Goal: Information Seeking & Learning: Check status

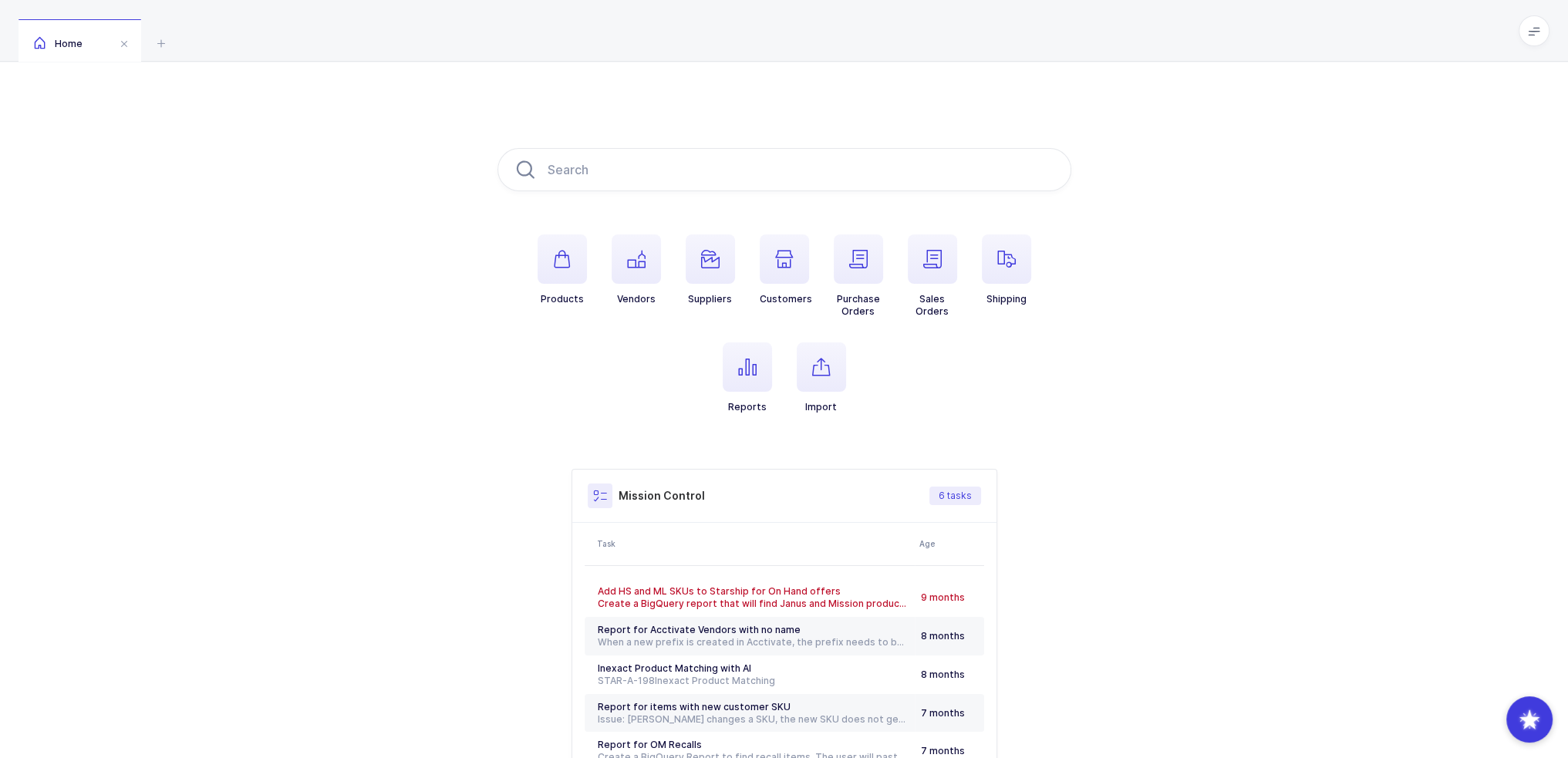
click at [978, 346] on ul "Products Vendors Suppliers Customers Purchase Orders Sales Orders Shipping Repo…" at bounding box center [784, 336] width 574 height 203
click at [879, 268] on span "button" at bounding box center [859, 259] width 49 height 49
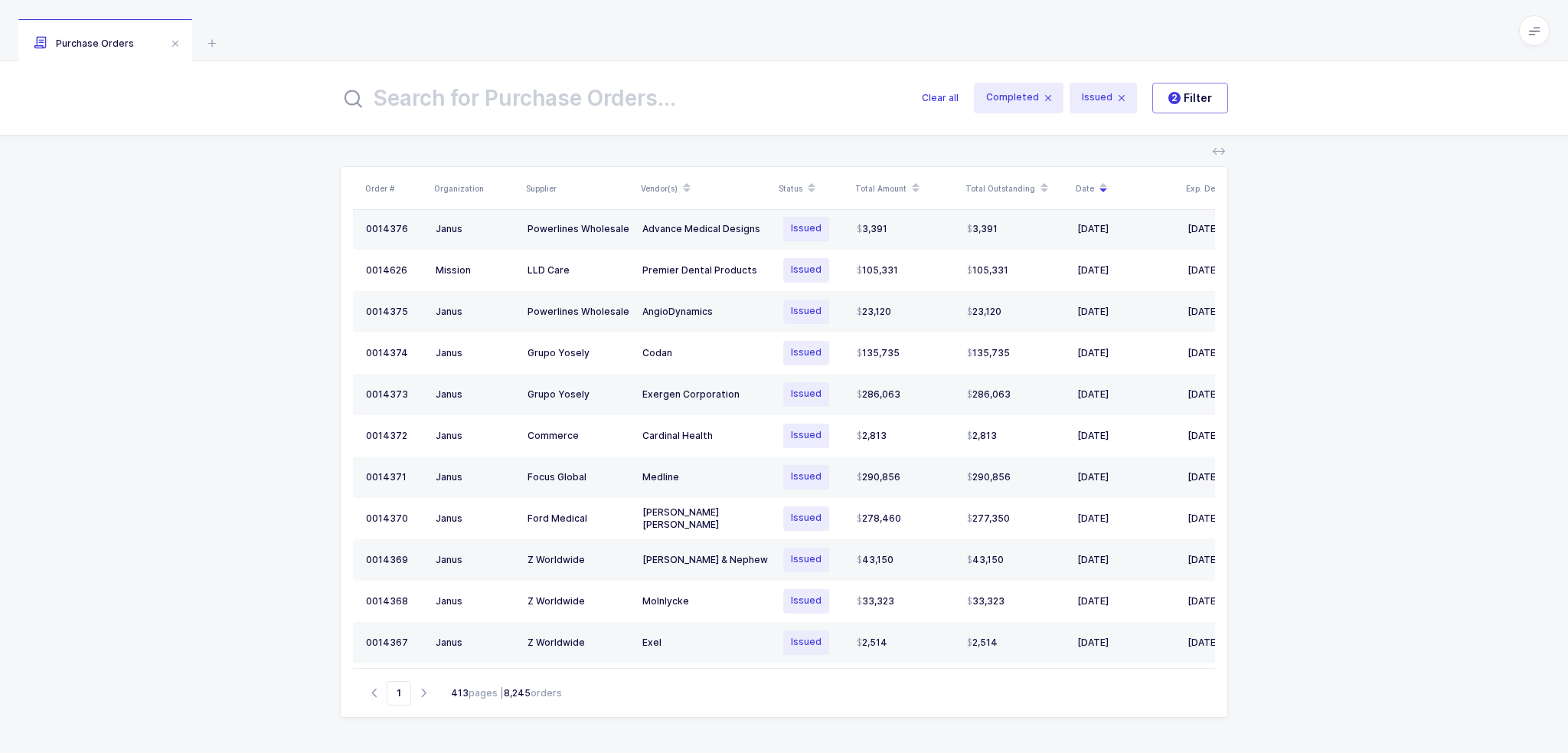
scroll to position [398, 0]
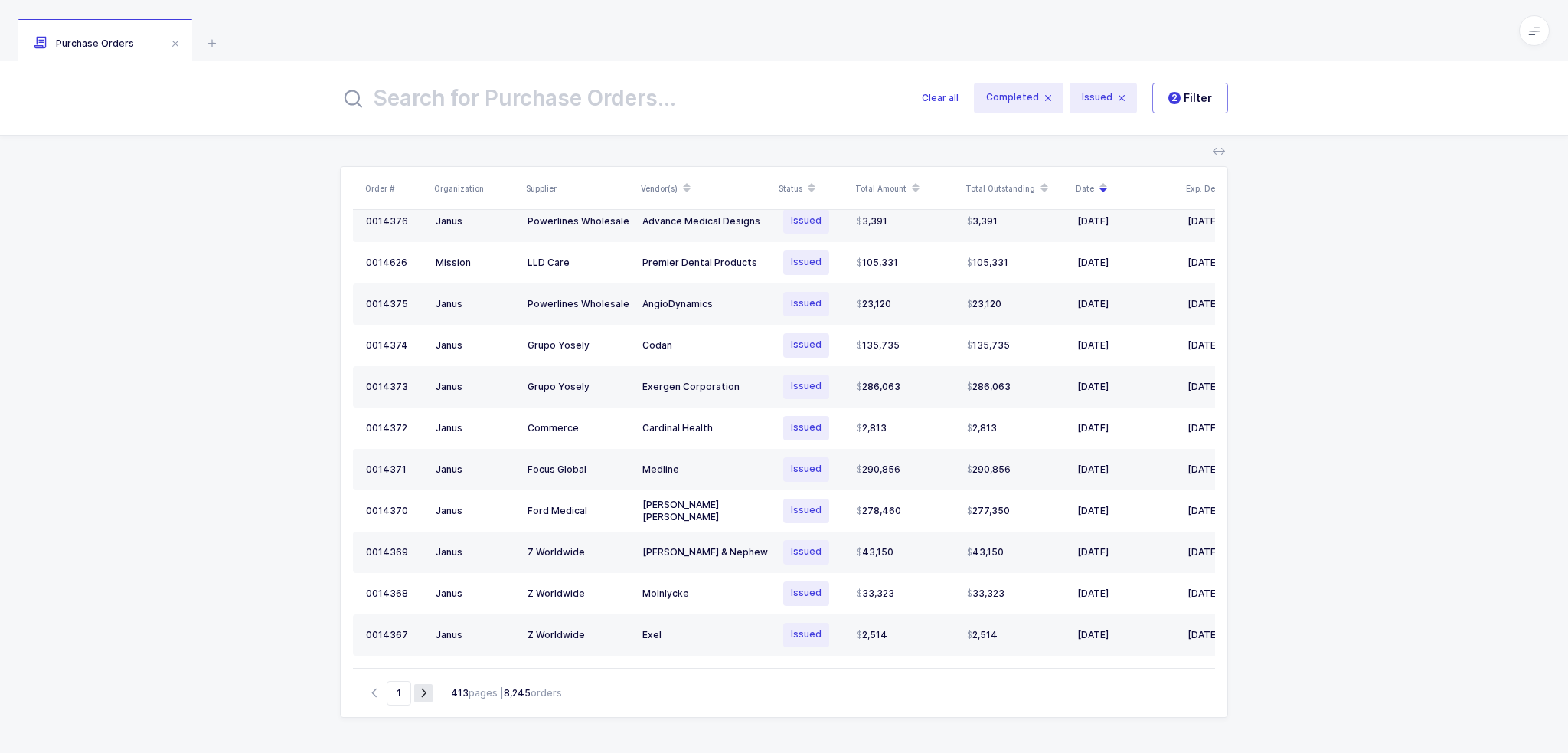
click at [429, 692] on icon "button" at bounding box center [423, 693] width 19 height 12
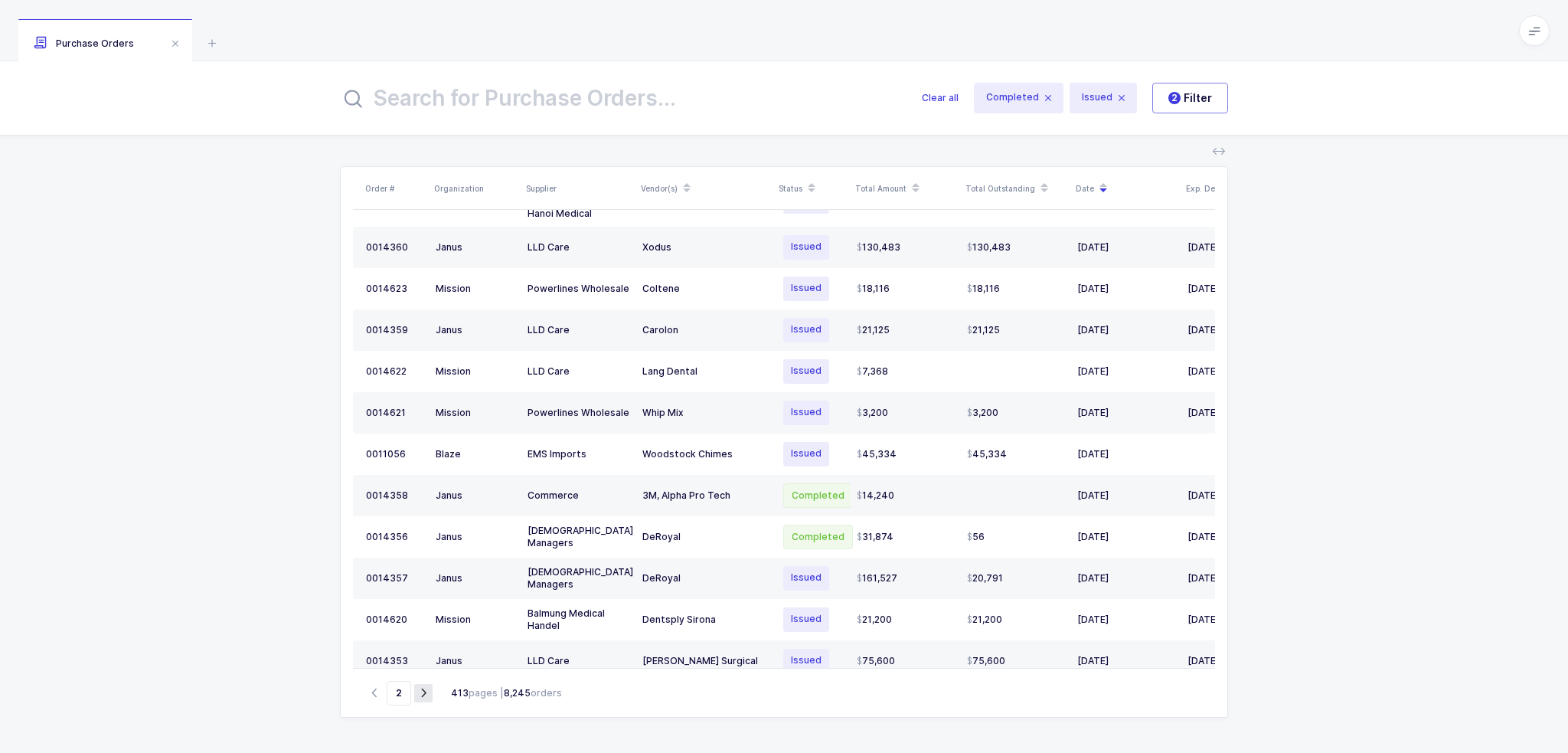
click at [416, 694] on icon "button" at bounding box center [423, 693] width 19 height 12
type input "3"
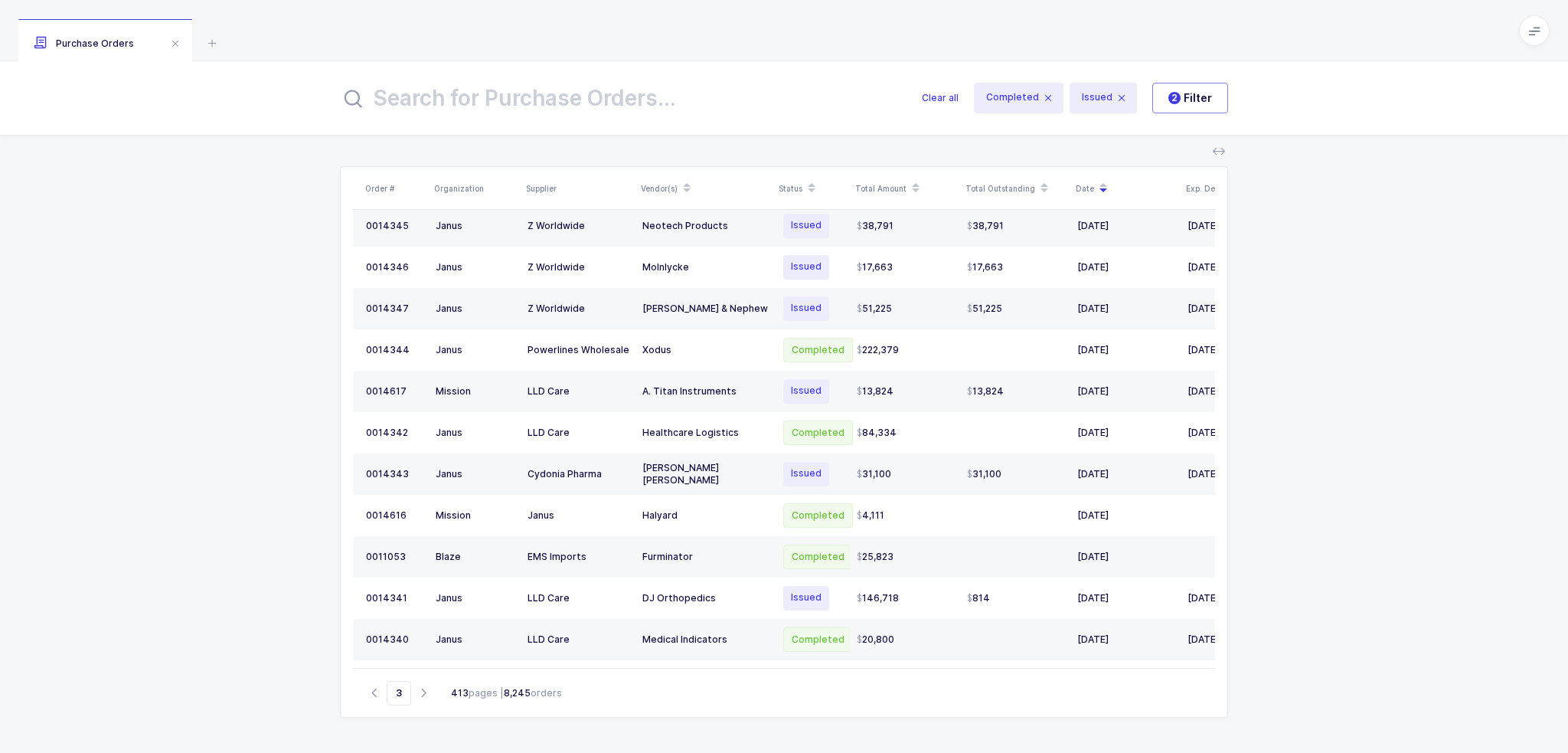
scroll to position [0, 0]
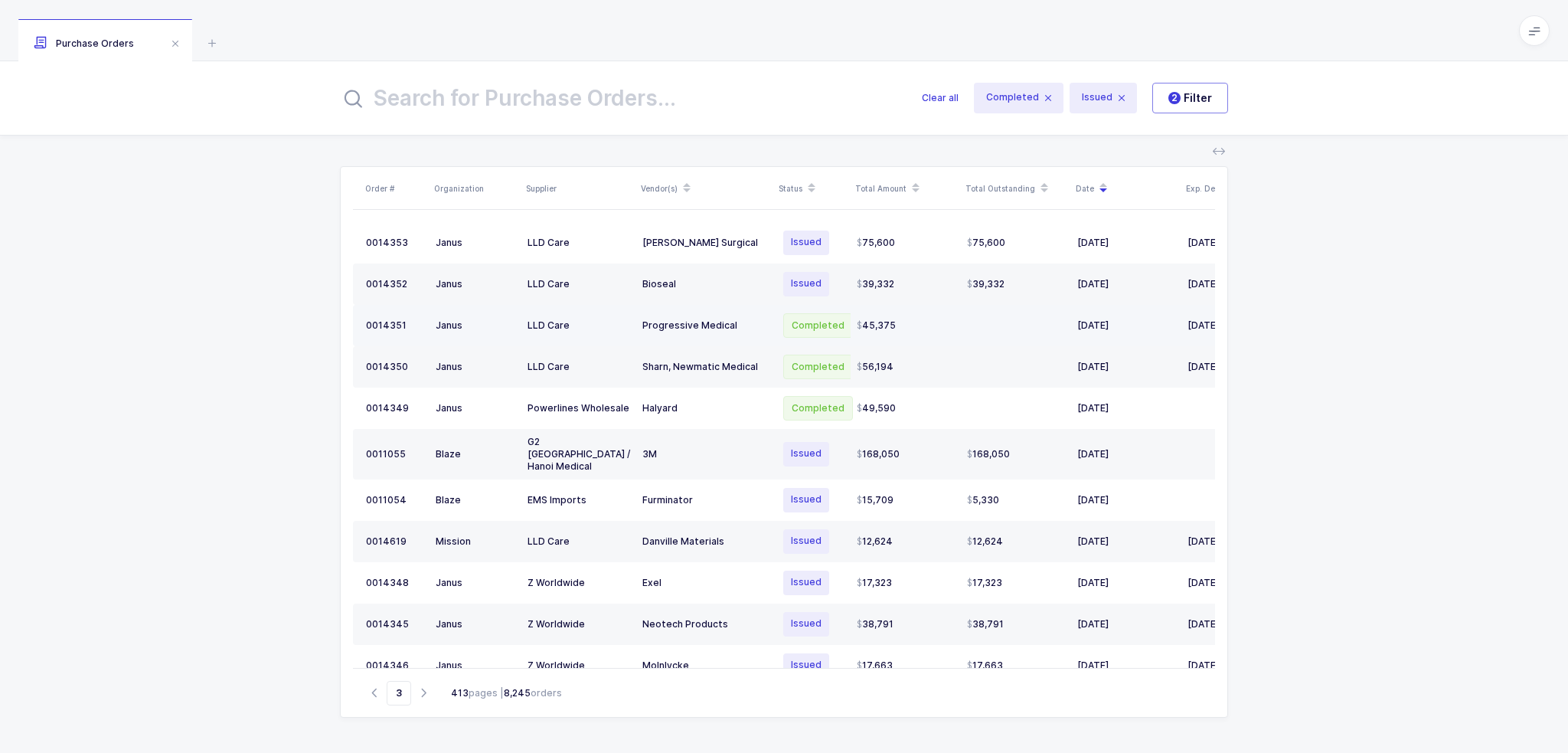
click at [698, 322] on div "Progressive Medical" at bounding box center [705, 325] width 126 height 13
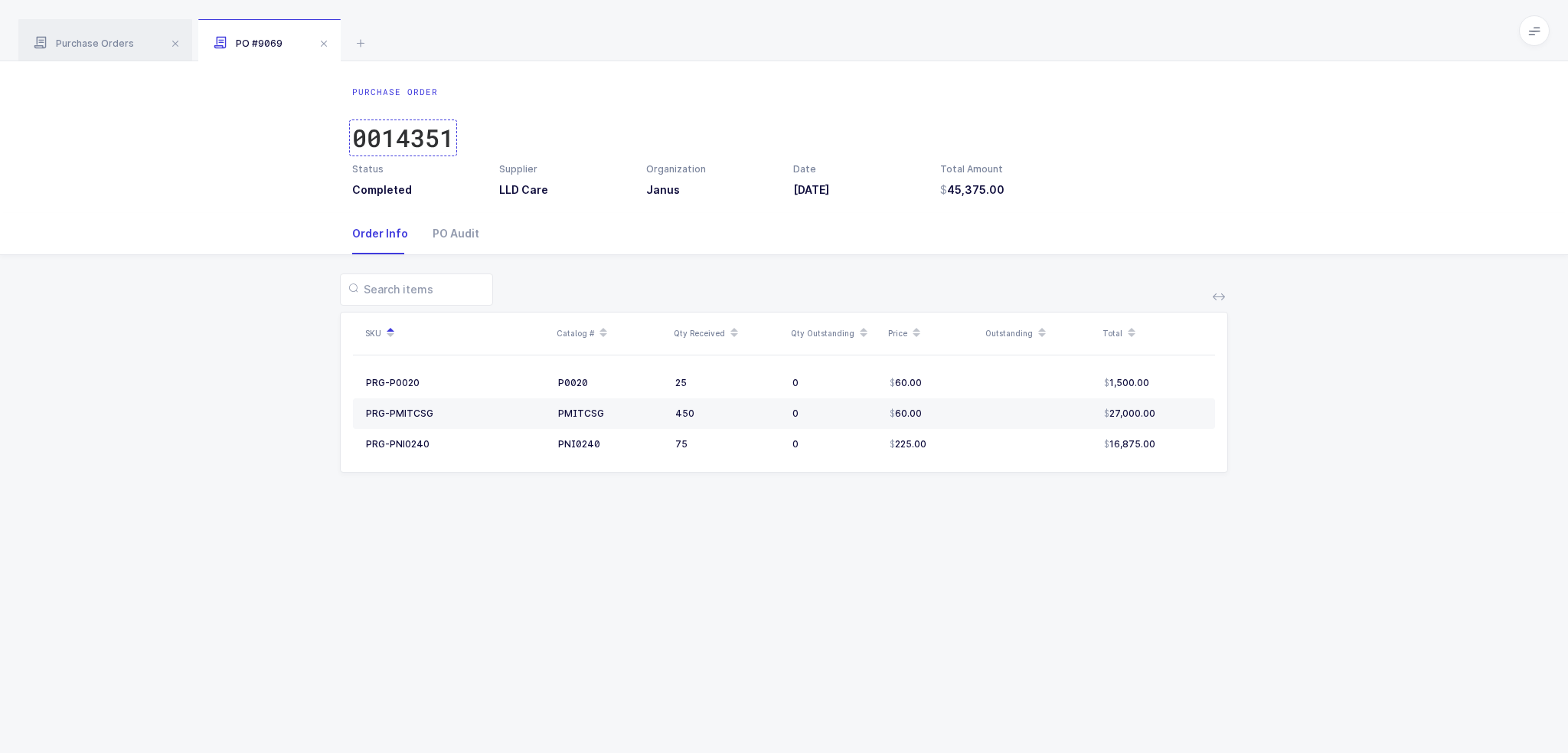
click at [441, 139] on div "0014351" at bounding box center [403, 138] width 101 height 30
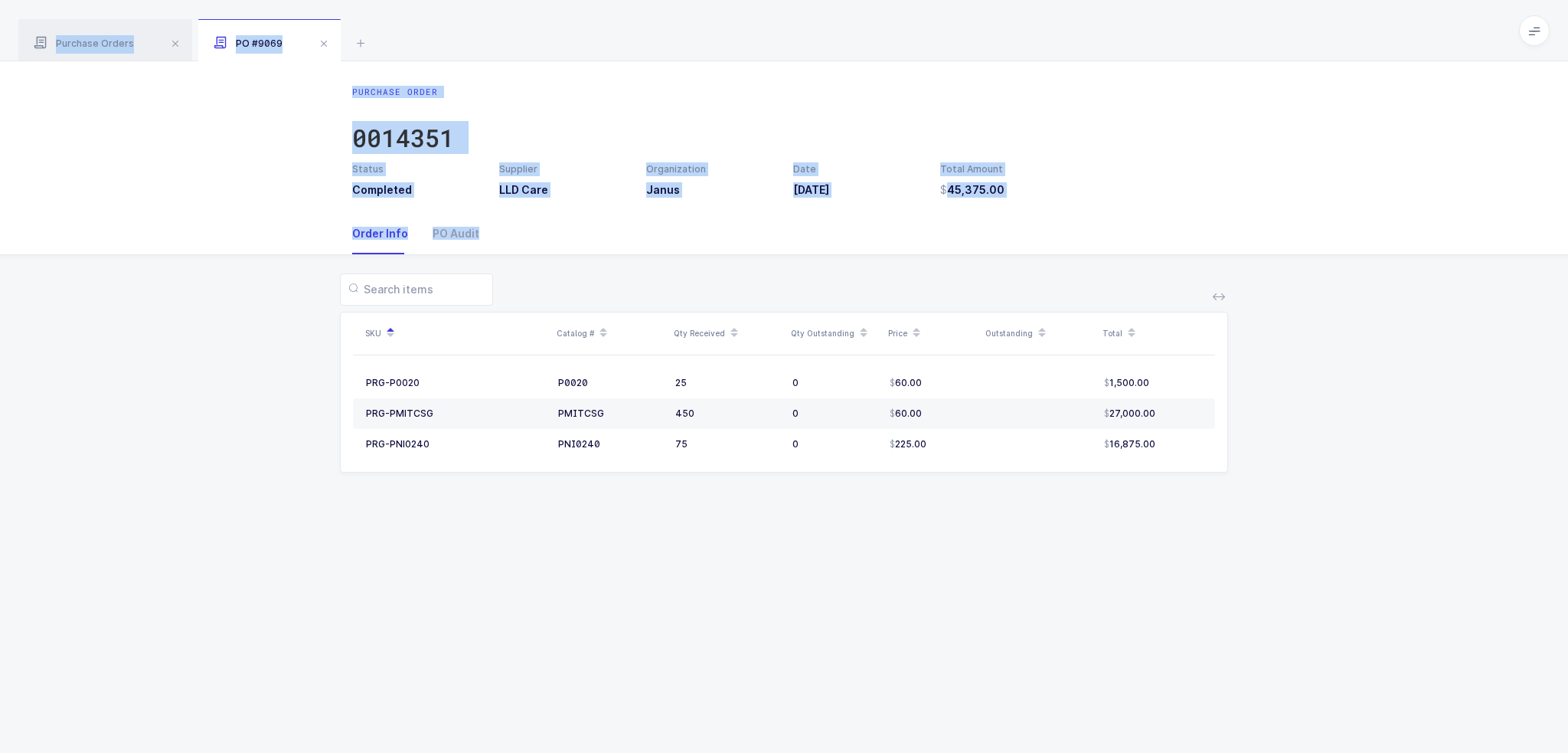
drag, startPoint x: 521, startPoint y: 300, endPoint x: 477, endPoint y: 15, distance: 288.4
click at [477, 15] on div "Purchase Orders PO #9069 Clear all Completed Issued 2 Filter Order # Organizati…" at bounding box center [784, 376] width 1568 height 753
click at [477, 15] on div "Purchase Orders PO #9069" at bounding box center [784, 30] width 1568 height 61
drag, startPoint x: 477, startPoint y: 15, endPoint x: 1041, endPoint y: 547, distance: 775.3
click at [1041, 547] on div "Purchase Orders PO #9069 Clear all Completed Issued 2 Filter Order # Organizati…" at bounding box center [784, 376] width 1568 height 753
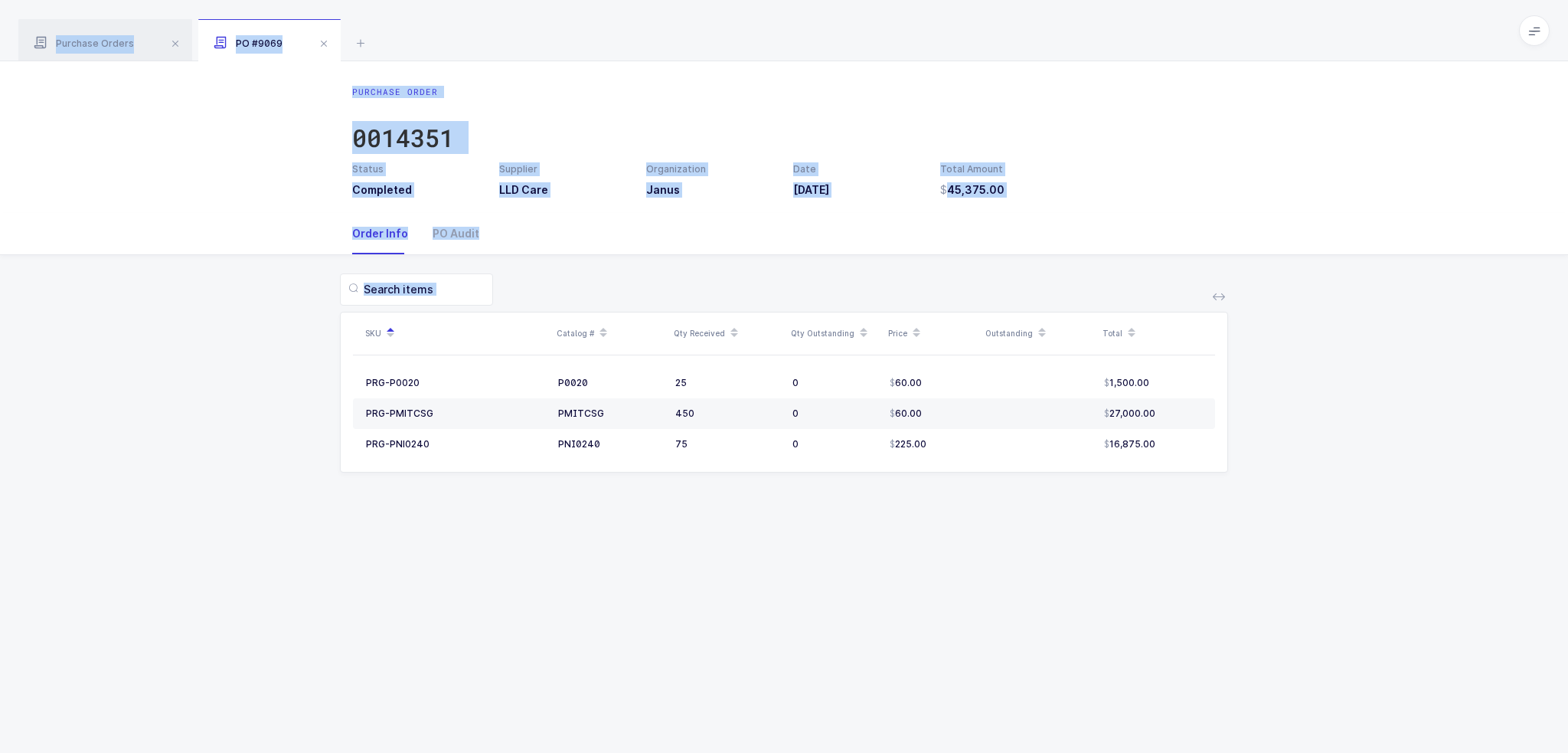
click at [1044, 550] on div "Purchase Order 0014351 Status Completed Supplier LLD Care Organization Janus Da…" at bounding box center [784, 407] width 1568 height 692
drag, startPoint x: 1315, startPoint y: 593, endPoint x: 484, endPoint y: 45, distance: 995.4
click at [484, 45] on div "Purchase Orders PO #9069 Clear all Completed Issued 2 Filter Order # Organizati…" at bounding box center [784, 376] width 1568 height 753
click at [484, 45] on div "Purchase Orders PO #9069" at bounding box center [784, 30] width 1568 height 61
drag, startPoint x: 484, startPoint y: 45, endPoint x: 1441, endPoint y: 528, distance: 1072.0
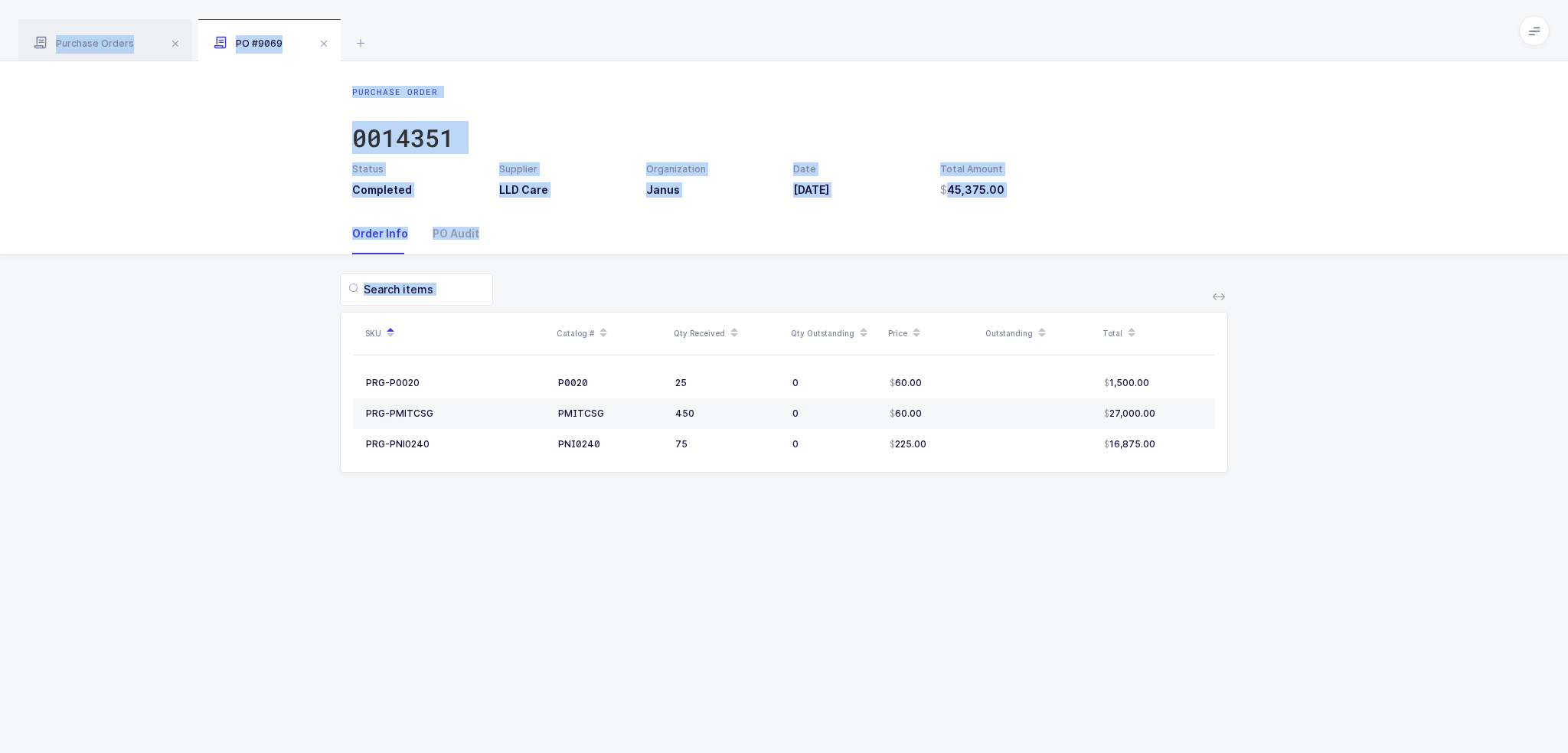
click at [1441, 528] on div "Purchase Orders PO #9069 Clear all Completed Issued 2 Filter Order # Organizati…" at bounding box center [784, 376] width 1568 height 753
click at [1441, 528] on div "Purchase Order 0014351 Status Completed Supplier LLD Care Organization Janus Da…" at bounding box center [784, 407] width 1568 height 692
drag, startPoint x: 1441, startPoint y: 528, endPoint x: 437, endPoint y: 26, distance: 1122.5
click at [437, 26] on div "Purchase Orders PO #9069 Clear all Completed Issued 2 Filter Order # Organizati…" at bounding box center [784, 376] width 1568 height 753
click at [437, 26] on div "Purchase Orders PO #9069" at bounding box center [784, 30] width 1568 height 61
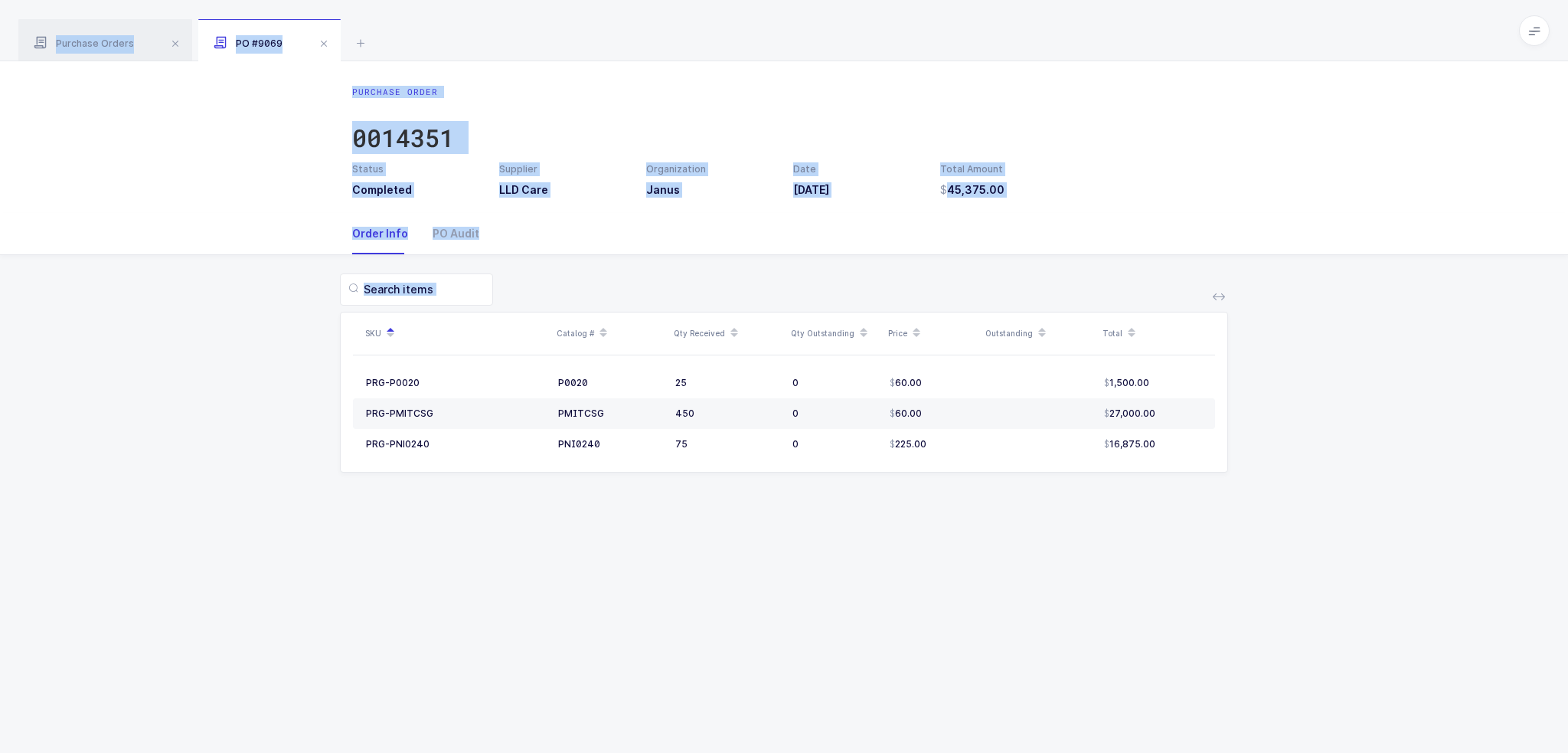
drag, startPoint x: 437, startPoint y: 26, endPoint x: 1168, endPoint y: 546, distance: 897.1
click at [1168, 546] on div "Purchase Orders PO #9069 Clear all Completed Issued 2 Filter Order # Organizati…" at bounding box center [784, 376] width 1568 height 753
click at [1168, 546] on div "Purchase Order 0014351 Status Completed Supplier LLD Care Organization Janus Da…" at bounding box center [784, 407] width 1568 height 692
drag, startPoint x: 1168, startPoint y: 546, endPoint x: 527, endPoint y: 34, distance: 820.4
click at [527, 34] on div "Purchase Orders PO #9069 Clear all Completed Issued 2 Filter Order # Organizati…" at bounding box center [784, 376] width 1568 height 753
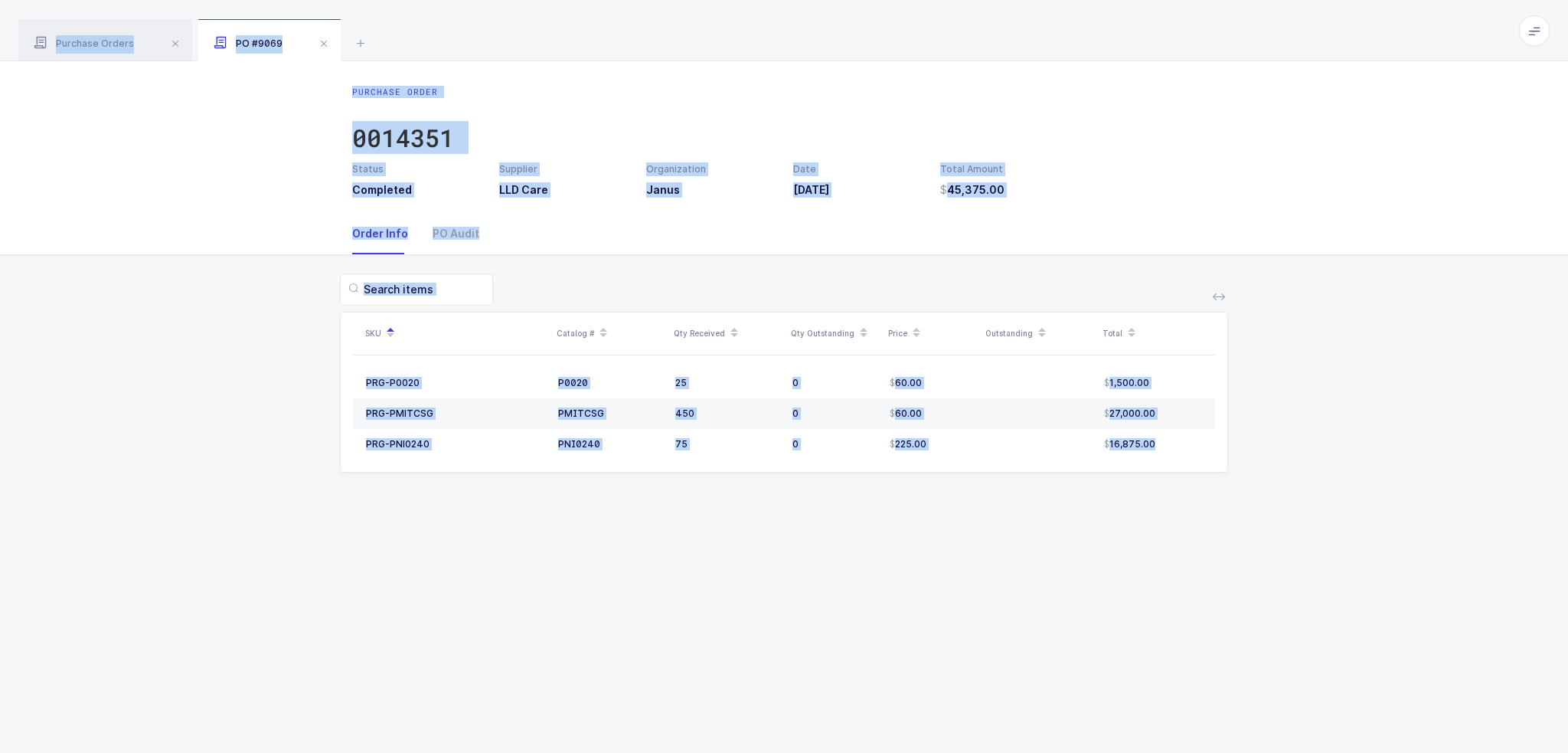
click at [527, 34] on div "Purchase Orders PO #9069" at bounding box center [784, 30] width 1568 height 61
drag, startPoint x: 527, startPoint y: 34, endPoint x: 1159, endPoint y: 611, distance: 855.8
click at [1158, 612] on div "Purchase Orders PO #9069 Clear all Completed Issued 2 Filter Order # Organizati…" at bounding box center [784, 376] width 1568 height 753
click at [1159, 611] on div "Purchase Order 0014351 Status Completed Supplier LLD Care Organization Janus Da…" at bounding box center [784, 407] width 1568 height 692
drag, startPoint x: 474, startPoint y: 47, endPoint x: 1069, endPoint y: 568, distance: 790.9
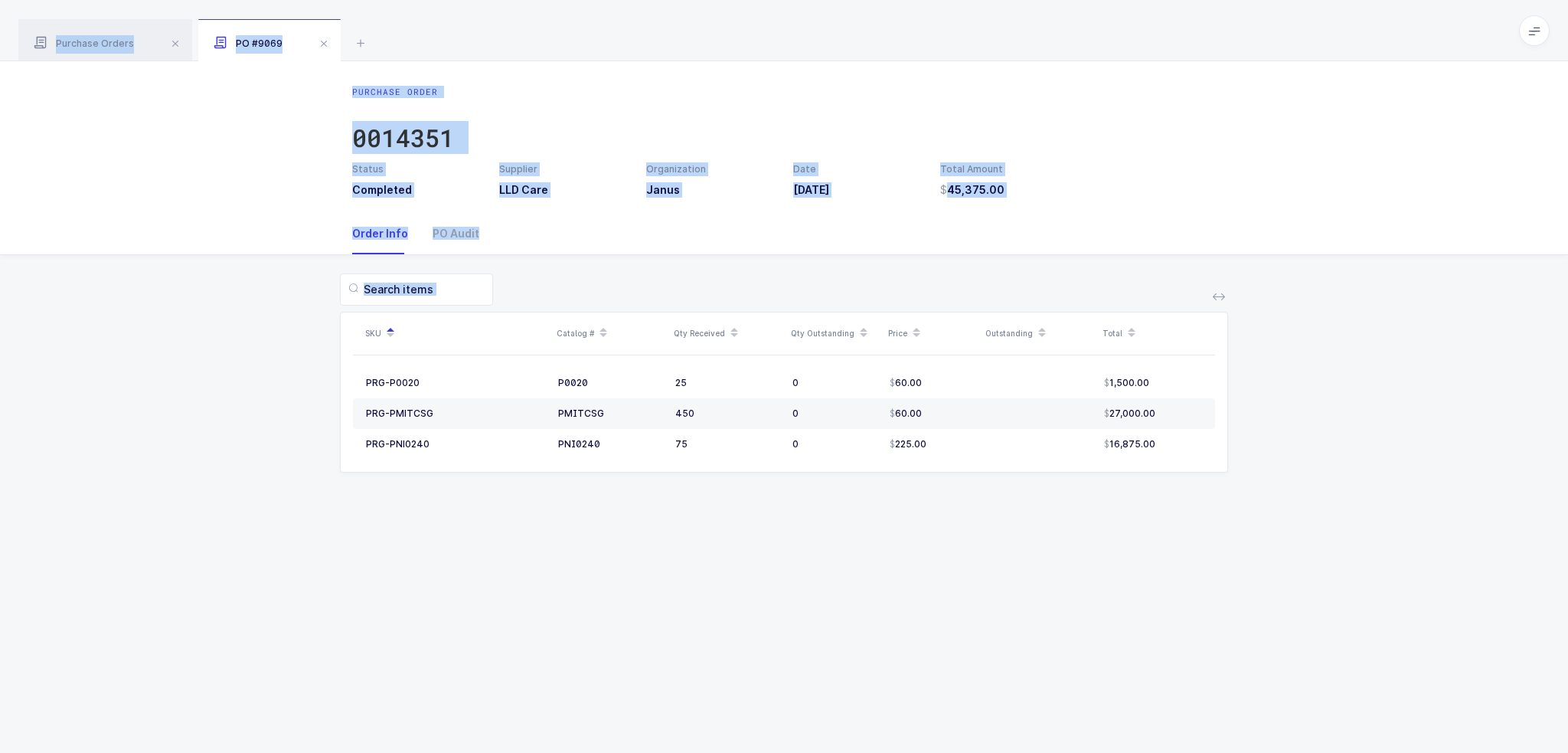
click at [1069, 568] on div "Purchase Orders PO #9069 Clear all Completed Issued 2 Filter Order # Organizati…" at bounding box center [784, 376] width 1568 height 753
click at [1069, 568] on div "Purchase Order 0014351 Status Completed Supplier LLD Care Organization Janus Da…" at bounding box center [784, 407] width 1568 height 692
drag, startPoint x: 1069, startPoint y: 568, endPoint x: 412, endPoint y: 33, distance: 847.3
click at [412, 33] on div "Purchase Orders PO #9069 Clear all Completed Issued 2 Filter Order # Organizati…" at bounding box center [784, 376] width 1568 height 753
click at [412, 33] on div "Purchase Orders PO #9069" at bounding box center [784, 30] width 1568 height 61
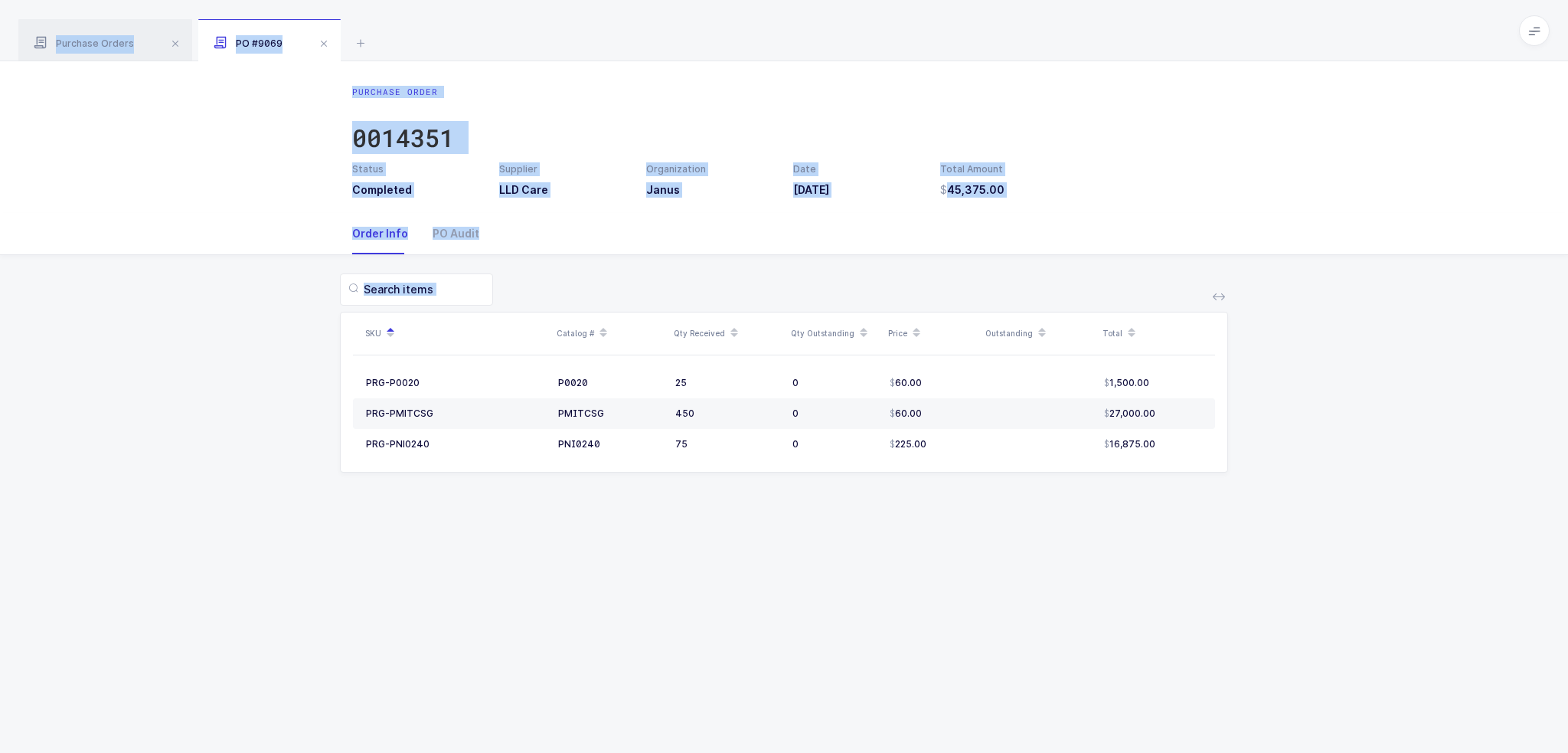
drag, startPoint x: 412, startPoint y: 33, endPoint x: 1416, endPoint y: 572, distance: 1139.5
click at [1416, 572] on div "Purchase Orders PO #9069 Clear all Completed Issued 2 Filter Order # Organizati…" at bounding box center [784, 376] width 1568 height 753
click at [1416, 572] on div "Purchase Order 0014351 Status Completed Supplier LLD Care Organization Janus Da…" at bounding box center [784, 407] width 1568 height 692
drag, startPoint x: 1416, startPoint y: 572, endPoint x: 475, endPoint y: 10, distance: 1096.0
click at [475, 10] on div "Purchase Orders PO #9069 Clear all Completed Issued 2 Filter Order # Organizati…" at bounding box center [784, 376] width 1568 height 753
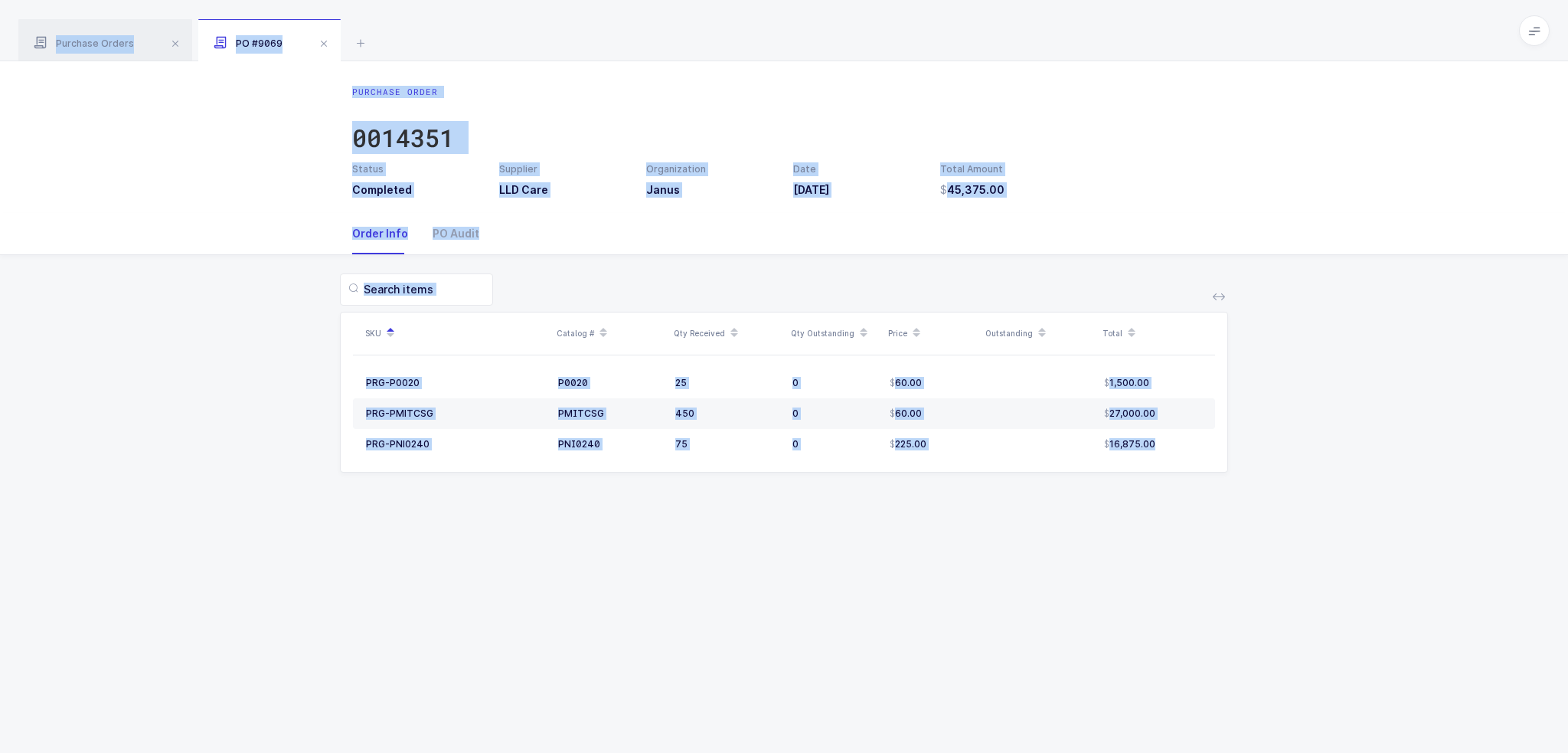
click at [475, 10] on div "Purchase Orders PO #9069" at bounding box center [784, 30] width 1568 height 61
drag, startPoint x: 475, startPoint y: 10, endPoint x: 1192, endPoint y: 600, distance: 928.5
click at [1192, 600] on div "Purchase Orders PO #9069 Clear all Completed Issued 2 Filter Order # Organizati…" at bounding box center [784, 376] width 1568 height 753
click at [1192, 600] on div "Purchase Order 0014351 Status Completed Supplier LLD Care Organization Janus Da…" at bounding box center [784, 407] width 1568 height 692
drag, startPoint x: 1192, startPoint y: 600, endPoint x: 464, endPoint y: 22, distance: 929.6
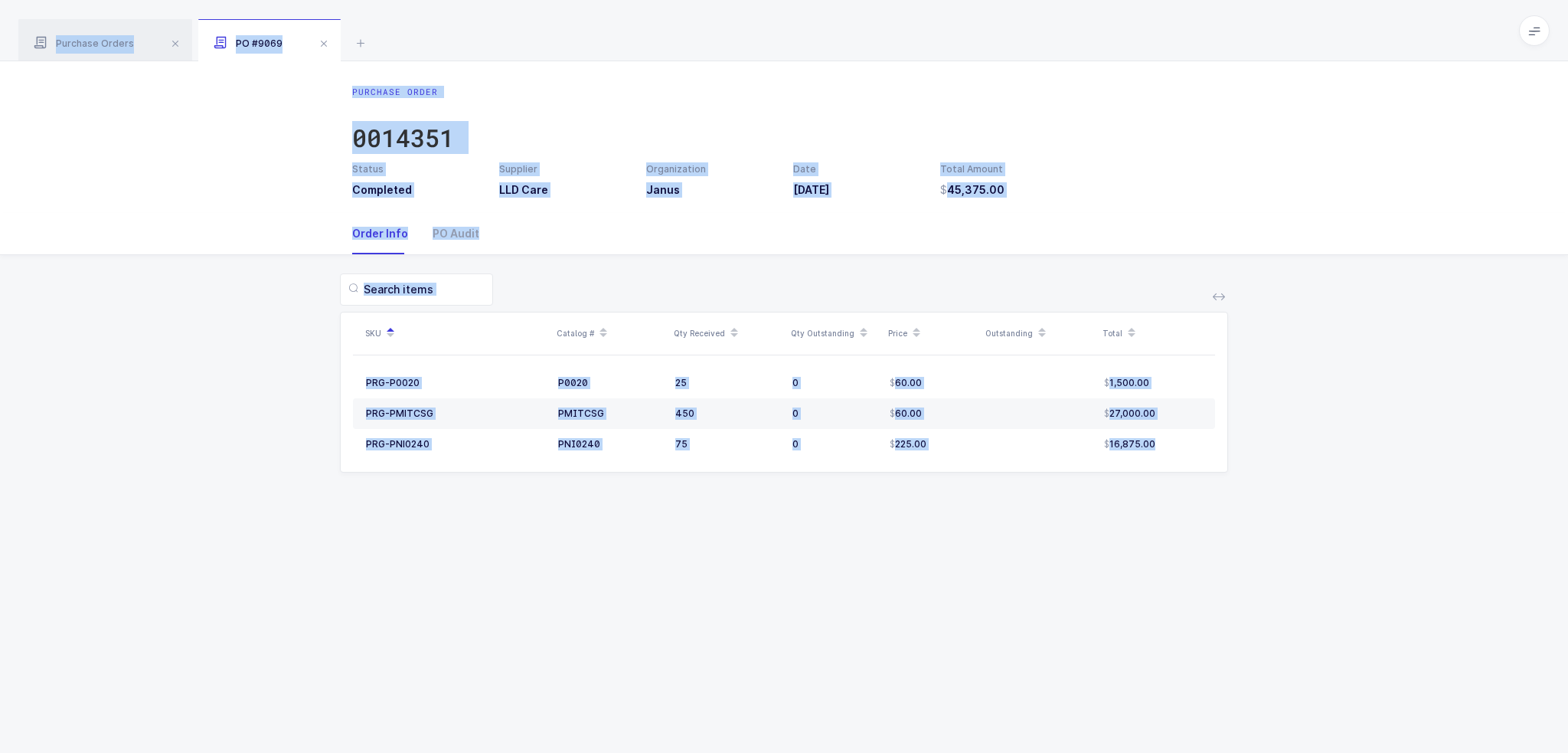
click at [464, 22] on div "Purchase Orders PO #9069 Clear all Completed Issued 2 Filter Order # Organizati…" at bounding box center [784, 376] width 1568 height 753
click at [464, 22] on div "Purchase Orders PO #9069" at bounding box center [784, 30] width 1568 height 61
drag, startPoint x: 464, startPoint y: 22, endPoint x: 1315, endPoint y: 503, distance: 977.5
click at [1315, 503] on div "Purchase Orders PO #9069 Clear all Completed Issued 2 Filter Order # Organizati…" at bounding box center [784, 376] width 1568 height 753
click at [1315, 503] on div "SKU Catalog # Qty Received Qty Outstanding Price Outstanding Total PRG-P0020 P0…" at bounding box center [784, 381] width 1543 height 255
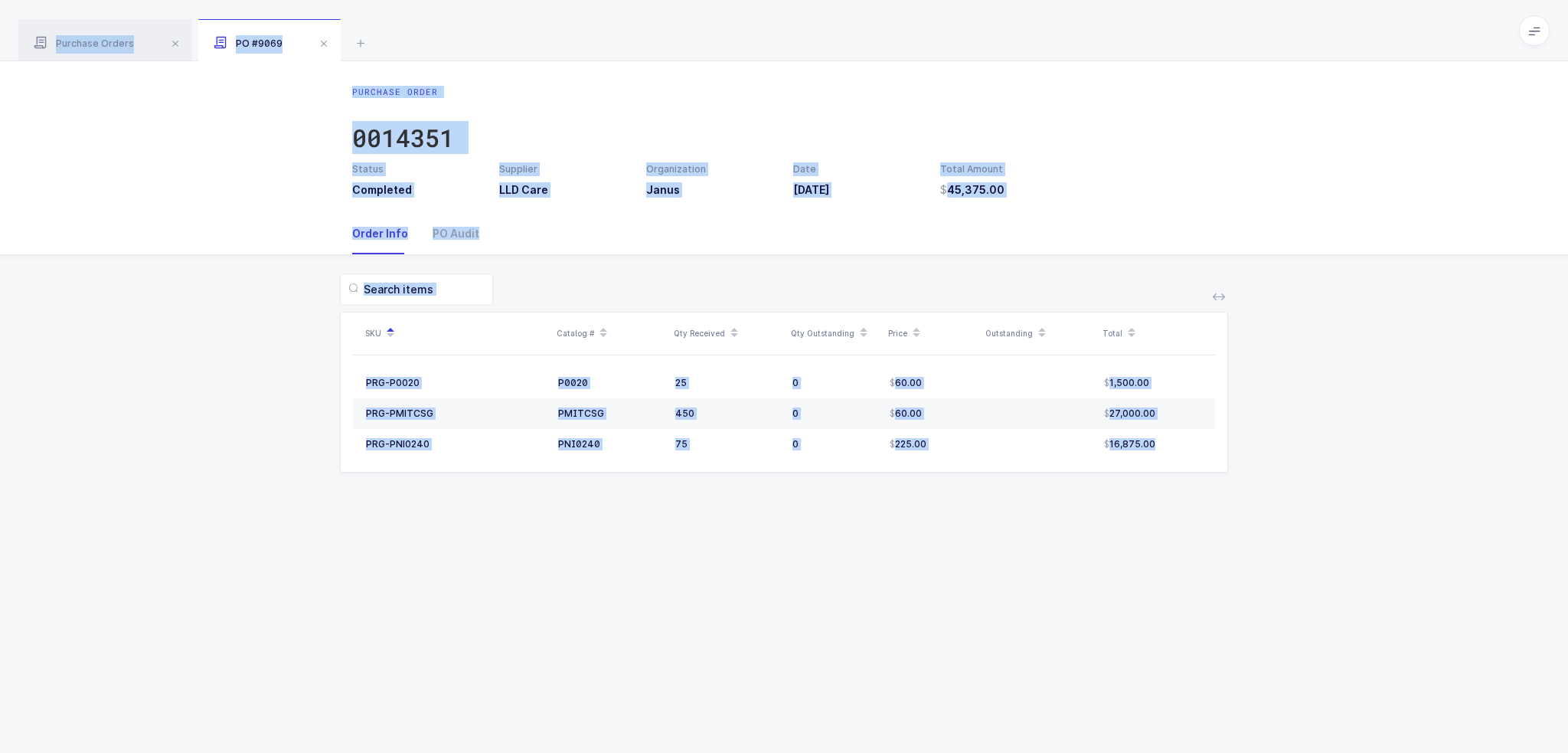
drag, startPoint x: 1315, startPoint y: 503, endPoint x: 529, endPoint y: 36, distance: 914.3
click at [529, 36] on div "Purchase Orders PO #9069 Clear all Completed Issued 2 Filter Order # Organizati…" at bounding box center [784, 376] width 1568 height 753
click at [529, 36] on div "Purchase Orders PO #9069" at bounding box center [784, 30] width 1568 height 61
drag, startPoint x: 529, startPoint y: 36, endPoint x: 1290, endPoint y: 635, distance: 968.5
click at [1290, 635] on div "Purchase Orders PO #9069 Clear all Completed Issued 2 Filter Order # Organizati…" at bounding box center [784, 376] width 1568 height 753
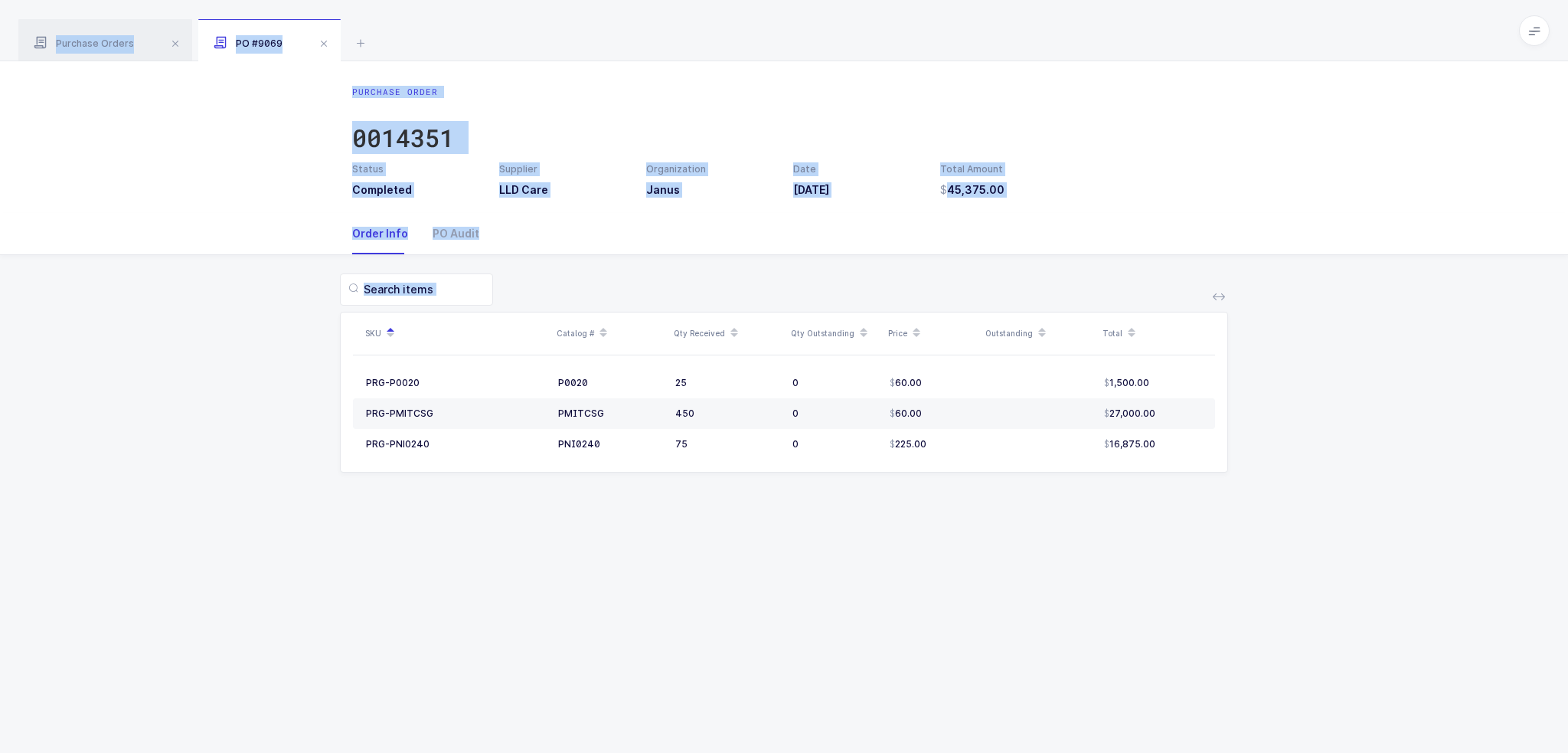
click at [1290, 635] on div "Purchase Order 0014351 Status Completed Supplier LLD Care Organization Janus Da…" at bounding box center [784, 407] width 1568 height 692
drag, startPoint x: 1290, startPoint y: 635, endPoint x: 604, endPoint y: 48, distance: 902.9
click at [604, 50] on div "Purchase Orders PO #9069 Clear all Completed Issued 2 Filter Order # Organizati…" at bounding box center [784, 376] width 1568 height 753
click at [604, 48] on div "Purchase Orders PO #9069" at bounding box center [784, 30] width 1568 height 61
drag, startPoint x: 604, startPoint y: 48, endPoint x: 1308, endPoint y: 597, distance: 892.8
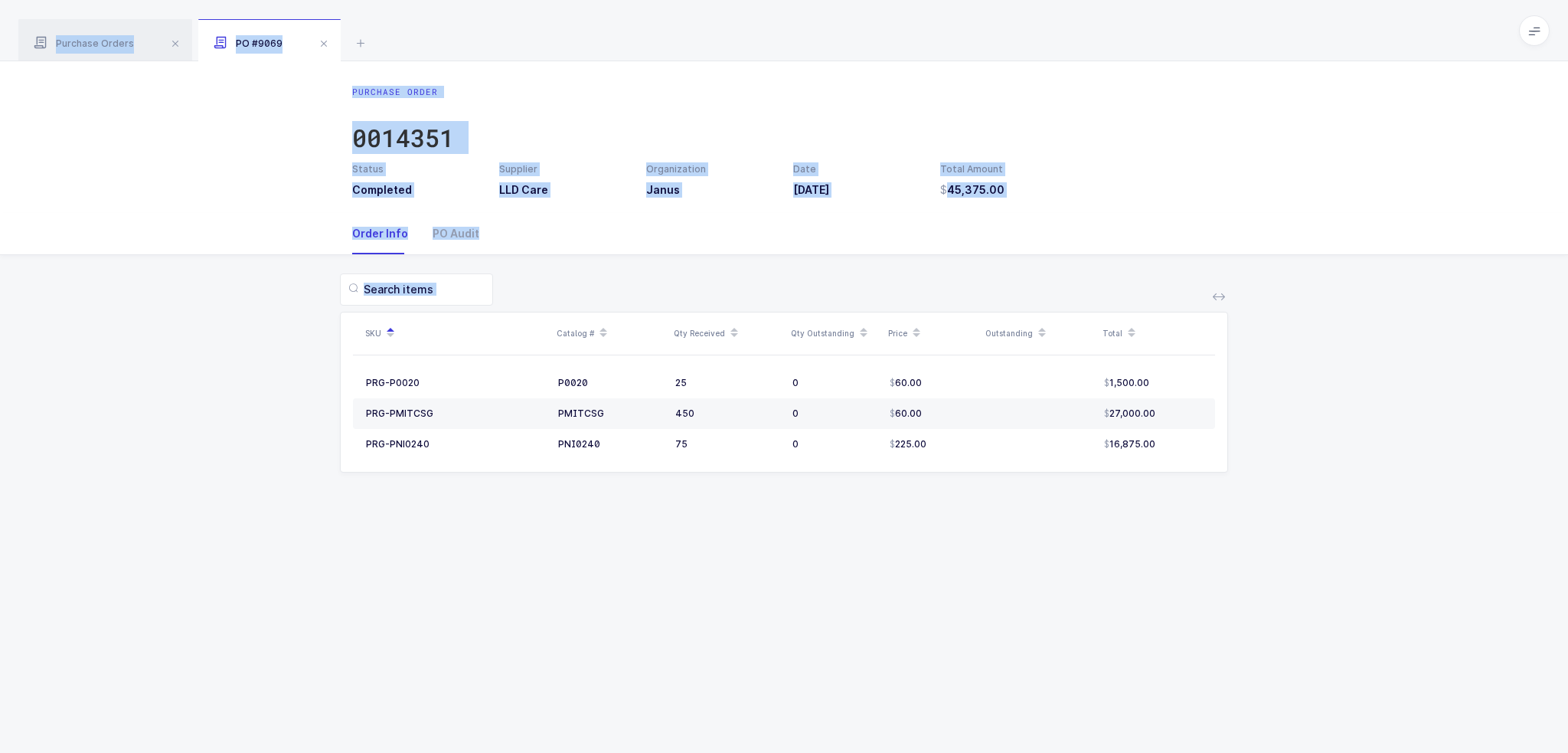
click at [1308, 597] on div "Purchase Orders PO #9069 Clear all Completed Issued 2 Filter Order # Organizati…" at bounding box center [784, 376] width 1568 height 753
click at [1308, 597] on div "Purchase Order 0014351 Status Completed Supplier LLD Care Organization Janus Da…" at bounding box center [784, 407] width 1568 height 692
drag, startPoint x: 1308, startPoint y: 597, endPoint x: 511, endPoint y: 42, distance: 971.2
click at [511, 42] on div "Purchase Orders PO #9069 Clear all Completed Issued 2 Filter Order # Organizati…" at bounding box center [784, 376] width 1568 height 753
click at [511, 42] on div "Purchase Orders PO #9069" at bounding box center [784, 30] width 1568 height 61
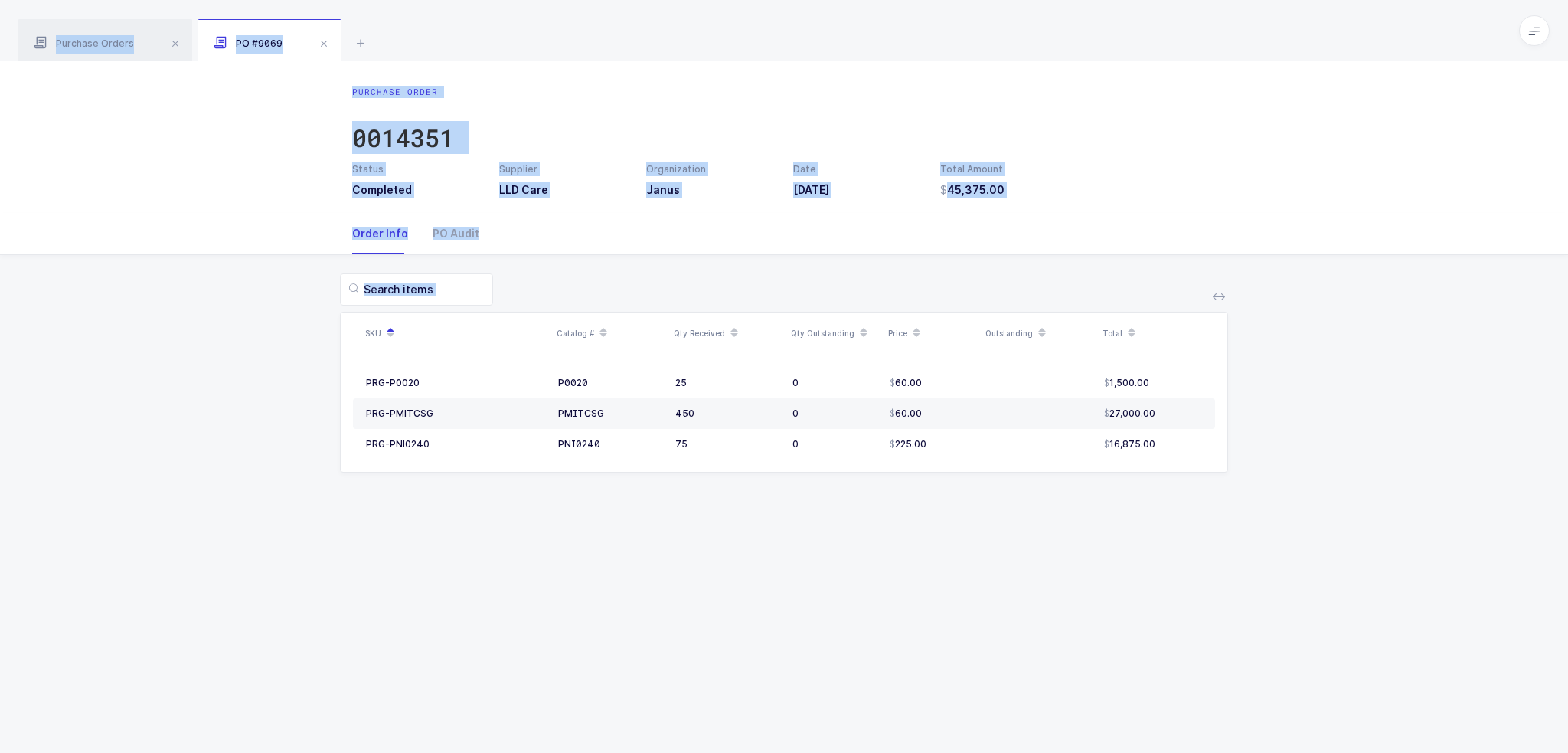
drag, startPoint x: 511, startPoint y: 42, endPoint x: 1058, endPoint y: 617, distance: 793.6
click at [1058, 617] on div "Purchase Orders PO #9069 Clear all Completed Issued 2 Filter Order # Organizati…" at bounding box center [784, 376] width 1568 height 753
click at [1058, 617] on div "Purchase Order 0014351 Status Completed Supplier LLD Care Organization Janus Da…" at bounding box center [784, 407] width 1568 height 692
drag, startPoint x: 1058, startPoint y: 617, endPoint x: 762, endPoint y: 37, distance: 651.2
click at [762, 40] on div "Purchase Orders PO #9069 Clear all Completed Issued 2 Filter Order # Organizati…" at bounding box center [784, 376] width 1568 height 753
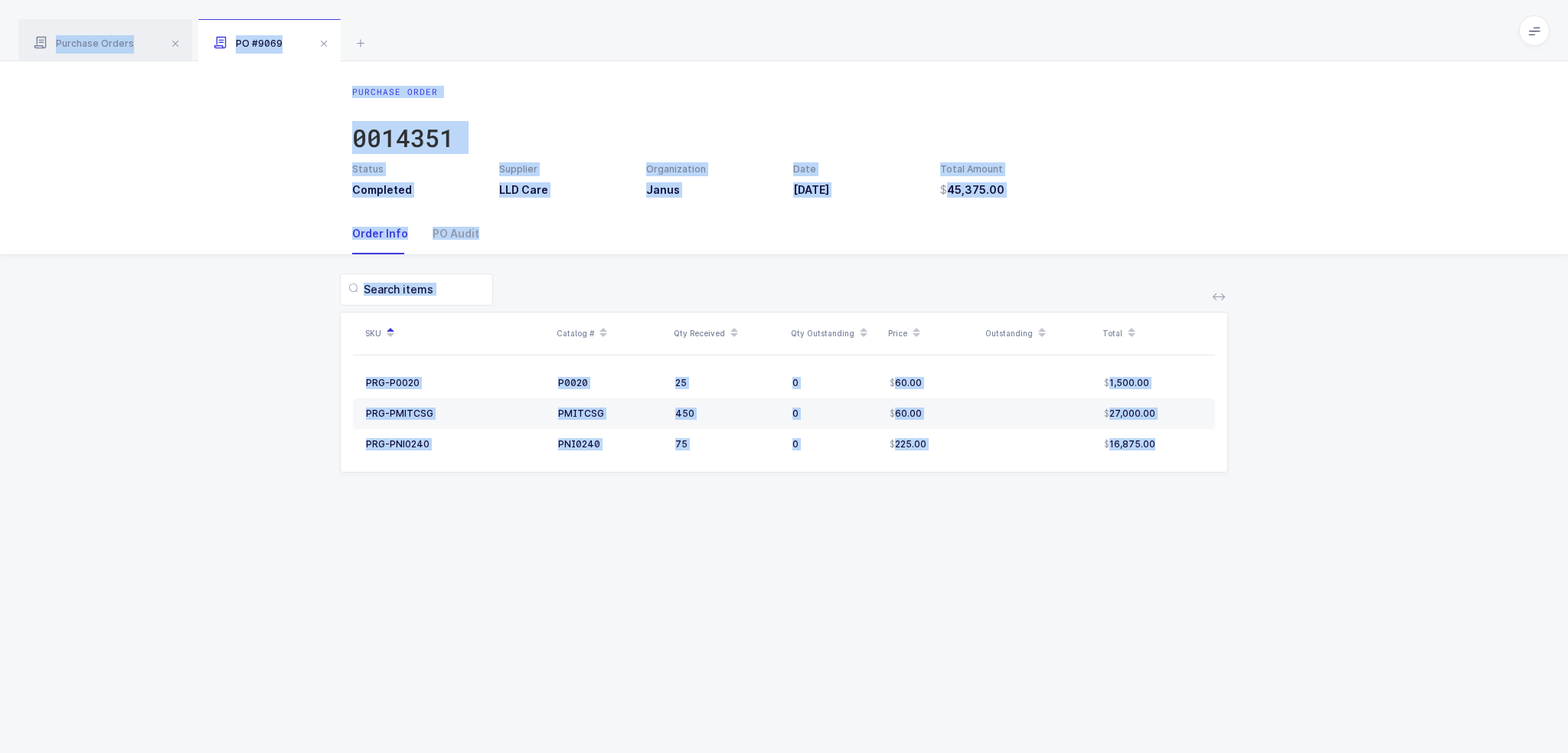
click at [762, 36] on div "Purchase Orders PO #9069" at bounding box center [784, 30] width 1568 height 61
drag, startPoint x: 762, startPoint y: 36, endPoint x: 1083, endPoint y: 578, distance: 629.9
click at [1083, 578] on div "Purchase Orders PO #9069 Clear all Completed Issued 2 Filter Order # Organizati…" at bounding box center [784, 376] width 1568 height 753
click at [1083, 578] on div "Purchase Order 0014351 Status Completed Supplier LLD Care Organization Janus Da…" at bounding box center [784, 407] width 1568 height 692
drag, startPoint x: 1190, startPoint y: 625, endPoint x: 408, endPoint y: 31, distance: 982.0
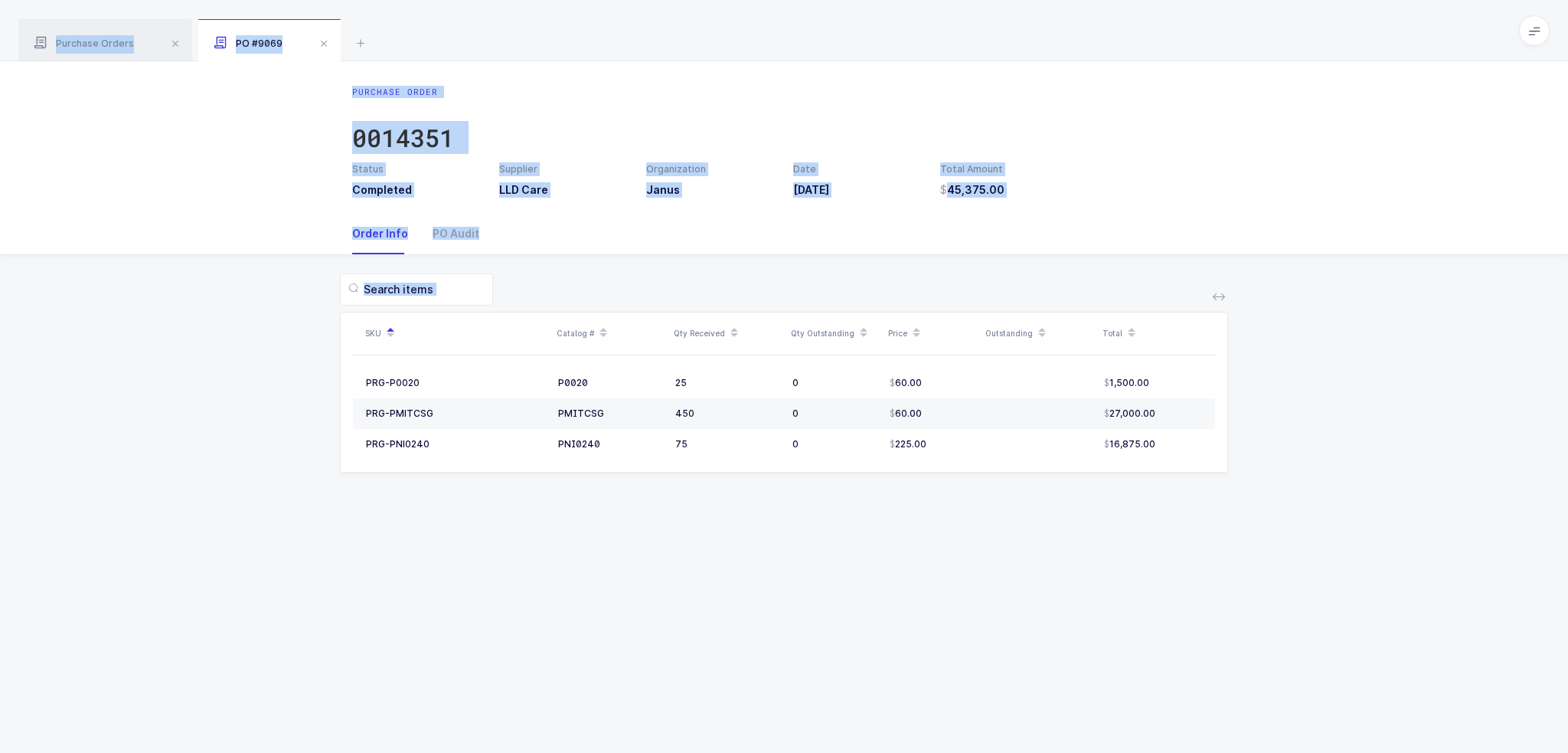
click at [408, 33] on div "Purchase Orders PO #9069 Clear all Completed Issued 2 Filter Order # Organizati…" at bounding box center [784, 376] width 1568 height 753
click at [408, 30] on div "Purchase Orders PO #9069" at bounding box center [784, 30] width 1568 height 61
drag, startPoint x: 408, startPoint y: 30, endPoint x: 1251, endPoint y: 464, distance: 948.2
click at [1247, 458] on div "Purchase Orders PO #9069 Clear all Completed Issued 2 Filter Order # Organizati…" at bounding box center [784, 376] width 1568 height 753
click at [1258, 485] on div "SKU Catalog # Qty Received Qty Outstanding Price Outstanding Total PRG-P0020 P0…" at bounding box center [784, 381] width 1543 height 255
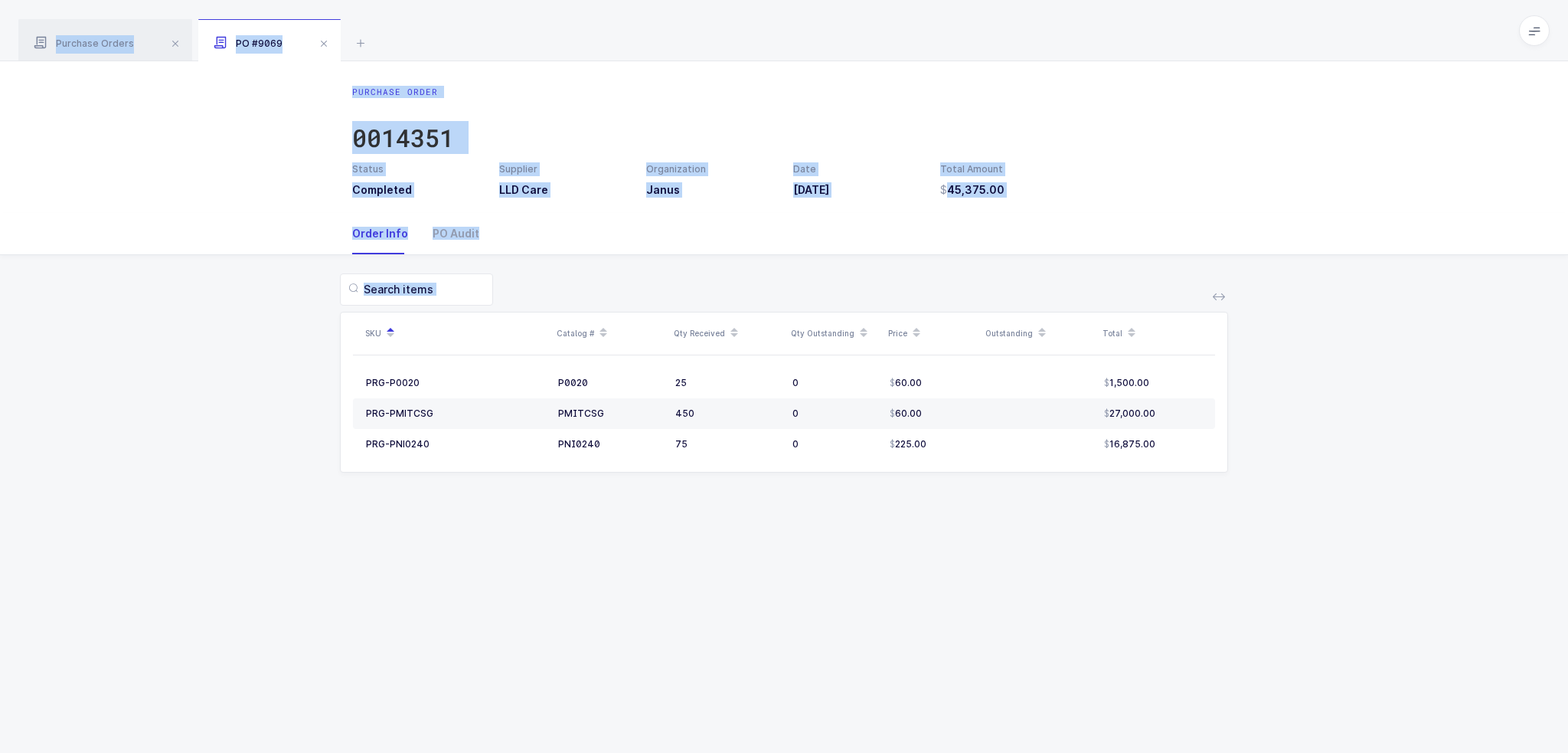
click at [1163, 459] on table "PRG-P0020 P0020 25 0 60.00 1,500.00 PRG-PMITCSG PMITCSG 450 0 60.00 27,000.00 P…" at bounding box center [784, 413] width 862 height 116
drag, startPoint x: 1271, startPoint y: 617, endPoint x: 514, endPoint y: 26, distance: 960.4
click at [514, 26] on div "Purchase Orders PO #9069 Clear all Completed Issued 2 Filter Order # Organizati…" at bounding box center [784, 376] width 1568 height 753
click at [514, 26] on div "Purchase Orders PO #9069" at bounding box center [784, 30] width 1568 height 61
drag, startPoint x: 514, startPoint y: 26, endPoint x: 1308, endPoint y: 515, distance: 932.5
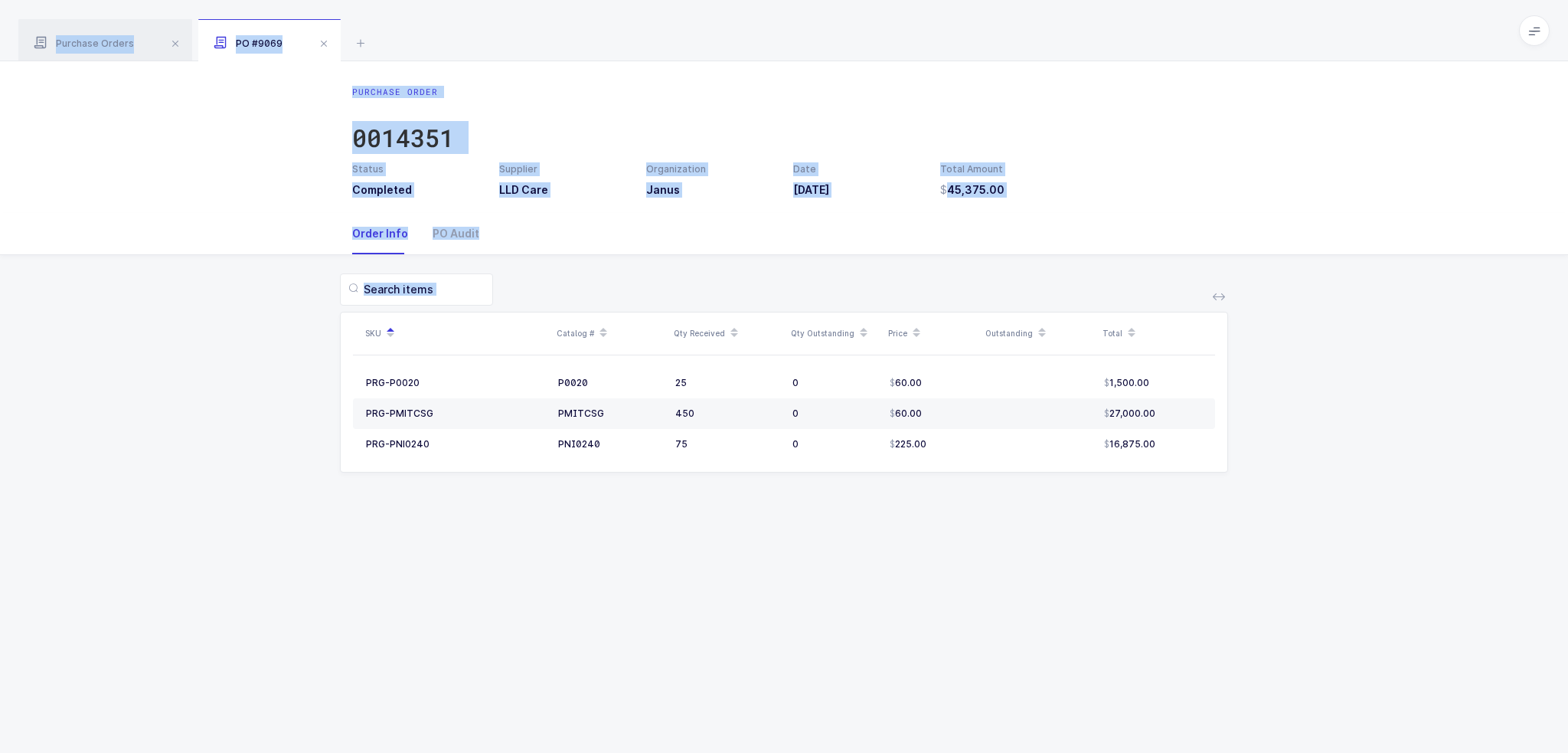
click at [1308, 515] on div "Purchase Orders PO #9069 Clear all Completed Issued 2 Filter Order # Organizati…" at bounding box center [784, 376] width 1568 height 753
click at [1308, 515] on div "Purchase Order 0014351 Status Completed Supplier LLD Care Organization Janus Da…" at bounding box center [784, 407] width 1568 height 692
drag, startPoint x: 1308, startPoint y: 515, endPoint x: 492, endPoint y: 25, distance: 951.8
click at [492, 25] on div "Purchase Orders PO #9069 Clear all Completed Issued 2 Filter Order # Organizati…" at bounding box center [784, 376] width 1568 height 753
click at [492, 25] on div "Purchase Orders PO #9069" at bounding box center [784, 30] width 1568 height 61
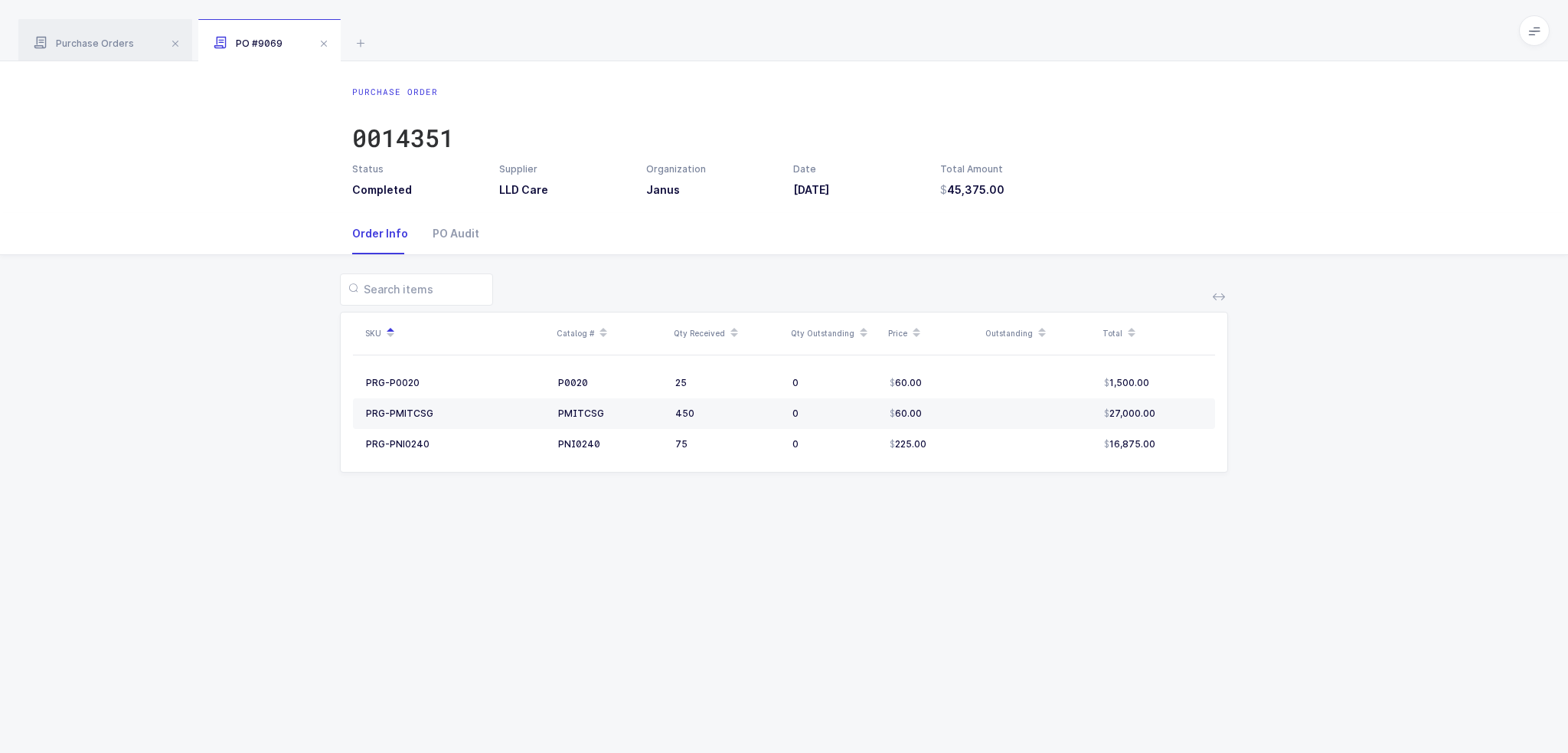
click at [361, 614] on div "Purchase Order 0014351 Status Completed Supplier LLD Care Organization Janus Da…" at bounding box center [784, 407] width 1568 height 692
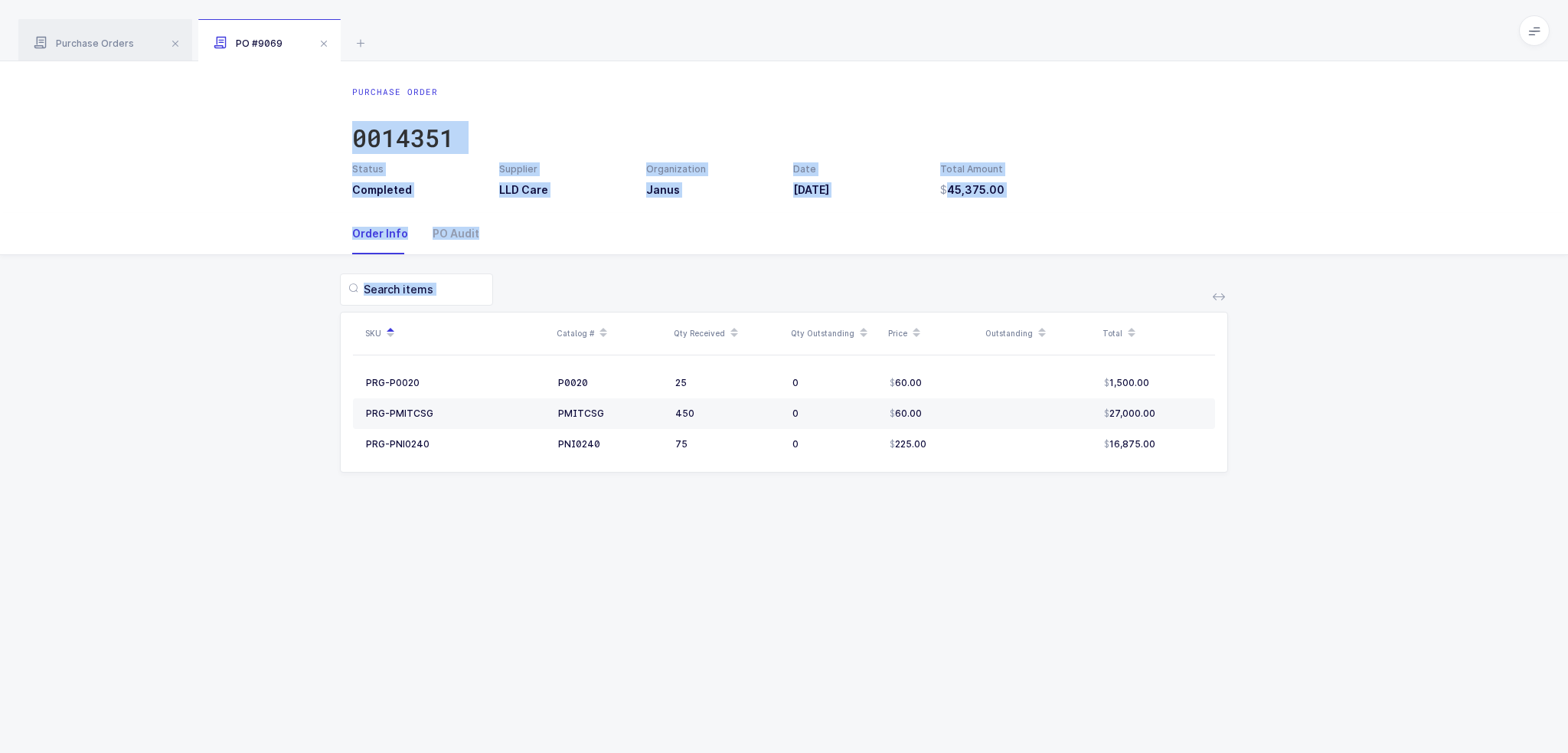
drag, startPoint x: 1443, startPoint y: 587, endPoint x: 1080, endPoint y: 12, distance: 680.0
click at [1087, 3] on div "Purchase Orders PO #9069 Clear all Completed Issued 2 Filter Order # Organizati…" at bounding box center [784, 376] width 1568 height 753
click at [1073, 22] on div "Purchase Orders PO #9069" at bounding box center [784, 30] width 1568 height 61
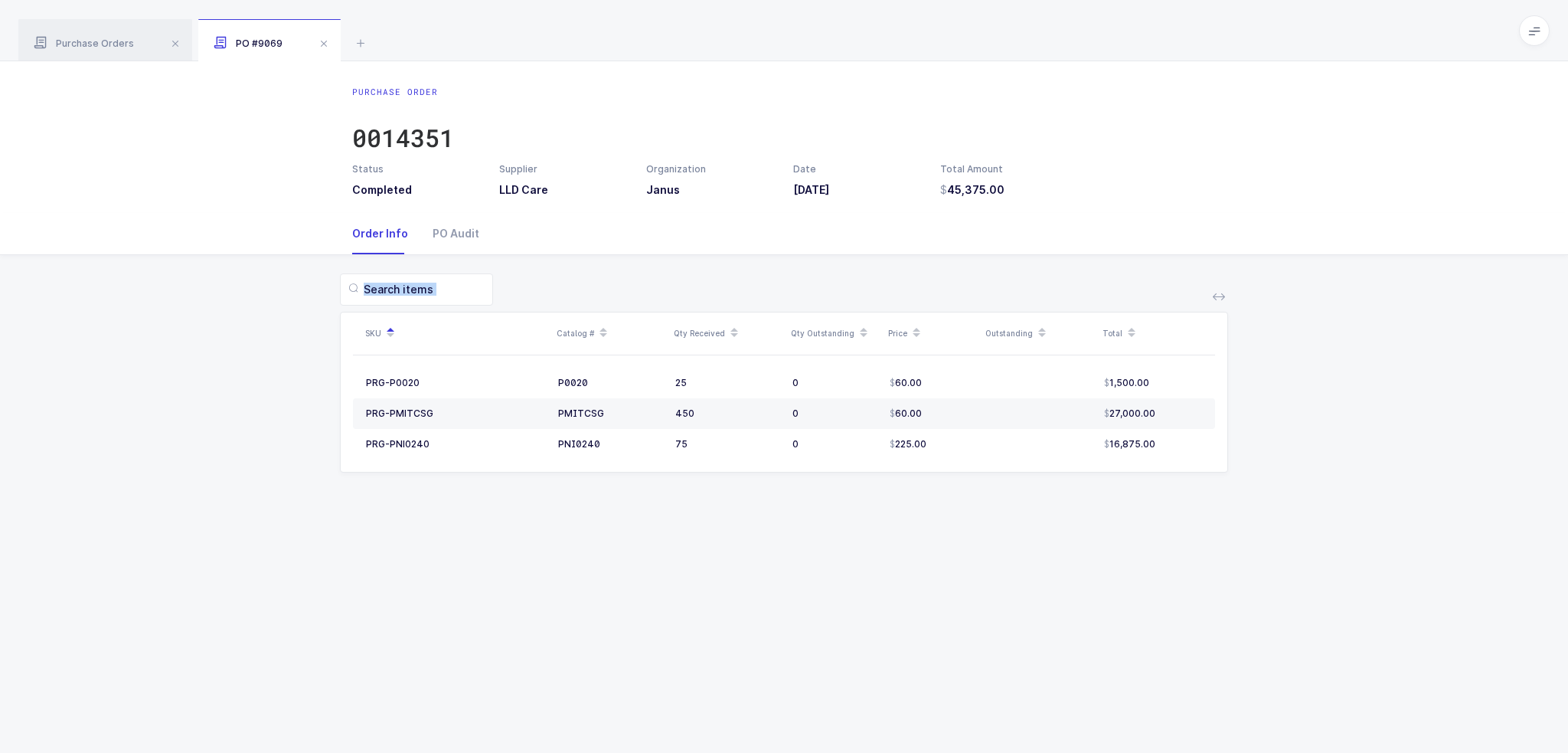
drag, startPoint x: 1073, startPoint y: 22, endPoint x: 1101, endPoint y: 294, distance: 273.4
click at [1101, 294] on div "Purchase Orders PO #9069 Clear all Completed Issued 2 Filter Order # Organizati…" at bounding box center [784, 376] width 1568 height 753
click at [1197, 518] on div "Purchase Order 0014351 Status Completed Supplier LLD Care Organization Janus Da…" at bounding box center [784, 407] width 1568 height 692
click at [1230, 534] on div "Purchase Order 0014351 Status Completed Supplier LLD Care Organization Janus Da…" at bounding box center [784, 407] width 1568 height 692
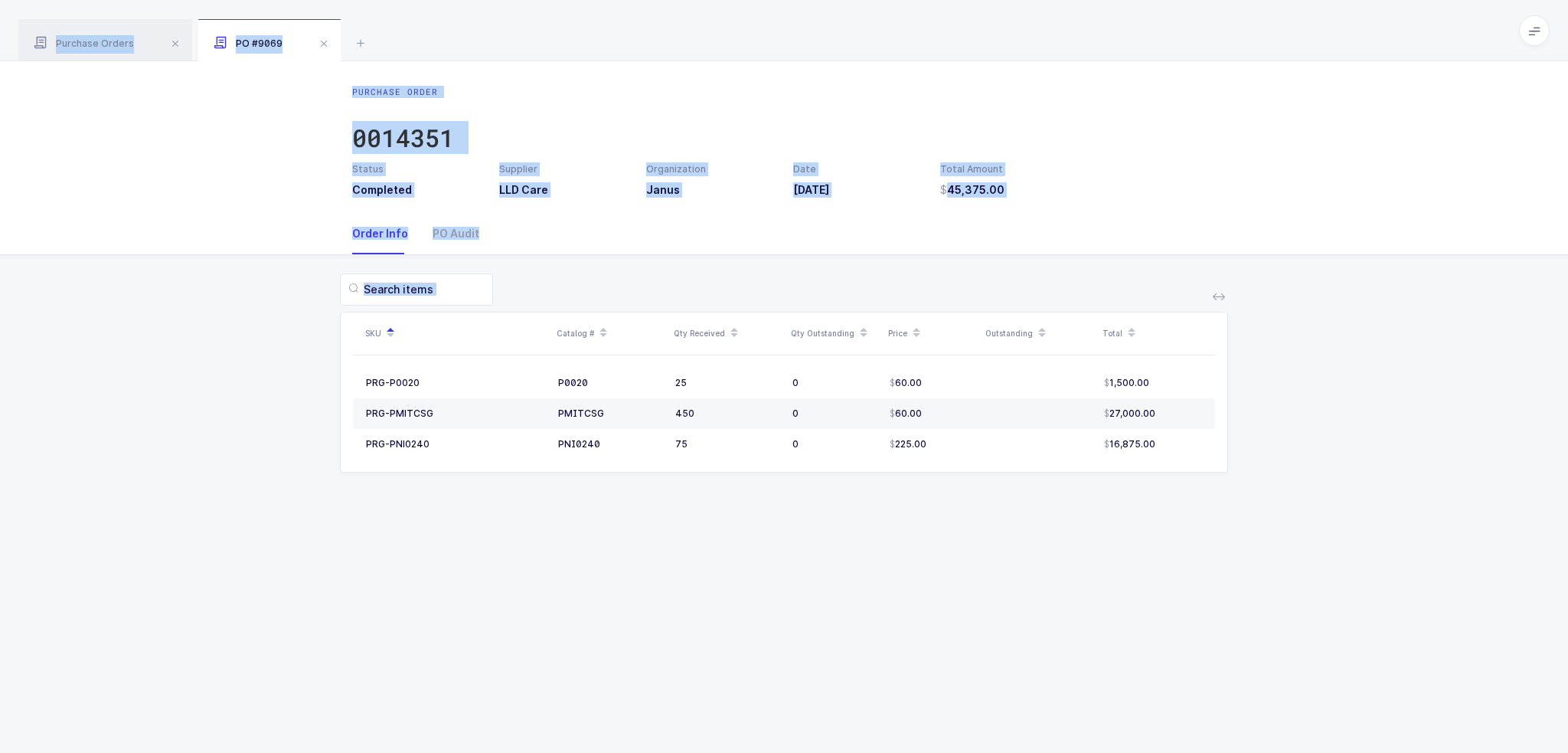
drag
click at [1020, 37] on div "Purchase Orders PO #9069 Clear all Completed Issued 2 Filter Order # Organizati…" at bounding box center [784, 376] width 1568 height 753
click at [1020, 37] on div "Purchase Orders PO #9069" at bounding box center [784, 30] width 1568 height 61
click at [1130, 621] on div "Purchase Orders PO #9069 Clear all Completed Issued 2 Filter Order # Organizati…" at bounding box center [784, 376] width 1568 height 753
click at [1130, 621] on div "Purchase Order 0014351 Status Completed Supplier LLD Care Organization Janus Da…" at bounding box center [784, 407] width 1568 height 692
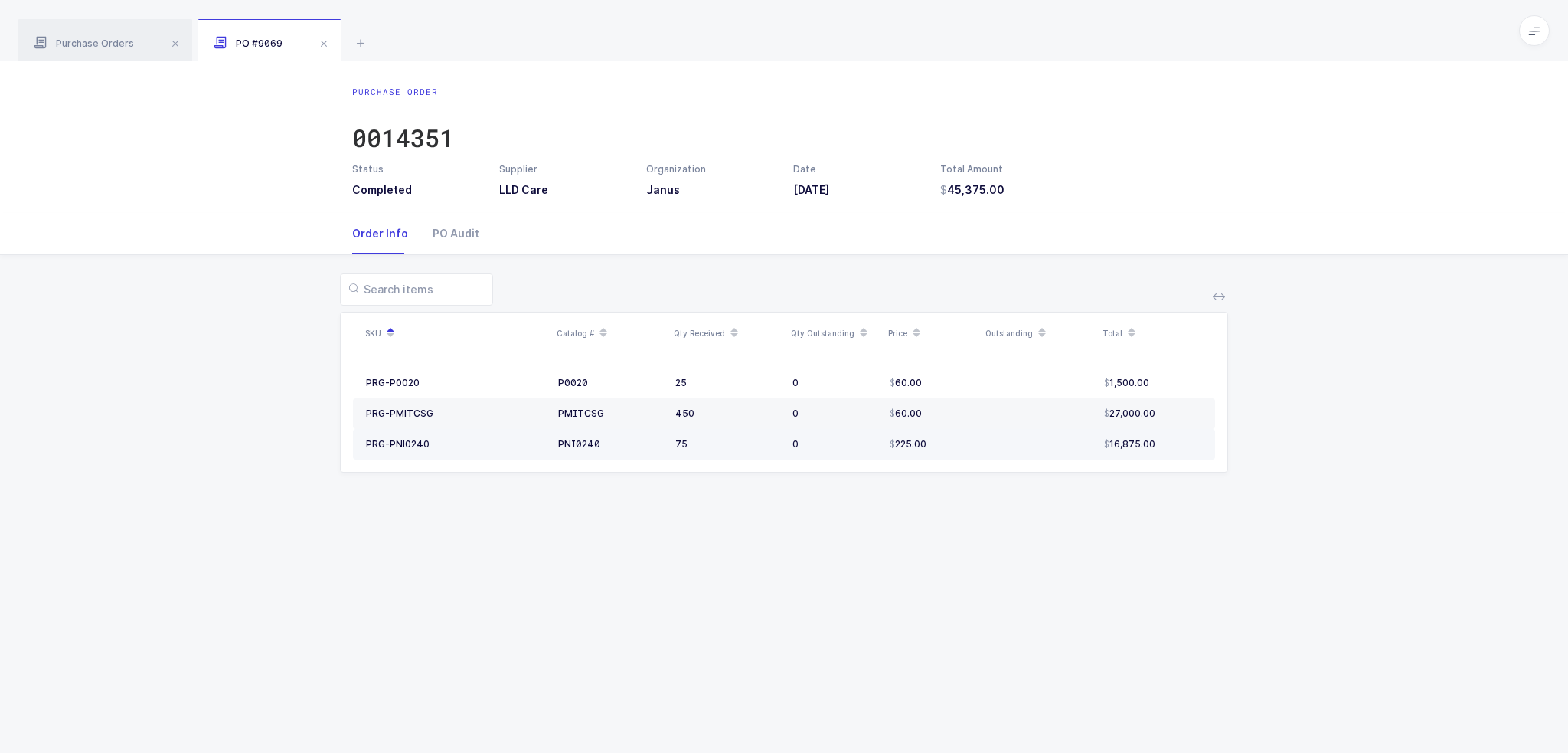
click at [1151, 456] on td "16,875.00" at bounding box center [1156, 444] width 117 height 30
click at [1152, 416] on span "27,000.00" at bounding box center [1129, 414] width 52 height 13
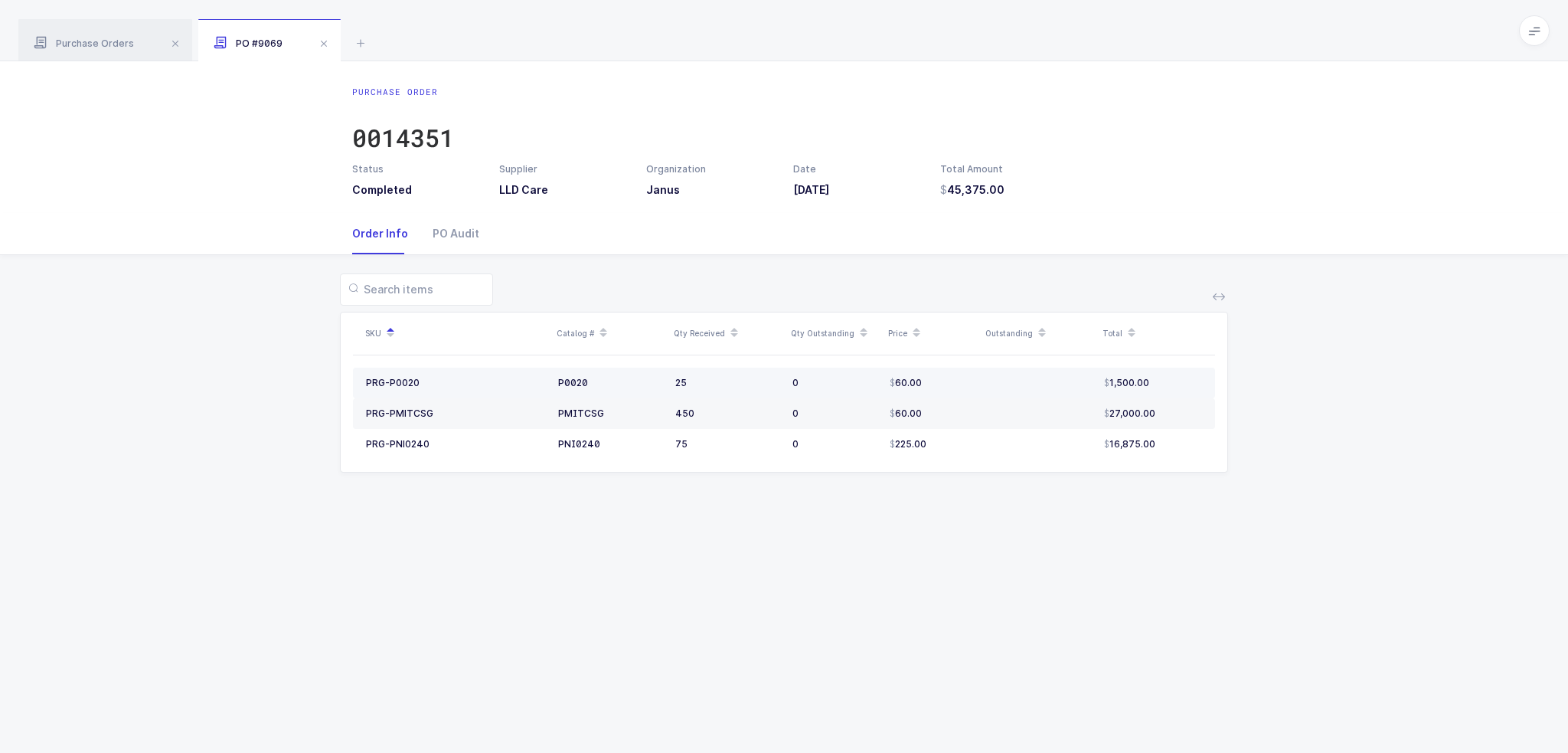
click at [1152, 384] on div "1,500.00" at bounding box center [1153, 382] width 98 height 13
click at [1176, 464] on table "PRG-P0020 P0020 25 0 60.00 1,500.00 PRG-PMITCSG PMITCSG 450 0 60.00 27,000.00 P…" at bounding box center [784, 413] width 862 height 116
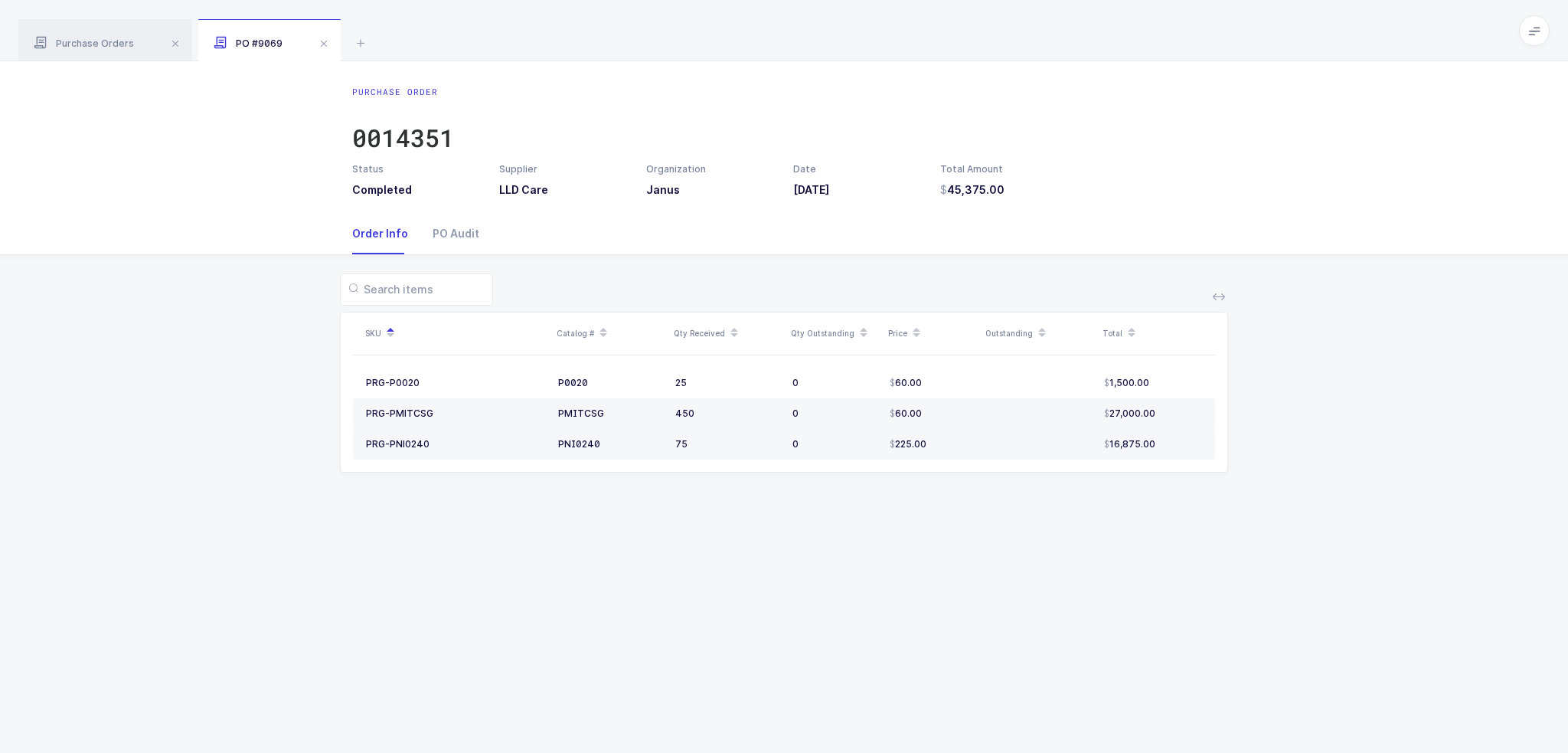
click at [1174, 450] on div "16,875.00" at bounding box center [1153, 444] width 98 height 13
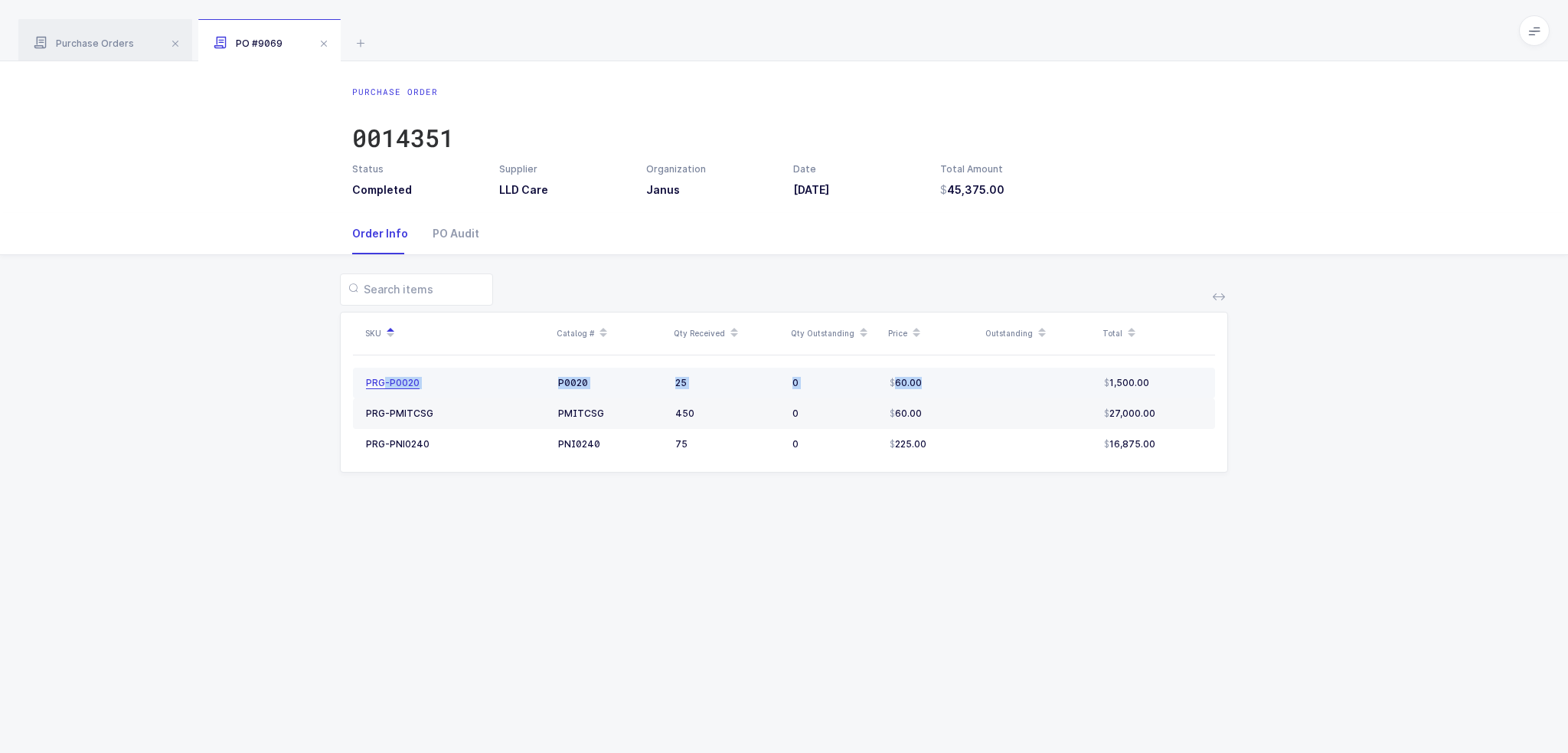
click at [382, 385] on tr "PRG-P0020 P0020 25 0 60.00 1,500.00" at bounding box center [784, 382] width 862 height 30
click at [340, 379] on div "SKU Catalog # Qty Received Qty Outstanding Price Outstanding Total PRG-P0020 P0…" at bounding box center [783, 391] width 886 height 159
click at [1200, 397] on div "SKU Catalog # Qty Received Qty Outstanding Price Outstanding Total PRG-P0020 P0…" at bounding box center [783, 391] width 886 height 159
click at [1200, 398] on td "27,000.00" at bounding box center [1156, 413] width 117 height 30
click at [316, 418] on div "SKU Catalog # Qty Received Qty Outstanding Price Outstanding Total PRG-P0020 P0…" at bounding box center [784, 381] width 1543 height 255
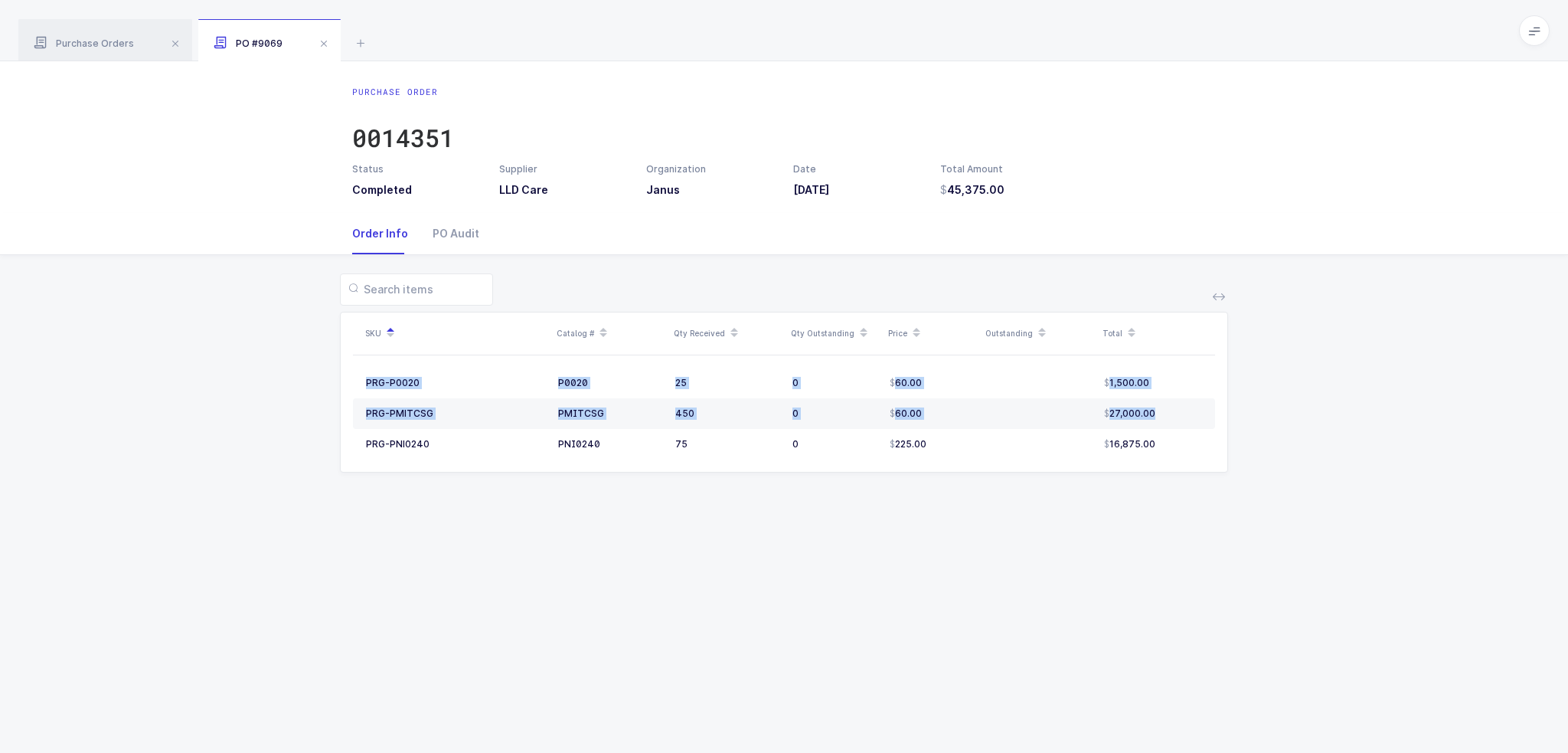
click at [316, 418] on div "SKU Catalog # Qty Received Qty Outstanding Price Outstanding Total PRG-P0020 P0…" at bounding box center [784, 381] width 1543 height 255
click at [1171, 475] on div "SKU Catalog # Qty Received Qty Outstanding Price Outstanding Total PRG-P0020 P0…" at bounding box center [784, 381] width 1543 height 255
click at [1194, 475] on div "SKU Catalog # Qty Received Qty Outstanding Price Outstanding Total PRG-P0020 P0…" at bounding box center [784, 381] width 1543 height 255
click at [300, 448] on div "SKU Catalog # Qty Received Qty Outstanding Price Outstanding Total PRG-P0020 P0…" at bounding box center [784, 381] width 1543 height 255
click at [297, 449] on div "SKU Catalog # Qty Received Qty Outstanding Price Outstanding Total PRG-P0020 P0…" at bounding box center [784, 381] width 1543 height 255
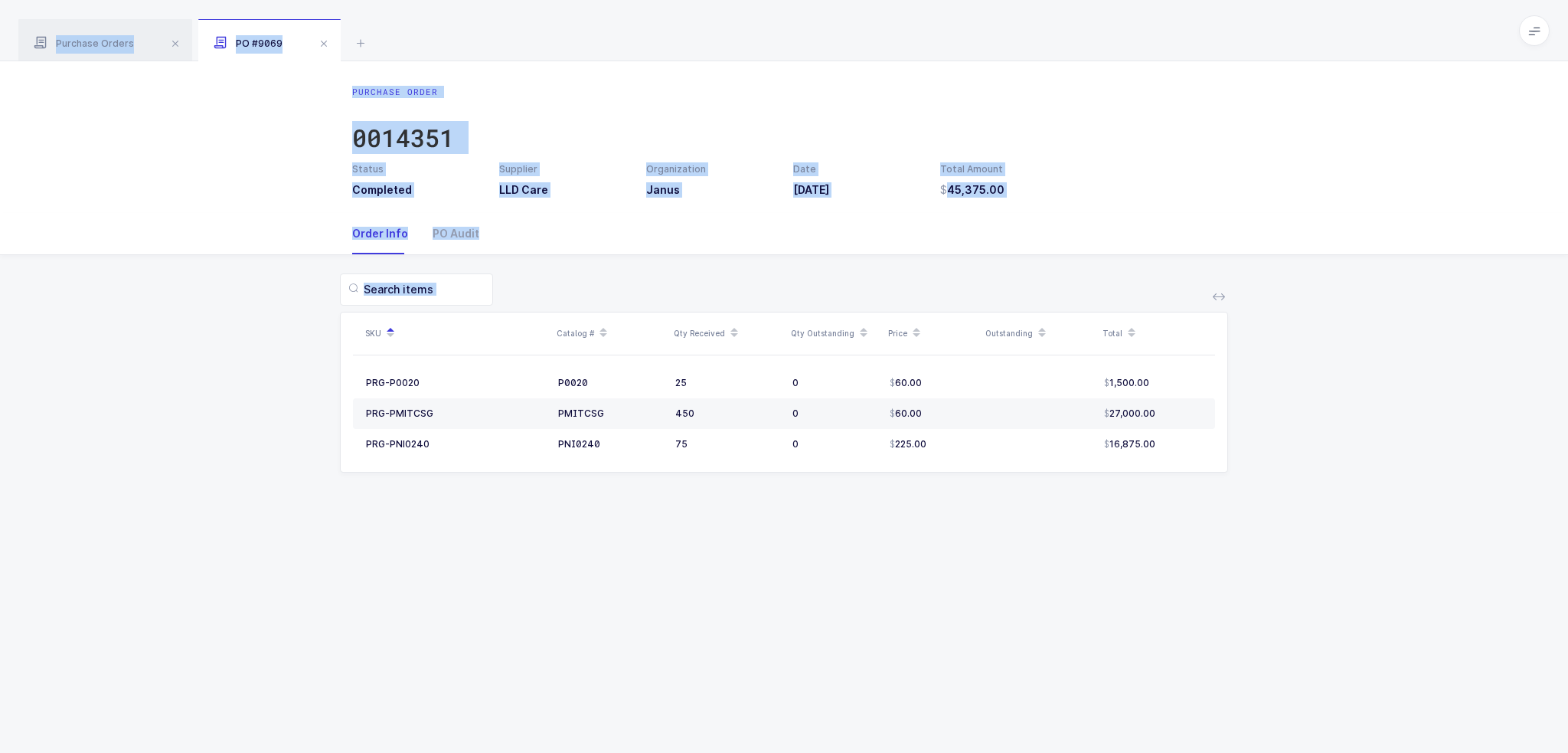
drag, startPoint x: 894, startPoint y: 540, endPoint x: 909, endPoint y: 34, distance: 506.2
click at [909, 34] on div "Purchase Orders PO #9069 Clear all Completed Issued 2 Filter Order # Organizati…" at bounding box center [784, 376] width 1568 height 753
click at [909, 34] on div "Purchase Orders PO #9069" at bounding box center [784, 30] width 1568 height 61
drag, startPoint x: 909, startPoint y: 34, endPoint x: 1141, endPoint y: 552, distance: 567.6
click at [1141, 552] on div "Purchase Orders PO #9069 Clear all Completed Issued 2 Filter Order # Organizati…" at bounding box center [784, 376] width 1568 height 753
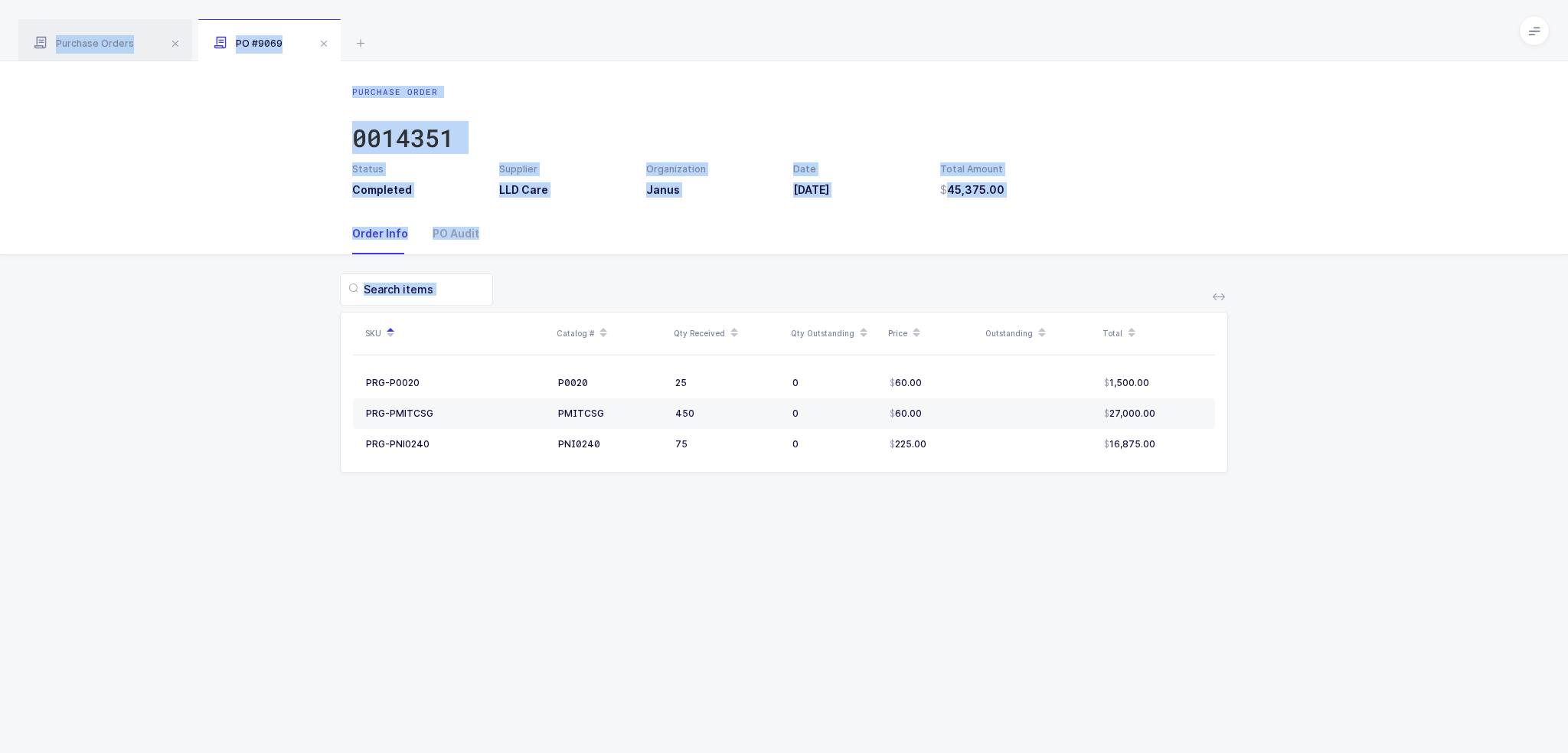
click at [1141, 552] on div "Purchase Order 0014351 Status Completed Supplier LLD Care Organization Janus Da…" at bounding box center [784, 407] width 1568 height 692
drag, startPoint x: 1141, startPoint y: 552, endPoint x: 1117, endPoint y: 45, distance: 507.6
click at [1117, 45] on div "Purchase Orders PO #9069 Clear all Completed Issued 2 Filter Order # Organizati…" at bounding box center [784, 376] width 1568 height 753
click at [1117, 45] on div "Purchase Orders PO #9069" at bounding box center [784, 30] width 1568 height 61
drag, startPoint x: 1117, startPoint y: 45, endPoint x: 1191, endPoint y: 581, distance: 541.1
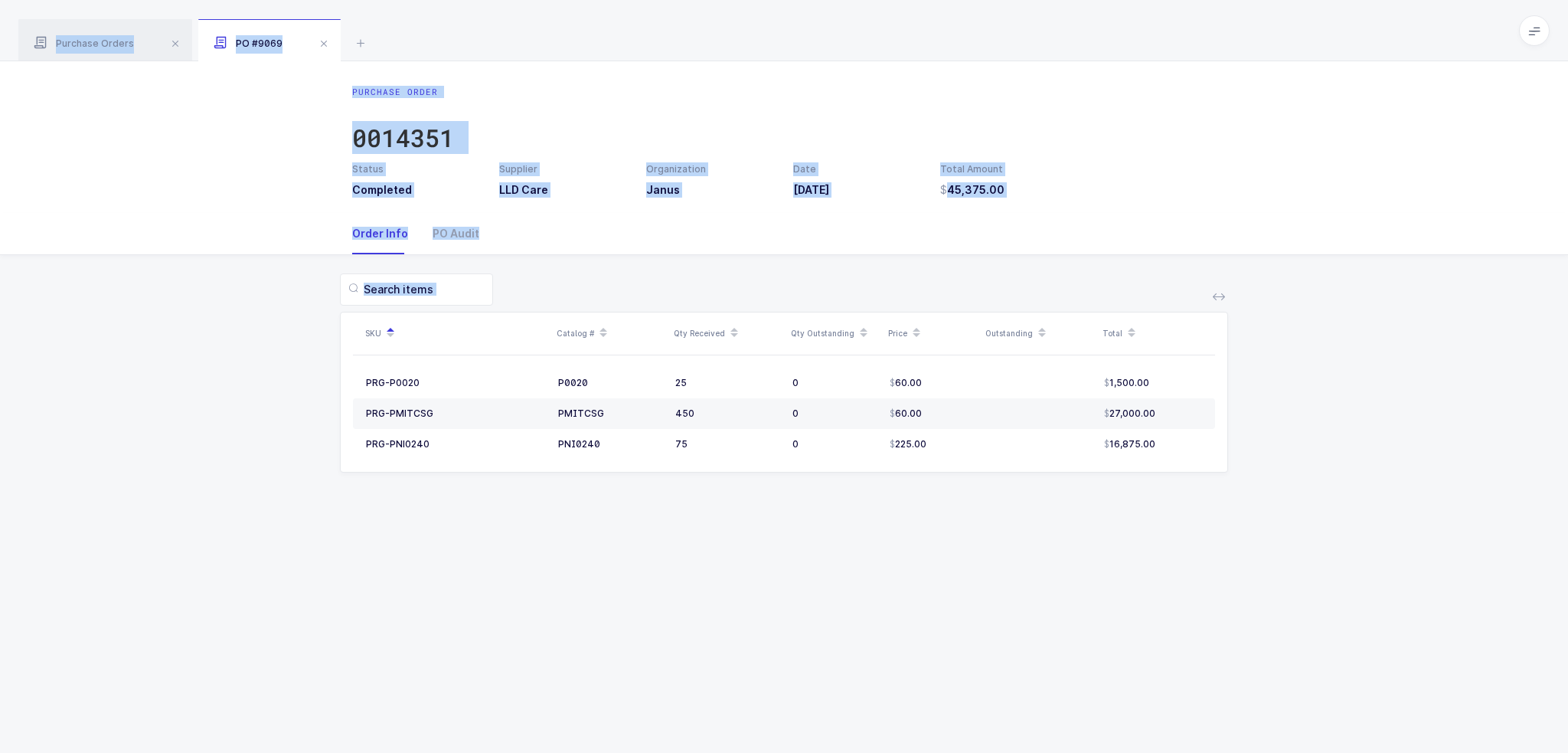
click at [1191, 581] on div "Purchase Orders PO #9069 Clear all Completed Issued 2 Filter Order # Organizati…" at bounding box center [784, 376] width 1568 height 753
click at [1191, 581] on div "Purchase Order 0014351 Status Completed Supplier LLD Care Organization Janus Da…" at bounding box center [784, 407] width 1568 height 692
drag, startPoint x: 1191, startPoint y: 581, endPoint x: 1176, endPoint y: 26, distance: 555.2
click at [1176, 26] on div "Purchase Orders PO #9069 Clear all Completed Issued 2 Filter Order # Organizati…" at bounding box center [784, 376] width 1568 height 753
click at [1176, 26] on div "Purchase Orders PO #9069" at bounding box center [784, 30] width 1568 height 61
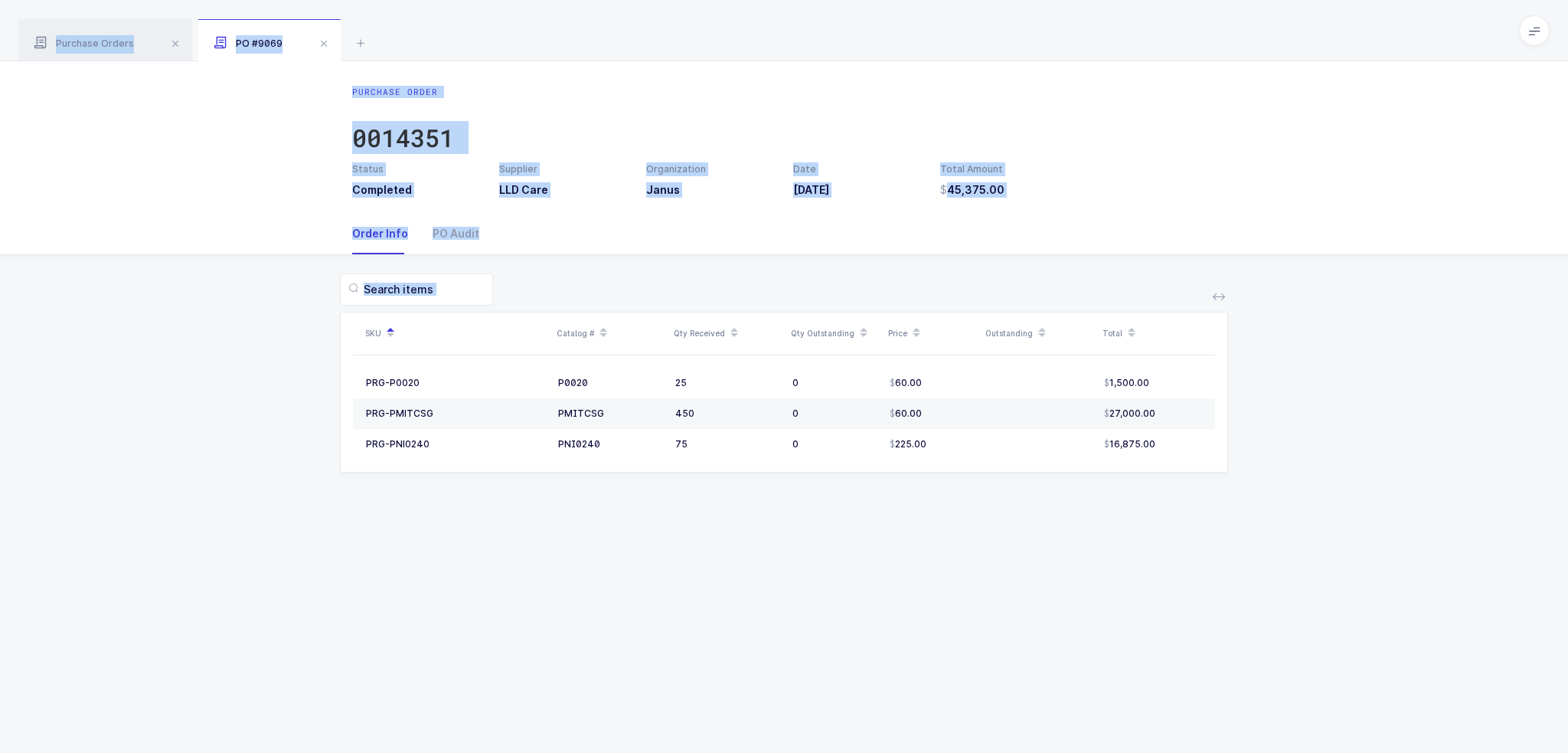
drag, startPoint x: 1176, startPoint y: 26, endPoint x: 1185, endPoint y: 542, distance: 516.1
click at [1185, 542] on div "Purchase Orders PO #9069 Clear all Completed Issued 2 Filter Order # Organizati…" at bounding box center [784, 376] width 1568 height 753
click at [1185, 542] on div "Purchase Order 0014351 Status Completed Supplier LLD Care Organization Janus Da…" at bounding box center [784, 407] width 1568 height 692
drag, startPoint x: 1185, startPoint y: 542, endPoint x: 1148, endPoint y: 36, distance: 507.4
click at [1148, 36] on div "Purchase Orders PO #9069 Clear all Completed Issued 2 Filter Order # Organizati…" at bounding box center [784, 376] width 1568 height 753
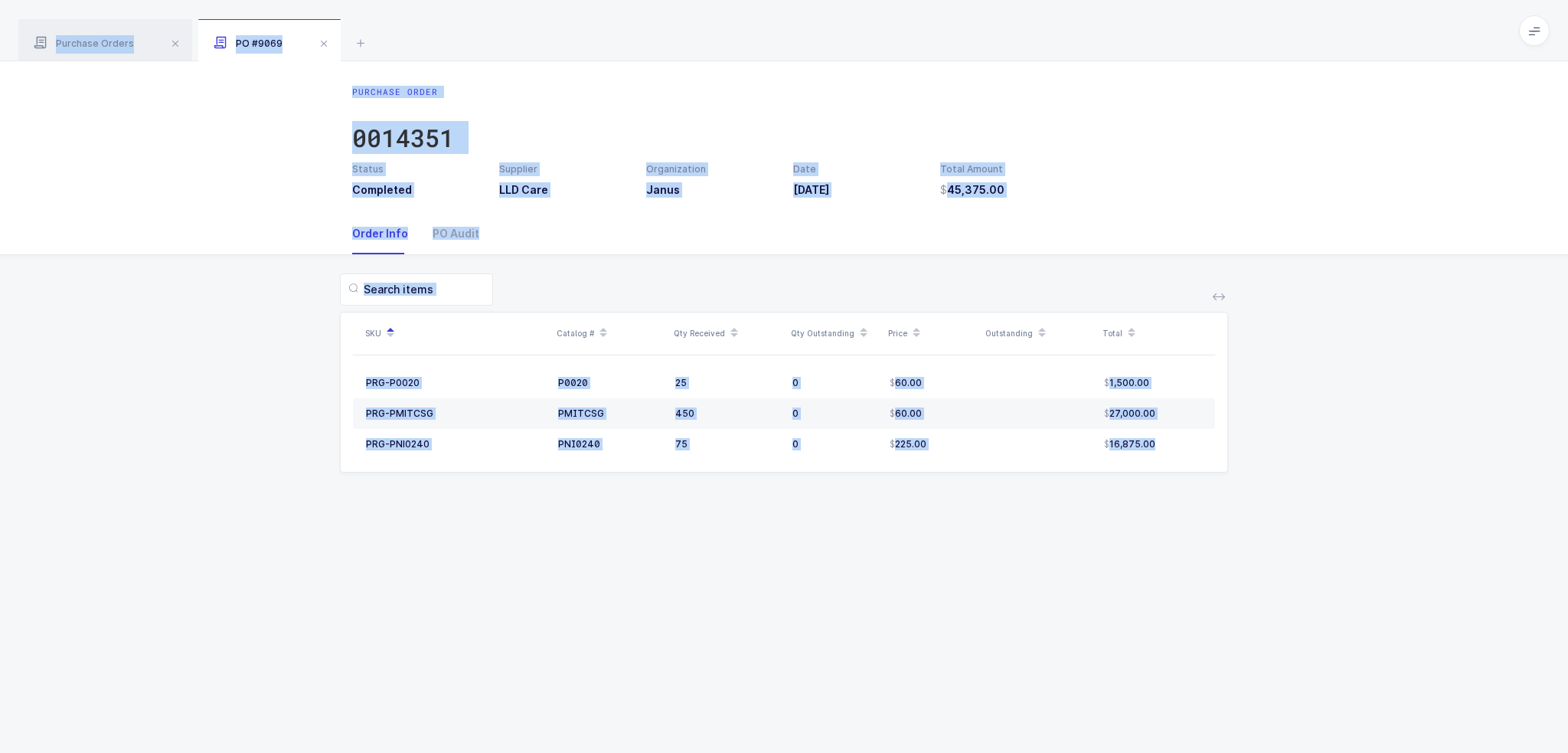
click at [1148, 36] on div "Purchase Orders PO #9069" at bounding box center [784, 30] width 1568 height 61
drag, startPoint x: 1148, startPoint y: 36, endPoint x: 1136, endPoint y: 569, distance: 533.1
click at [1136, 569] on div "Purchase Orders PO #9069 Clear all Completed Issued 2 Filter Order # Organizati…" at bounding box center [784, 376] width 1568 height 753
click at [1136, 569] on div "Purchase Order 0014351 Status Completed Supplier LLD Care Organization Janus Da…" at bounding box center [784, 407] width 1568 height 692
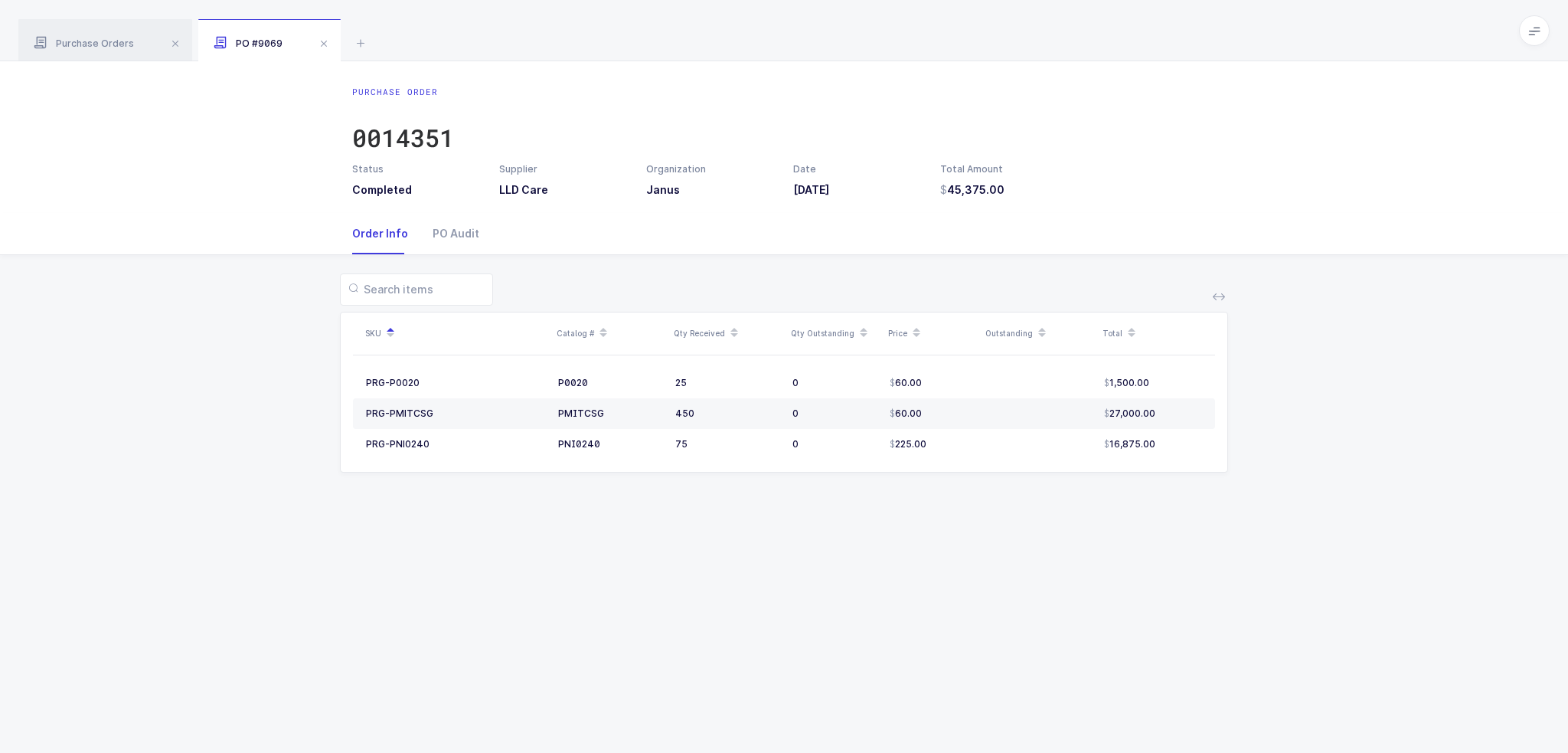
click at [1537, 32] on icon at bounding box center [1534, 30] width 13 height 13
click at [118, 41] on span "Purchase Orders" at bounding box center [84, 43] width 100 height 12
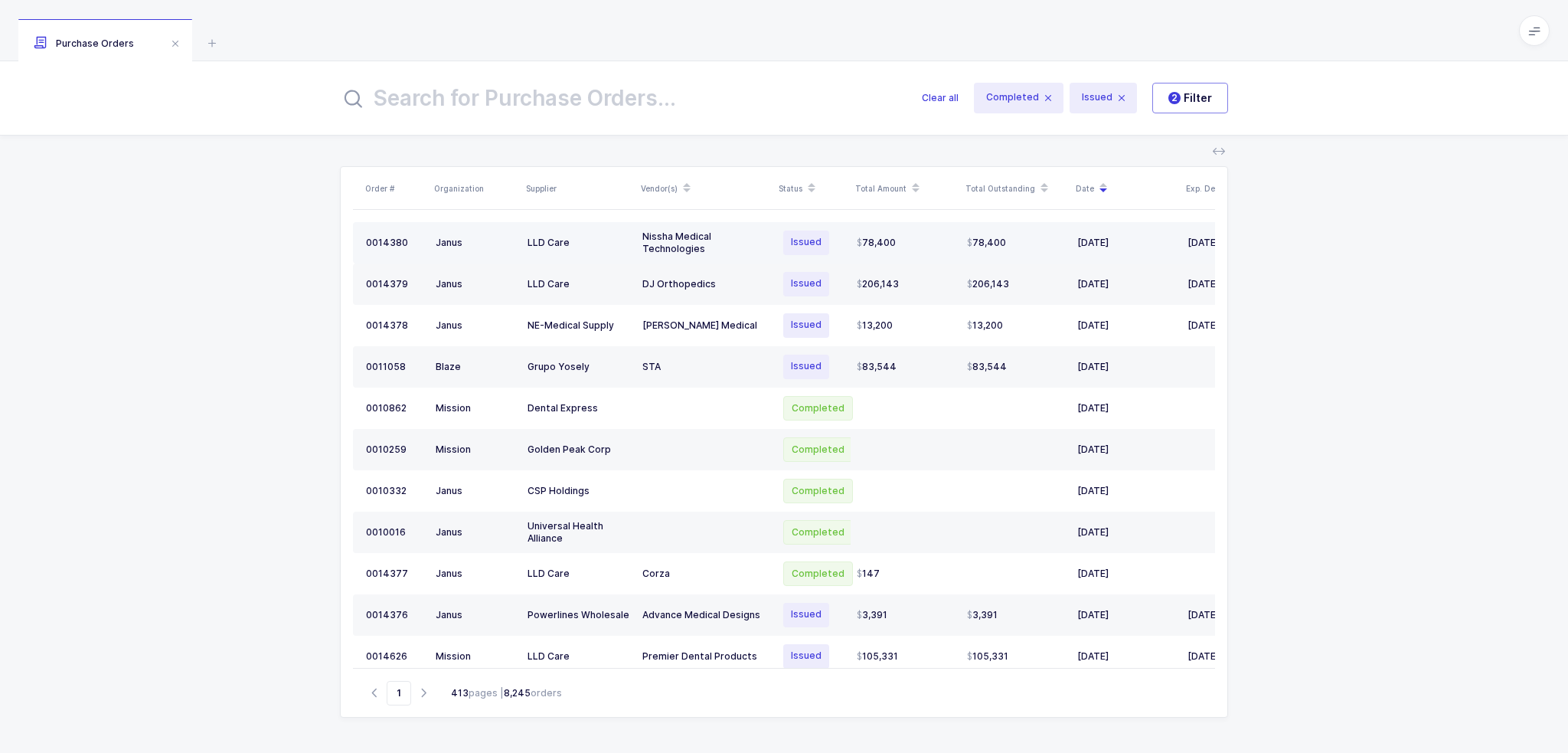
click at [764, 243] on div "Nissha Medical Technologies" at bounding box center [705, 242] width 126 height 24
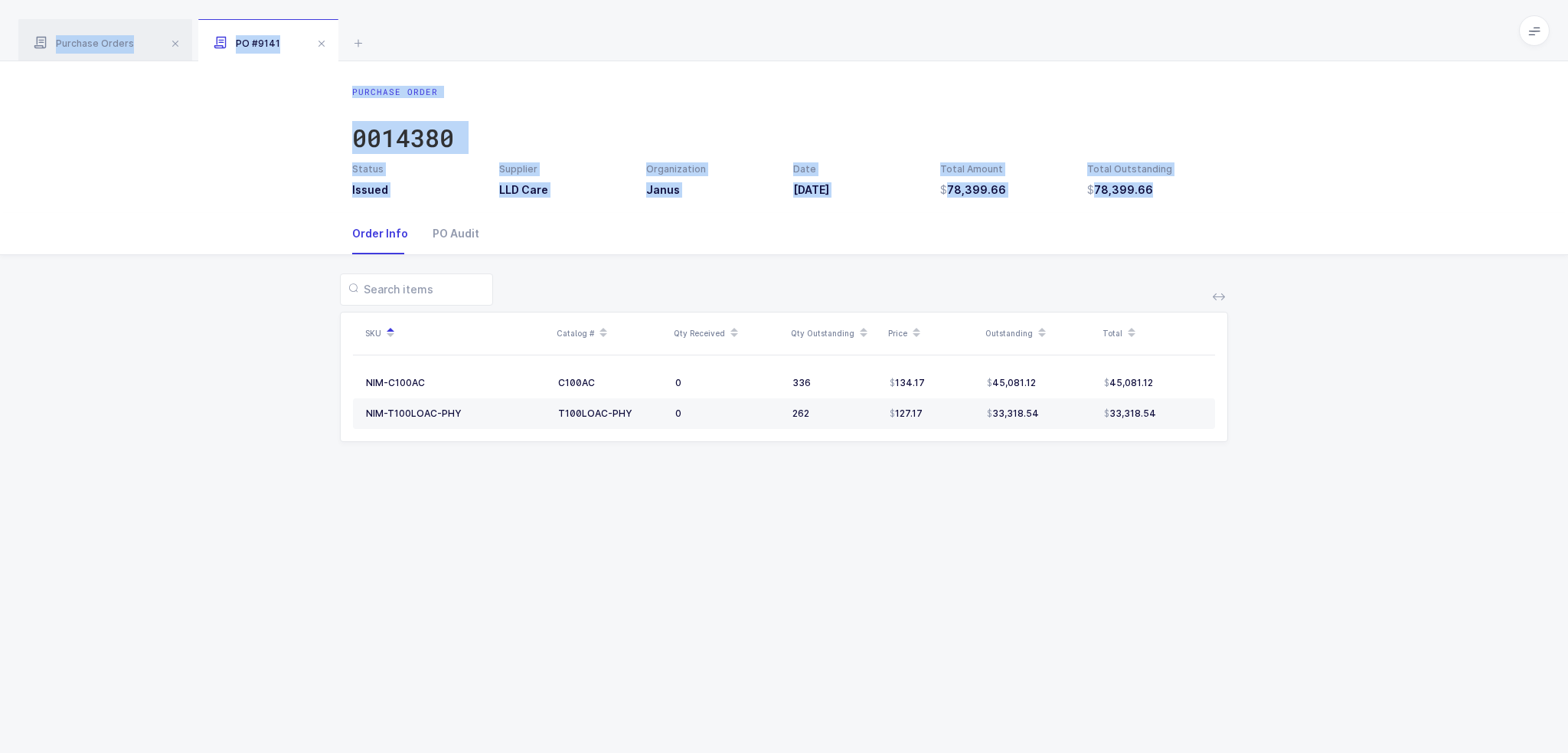
drag, startPoint x: 1232, startPoint y: 178, endPoint x: 591, endPoint y: 26, distance: 658.8
click at [593, 26] on div "Purchase Orders PO #9141 Clear all Completed Issued 2 Filter Order # Organizati…" at bounding box center [784, 376] width 1568 height 753
click at [591, 26] on div "Purchase Orders PO #9141" at bounding box center [784, 30] width 1568 height 61
drag, startPoint x: 591, startPoint y: 26, endPoint x: 1020, endPoint y: 589, distance: 707.8
click at [1020, 589] on div "Purchase Orders PO #9141 Clear all Completed Issued 2 Filter Order # Organizati…" at bounding box center [784, 376] width 1568 height 753
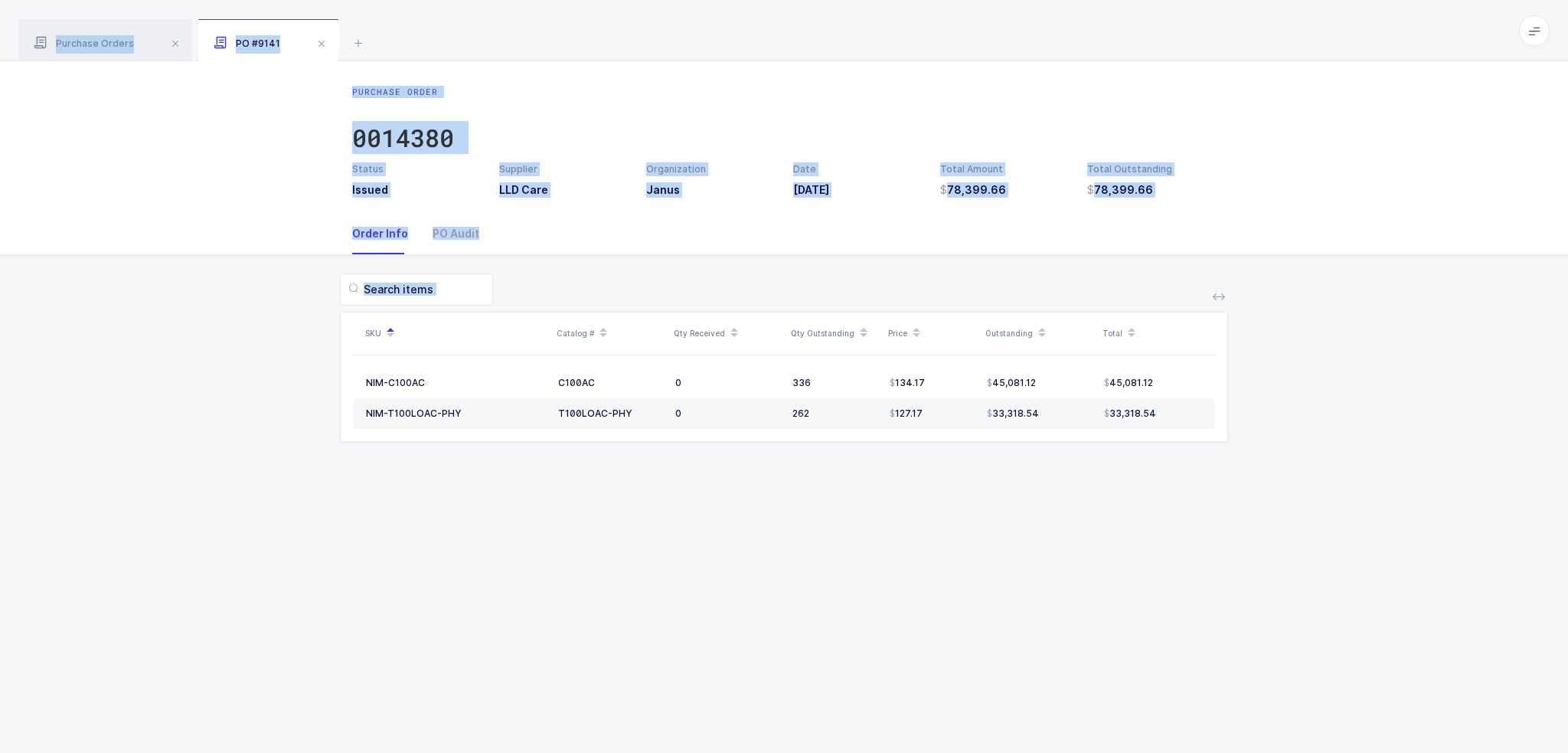
click at [1020, 589] on div "Purchase Order 0014380 Status Issued Supplier LLD Care Organization Janus Date …" at bounding box center [784, 407] width 1568 height 692
drag, startPoint x: 1029, startPoint y: 596, endPoint x: 988, endPoint y: 62, distance: 535.6
click at [988, 62] on div "Purchase Order 0014380 Status Issued Supplier LLD Care Organization Janus Date …" at bounding box center [784, 407] width 1568 height 692
click at [988, 62] on div "Purchase Order 0014380 Status Issued Supplier LLD Care Organization Janus Date …" at bounding box center [784, 137] width 1568 height 151
drag, startPoint x: 990, startPoint y: 56, endPoint x: 1062, endPoint y: 537, distance: 486.4
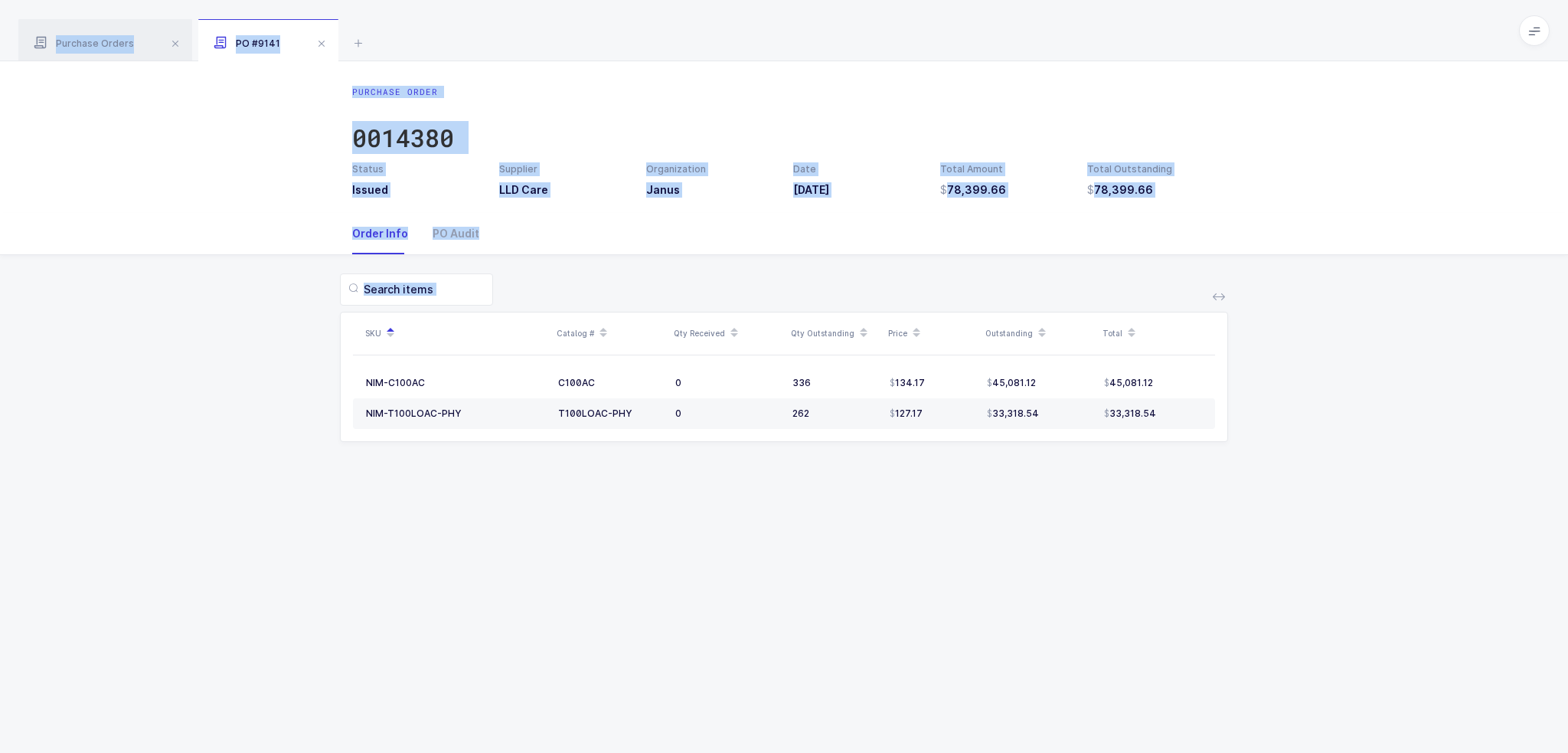
click at [1062, 537] on div "Purchase Orders PO #9141 Clear all Completed Issued 2 Filter Order # Organizati…" at bounding box center [784, 376] width 1568 height 753
click at [1062, 537] on div "Purchase Order 0014380 Status Issued Supplier LLD Care Organization Janus Date …" at bounding box center [784, 407] width 1568 height 692
drag, startPoint x: 1062, startPoint y: 537, endPoint x: 977, endPoint y: 52, distance: 492.4
click at [977, 52] on div "Purchase Orders PO #9141 Clear all Completed Issued 2 Filter Order # Organizati…" at bounding box center [784, 376] width 1568 height 753
click at [977, 52] on div "Purchase Orders PO #9141" at bounding box center [784, 30] width 1568 height 61
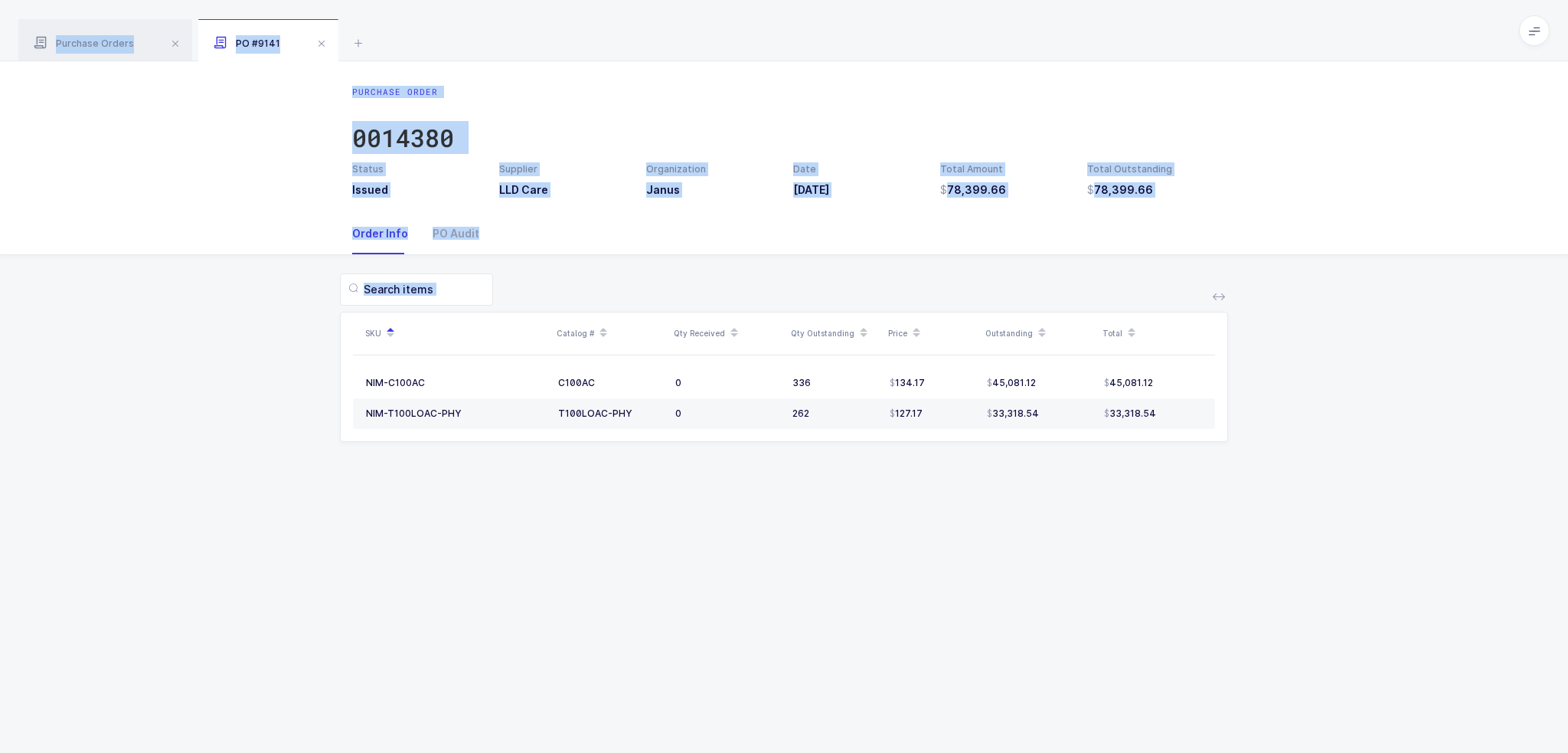
drag, startPoint x: 980, startPoint y: 40, endPoint x: 1102, endPoint y: 519, distance: 494.3
click at [1102, 519] on div "Purchase Orders PO #9141 Clear all Completed Issued 2 Filter Order # Organizati…" at bounding box center [784, 376] width 1568 height 753
click at [1102, 519] on div "Purchase Order 0014380 Status Issued Supplier LLD Care Organization Janus Date …" at bounding box center [784, 407] width 1568 height 692
drag, startPoint x: 1270, startPoint y: 567, endPoint x: 1166, endPoint y: 82, distance: 496.0
click at [1166, 82] on div "Purchase Order 0014380 Status Issued Supplier LLD Care Organization Janus Date …" at bounding box center [784, 407] width 1568 height 692
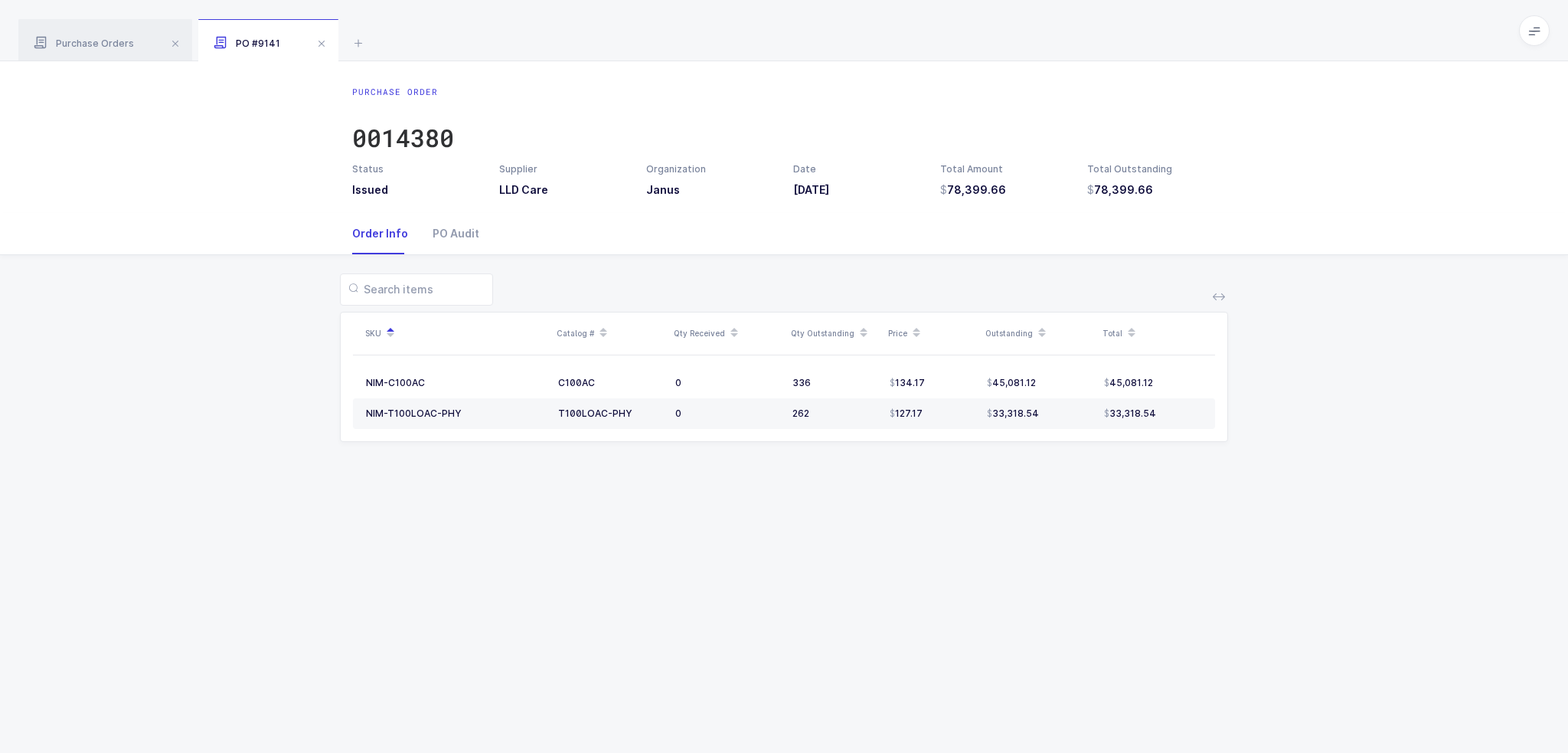
click at [1175, 55] on div "Purchase Orders PO #9141" at bounding box center [784, 30] width 1568 height 61
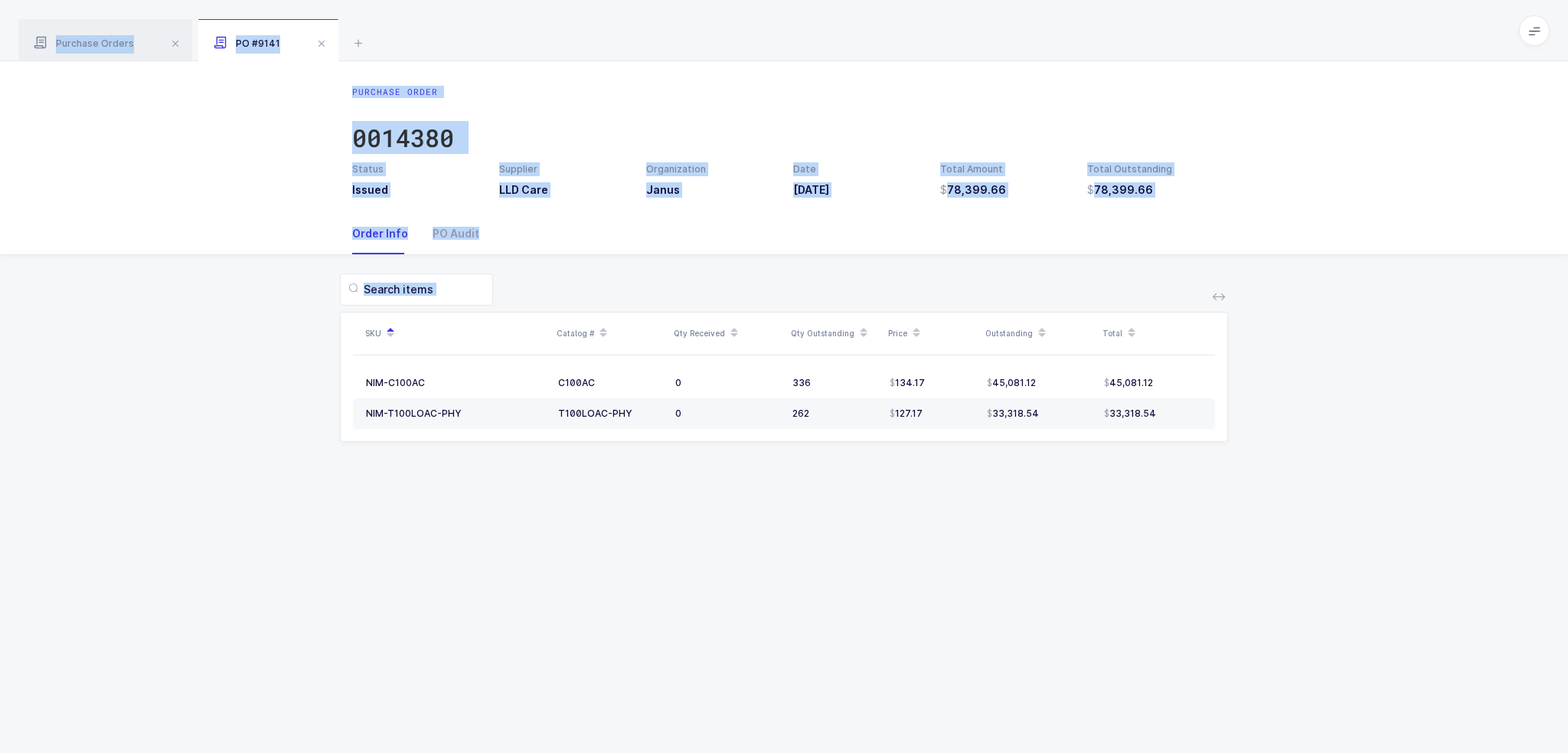
drag, startPoint x: 1188, startPoint y: 36, endPoint x: 1326, endPoint y: 540, distance: 522.6
click at [1326, 540] on div "Purchase Orders PO #9141 Clear all Completed Issued 2 Filter Order # Organizati…" at bounding box center [784, 376] width 1568 height 753
click at [1326, 540] on div "Purchase Order 0014380 Status Issued Supplier LLD Care Organization Janus Date …" at bounding box center [784, 407] width 1568 height 692
drag, startPoint x: 1311, startPoint y: 566, endPoint x: 1184, endPoint y: 24, distance: 556.7
click at [1184, 24] on div "Purchase Orders PO #9141 Clear all Completed Issued 2 Filter Order # Organizati…" at bounding box center [784, 376] width 1568 height 753
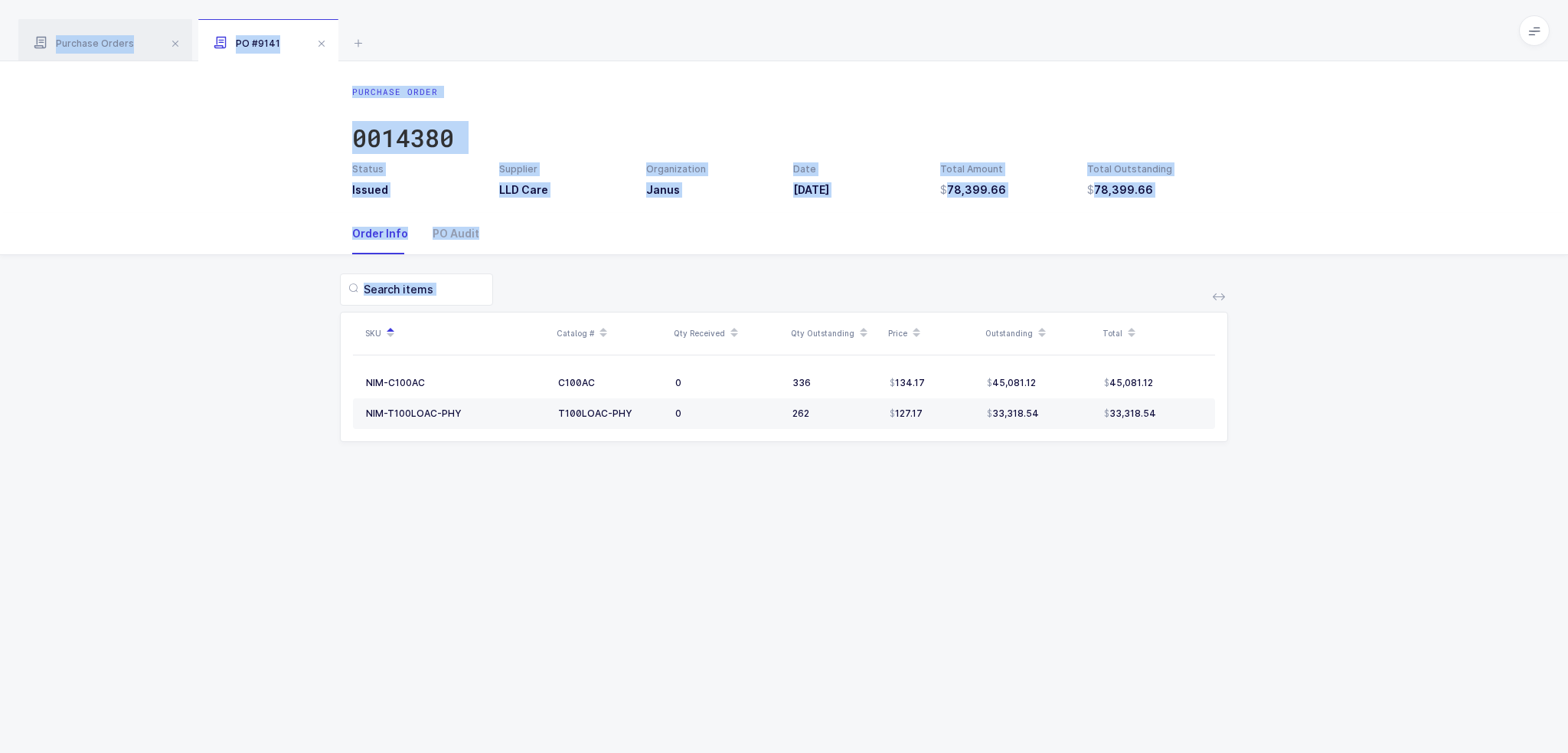
click at [1184, 24] on div "Purchase Orders PO #9141" at bounding box center [784, 30] width 1568 height 61
drag, startPoint x: 1184, startPoint y: 24, endPoint x: 1222, endPoint y: 603, distance: 580.2
click at [1222, 603] on div "Purchase Orders PO #9141 Clear all Completed Issued 2 Filter Order # Organizati…" at bounding box center [784, 376] width 1568 height 753
click at [1222, 603] on div "Purchase Order 0014380 Status Issued Supplier LLD Care Organization Janus Date …" at bounding box center [784, 407] width 1568 height 692
drag, startPoint x: 1222, startPoint y: 603, endPoint x: 1155, endPoint y: 31, distance: 575.9
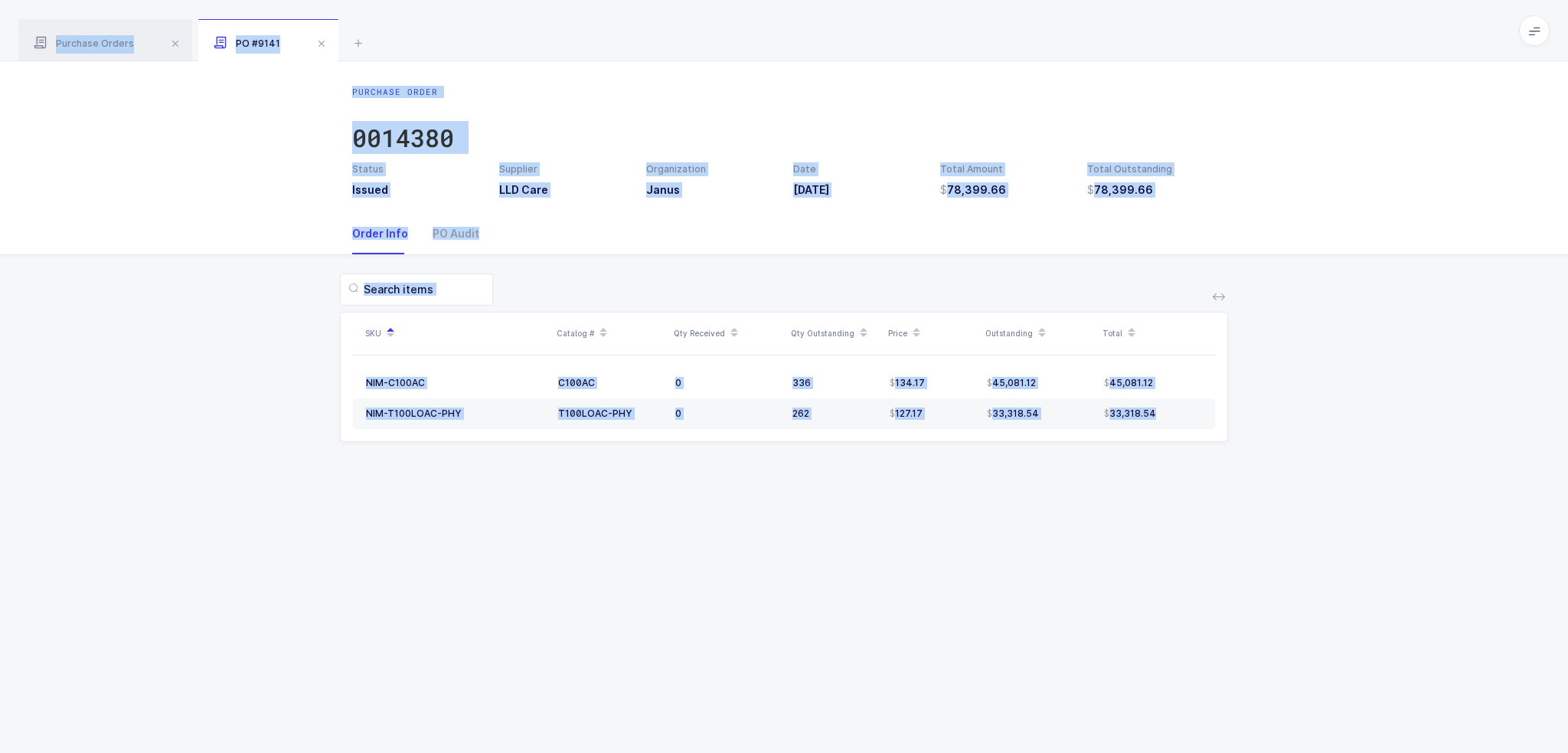
click at [1155, 31] on div "Purchase Orders PO #9141 Clear all Completed Issued 2 Filter Order # Organizati…" at bounding box center [784, 376] width 1568 height 753
click at [1155, 31] on div "Purchase Orders PO #9141" at bounding box center [784, 30] width 1568 height 61
drag, startPoint x: 1155, startPoint y: 31, endPoint x: 1258, endPoint y: 543, distance: 522.3
click at [1258, 543] on div "Purchase Orders PO #9141 Clear all Completed Issued 2 Filter Order # Organizati…" at bounding box center [784, 376] width 1568 height 753
click at [1258, 543] on div "Purchase Order 0014380 Status Issued Supplier LLD Care Organization Janus Date …" at bounding box center [784, 407] width 1568 height 692
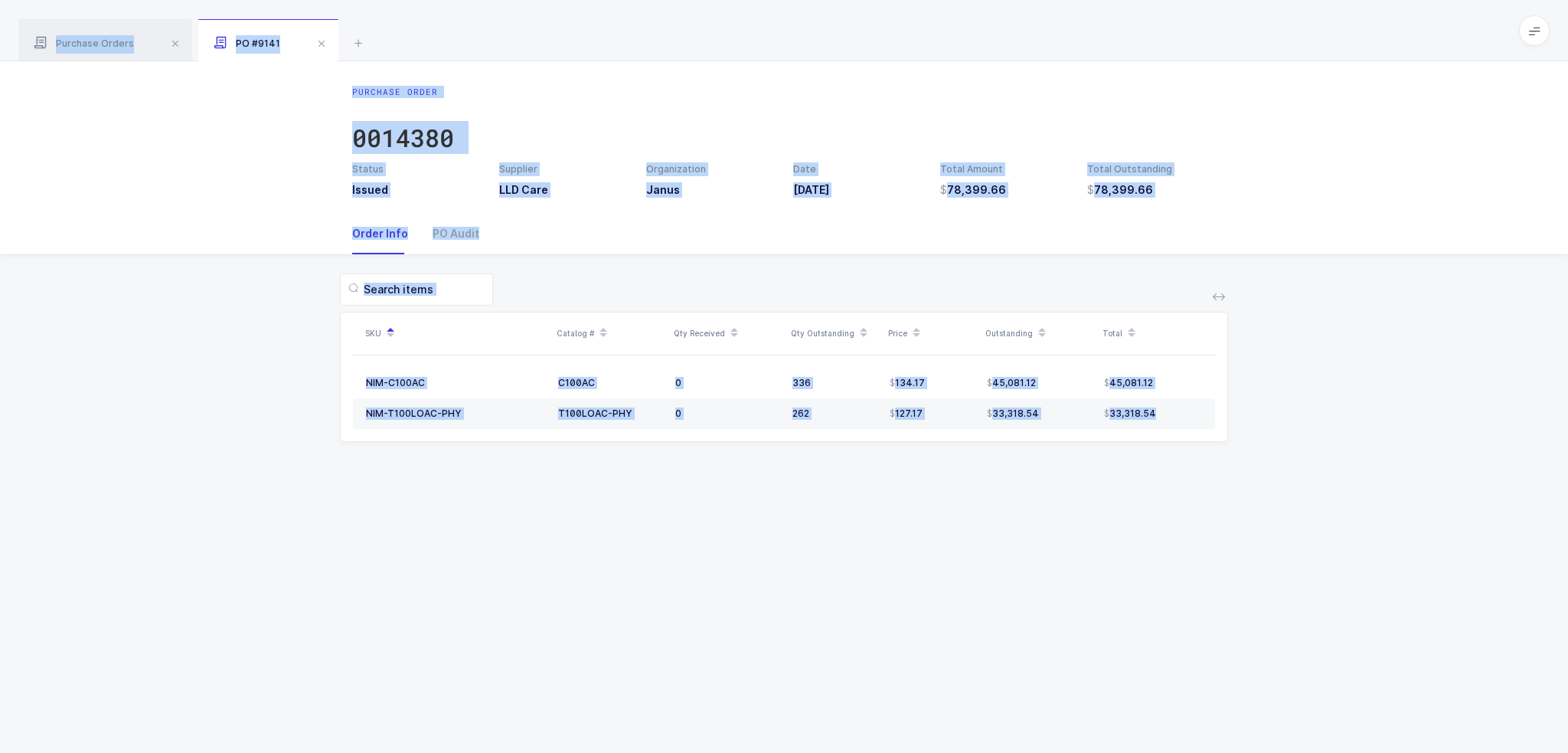
drag, startPoint x: 1258, startPoint y: 543, endPoint x: 1197, endPoint y: 23, distance: 523.6
click at [1197, 23] on div "Purchase Orders PO #9141 Clear all Completed Issued 2 Filter Order # Organizati…" at bounding box center [784, 376] width 1568 height 753
click at [1197, 23] on div "Purchase Orders PO #9141" at bounding box center [784, 30] width 1568 height 61
drag, startPoint x: 1197, startPoint y: 23, endPoint x: 1263, endPoint y: 507, distance: 488.5
click at [1263, 507] on div "Purchase Orders PO #9141 Clear all Completed Issued 2 Filter Order # Organizati…" at bounding box center [784, 376] width 1568 height 753
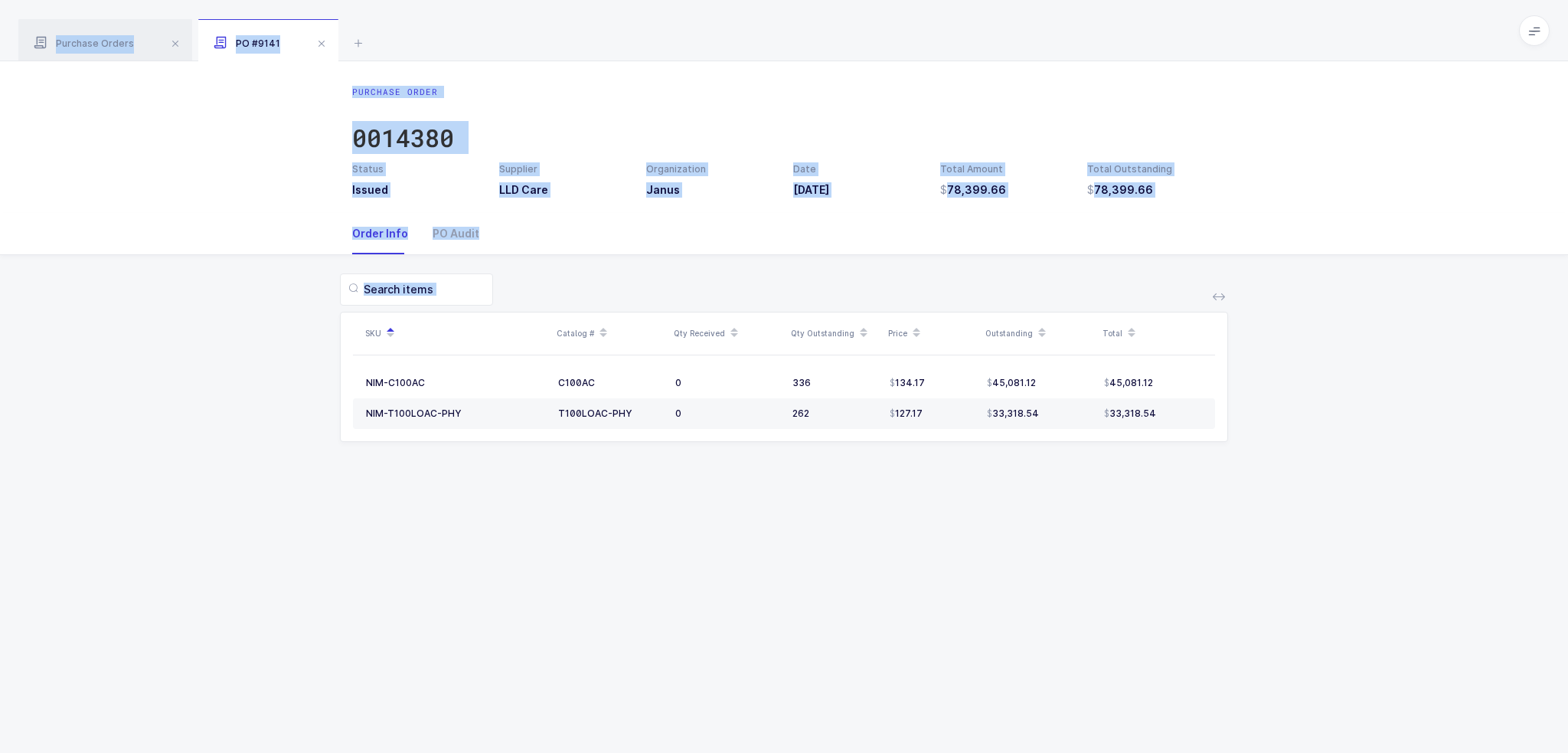
click at [1263, 507] on div "Purchase Order 0014380 Status Issued Supplier LLD Care Organization Janus Date …" at bounding box center [784, 407] width 1568 height 692
drag, startPoint x: 1262, startPoint y: 517, endPoint x: 1180, endPoint y: 9, distance: 514.6
click at [1180, 9] on div "Purchase Orders PO #9141 Clear all Completed Issued 2 Filter Order # Organizati…" at bounding box center [784, 376] width 1568 height 753
click at [1180, 9] on div "Purchase Orders PO #9141" at bounding box center [784, 30] width 1568 height 61
drag, startPoint x: 1180, startPoint y: 9, endPoint x: 1199, endPoint y: 559, distance: 550.3
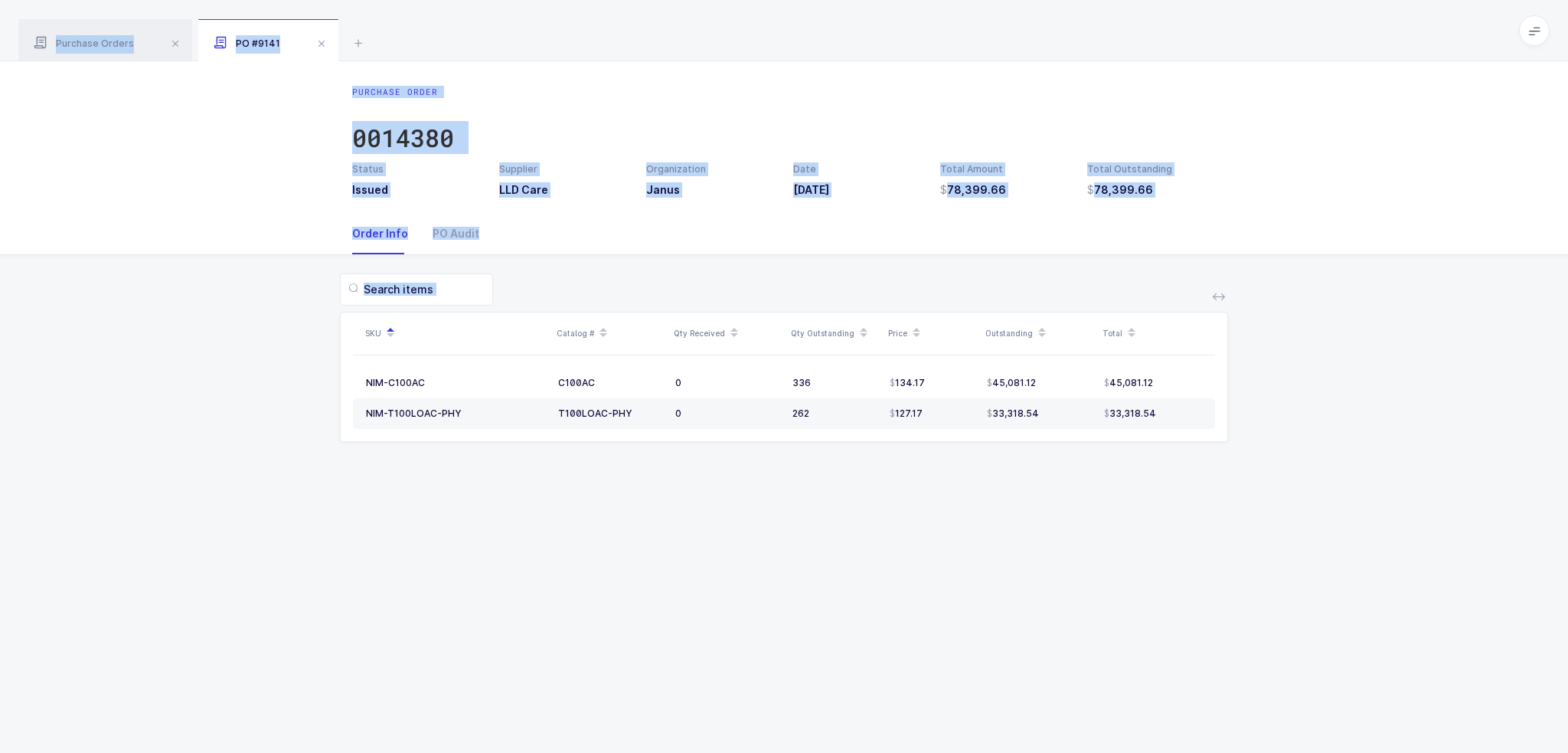
click at [1199, 559] on div "Purchase Orders PO #9141 Clear all Completed Issued 2 Filter Order # Organizati…" at bounding box center [784, 376] width 1568 height 753
click at [1199, 559] on div "Purchase Order 0014380 Status Issued Supplier LLD Care Organization Janus Date …" at bounding box center [784, 407] width 1568 height 692
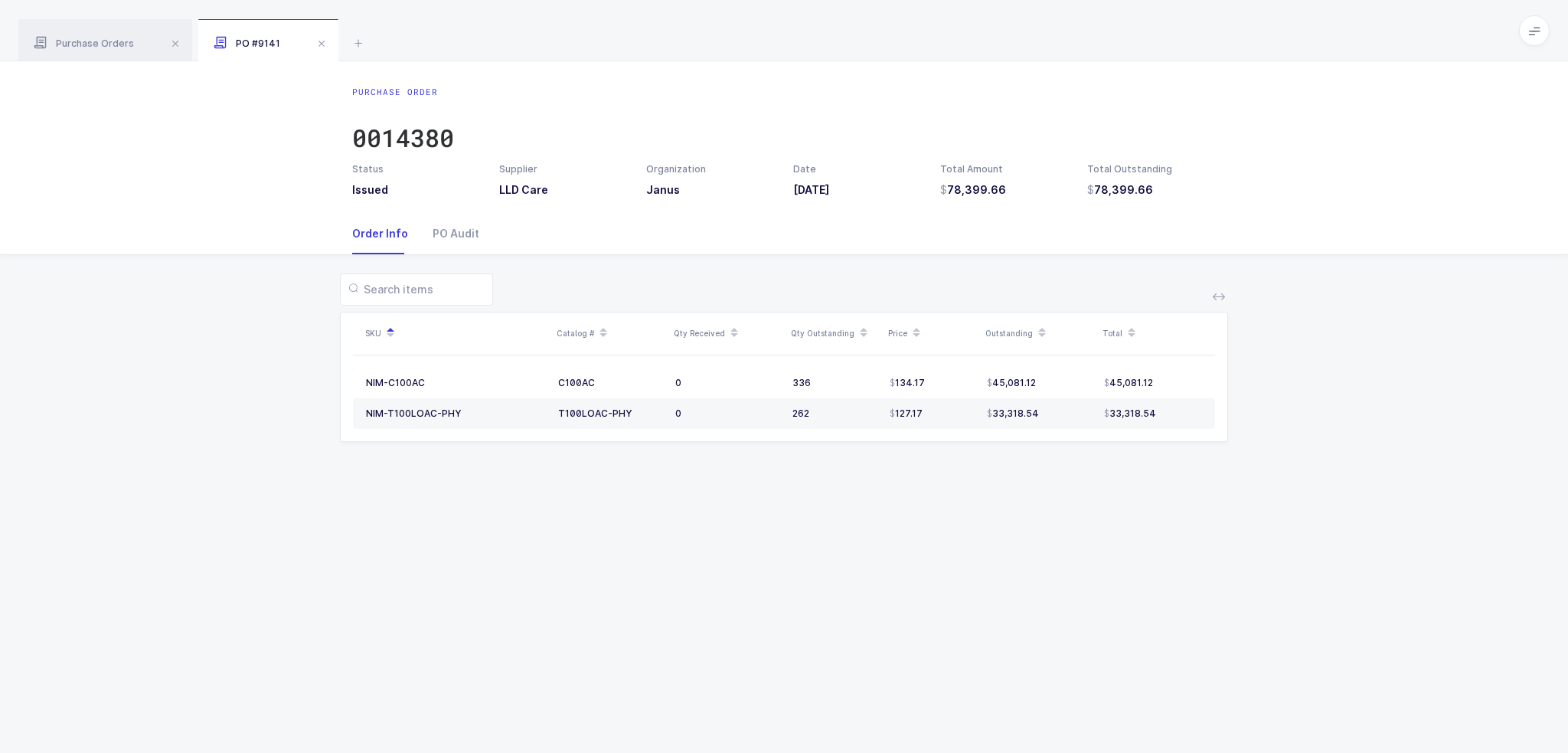
click at [1528, 25] on icon at bounding box center [1534, 30] width 13 height 13
click at [1466, 206] on li "Purchasing" at bounding box center [1476, 206] width 114 height 13
click at [248, 222] on div "Order Info PO Audit" at bounding box center [784, 233] width 1568 height 42
click at [127, 47] on span "Purchase Orders" at bounding box center [84, 43] width 100 height 12
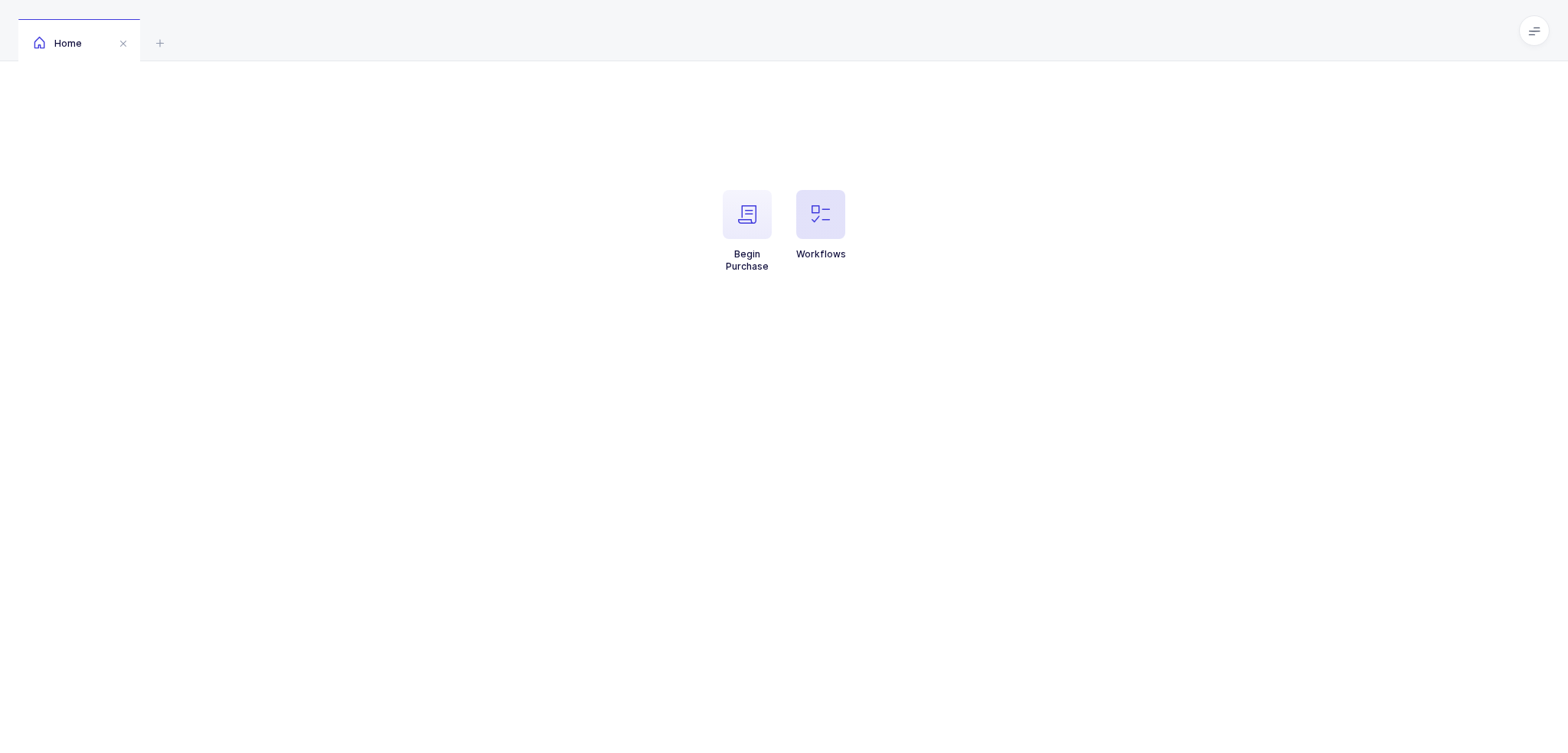
click at [835, 209] on span "button" at bounding box center [820, 215] width 49 height 49
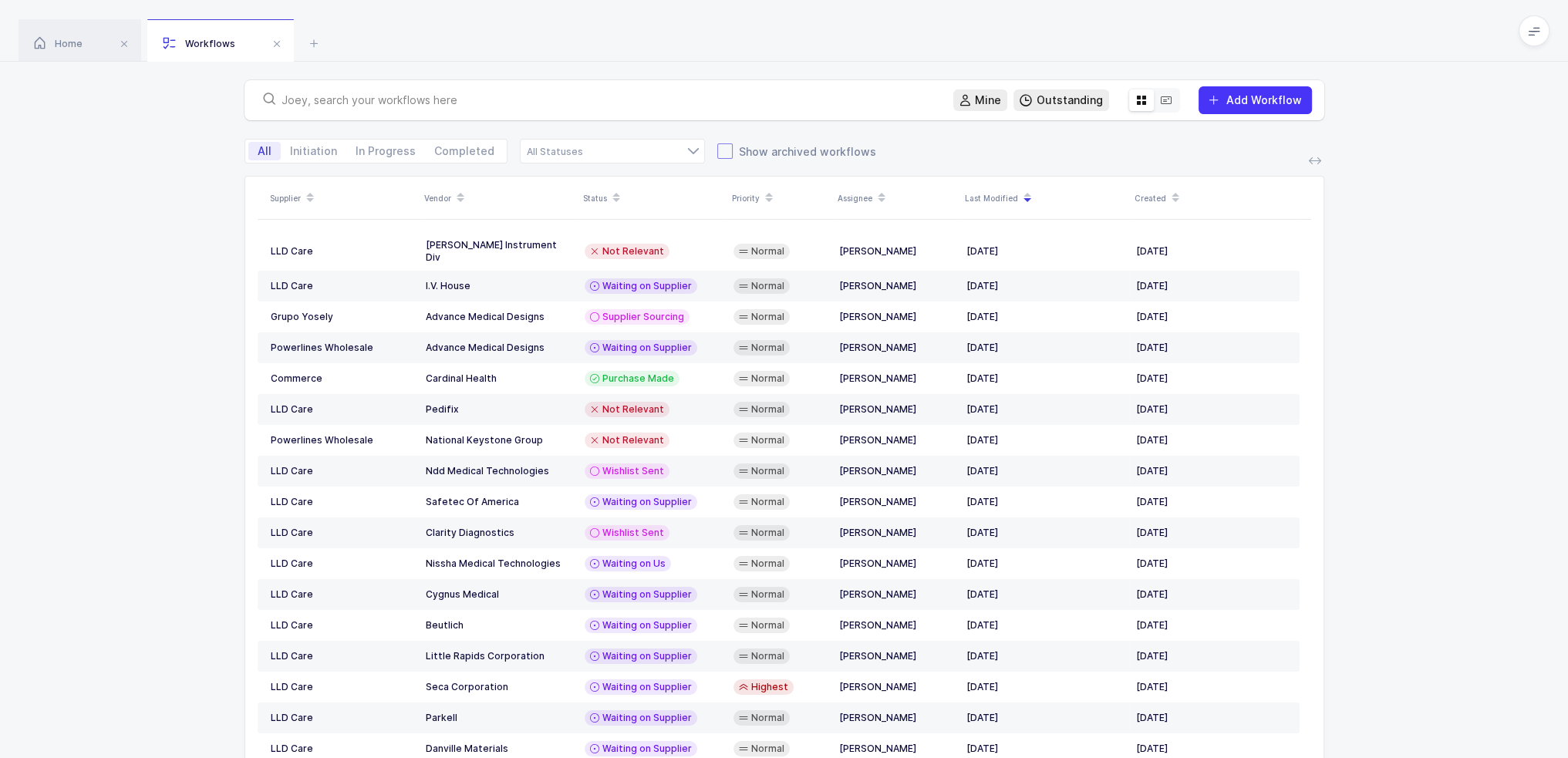
click at [783, 152] on span "Show archived workflows" at bounding box center [805, 151] width 143 height 15
click at [733, 143] on input "Show archived workflows" at bounding box center [733, 143] width 0 height 0
click at [785, 152] on span "Show archived workflows" at bounding box center [805, 151] width 143 height 15
click at [733, 143] on input "Show archived workflows" at bounding box center [733, 143] width 0 height 0
click at [975, 147] on div "All Initiation In Progress Completed Supplier Sourcing Wishlist Requested Wishl…" at bounding box center [784, 150] width 1080 height 25
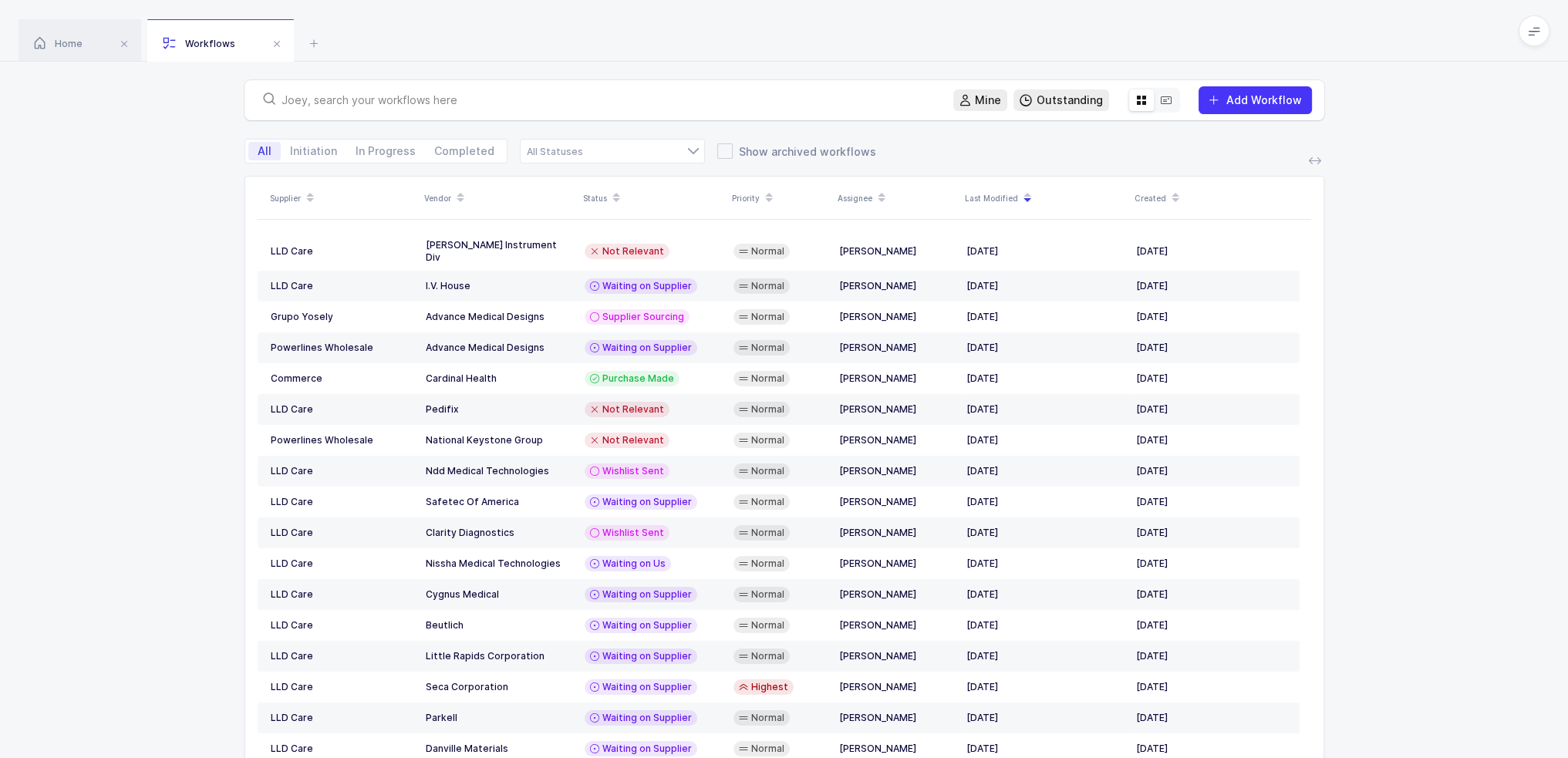
drag, startPoint x: 976, startPoint y: 154, endPoint x: 945, endPoint y: 158, distance: 31.3
click at [945, 158] on div "All Initiation In Progress Completed Supplier Sourcing Wishlist Requested Wishl…" at bounding box center [784, 150] width 1080 height 25
click at [1165, 102] on icon at bounding box center [1166, 100] width 13 height 13
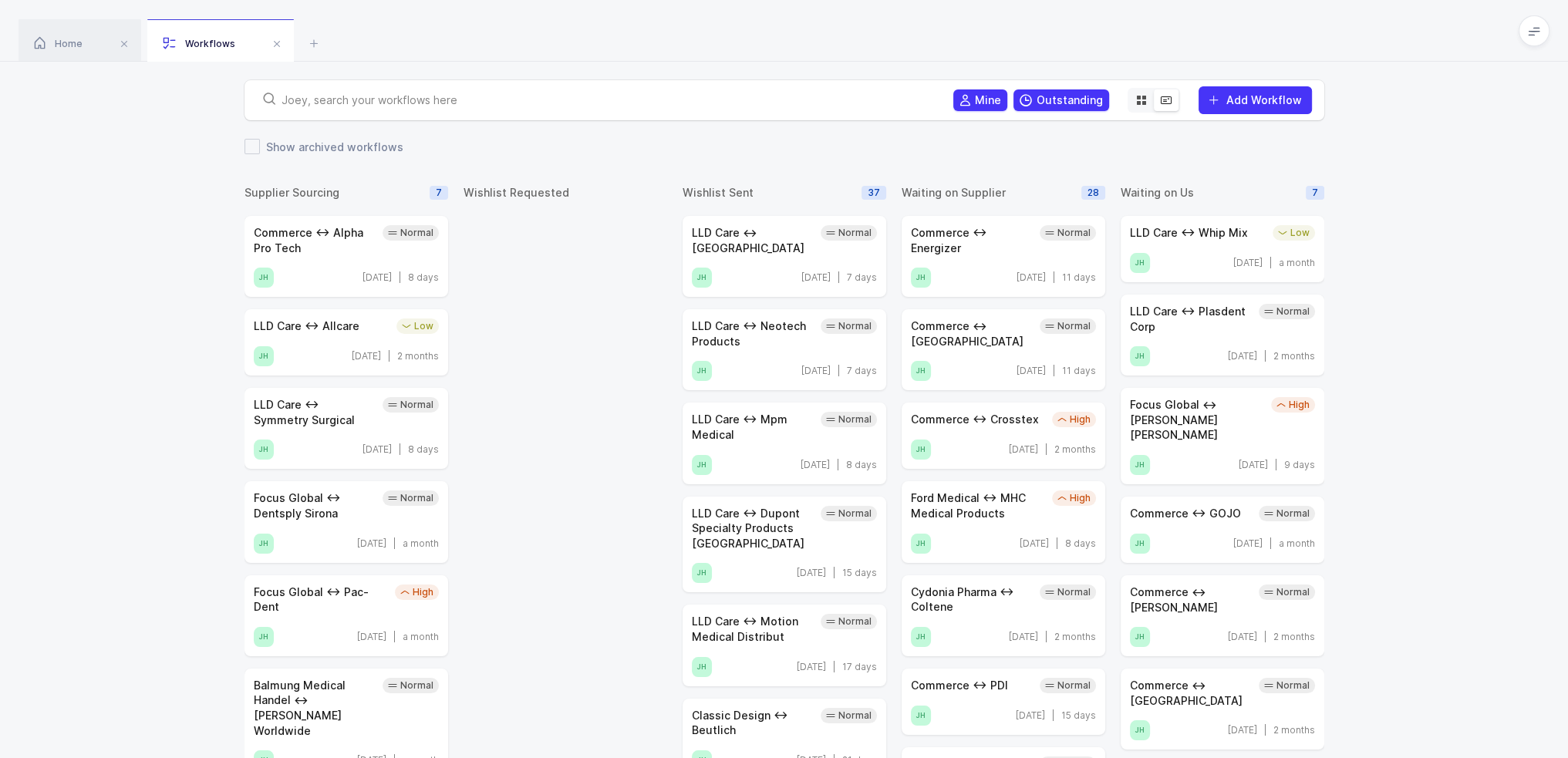
click at [389, 101] on input "text" at bounding box center [608, 100] width 653 height 16
click at [1089, 49] on div "Home Workflows" at bounding box center [784, 30] width 1568 height 62
click at [1416, 77] on div "Mine Outstanding Add Workflow" at bounding box center [784, 100] width 1568 height 77
drag, startPoint x: 1389, startPoint y: 67, endPoint x: 1421, endPoint y: 406, distance: 340.5
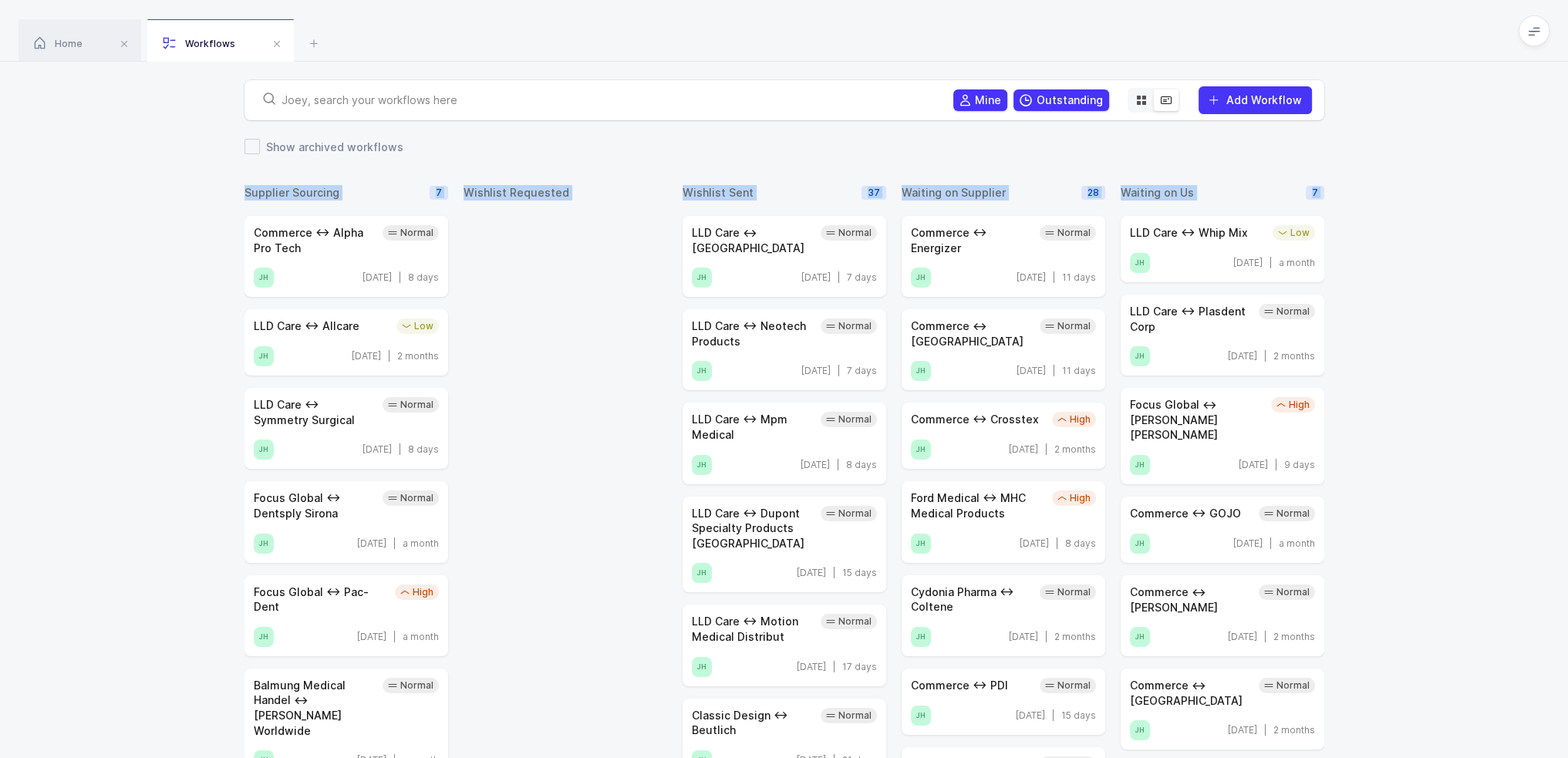
drag, startPoint x: 1443, startPoint y: 558, endPoint x: 966, endPoint y: 27, distance: 713.8
click at [966, 27] on div "Home Workflows" at bounding box center [784, 30] width 1568 height 62
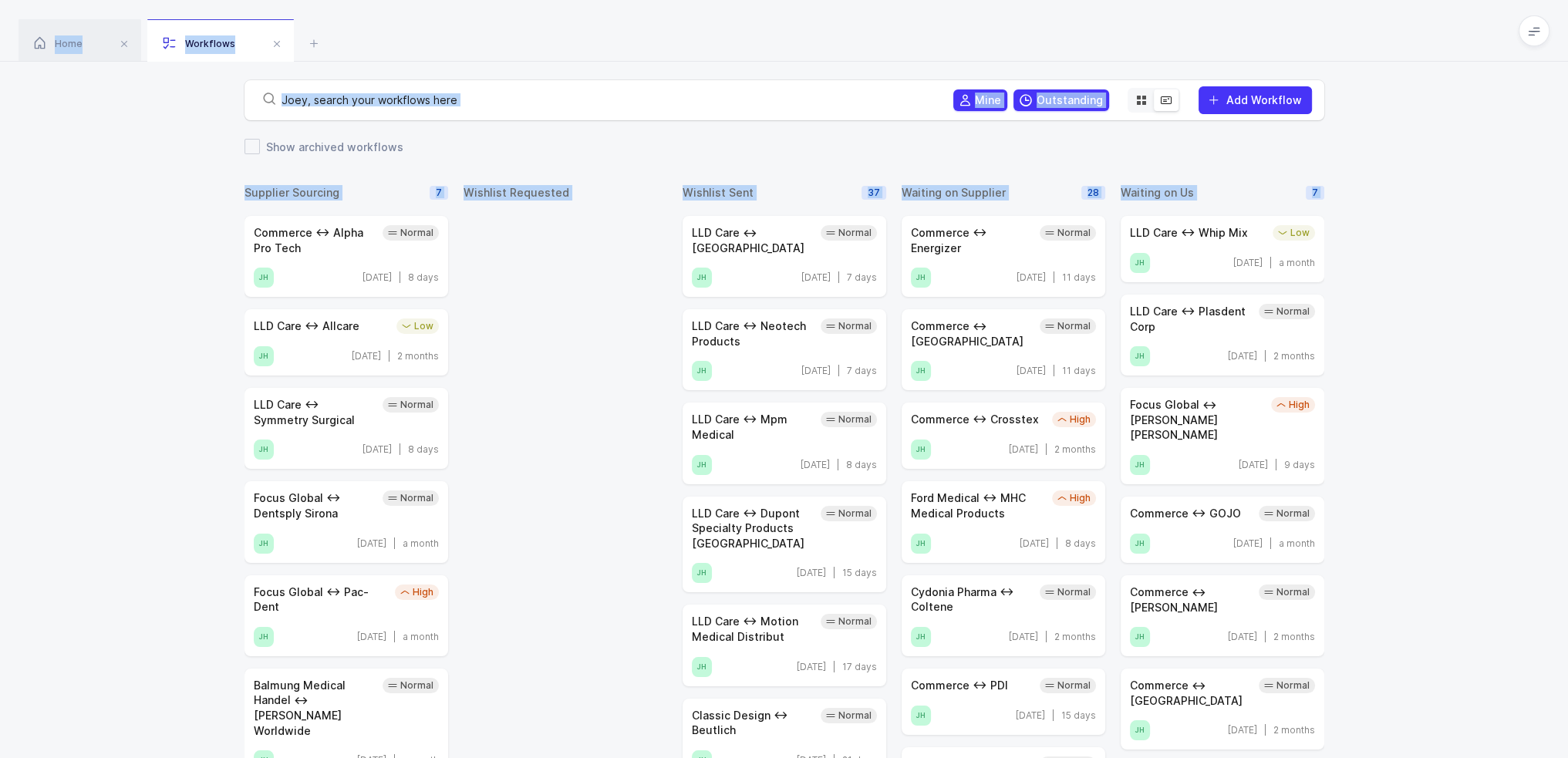
drag, startPoint x: 966, startPoint y: 27, endPoint x: 1389, endPoint y: 575, distance: 692.3
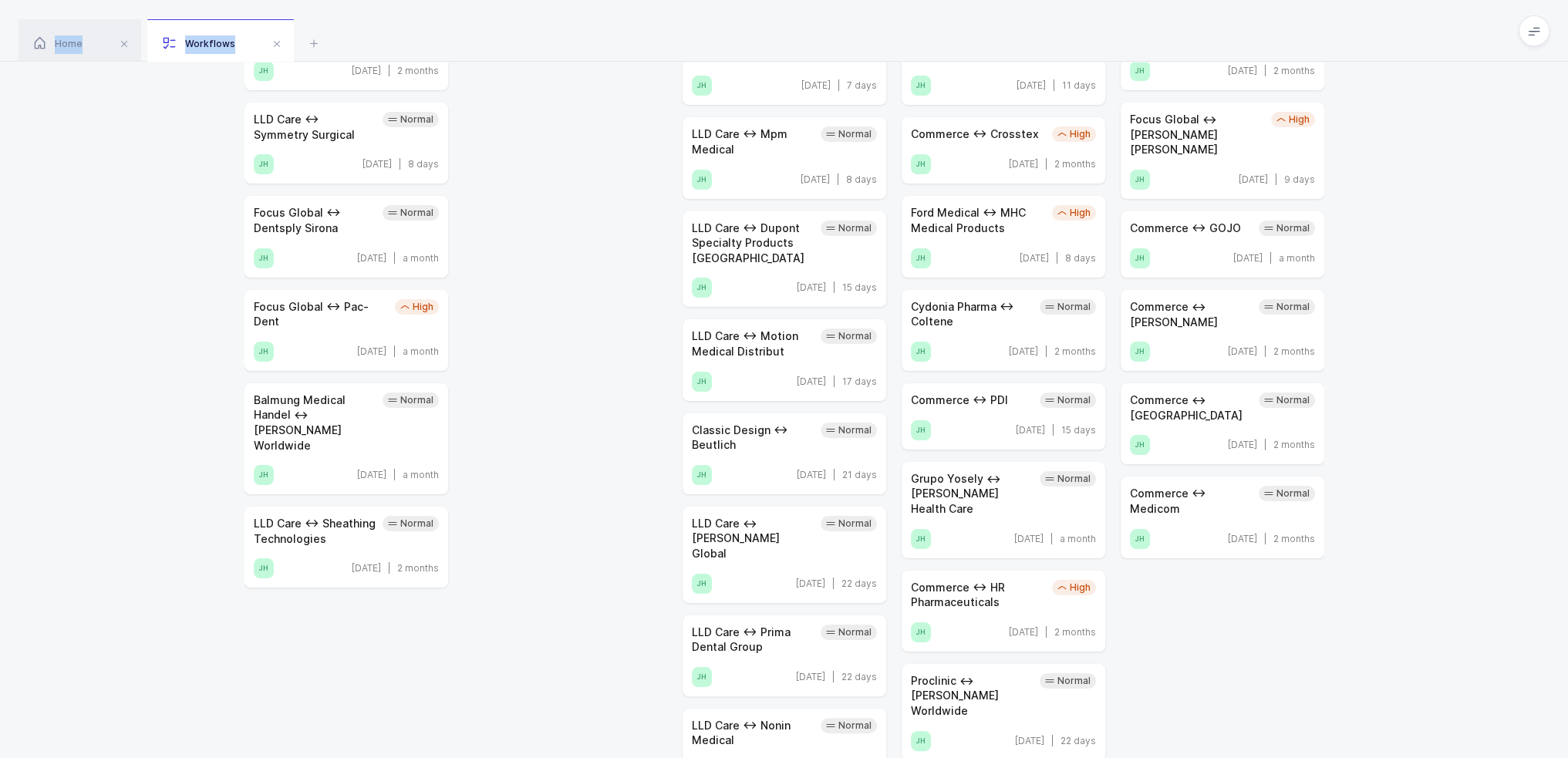
drag, startPoint x: 920, startPoint y: 30, endPoint x: 1467, endPoint y: 770, distance: 920.2
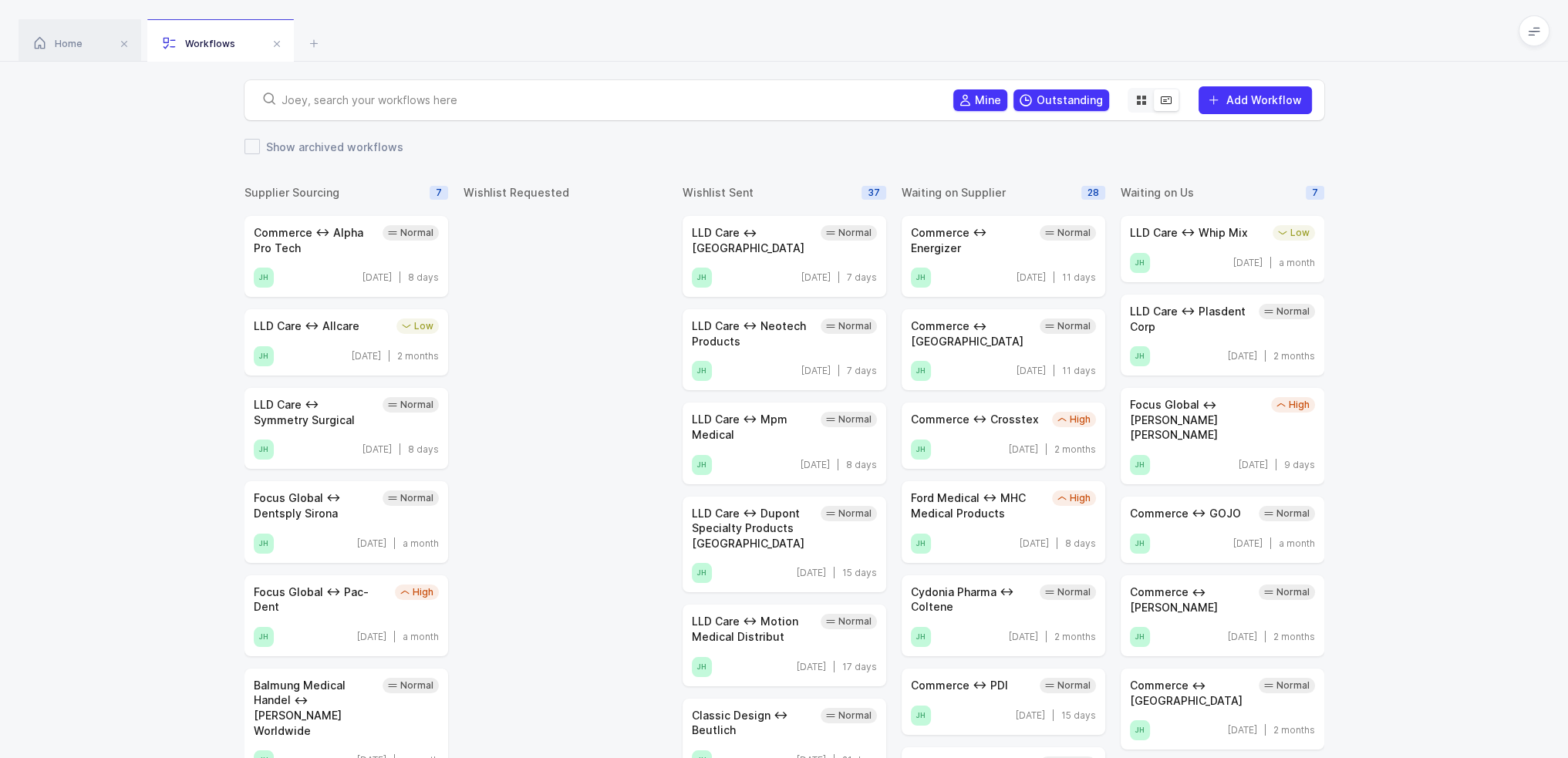
click at [1018, 45] on div "Home Workflows" at bounding box center [784, 30] width 1568 height 62
click at [1052, 93] on span "Outstanding" at bounding box center [1070, 100] width 67 height 16
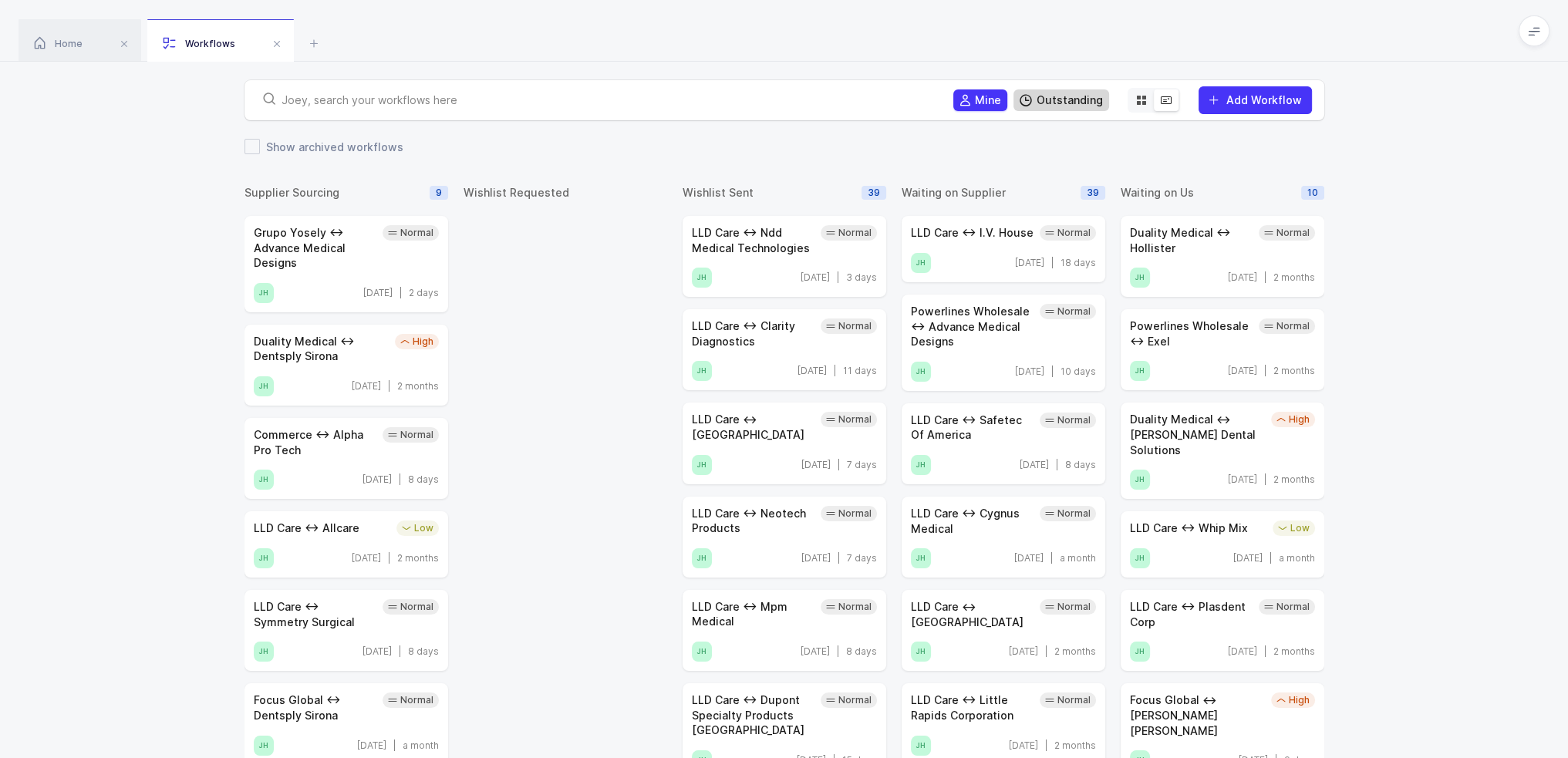
click at [1047, 103] on span "Outstanding" at bounding box center [1070, 100] width 67 height 16
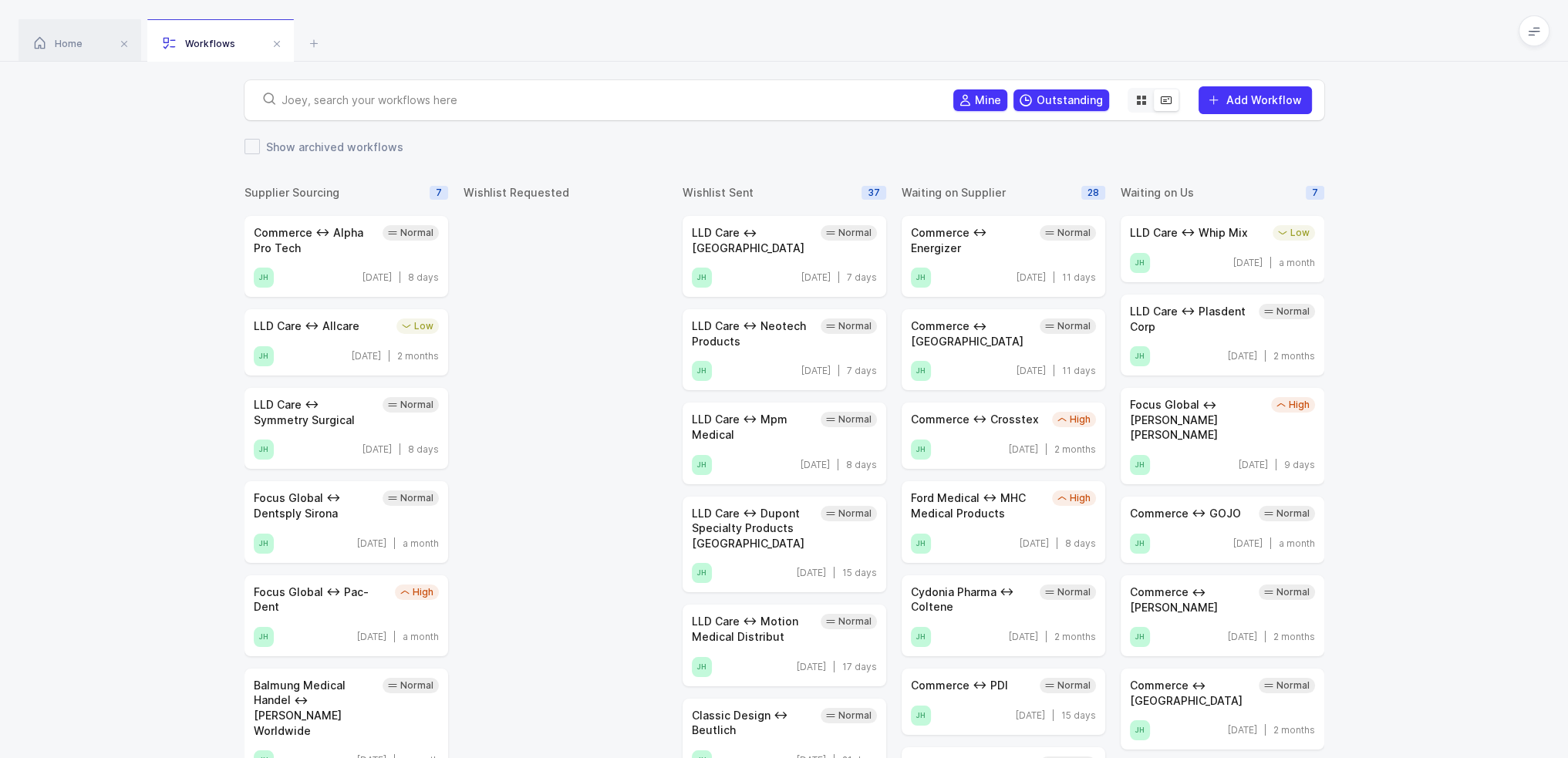
click at [1002, 55] on div "Home Workflows" at bounding box center [784, 30] width 1568 height 62
click at [911, 191] on h3 "Waiting on Supplier" at bounding box center [954, 192] width 104 height 16
click at [1003, 190] on div "Waiting on Supplier 28" at bounding box center [1003, 192] width 203 height 16
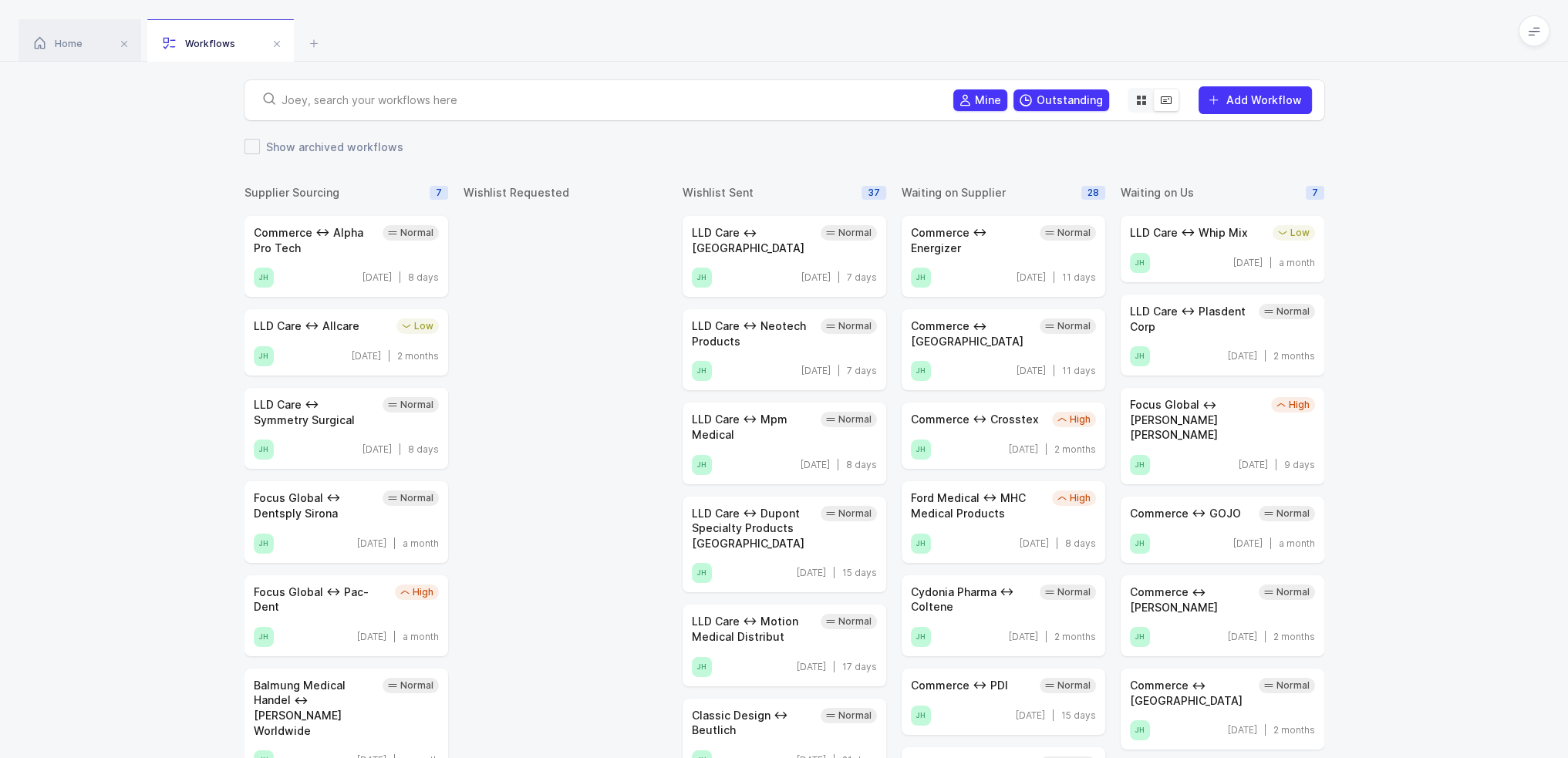
click at [987, 193] on h3 "Waiting on Supplier" at bounding box center [954, 192] width 104 height 16
click at [952, 191] on h3 "Waiting on Supplier" at bounding box center [954, 192] width 104 height 16
click at [970, 192] on h3 "Waiting on Supplier" at bounding box center [954, 192] width 104 height 16
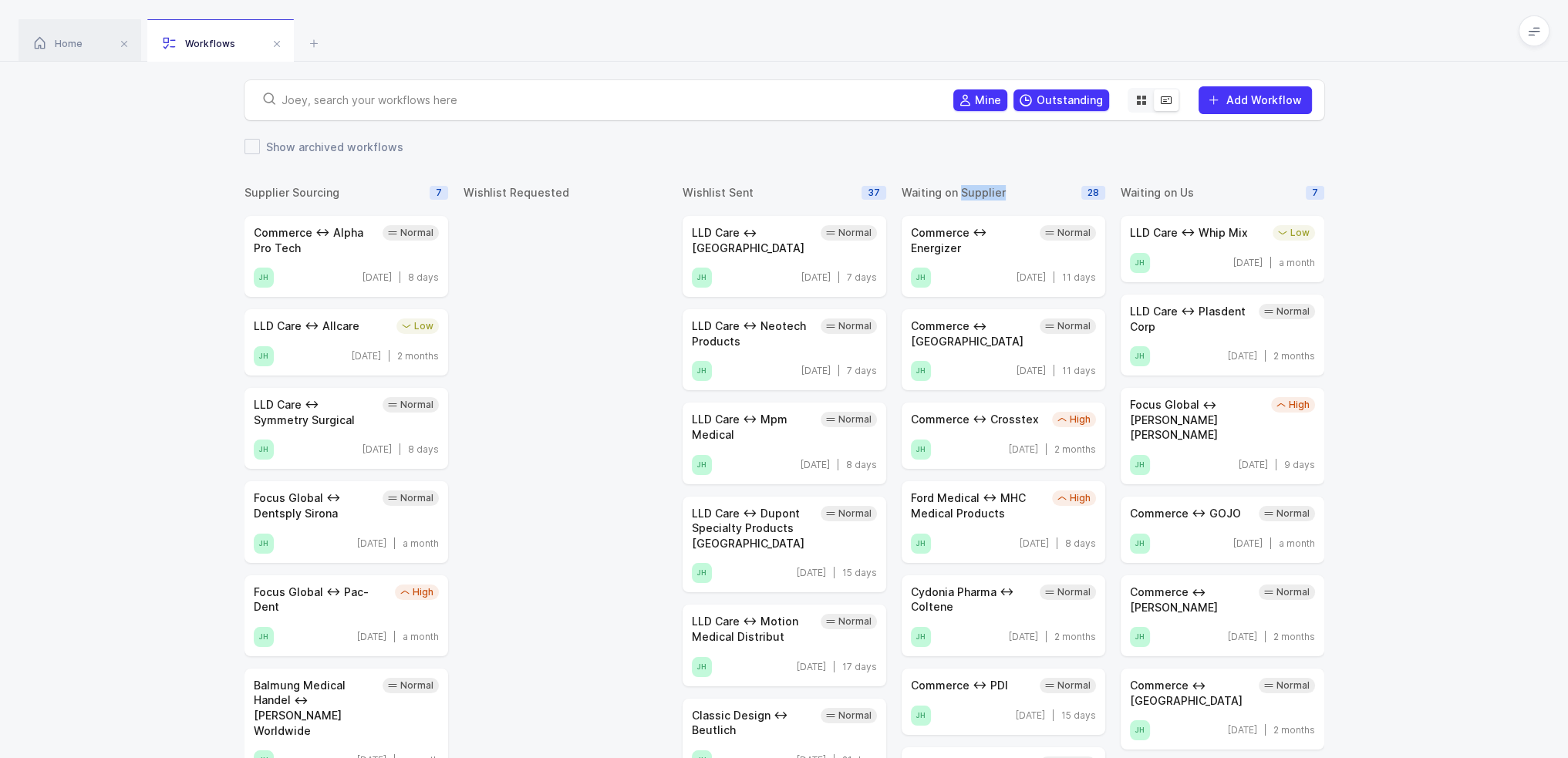
click at [970, 192] on h3 "Waiting on Supplier" at bounding box center [954, 192] width 104 height 16
click at [939, 192] on h3 "Waiting on Supplier" at bounding box center [954, 192] width 104 height 16
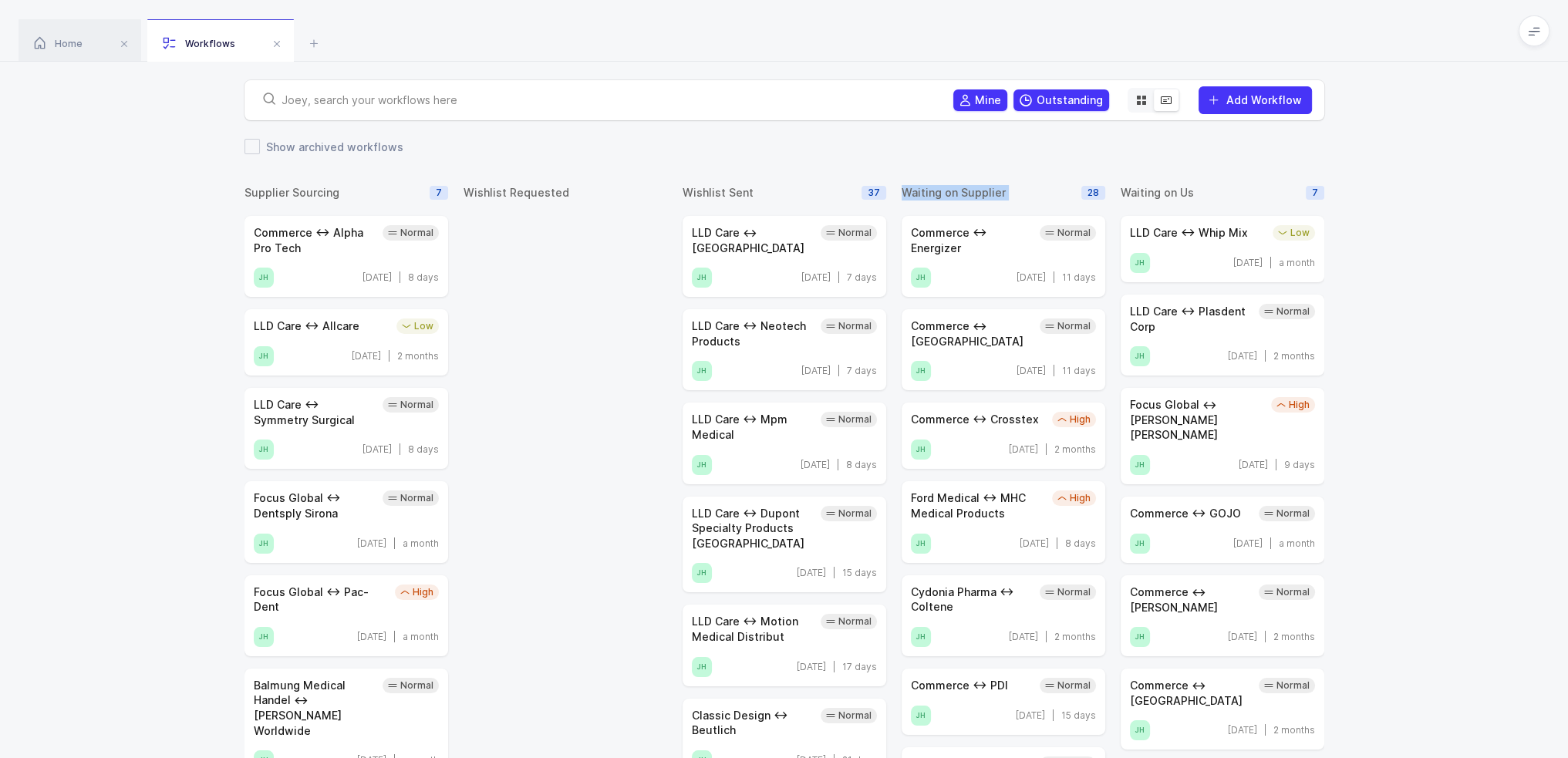
click at [948, 190] on h3 "Waiting on Supplier" at bounding box center [954, 192] width 104 height 16
click at [970, 189] on h3 "Waiting on Supplier" at bounding box center [954, 192] width 104 height 16
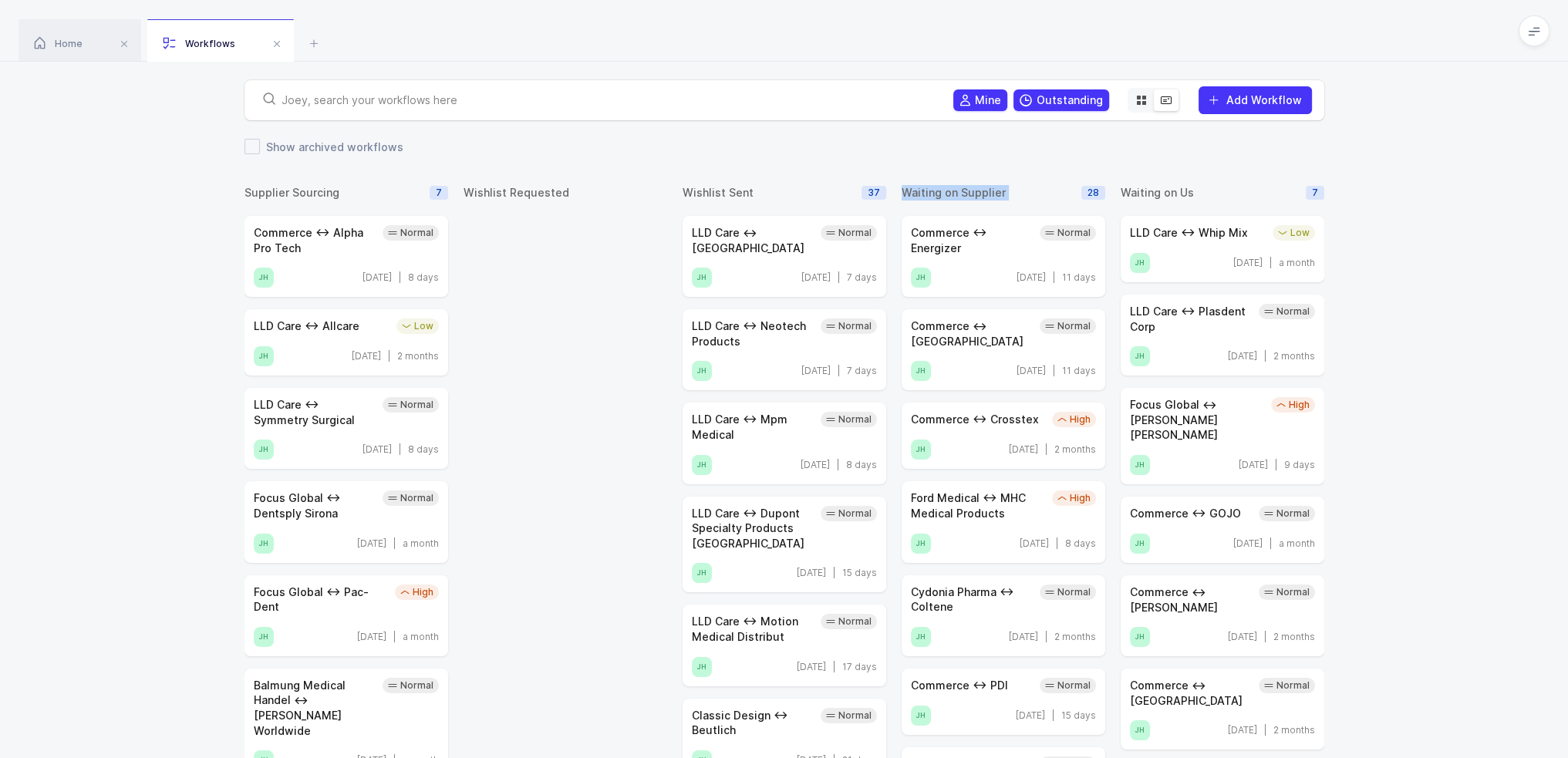
click at [970, 189] on h3 "Waiting on Supplier" at bounding box center [954, 192] width 104 height 16
click at [982, 189] on h3 "Waiting on Supplier" at bounding box center [954, 192] width 104 height 16
click at [988, 188] on h3 "Waiting on Supplier" at bounding box center [954, 192] width 104 height 16
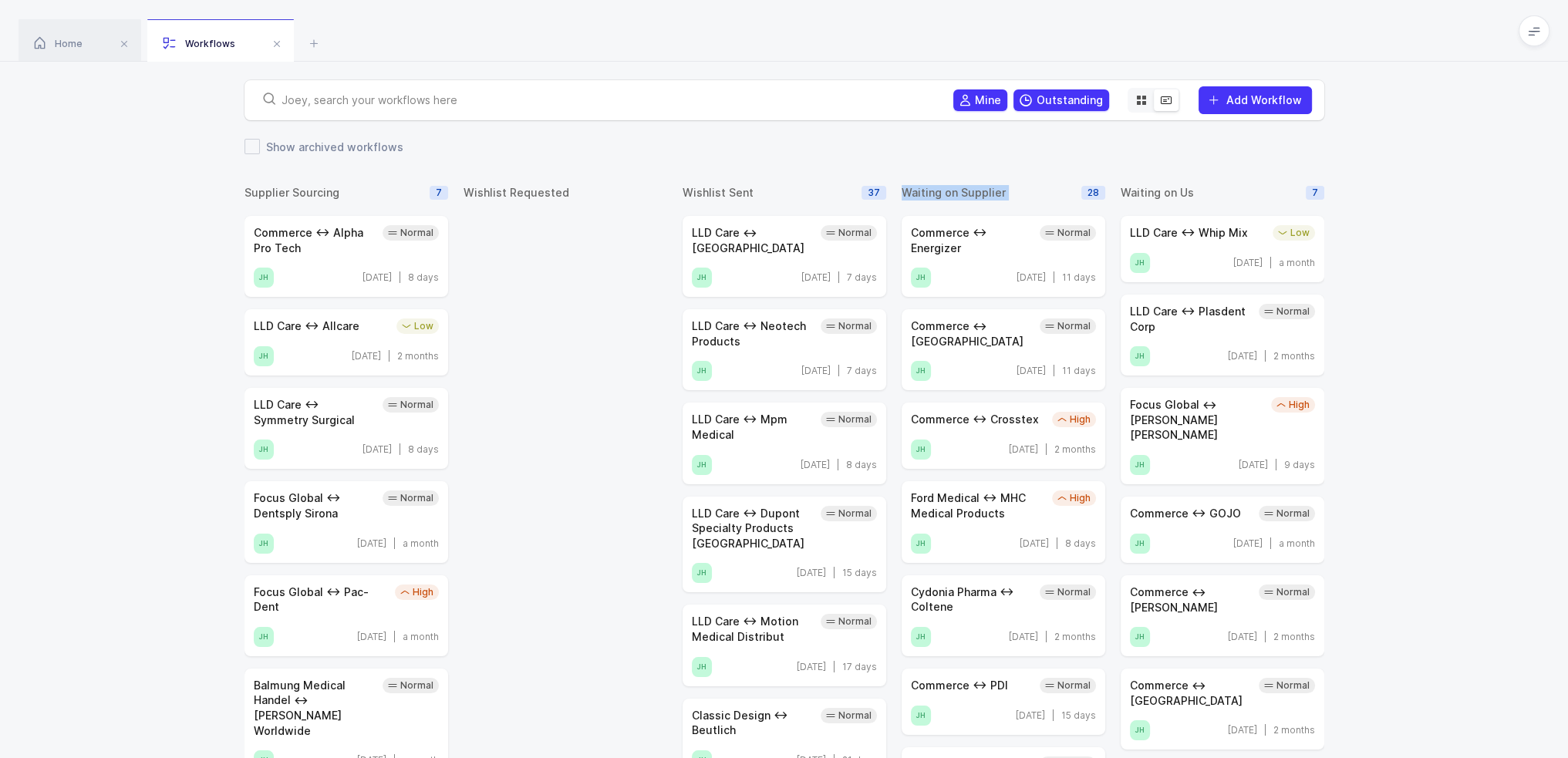
click at [965, 191] on h3 "Waiting on Supplier" at bounding box center [954, 192] width 104 height 16
click at [931, 191] on h3 "Waiting on Supplier" at bounding box center [954, 192] width 104 height 16
click at [946, 191] on h3 "Waiting on Supplier" at bounding box center [954, 192] width 104 height 16
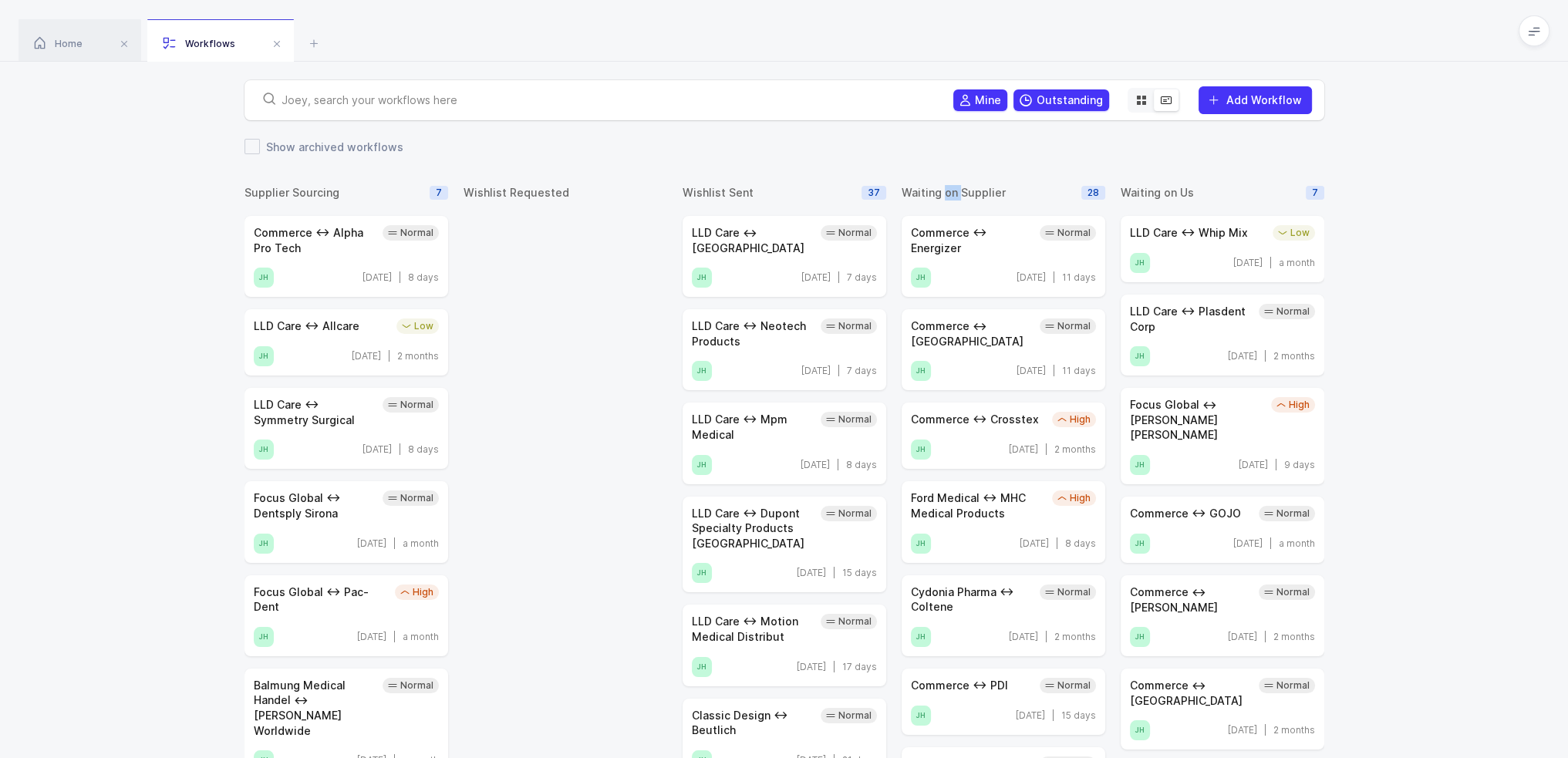
click at [946, 191] on h3 "Waiting on Supplier" at bounding box center [954, 192] width 104 height 16
click at [968, 190] on h3 "Waiting on Supplier" at bounding box center [954, 192] width 104 height 16
click at [1145, 98] on icon at bounding box center [1141, 100] width 13 height 13
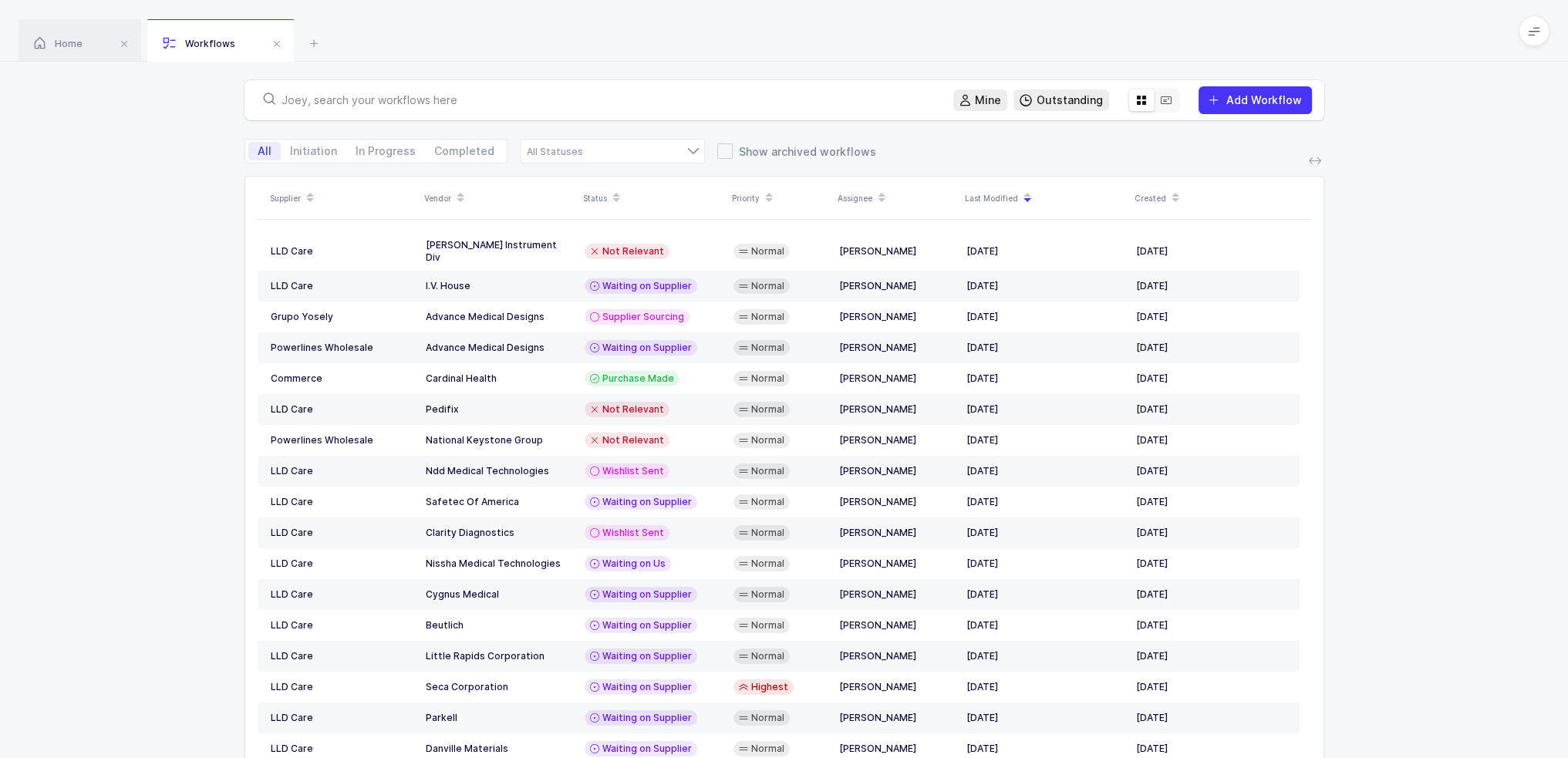
click at [1171, 99] on icon at bounding box center [1166, 100] width 13 height 13
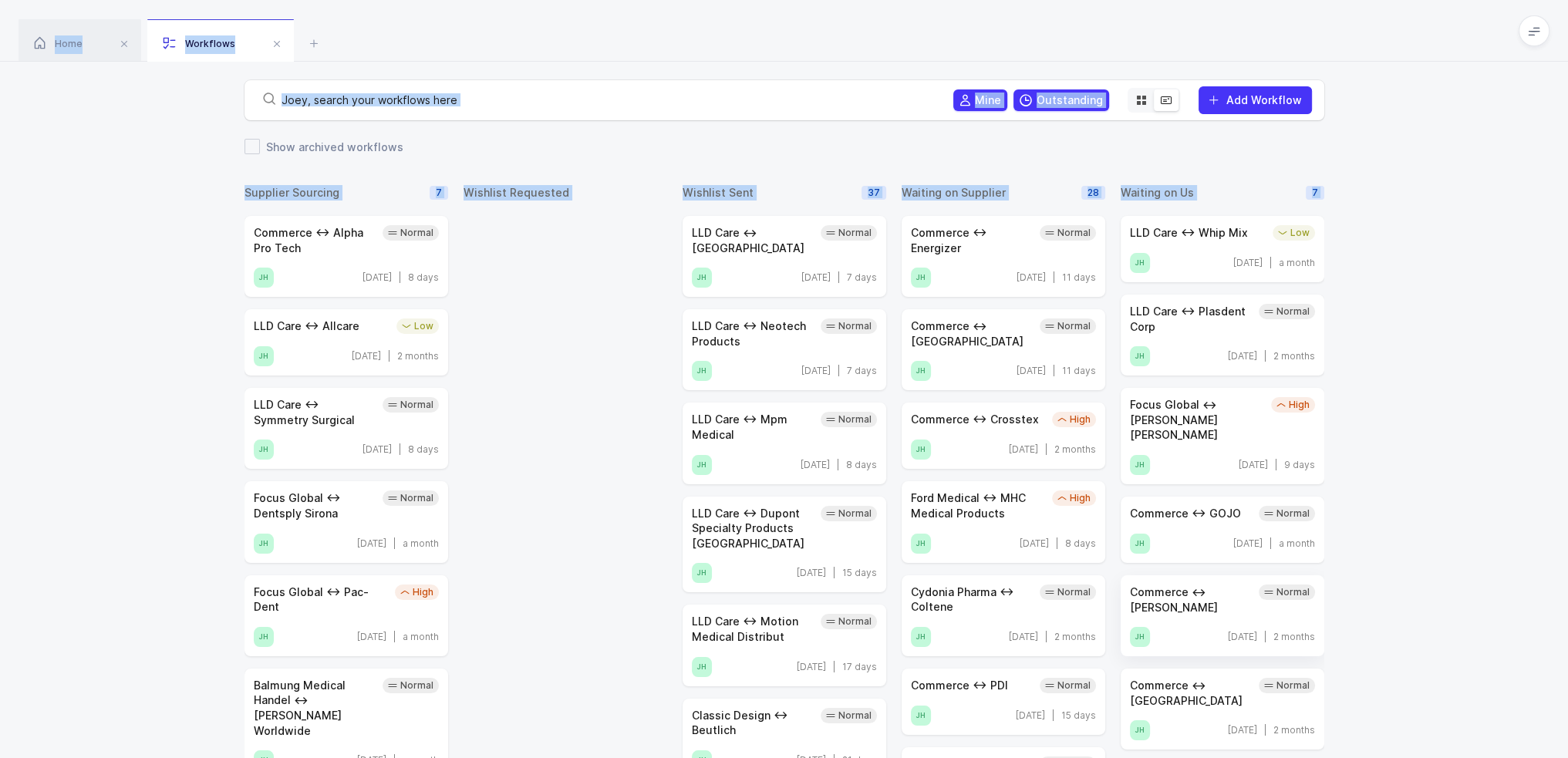
drag, startPoint x: 986, startPoint y: 47, endPoint x: 1299, endPoint y: 611, distance: 645.0
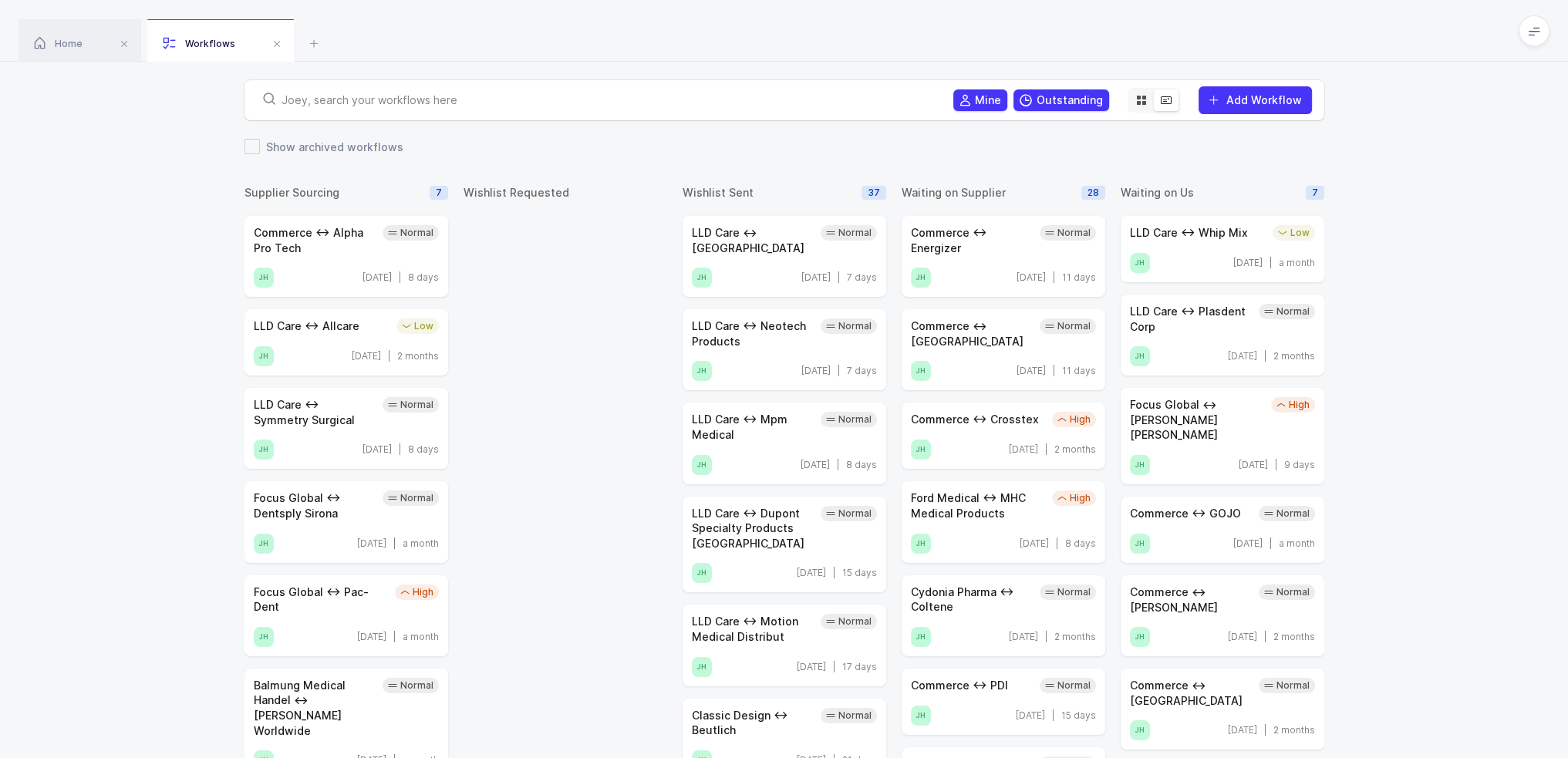
click at [1074, 52] on div "Home Workflows" at bounding box center [784, 30] width 1568 height 62
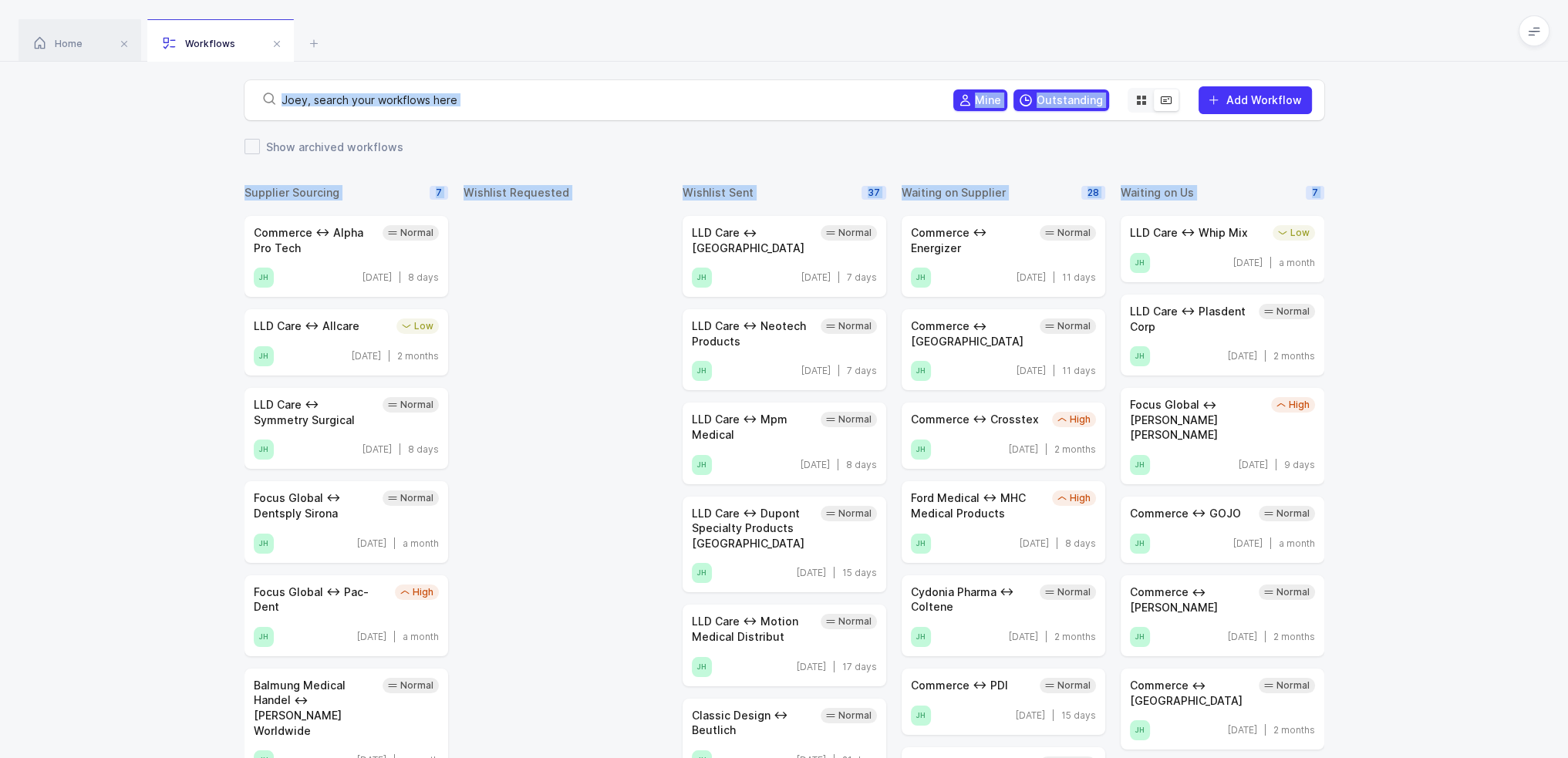
drag, startPoint x: 196, startPoint y: 123, endPoint x: 1417, endPoint y: 301, distance: 1233.9
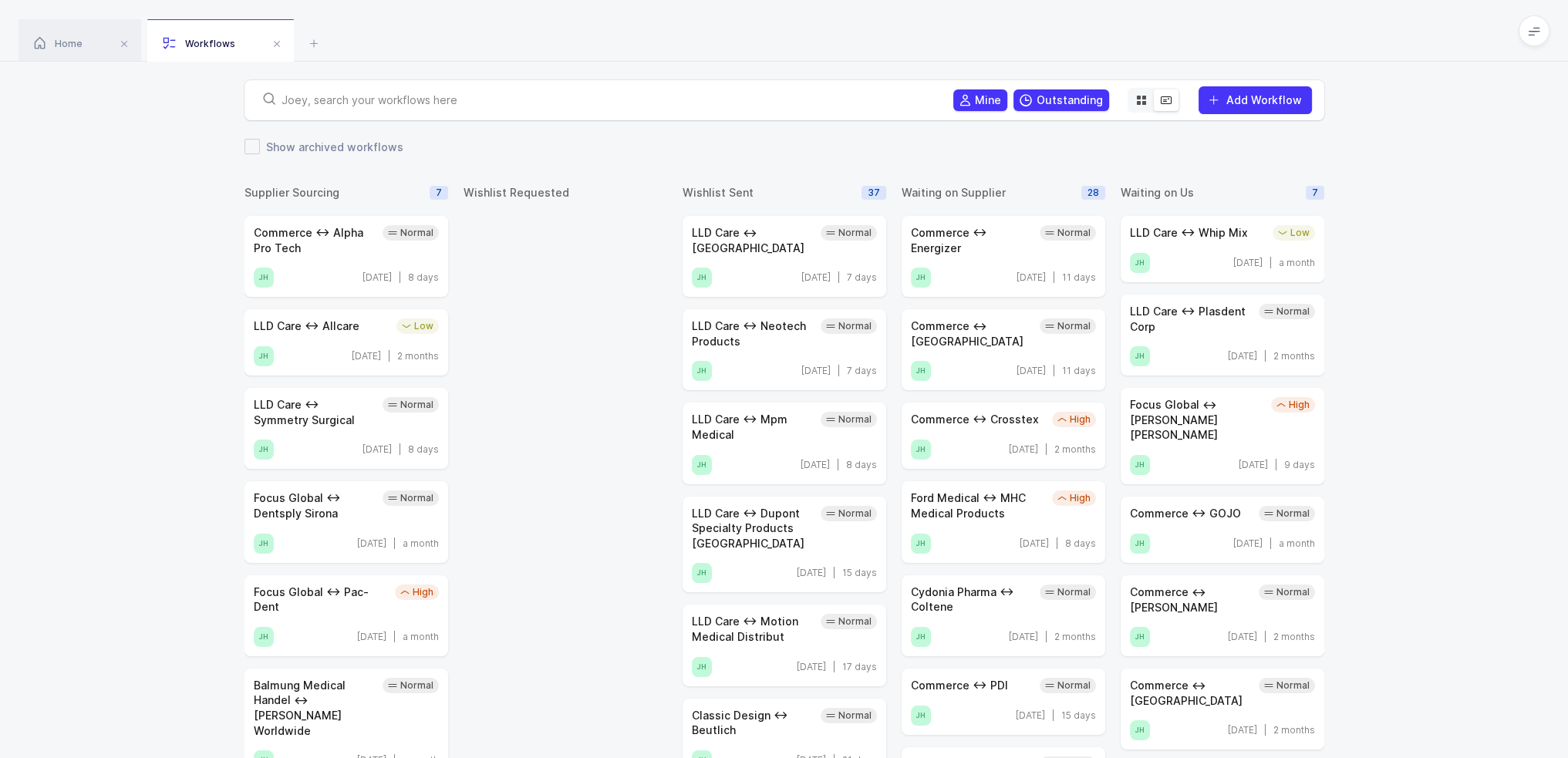
click at [708, 95] on input "text" at bounding box center [608, 100] width 653 height 16
click at [217, 106] on div "Mine Outstanding Add Workflow" at bounding box center [784, 100] width 1568 height 77
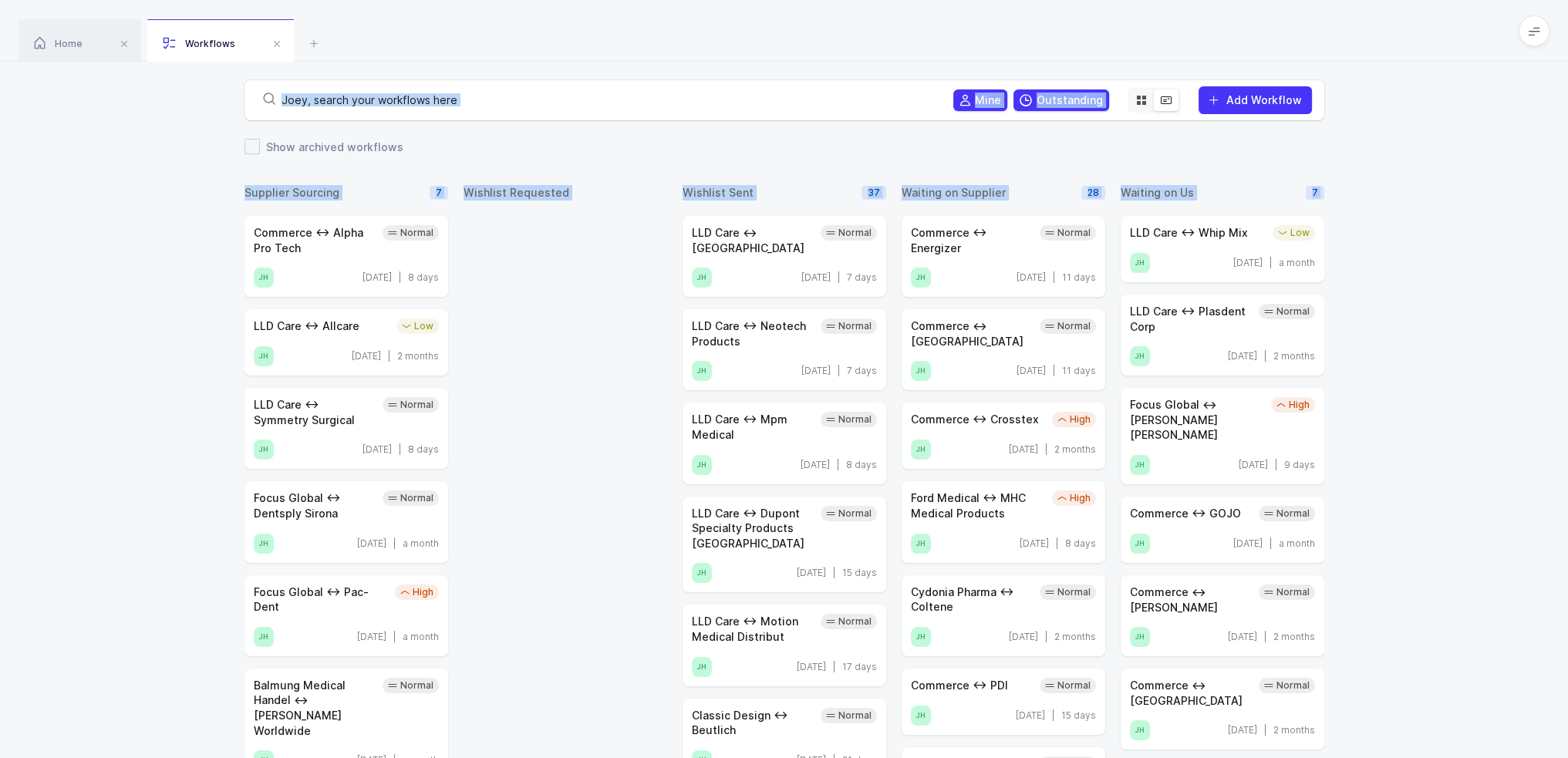
drag, startPoint x: 213, startPoint y: 89, endPoint x: 1382, endPoint y: 578, distance: 1267.2
drag, startPoint x: 1429, startPoint y: 558, endPoint x: 1153, endPoint y: 29, distance: 596.7
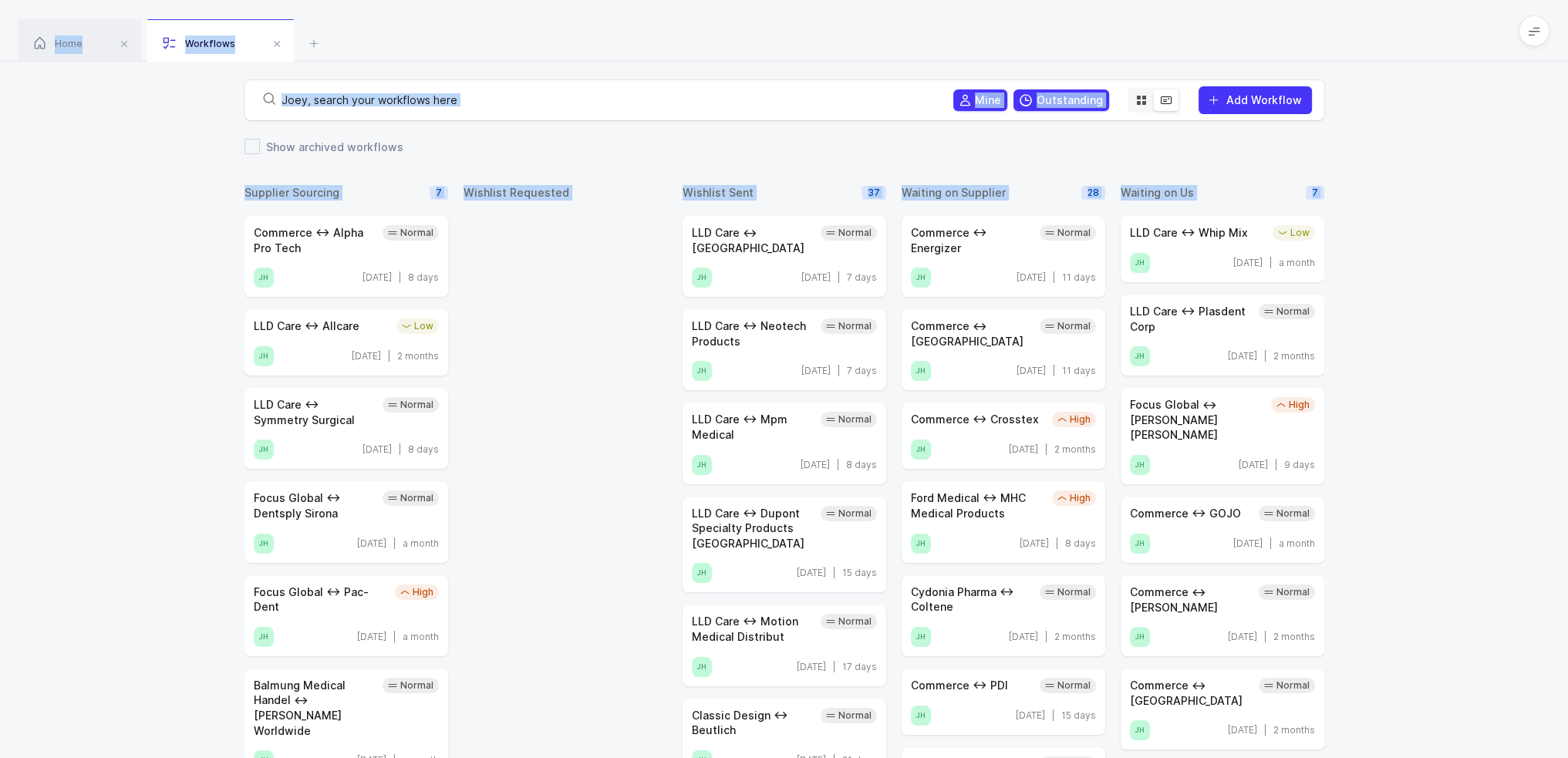
click at [1153, 29] on div "Home Workflows" at bounding box center [784, 30] width 1568 height 62
drag, startPoint x: 1153, startPoint y: 29, endPoint x: 1145, endPoint y: 102, distance: 73.4
click at [1218, 59] on div "Home Workflows" at bounding box center [784, 30] width 1568 height 62
drag, startPoint x: 1231, startPoint y: 43, endPoint x: 1408, endPoint y: 298, distance: 310.4
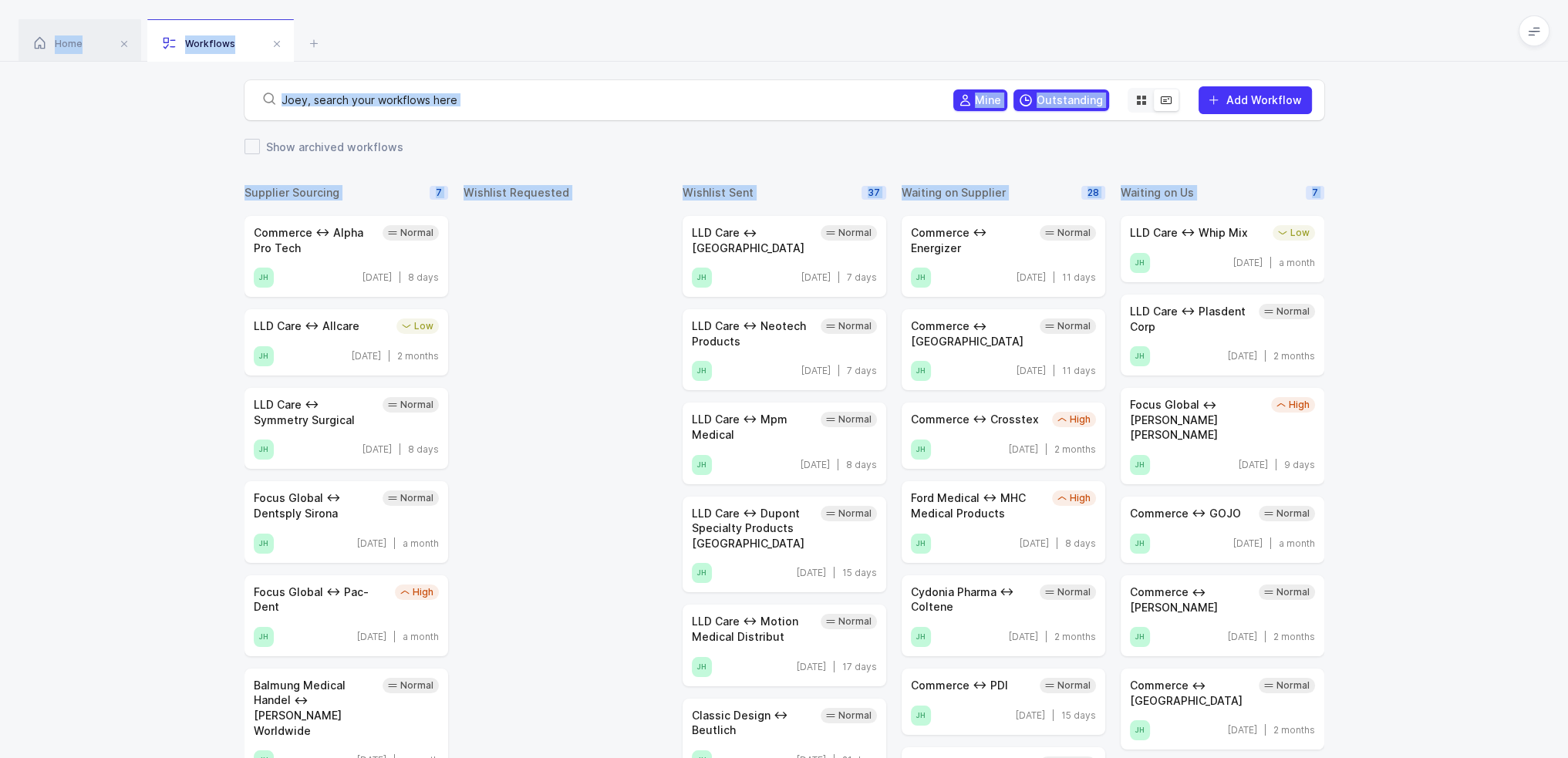
drag, startPoint x: 1396, startPoint y: 241, endPoint x: 1348, endPoint y: 25, distance: 221.3
click at [1348, 25] on div "Home Workflows" at bounding box center [784, 30] width 1568 height 62
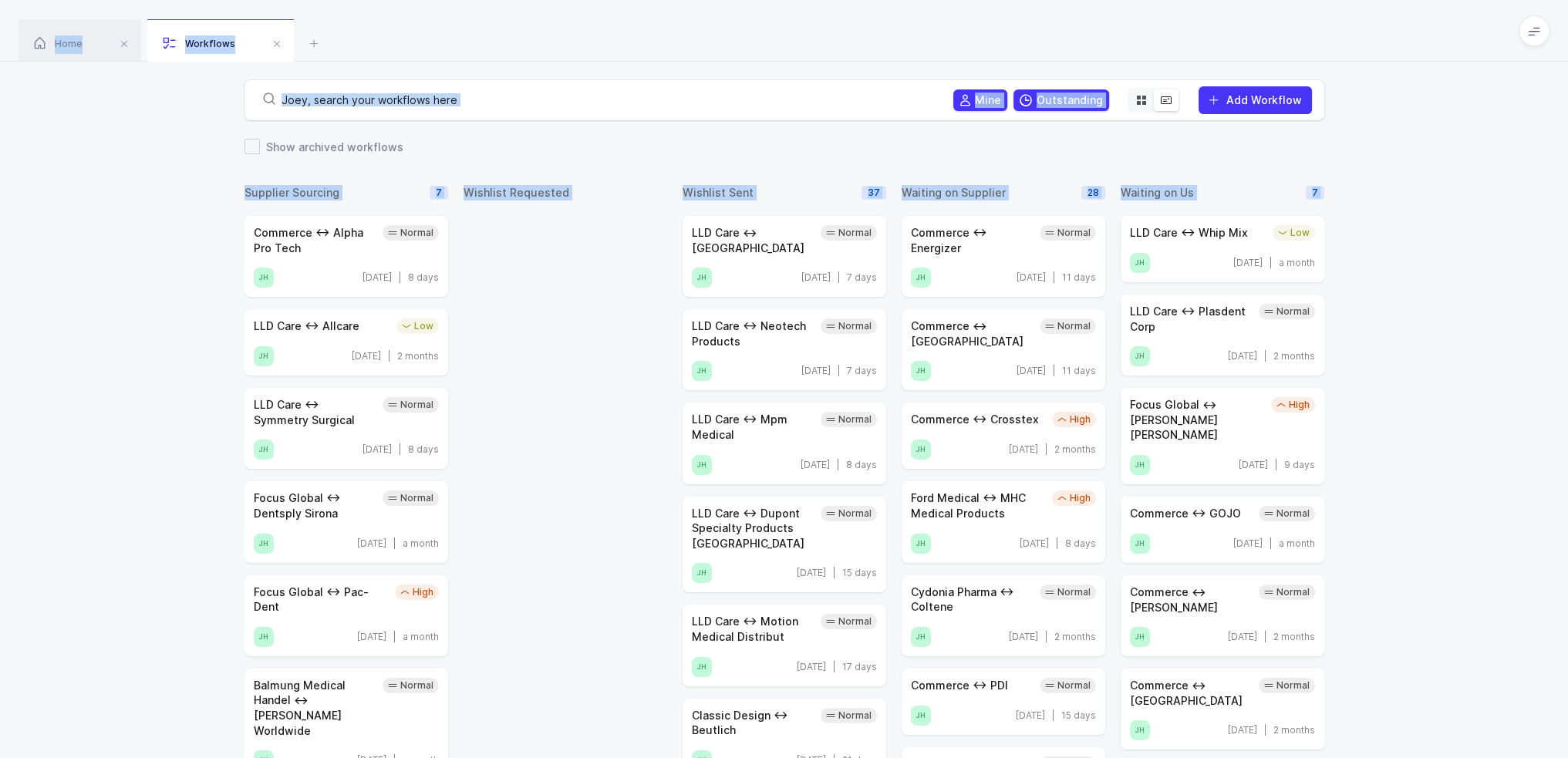
drag, startPoint x: 1348, startPoint y: 25, endPoint x: 1380, endPoint y: 164, distance: 142.6
drag, startPoint x: 1380, startPoint y: 164, endPoint x: 1361, endPoint y: 27, distance: 138.3
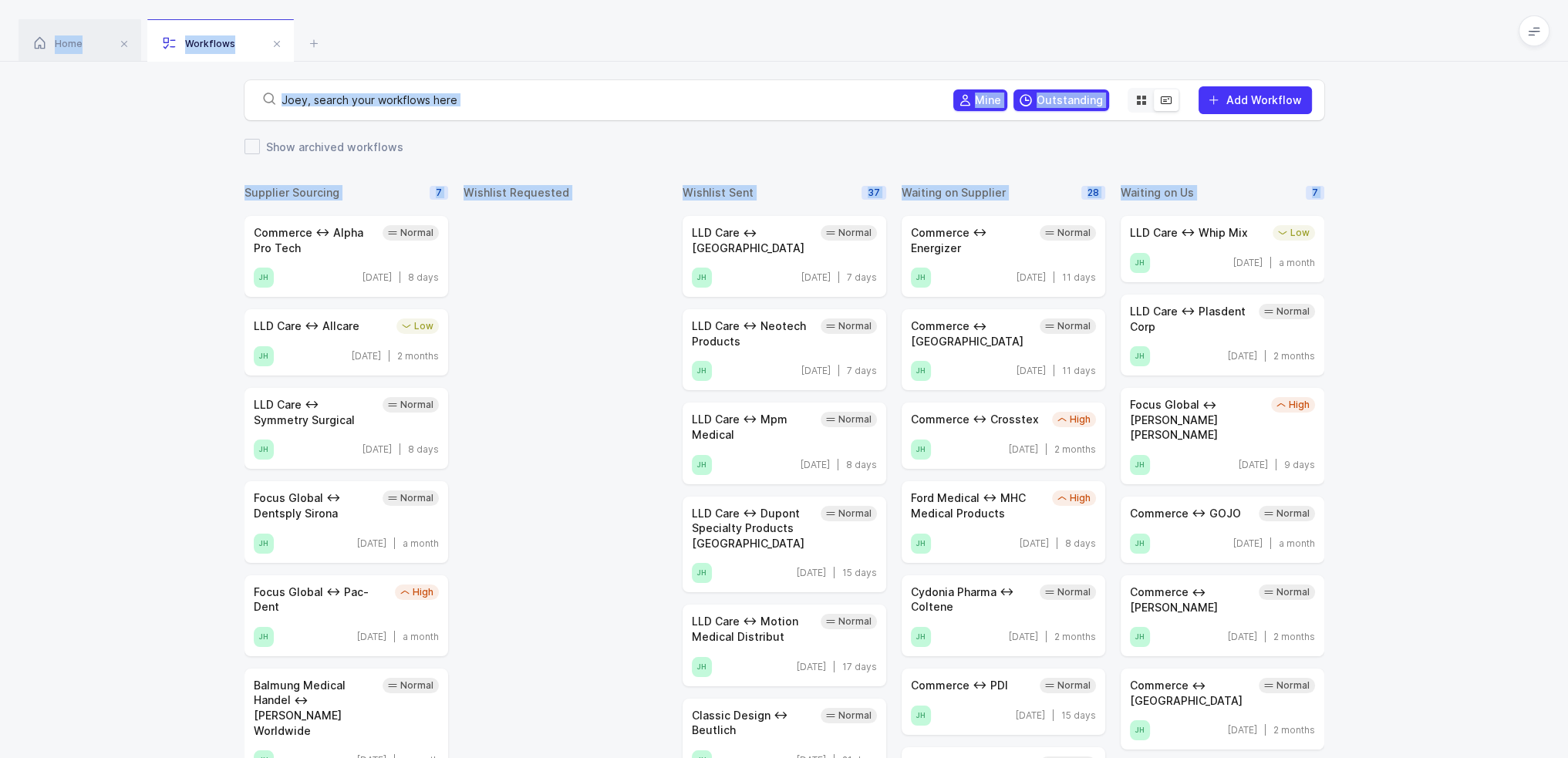
click at [1361, 27] on div "Home Workflows" at bounding box center [784, 30] width 1568 height 62
drag, startPoint x: 1361, startPoint y: 27, endPoint x: 1371, endPoint y: 172, distance: 145.3
drag, startPoint x: 187, startPoint y: 107, endPoint x: 1389, endPoint y: 693, distance: 1337.2
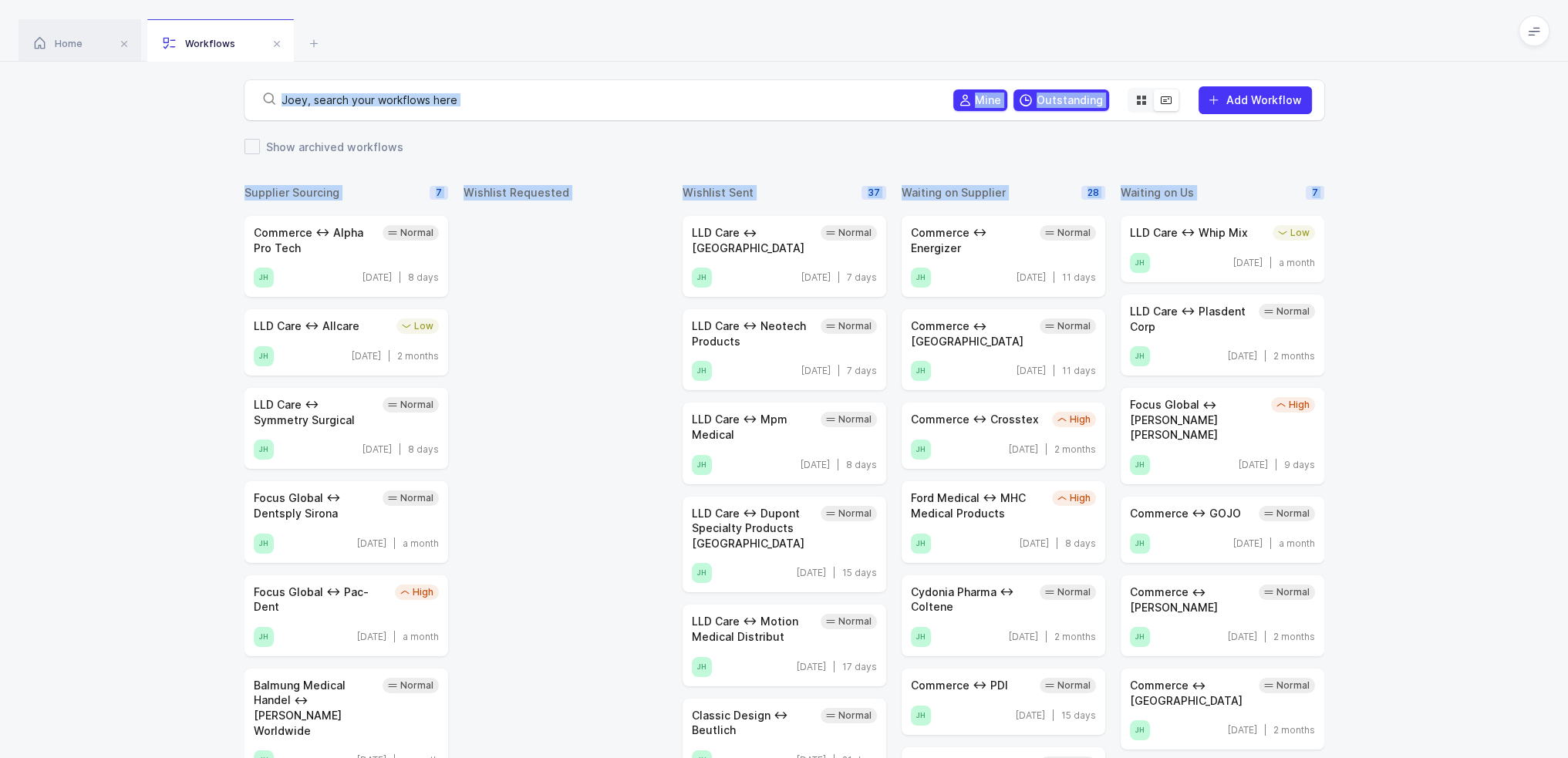
drag, startPoint x: 1410, startPoint y: 628, endPoint x: 1296, endPoint y: 4, distance: 634.3
click at [1297, 21] on div "Home Workflows" at bounding box center [784, 30] width 1568 height 62
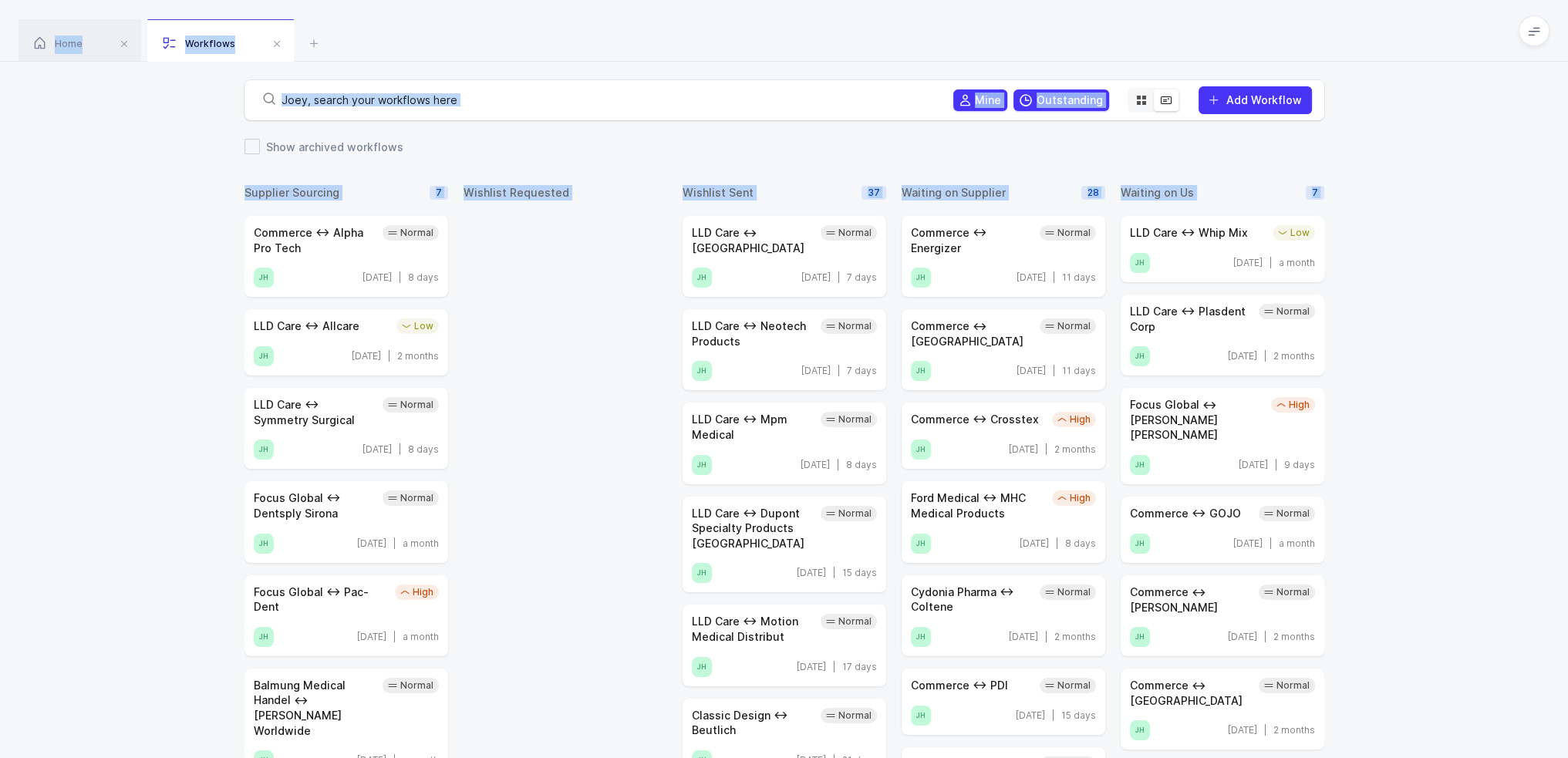
drag, startPoint x: 1297, startPoint y: 21, endPoint x: 1356, endPoint y: 201, distance: 189.4
drag, startPoint x: 1356, startPoint y: 201, endPoint x: 1313, endPoint y: 28, distance: 178.3
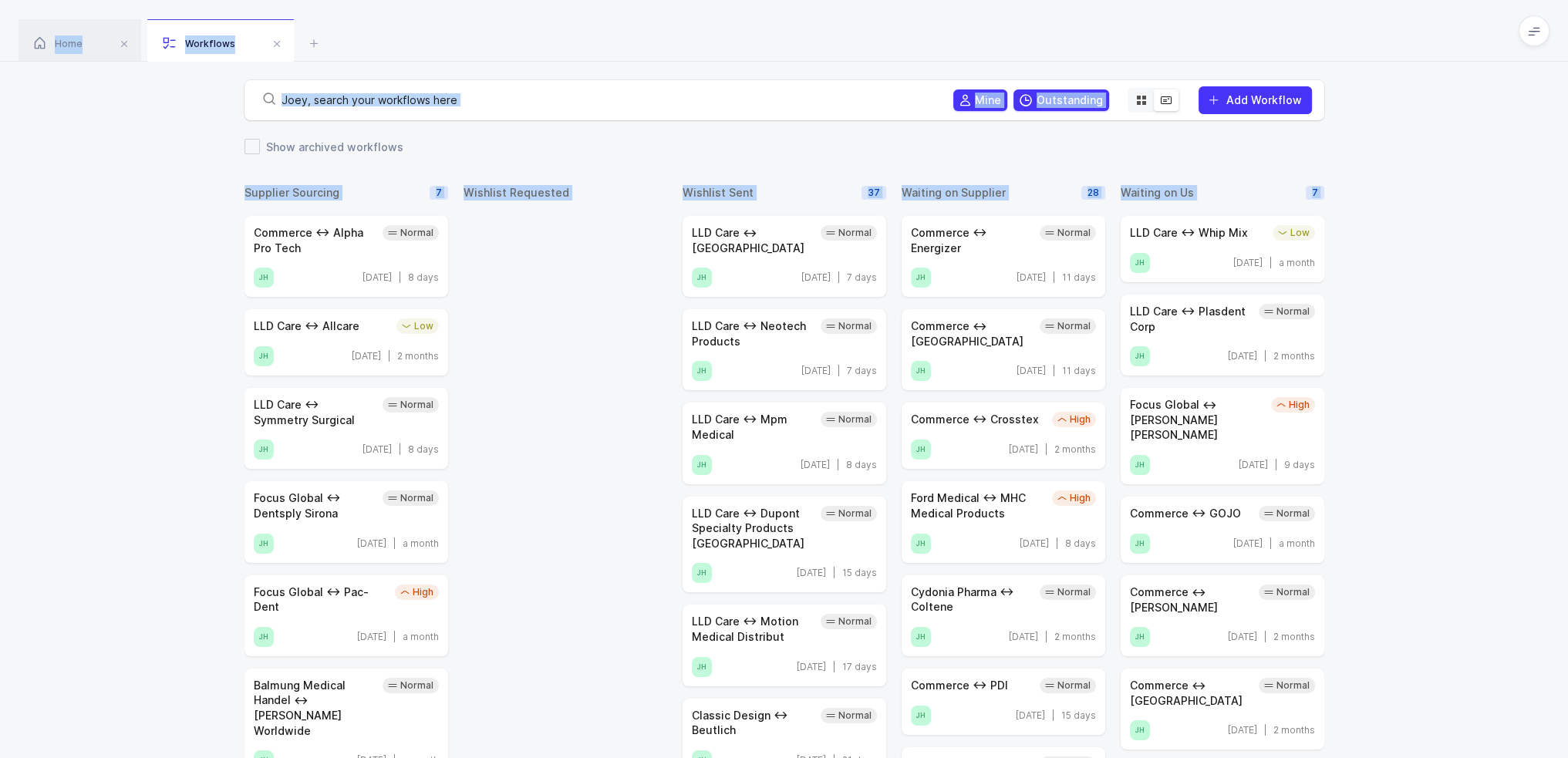
click at [1313, 28] on div "Home Workflows" at bounding box center [784, 30] width 1568 height 62
drag, startPoint x: 1313, startPoint y: 28, endPoint x: 1372, endPoint y: 209, distance: 190.4
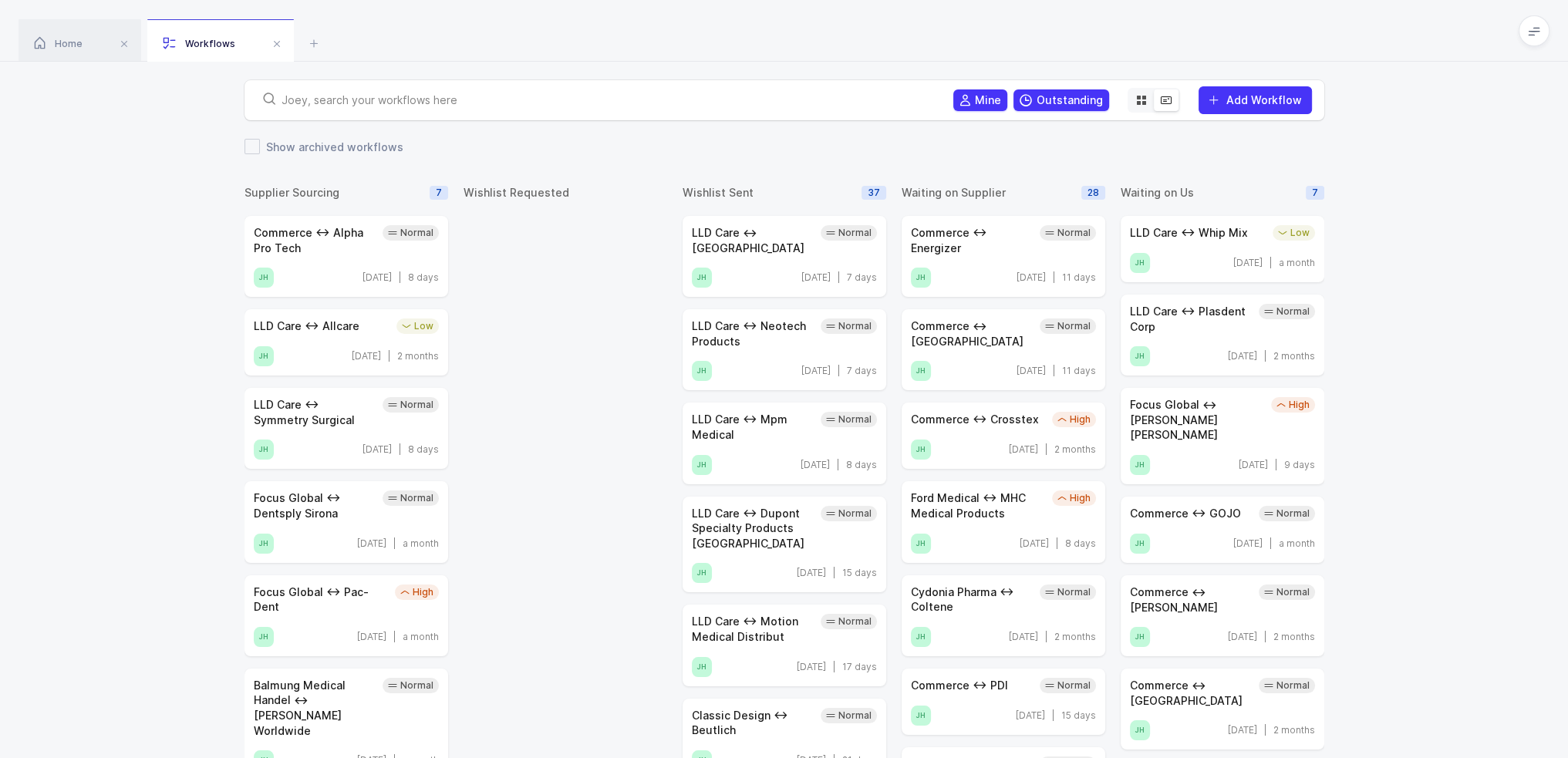
click at [507, 106] on input "text" at bounding box center [608, 100] width 653 height 16
click at [1148, 97] on icon at bounding box center [1141, 100] width 13 height 13
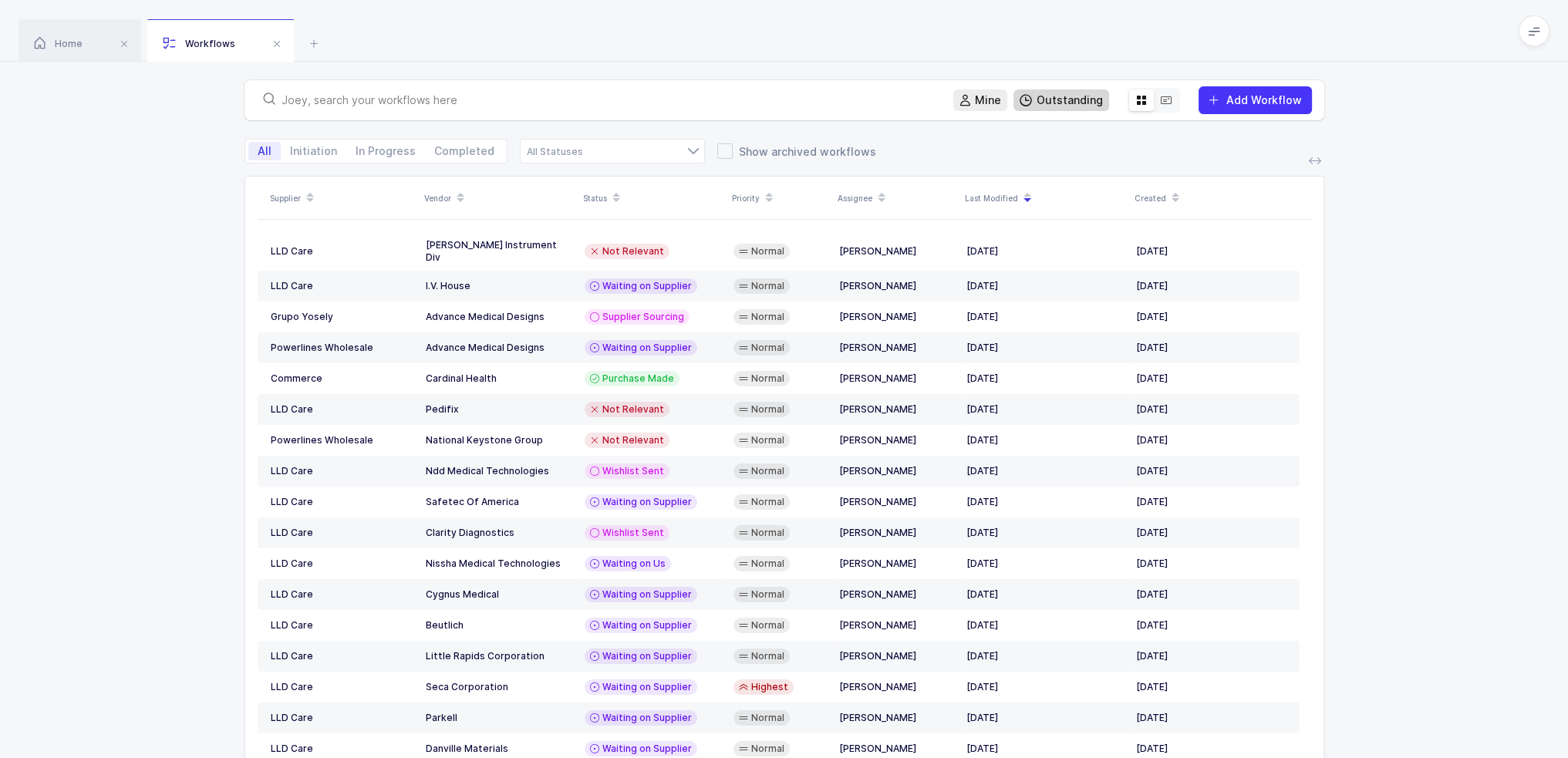
click at [1066, 99] on span "Outstanding" at bounding box center [1070, 100] width 67 height 16
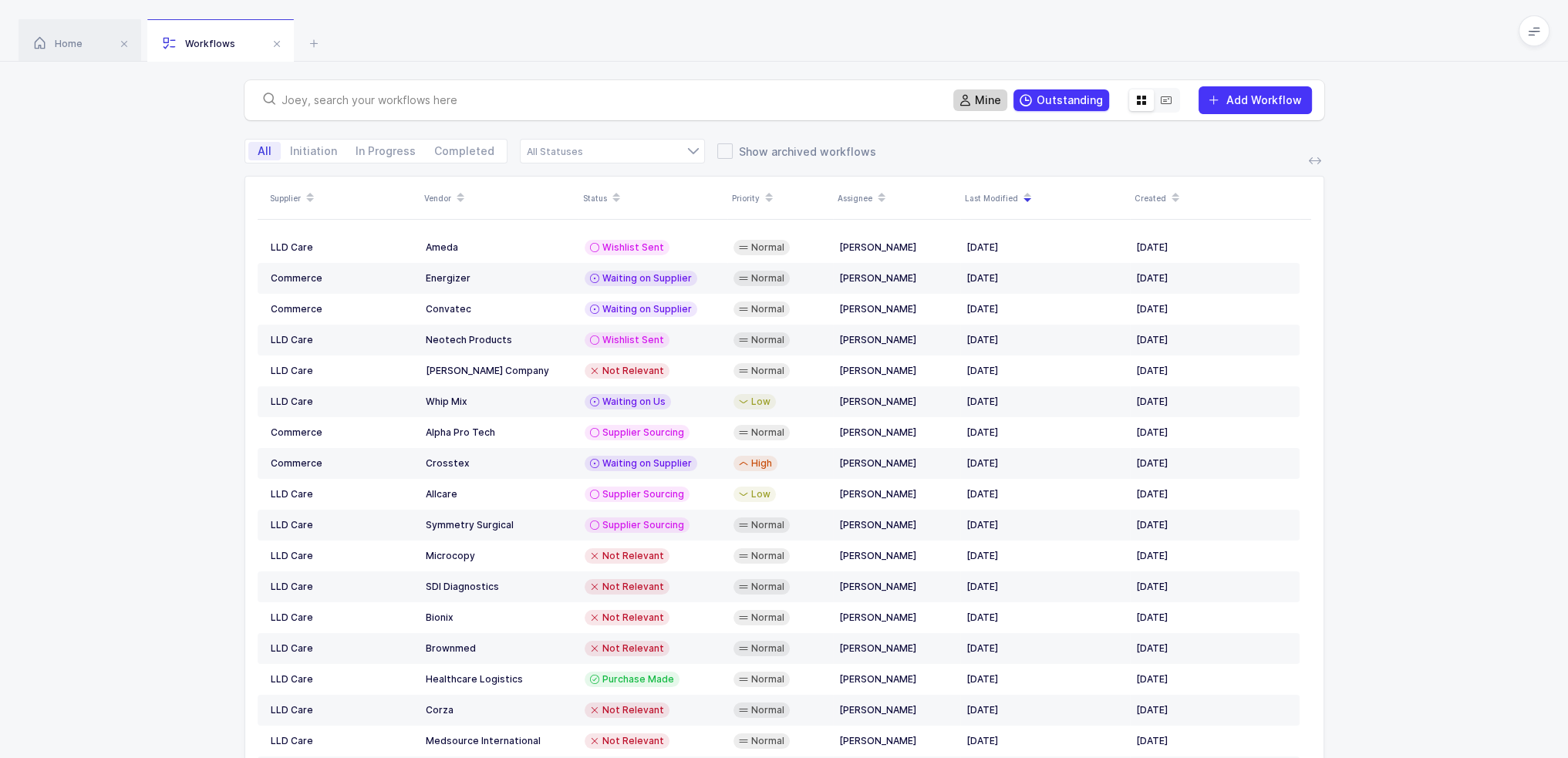
click at [1001, 101] on span "Mine" at bounding box center [987, 100] width 27 height 16
click at [372, 148] on span "In Progress" at bounding box center [385, 150] width 60 height 11
click at [357, 148] on input "In Progress" at bounding box center [351, 146] width 10 height 10
radio input "true"
radio input "false"
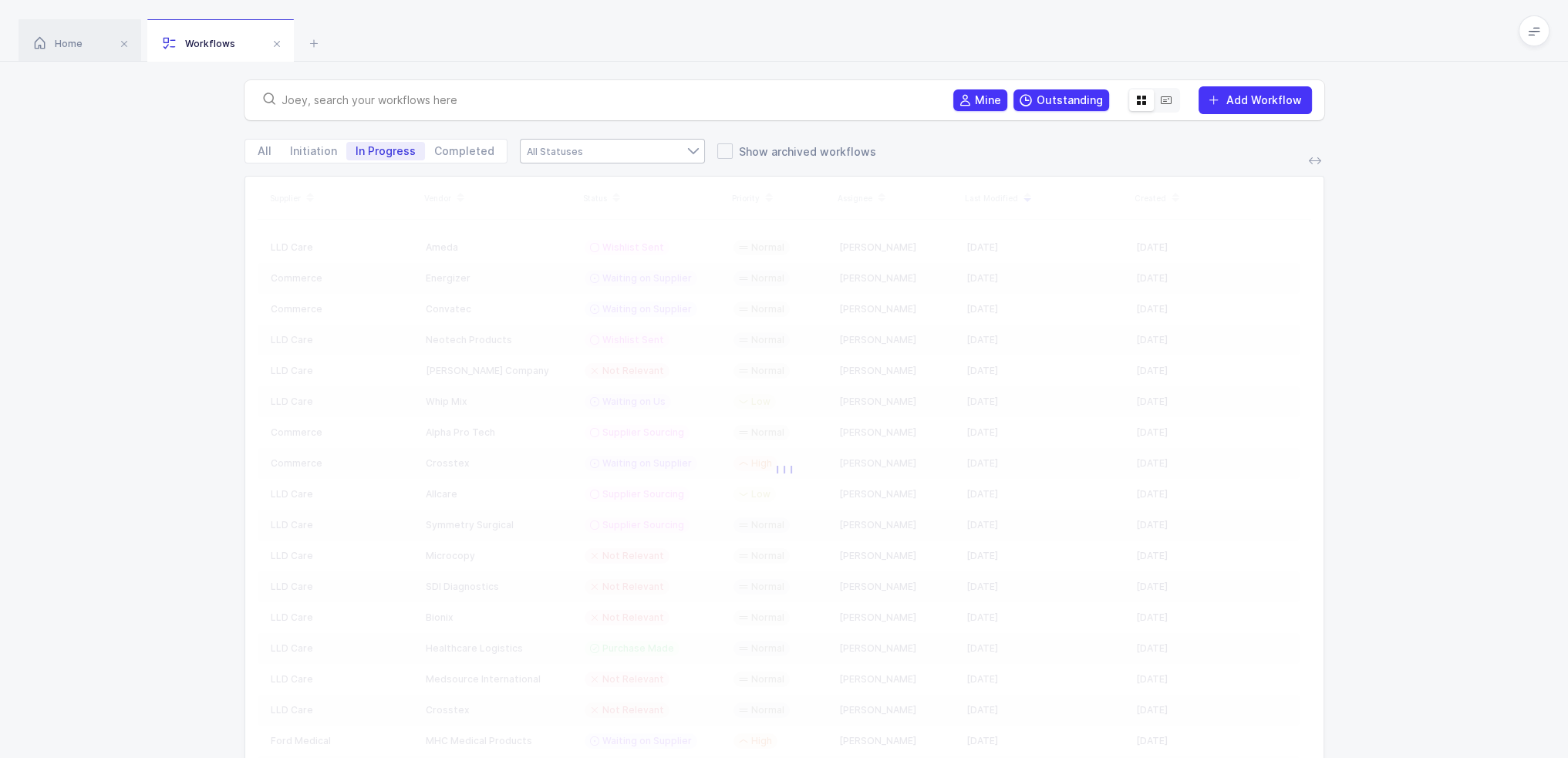
click at [550, 145] on div at bounding box center [612, 150] width 185 height 25
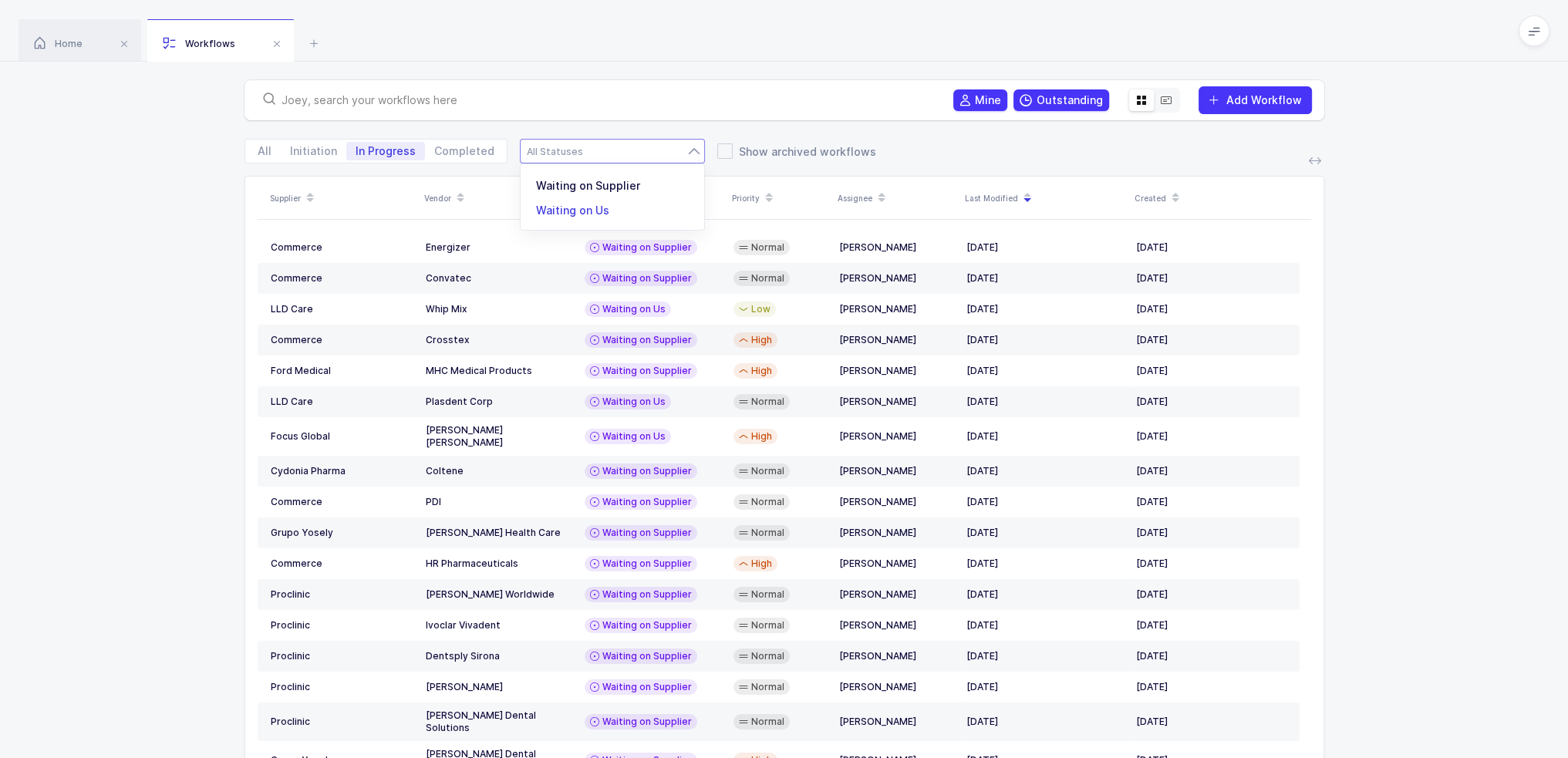
click at [614, 209] on li "Waiting on Us" at bounding box center [618, 210] width 183 height 25
type input "Waiting on Us"
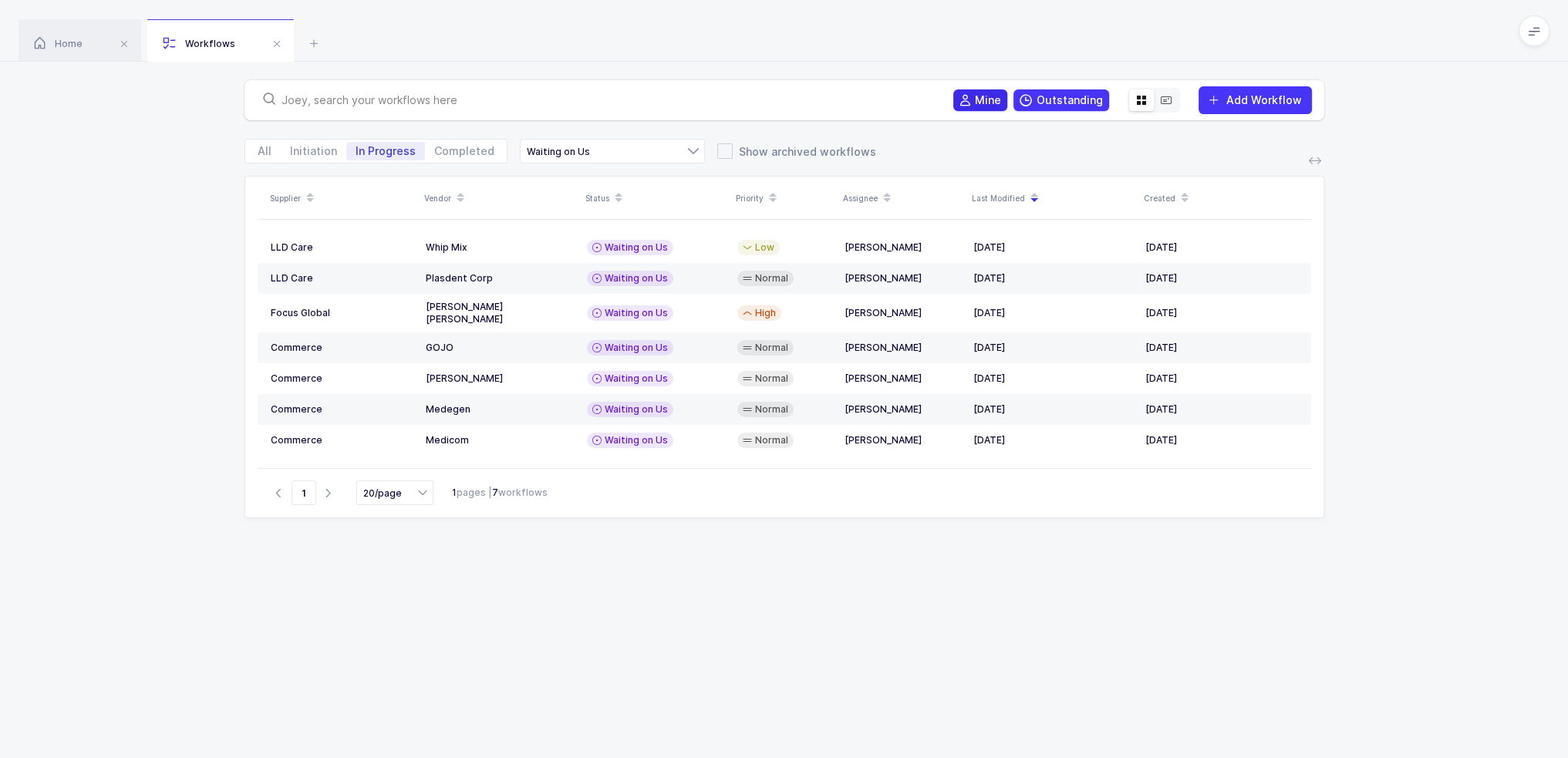
click at [1000, 104] on span "Mine" at bounding box center [987, 100] width 27 height 16
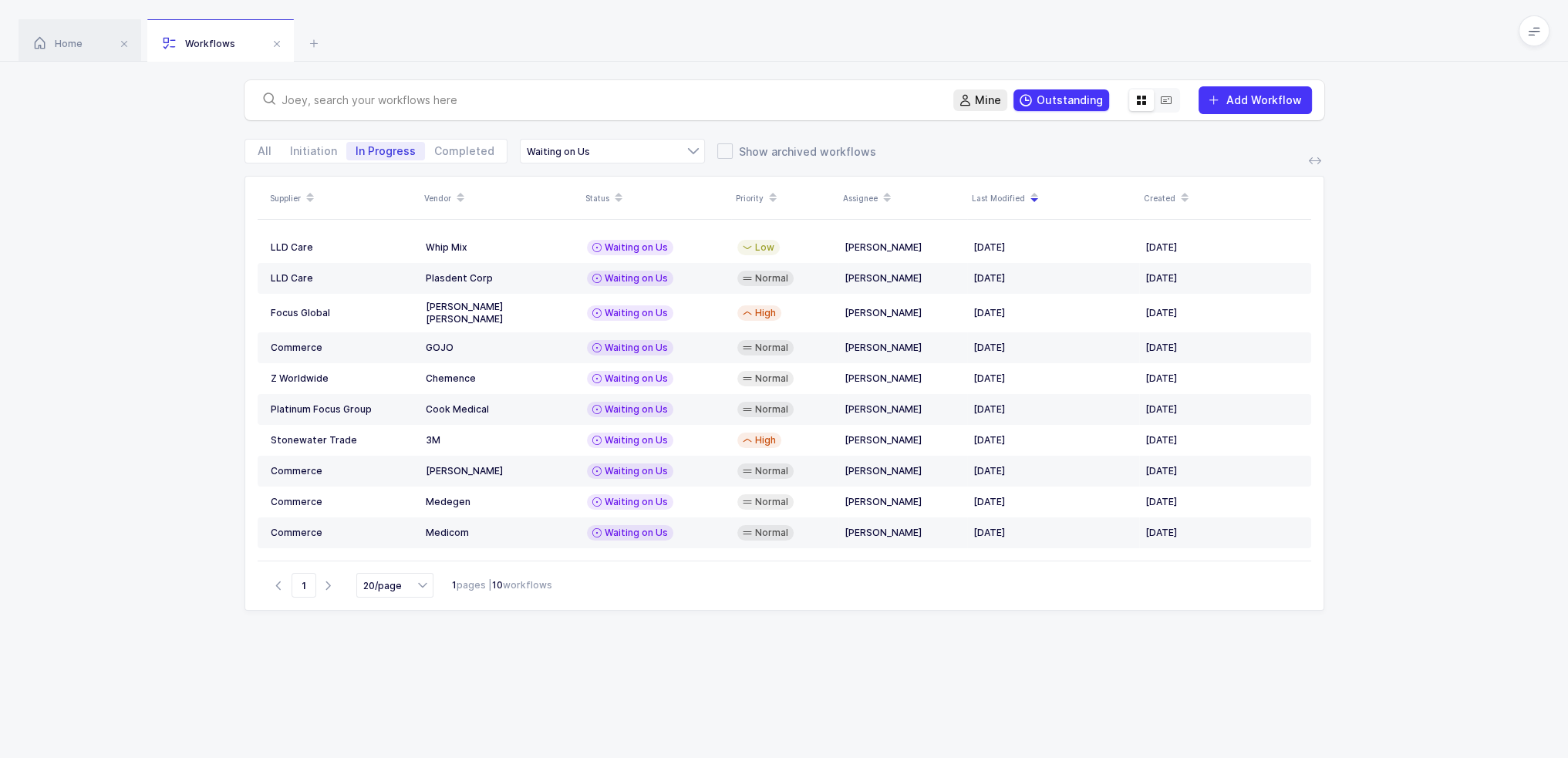
drag, startPoint x: 588, startPoint y: 591, endPoint x: 565, endPoint y: 580, distance: 25.5
click at [565, 580] on div "Go to 1 20/page 12/page 20/page 50/page 1 pages | 10 workflows" at bounding box center [784, 585] width 1053 height 49
drag, startPoint x: 593, startPoint y: 578, endPoint x: 123, endPoint y: 396, distance: 504.0
click at [123, 396] on div "Supplier Vendor Status Priority Assignee Last Modified Created LLD Care Whip Mi…" at bounding box center [784, 512] width 1568 height 672
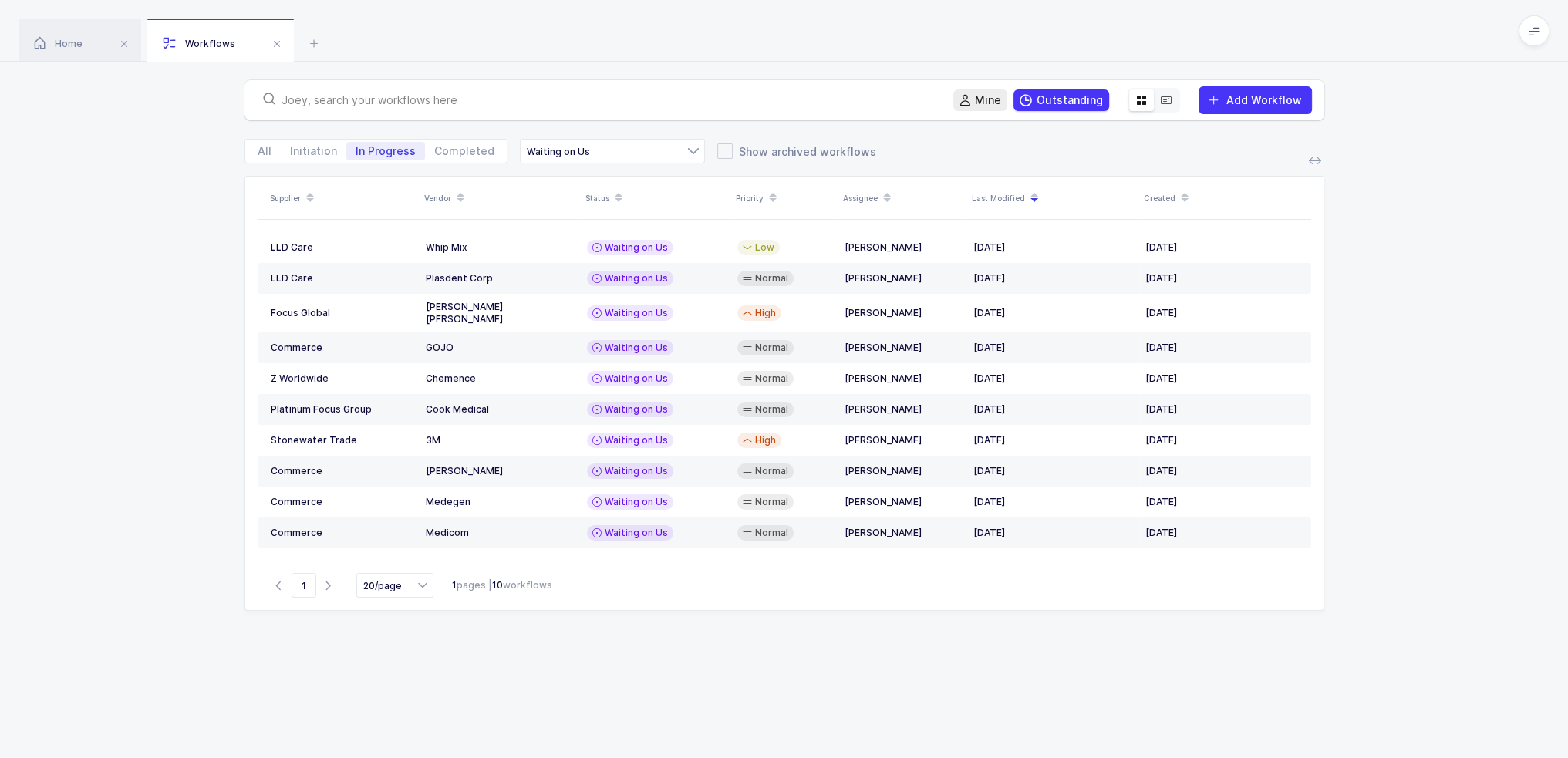
click at [123, 396] on div "Supplier Vendor Status Priority Assignee Last Modified Created LLD Care Whip Mi…" at bounding box center [784, 512] width 1568 height 672
drag, startPoint x: 156, startPoint y: 338, endPoint x: 628, endPoint y: 723, distance: 609.1
click at [628, 723] on div "Supplier Vendor Status Priority Assignee Last Modified Created LLD Care Whip Mi…" at bounding box center [784, 512] width 1568 height 672
click at [628, 723] on div "Supplier Vendor Status Priority Assignee Last Modified Created LLD Care Whip Mi…" at bounding box center [784, 493] width 1080 height 634
drag, startPoint x: 654, startPoint y: 716, endPoint x: 125, endPoint y: 191, distance: 745.3
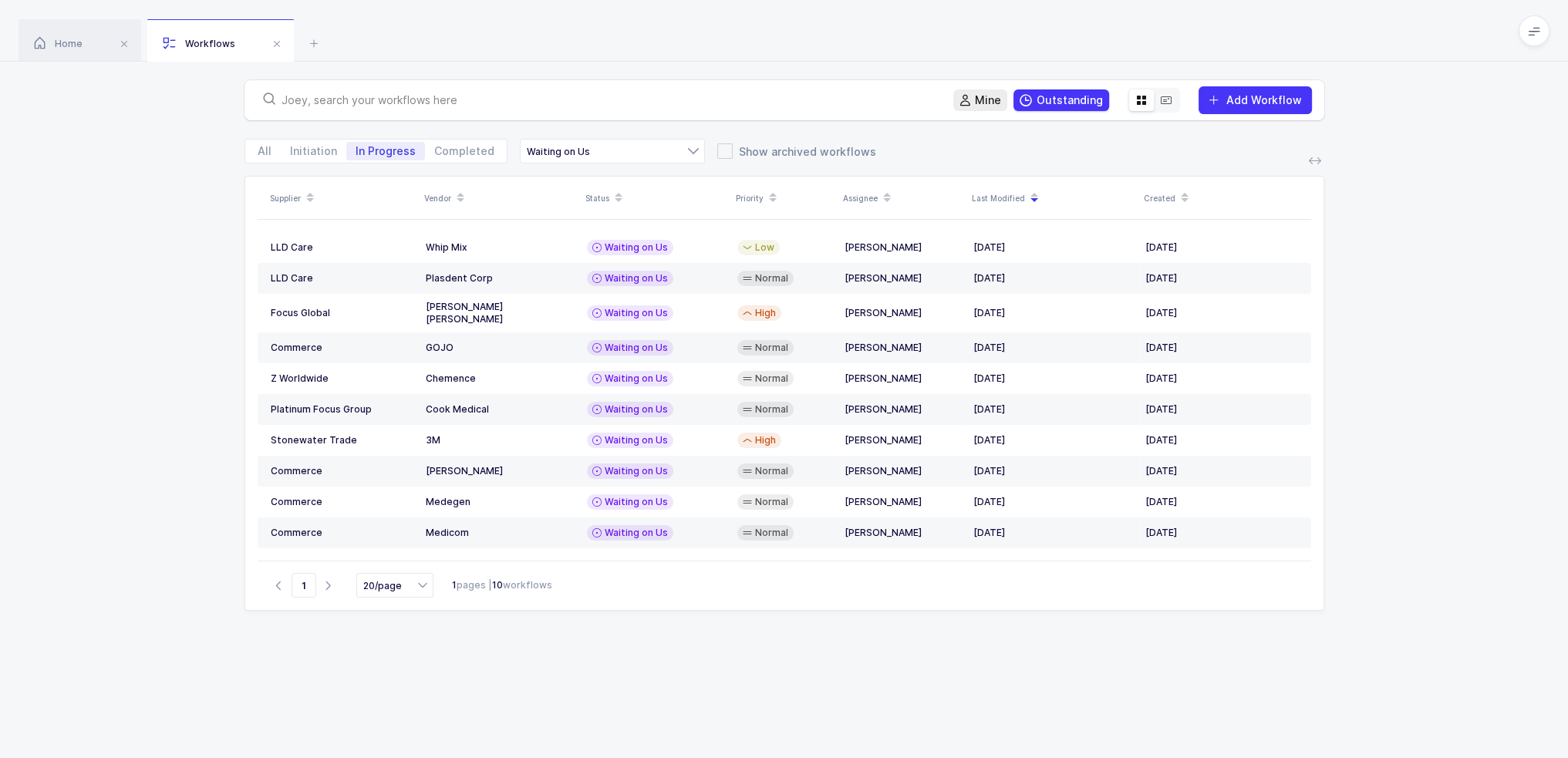
click at [137, 196] on div "Supplier Vendor Status Priority Assignee Last Modified Created LLD Care Whip Mi…" at bounding box center [784, 512] width 1568 height 672
click at [120, 168] on div "Mine Outstanding Add Workflow All Initiation In Progress Completed Waiting on U…" at bounding box center [784, 455] width 1568 height 785
drag, startPoint x: 120, startPoint y: 128, endPoint x: 698, endPoint y: 661, distance: 786.2
click at [698, 661] on div "Mine Outstanding Add Workflow All Initiation In Progress Completed Waiting on U…" at bounding box center [784, 455] width 1568 height 785
click at [698, 661] on div "Supplier Vendor Status Priority Assignee Last Modified Created LLD Care Whip Mi…" at bounding box center [784, 493] width 1080 height 634
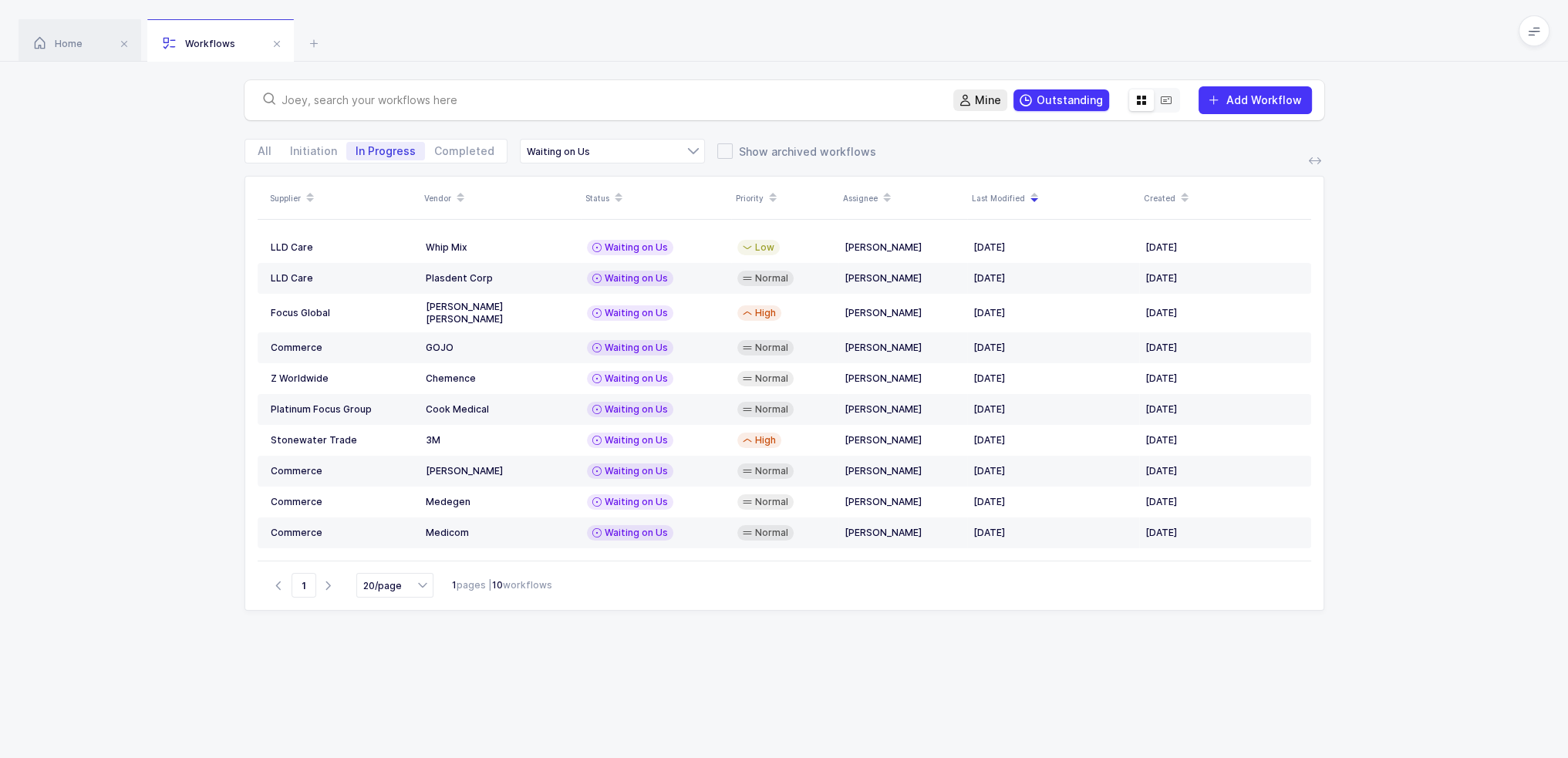
drag, startPoint x: 769, startPoint y: 652, endPoint x: 617, endPoint y: 28, distance: 642.2
click at [617, 28] on div "Home Workflows Begin Purchase Workflows Mine Outstanding Add Workflow All Initi…" at bounding box center [784, 423] width 1568 height 847
click at [617, 28] on div "Home Workflows" at bounding box center [784, 30] width 1568 height 62
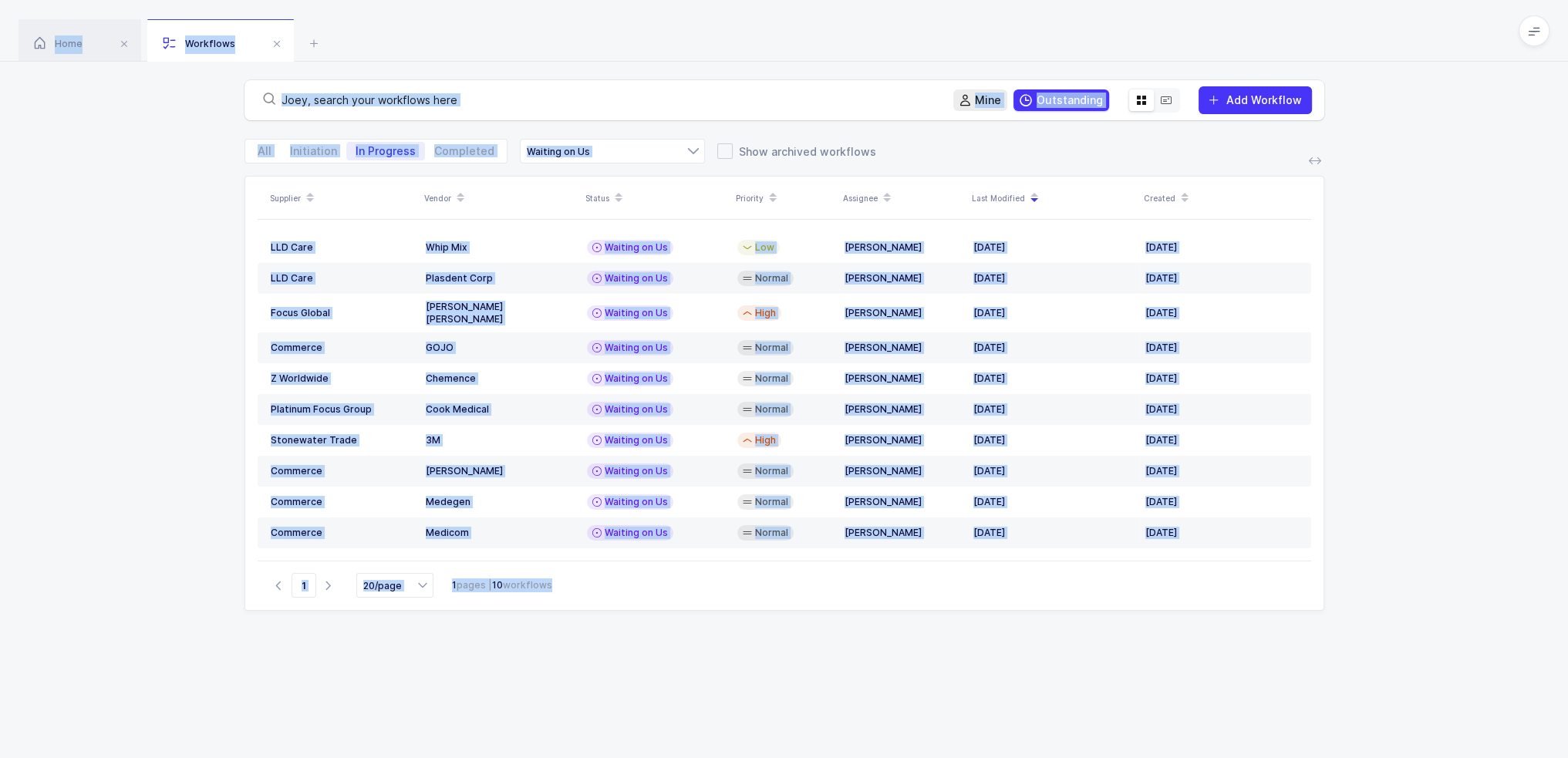
drag, startPoint x: 617, startPoint y: 28, endPoint x: 647, endPoint y: 686, distance: 658.7
click at [647, 686] on div "Home Workflows Begin Purchase Workflows Mine Outstanding Add Workflow All Initi…" at bounding box center [784, 423] width 1568 height 847
click at [647, 686] on div "Supplier Vendor Status Priority Assignee Last Modified Created LLD Care Whip Mi…" at bounding box center [784, 493] width 1080 height 634
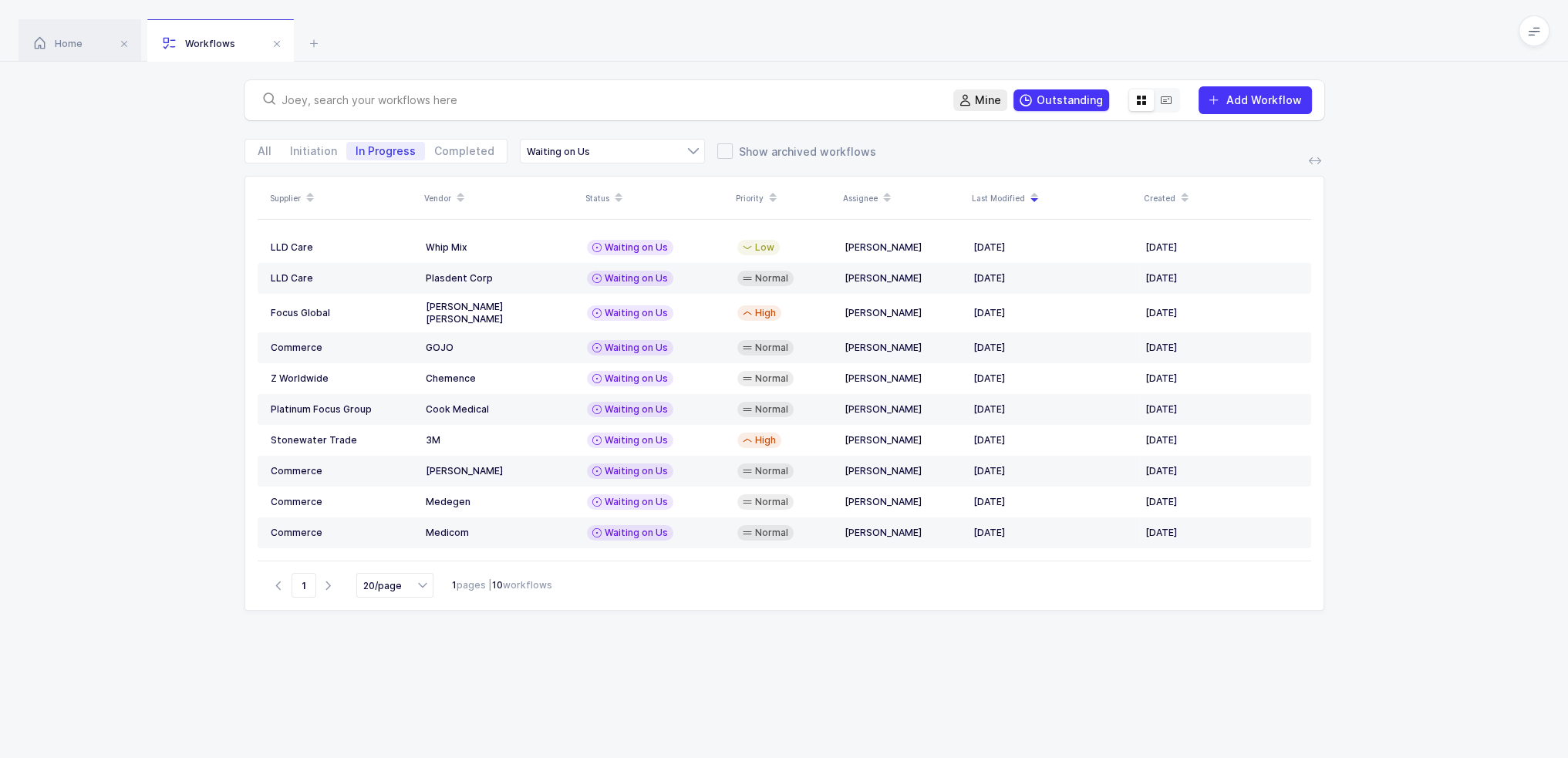
click at [385, 700] on div "Supplier Vendor Status Priority Assignee Last Modified Created LLD Care Whip Mi…" at bounding box center [784, 493] width 1080 height 634
drag, startPoint x: 566, startPoint y: 22, endPoint x: 702, endPoint y: 648, distance: 640.6
click at [702, 648] on div "Home Workflows Begin Purchase Workflows Mine Outstanding Add Workflow All Initi…" at bounding box center [784, 423] width 1568 height 847
click at [702, 648] on div "Supplier Vendor Status Priority Assignee Last Modified Created LLD Care Whip Mi…" at bounding box center [784, 493] width 1080 height 634
drag, startPoint x: 711, startPoint y: 656, endPoint x: 587, endPoint y: 57, distance: 611.7
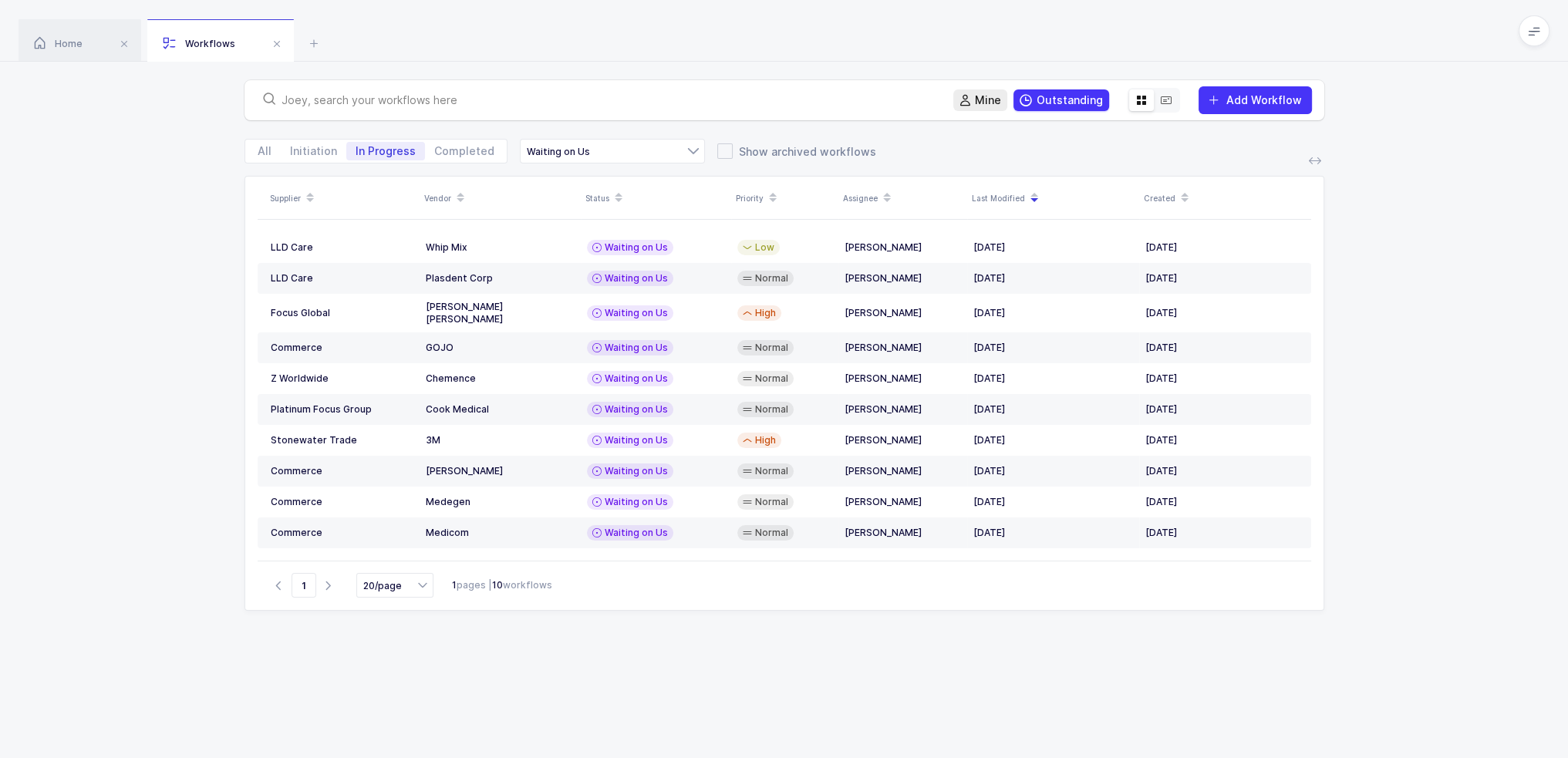
click at [587, 59] on div "Home Workflows Begin Purchase Workflows Mine Outstanding Add Workflow All Initi…" at bounding box center [784, 423] width 1568 height 847
click at [587, 57] on div "Home Workflows" at bounding box center [784, 30] width 1568 height 62
drag, startPoint x: 591, startPoint y: 34, endPoint x: 663, endPoint y: 686, distance: 656.0
click at [663, 686] on div "Home Workflows Begin Purchase Workflows Mine Outstanding Add Workflow All Initi…" at bounding box center [784, 423] width 1568 height 847
click at [663, 686] on div "Supplier Vendor Status Priority Assignee Last Modified Created LLD Care Whip Mi…" at bounding box center [784, 493] width 1080 height 634
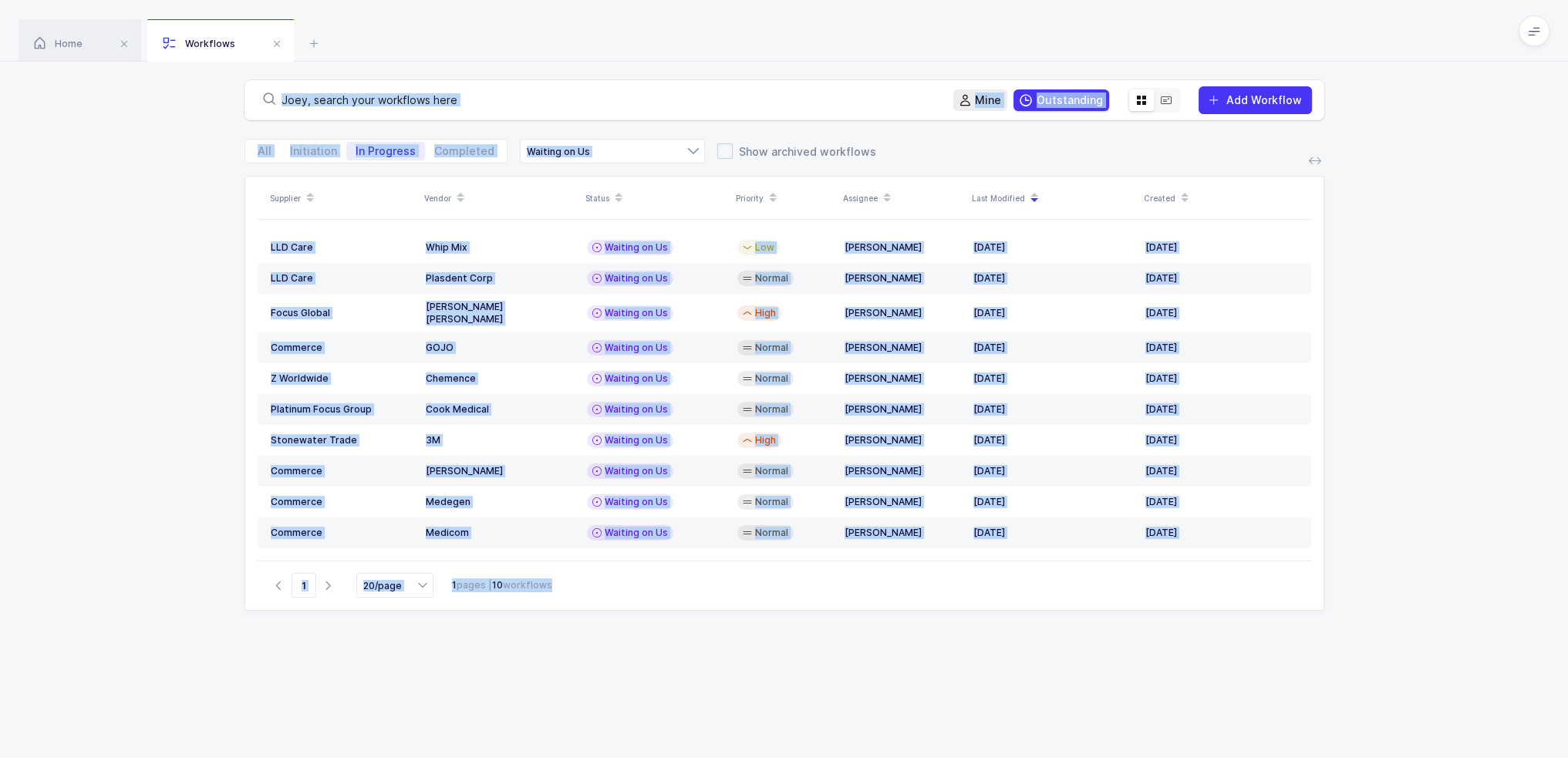
drag, startPoint x: 663, startPoint y: 686, endPoint x: 504, endPoint y: -4, distance: 708.1
click at [504, 0] on html "Apps Core Warehouse Admin Mission Control Purchasing Joey H. Logout Account Joe…" at bounding box center [784, 423] width 1568 height 847
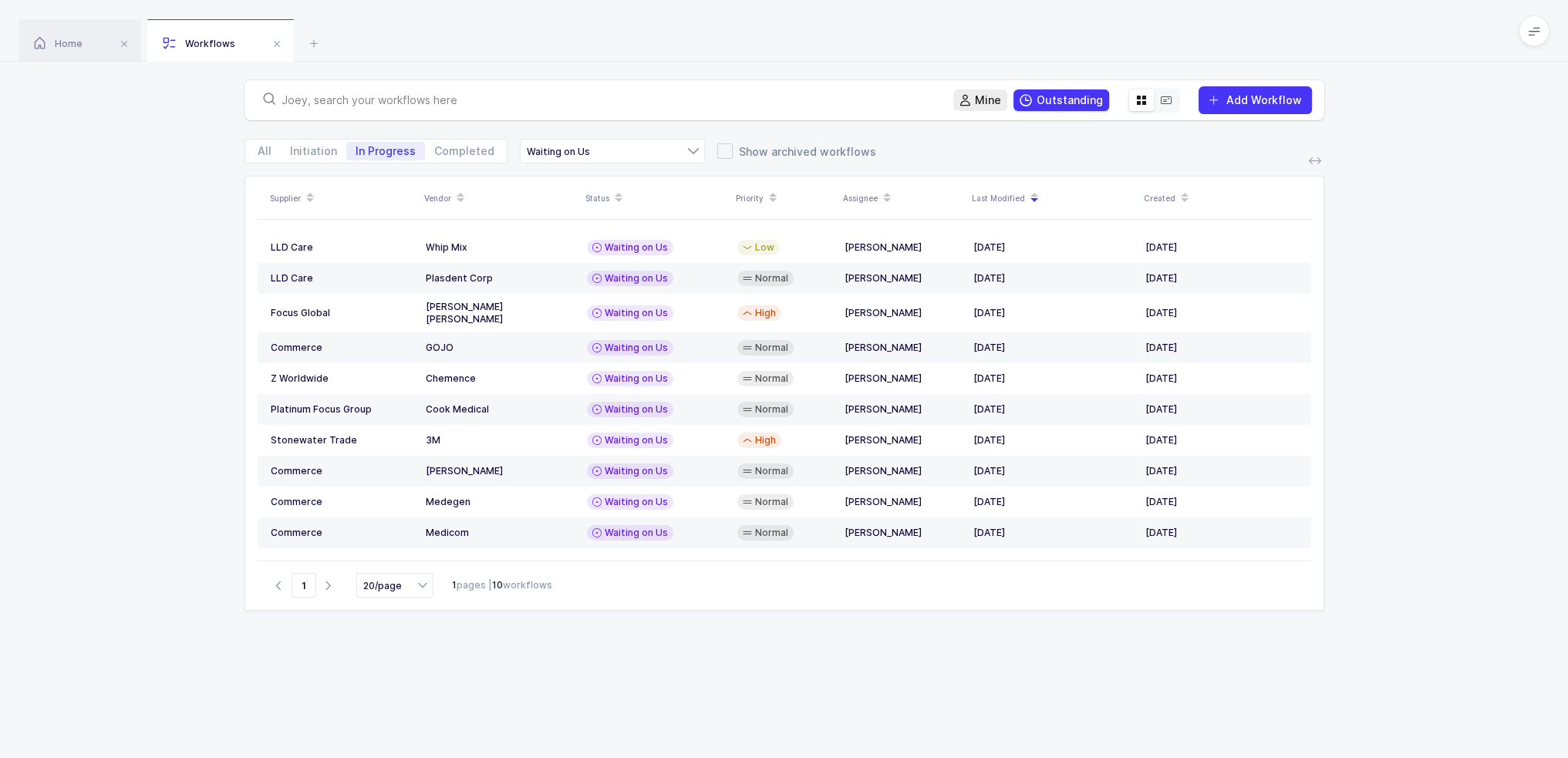
click at [487, 30] on div "Home Workflows" at bounding box center [784, 30] width 1568 height 62
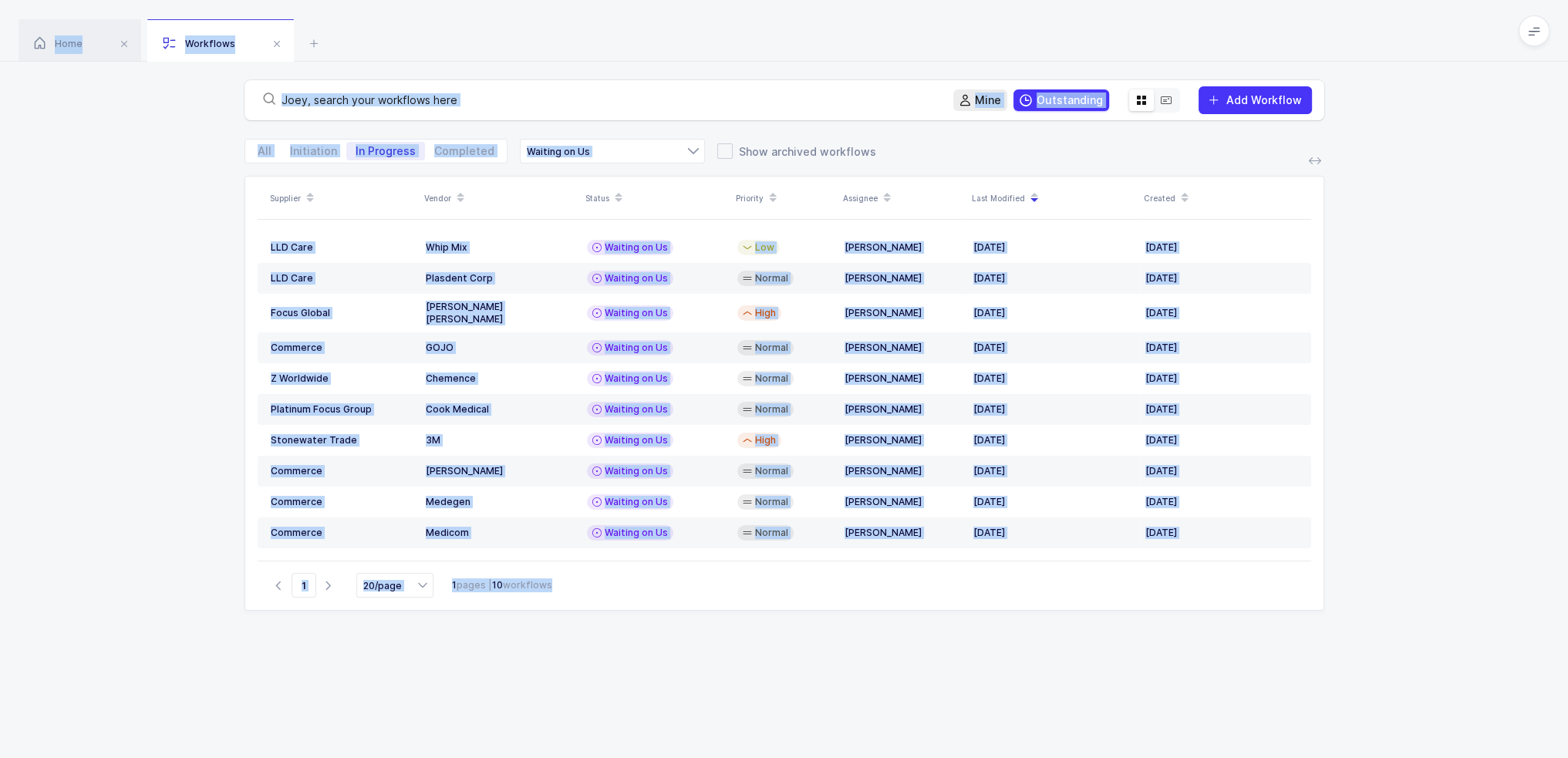
drag, startPoint x: 487, startPoint y: 30, endPoint x: 626, endPoint y: 742, distance: 725.4
click at [626, 742] on div "Home Workflows Begin Purchase Workflows Mine Outstanding Add Workflow All Initi…" at bounding box center [784, 423] width 1568 height 847
click at [633, 708] on div "Supplier Vendor Status Priority Assignee Last Modified Created LLD Care Whip Mi…" at bounding box center [784, 493] width 1080 height 634
drag, startPoint x: 633, startPoint y: 708, endPoint x: 421, endPoint y: 26, distance: 714.2
click at [421, 26] on div "Home Workflows Begin Purchase Workflows Mine Outstanding Add Workflow All Initi…" at bounding box center [784, 423] width 1568 height 847
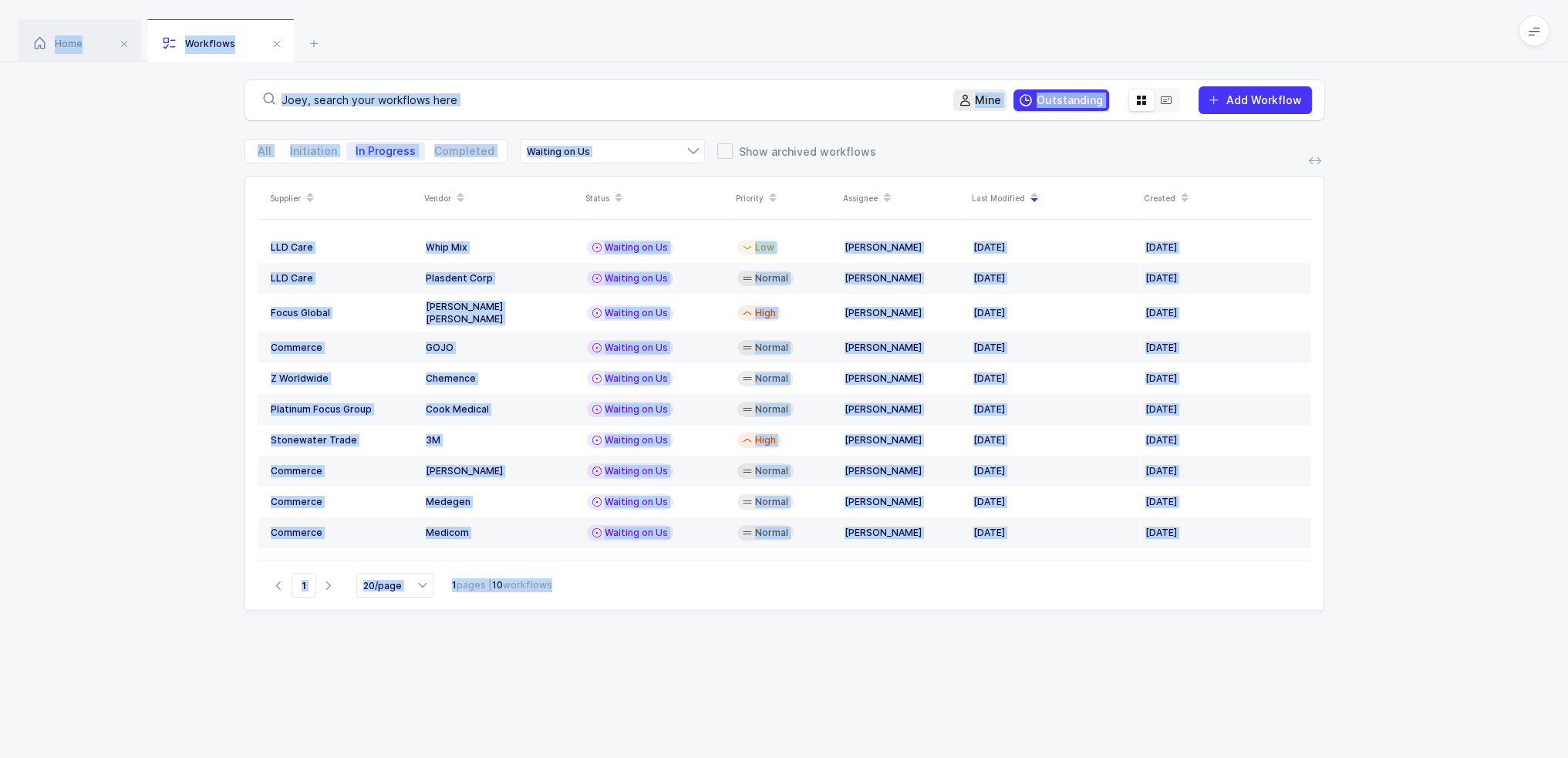
click at [421, 26] on div "Home Workflows" at bounding box center [784, 30] width 1568 height 62
drag, startPoint x: 421, startPoint y: 26, endPoint x: 592, endPoint y: 604, distance: 602.8
click at [592, 604] on div "Home Workflows Begin Purchase Workflows Mine Outstanding Add Workflow All Initi…" at bounding box center [784, 423] width 1568 height 847
click at [592, 604] on div "Supplier Vendor Status Priority Assignee Last Modified Created LLD Care Whip Mi…" at bounding box center [784, 493] width 1080 height 634
drag, startPoint x: 595, startPoint y: 656, endPoint x: 489, endPoint y: 45, distance: 620.1
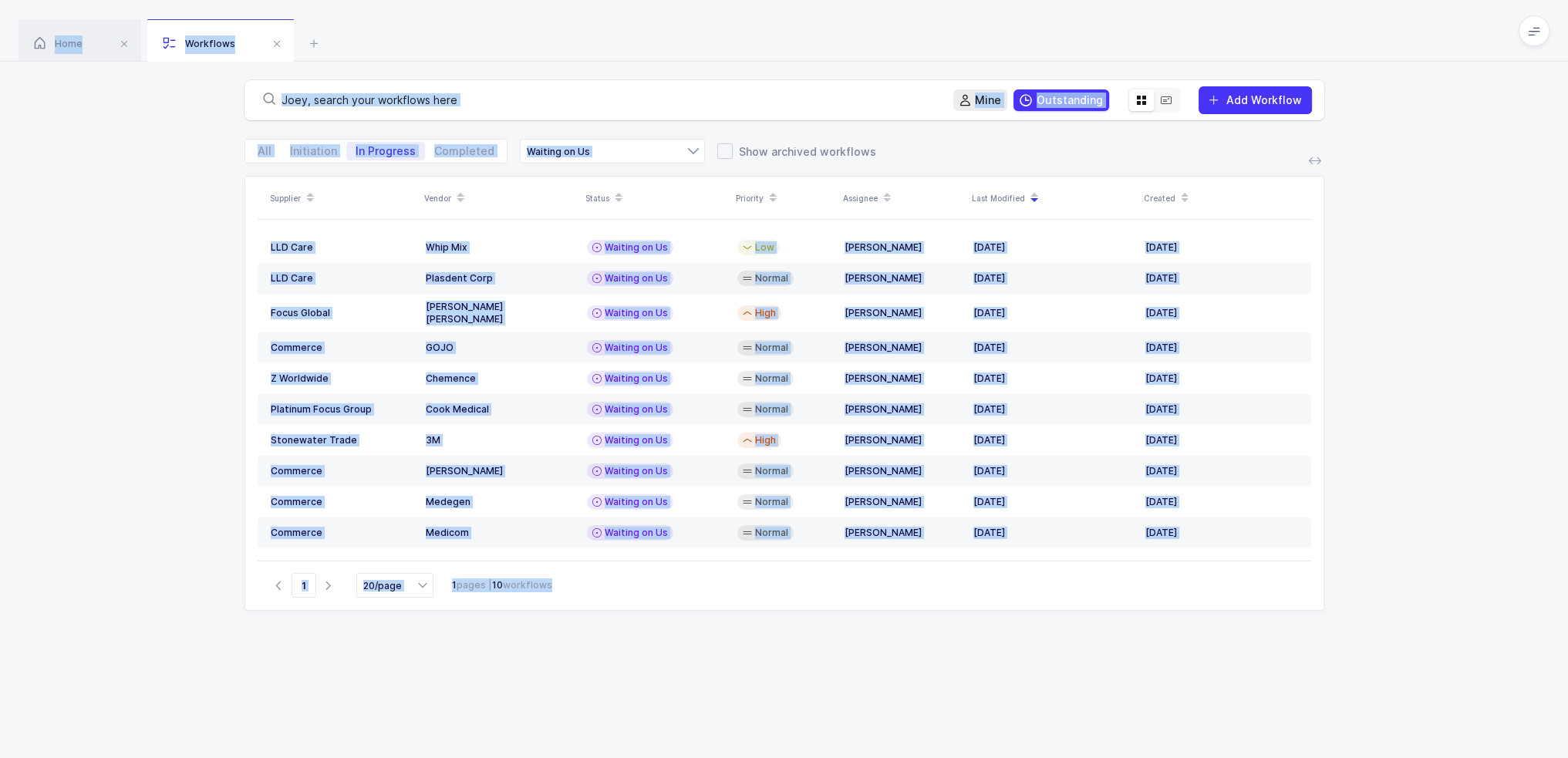
click at [489, 45] on div "Home Workflows Begin Purchase Workflows Mine Outstanding Add Workflow All Initi…" at bounding box center [784, 423] width 1568 height 847
click at [489, 45] on div "Home Workflows" at bounding box center [784, 30] width 1568 height 62
drag, startPoint x: 489, startPoint y: 45, endPoint x: 632, endPoint y: 662, distance: 633.4
click at [632, 662] on div "Home Workflows Begin Purchase Workflows Mine Outstanding Add Workflow All Initi…" at bounding box center [784, 423] width 1568 height 847
click at [632, 662] on div "Supplier Vendor Status Priority Assignee Last Modified Created LLD Care Whip Mi…" at bounding box center [784, 493] width 1080 height 634
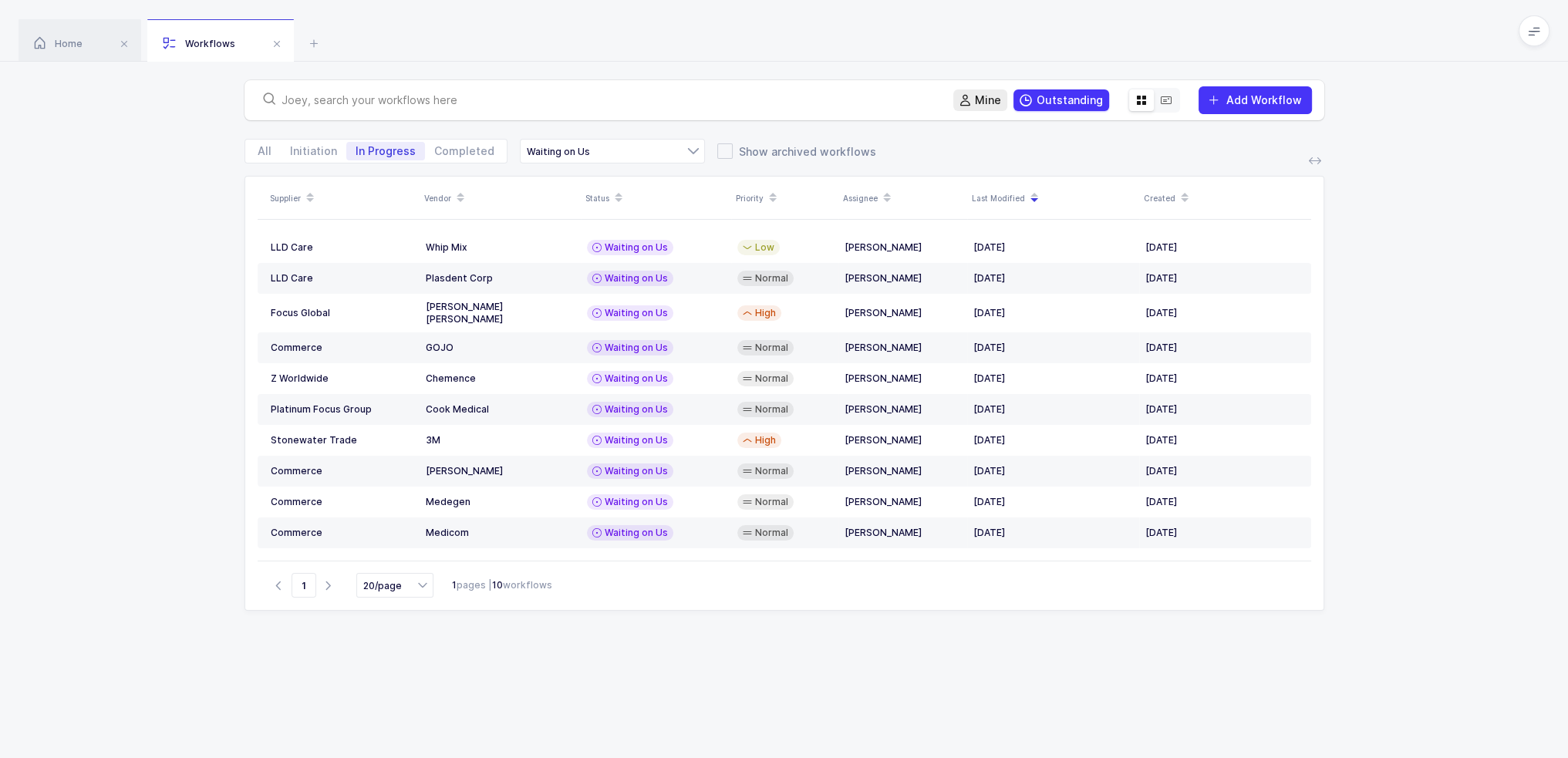
click at [1178, 101] on div at bounding box center [1165, 100] width 25 height 22
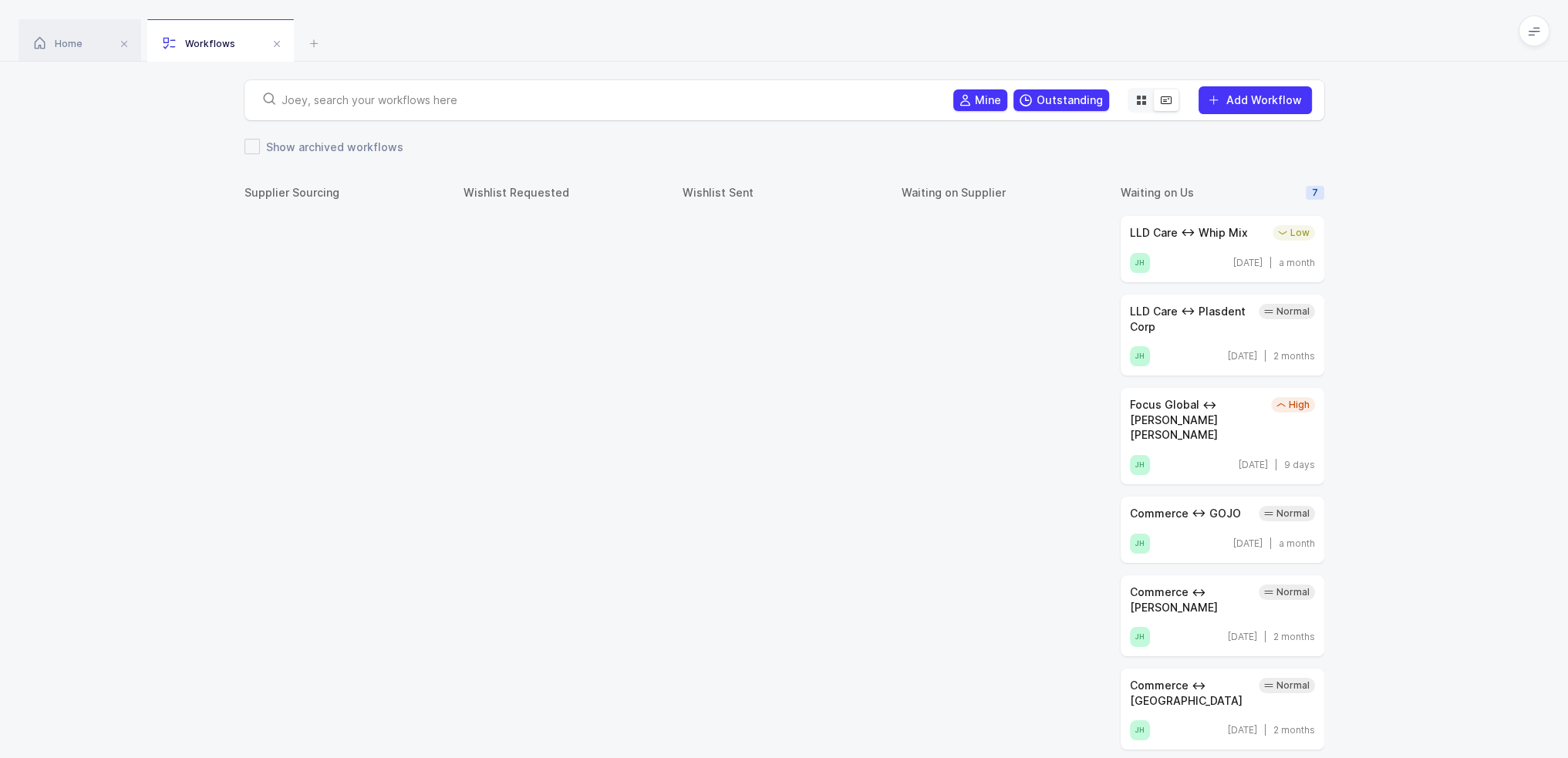
click at [1443, 278] on div "Supplier Sourcing Wishlist Requested Wishlist Sent Waiting on Supplier Waiting …" at bounding box center [784, 522] width 1568 height 711
click at [343, 102] on input "text" at bounding box center [608, 100] width 653 height 16
click at [1217, 237] on div "LLD Care ↔ Whip Mix" at bounding box center [1198, 233] width 137 height 16
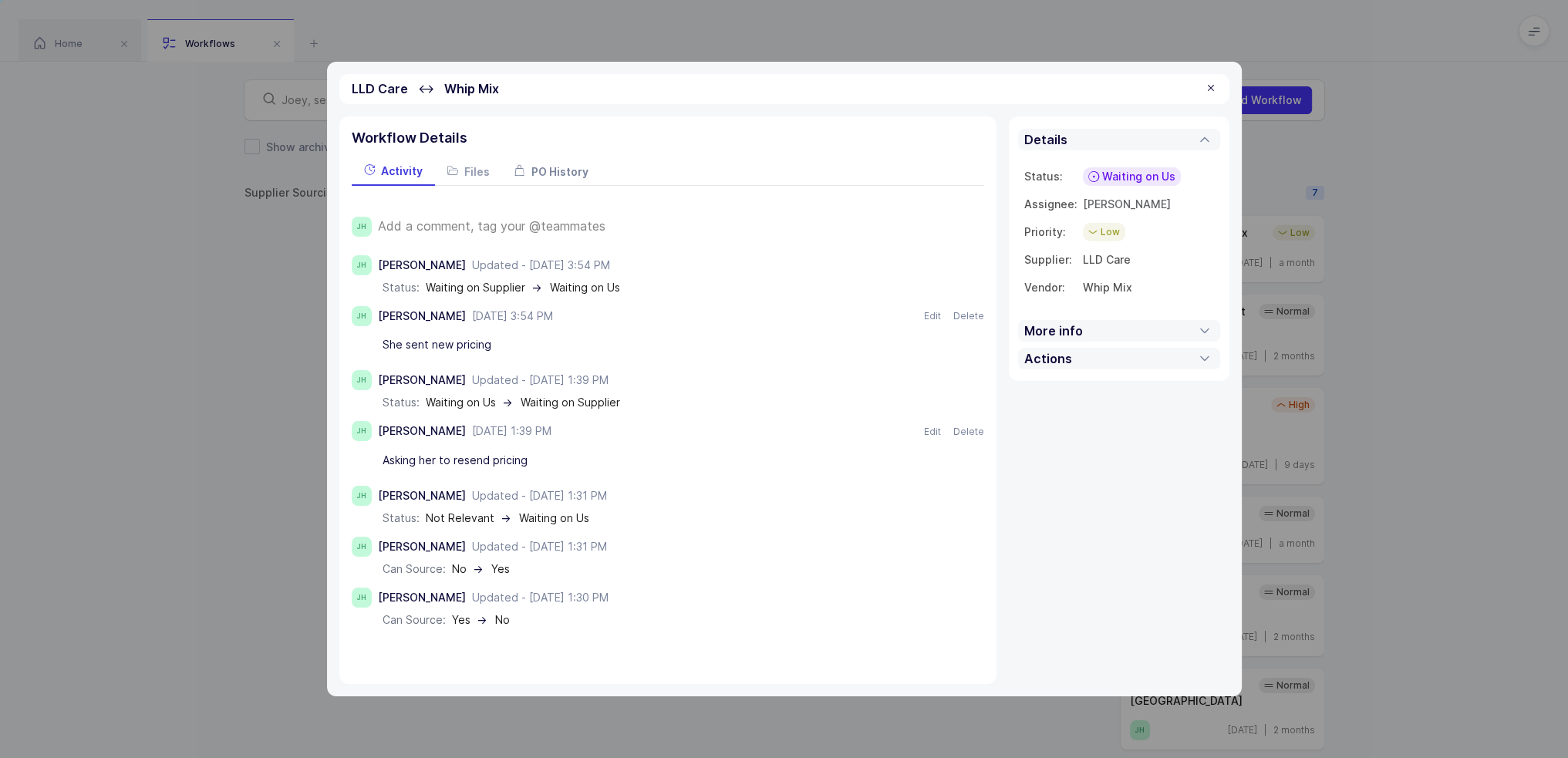
click at [577, 174] on span "PO History" at bounding box center [560, 171] width 57 height 13
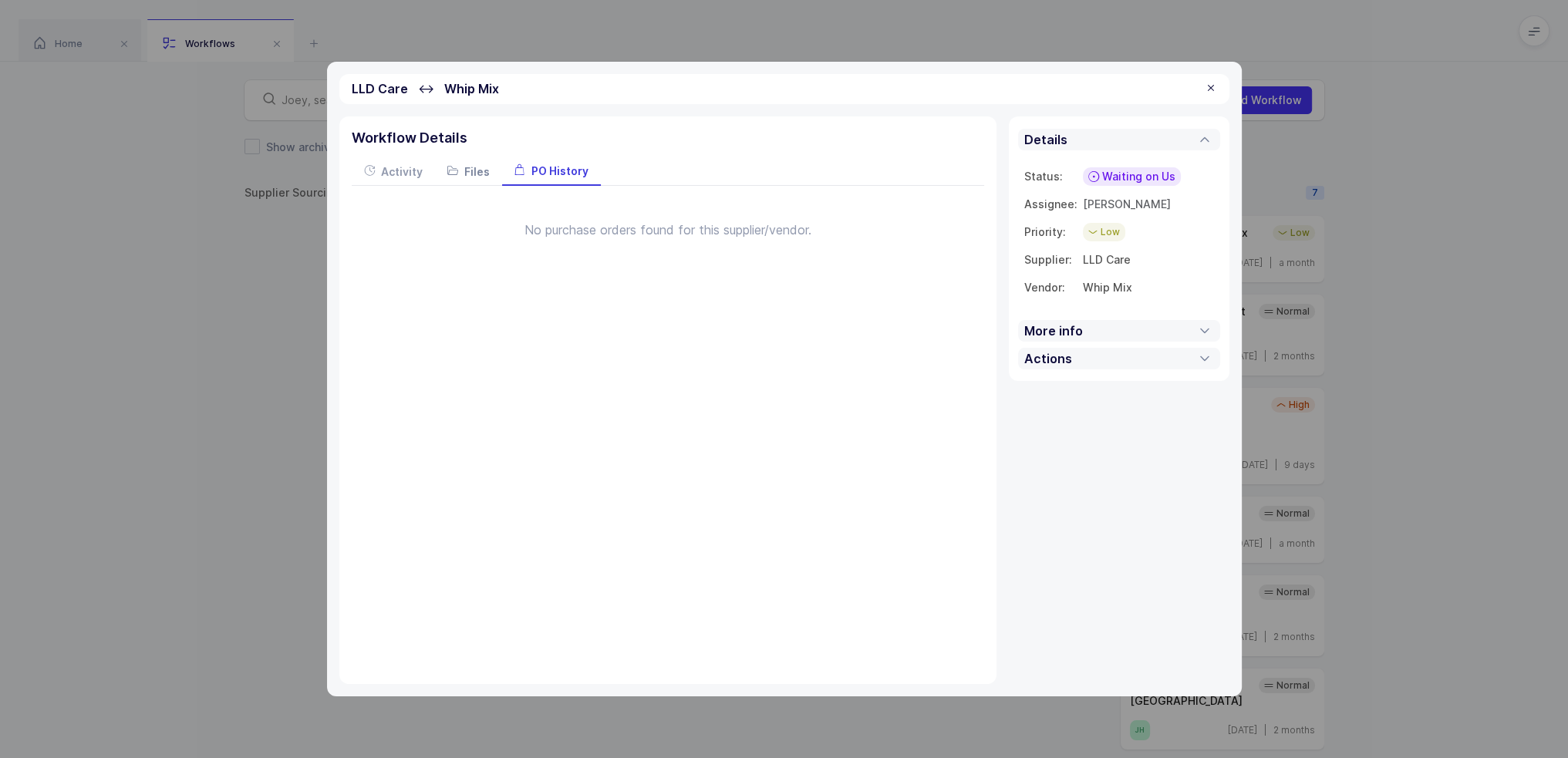
click at [458, 175] on div "Files" at bounding box center [469, 171] width 67 height 27
click at [398, 173] on span "Activity" at bounding box center [402, 171] width 41 height 13
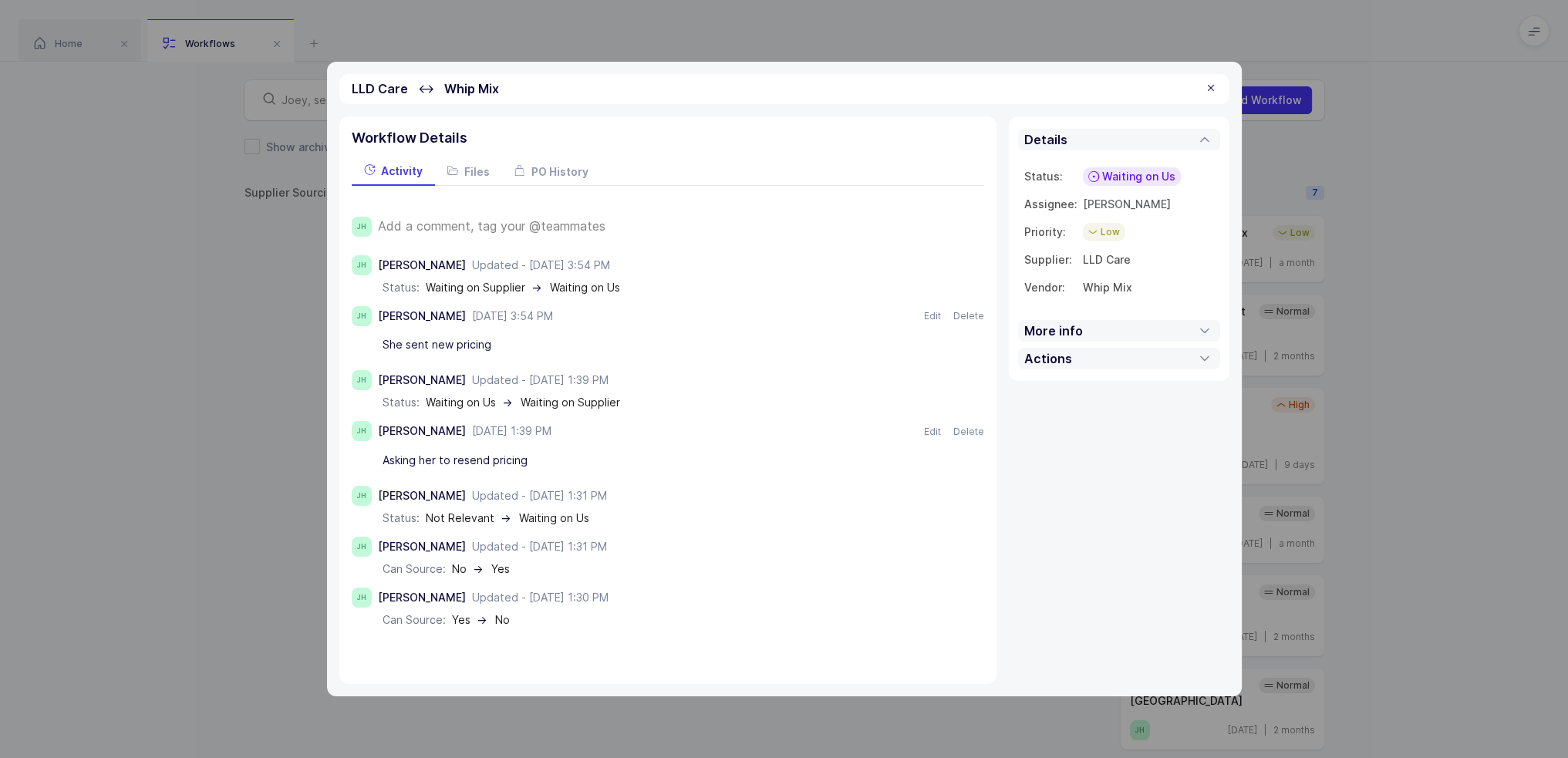
click at [1213, 84] on div at bounding box center [1210, 88] width 13 height 14
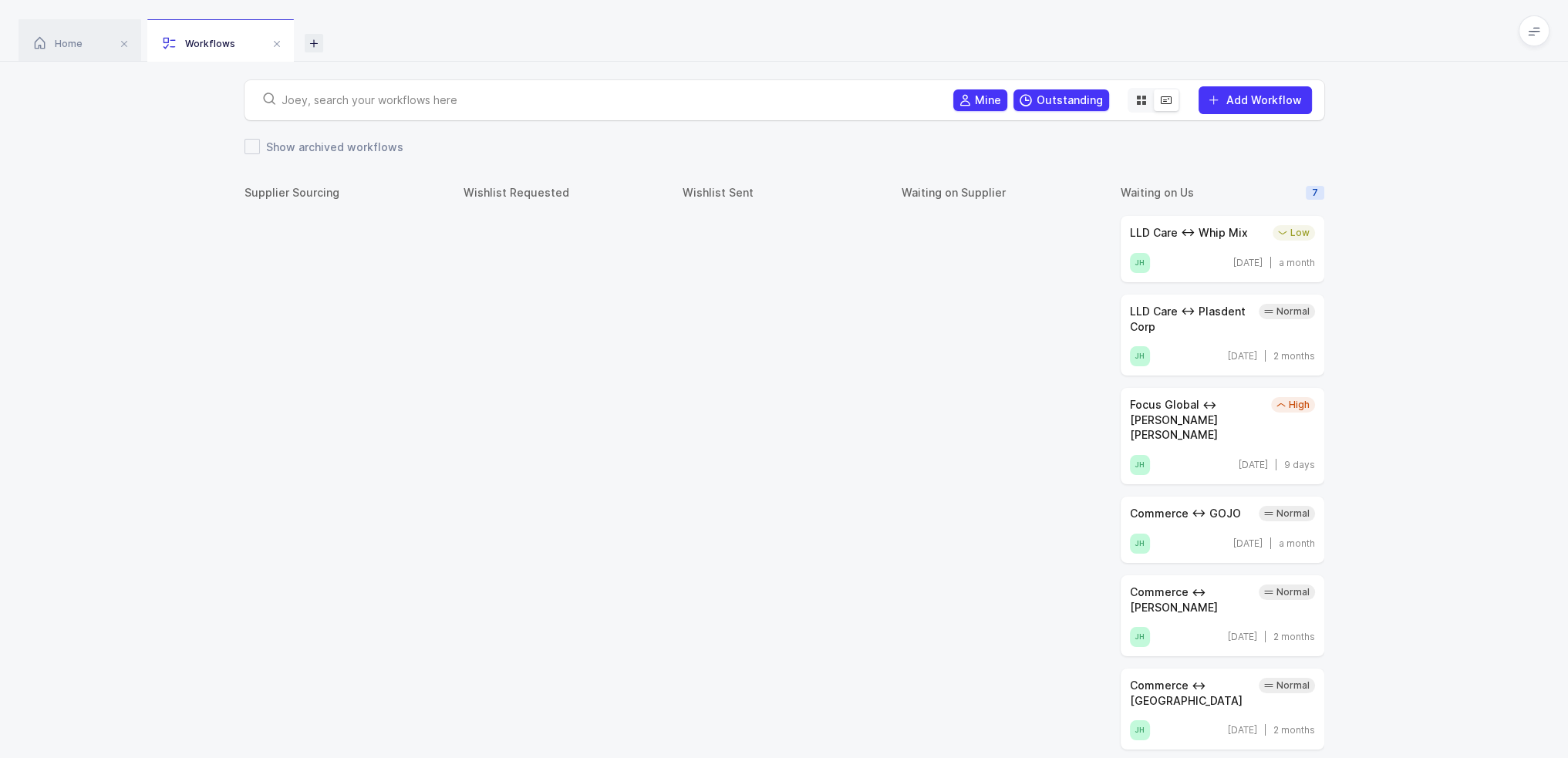
click at [318, 41] on icon at bounding box center [313, 43] width 19 height 19
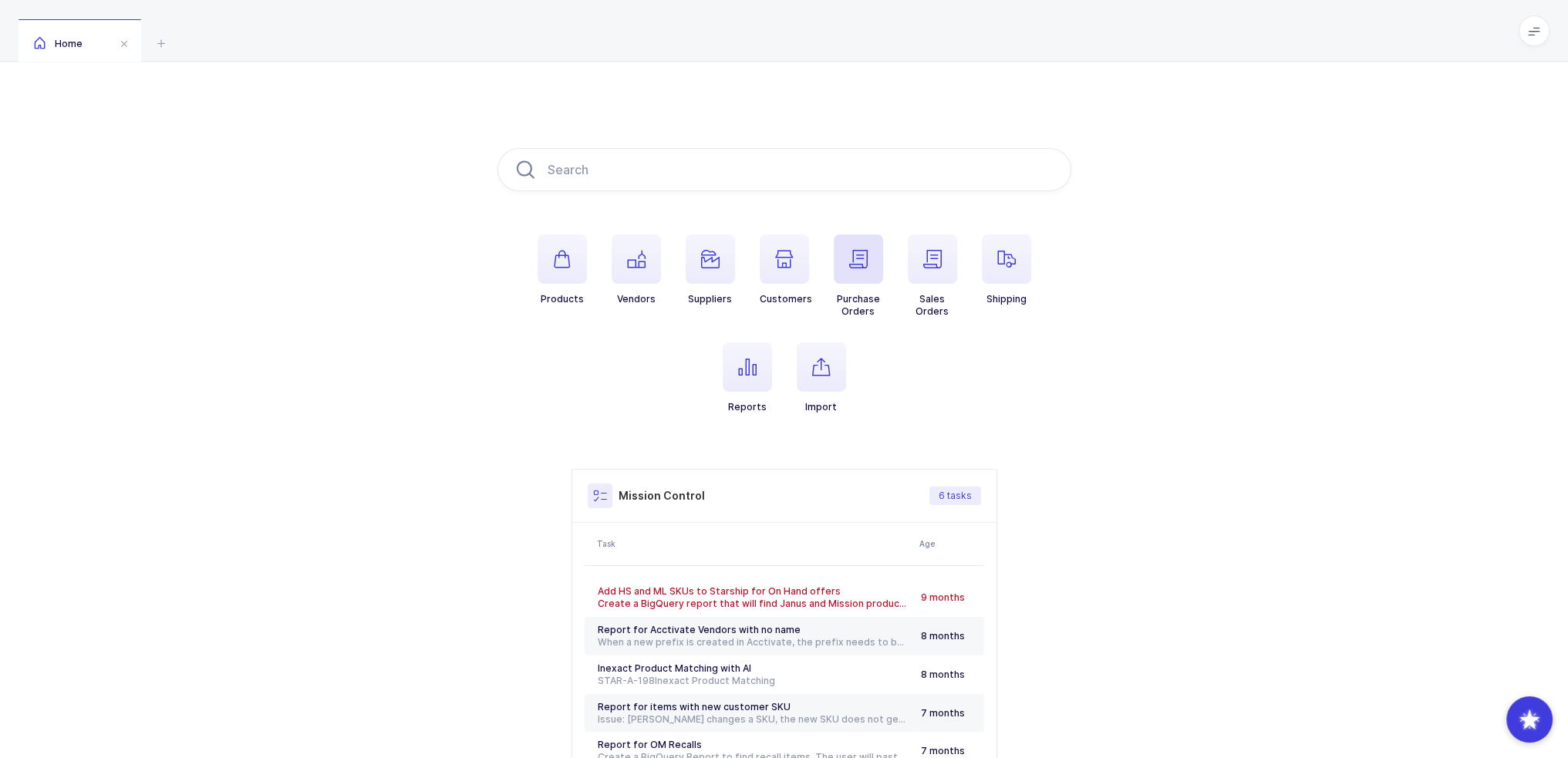
click at [862, 271] on span "button" at bounding box center [859, 259] width 49 height 49
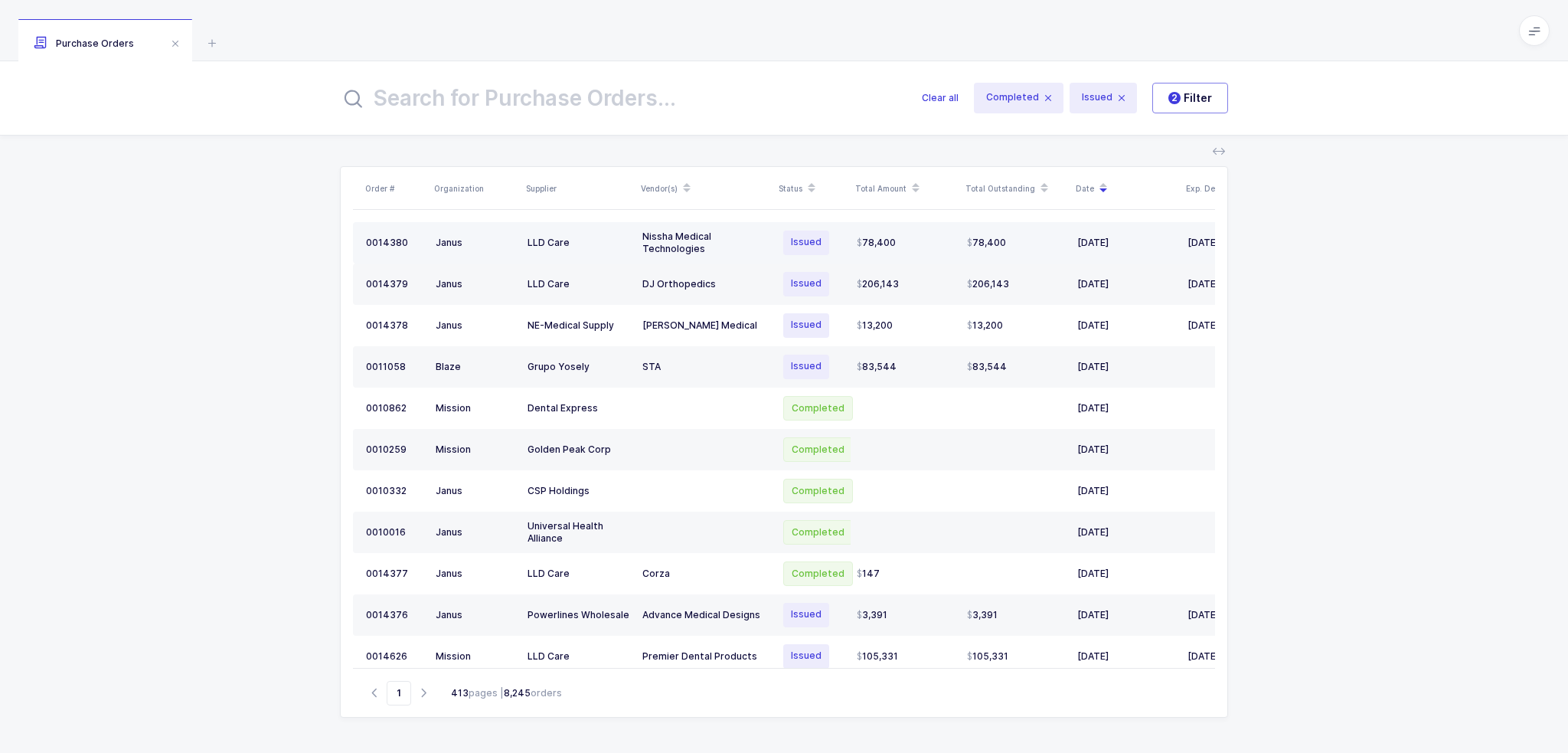
click at [596, 224] on td "LLD Care" at bounding box center [579, 243] width 115 height 41
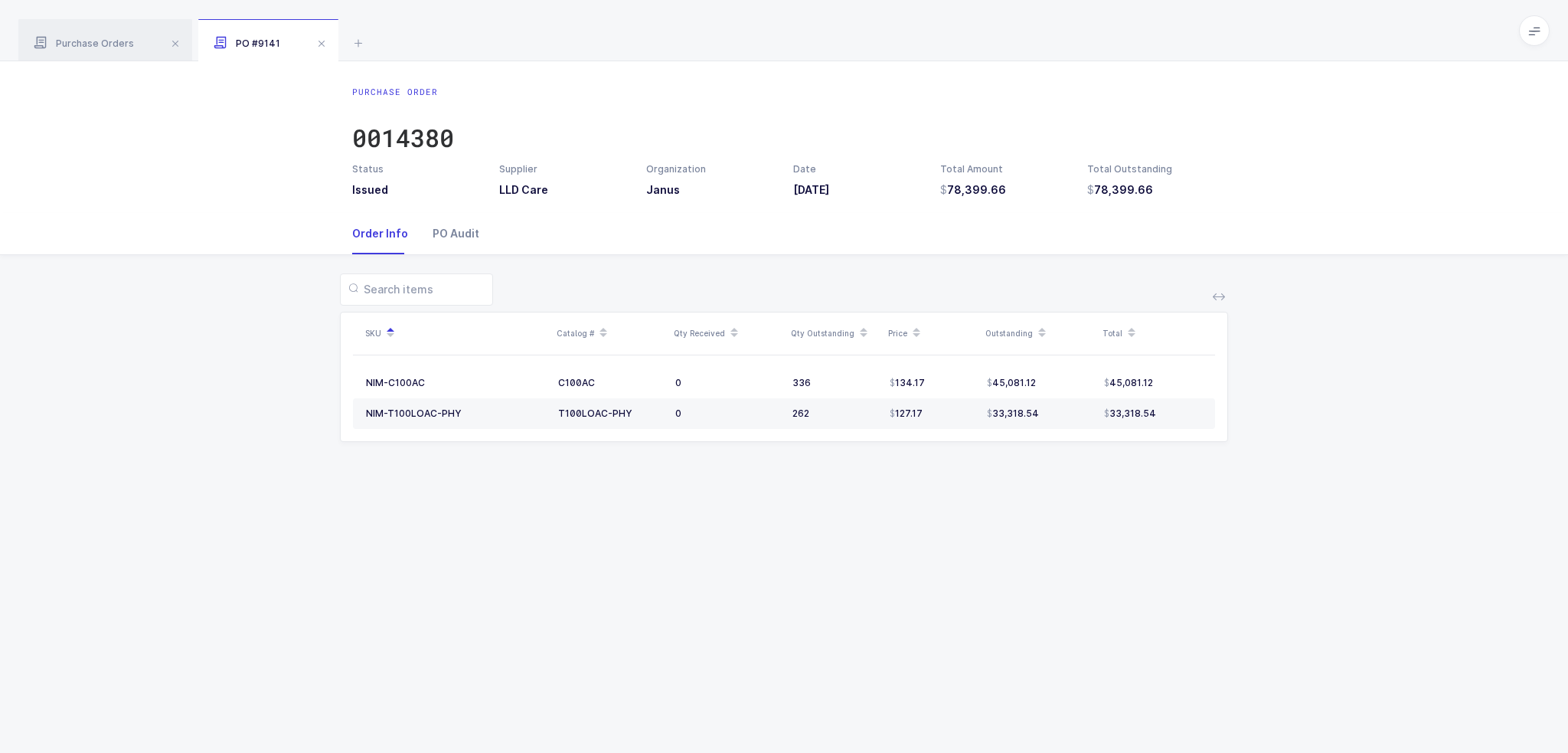
click at [457, 234] on div "PO Audit" at bounding box center [450, 233] width 59 height 41
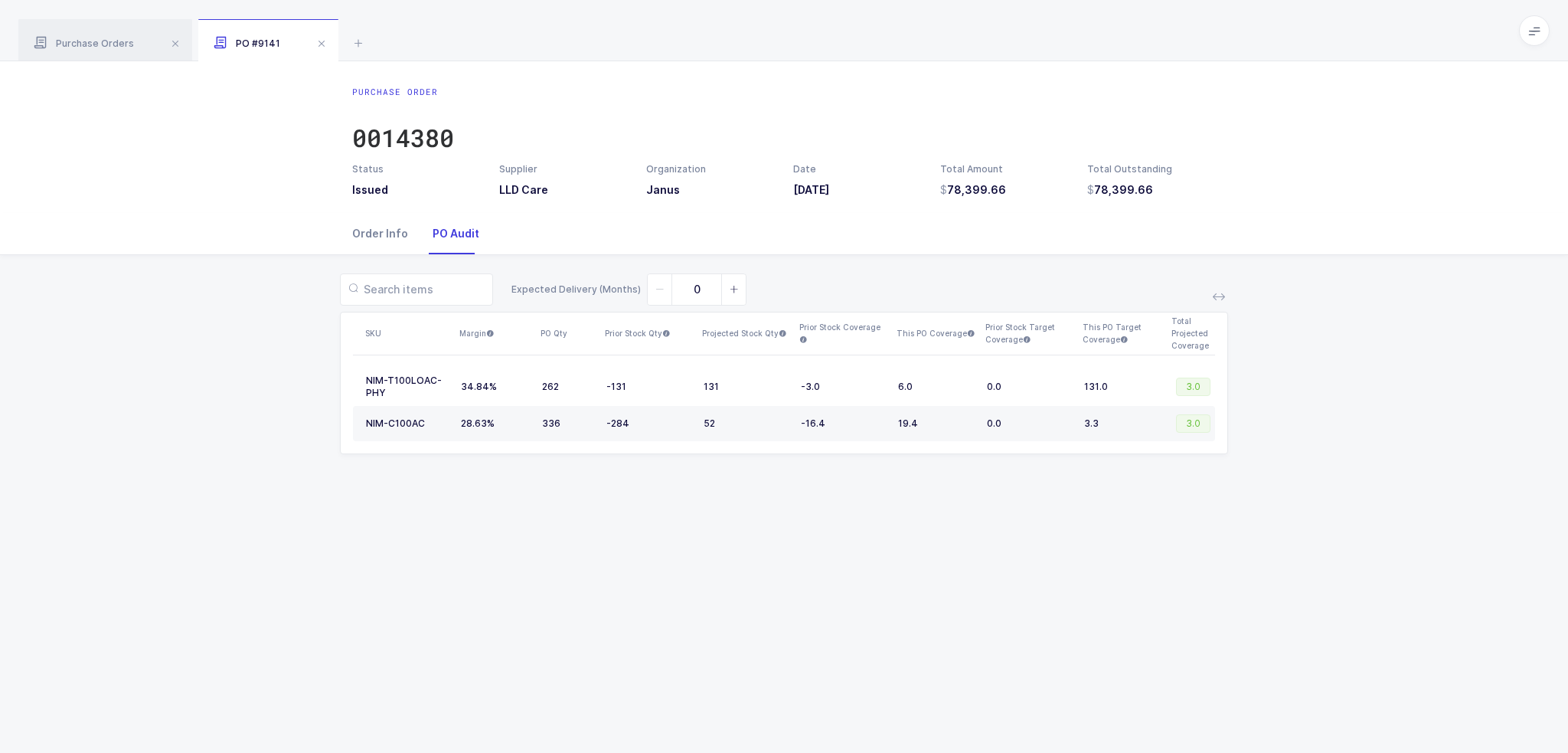
click at [372, 238] on div "Order Info" at bounding box center [386, 233] width 68 height 41
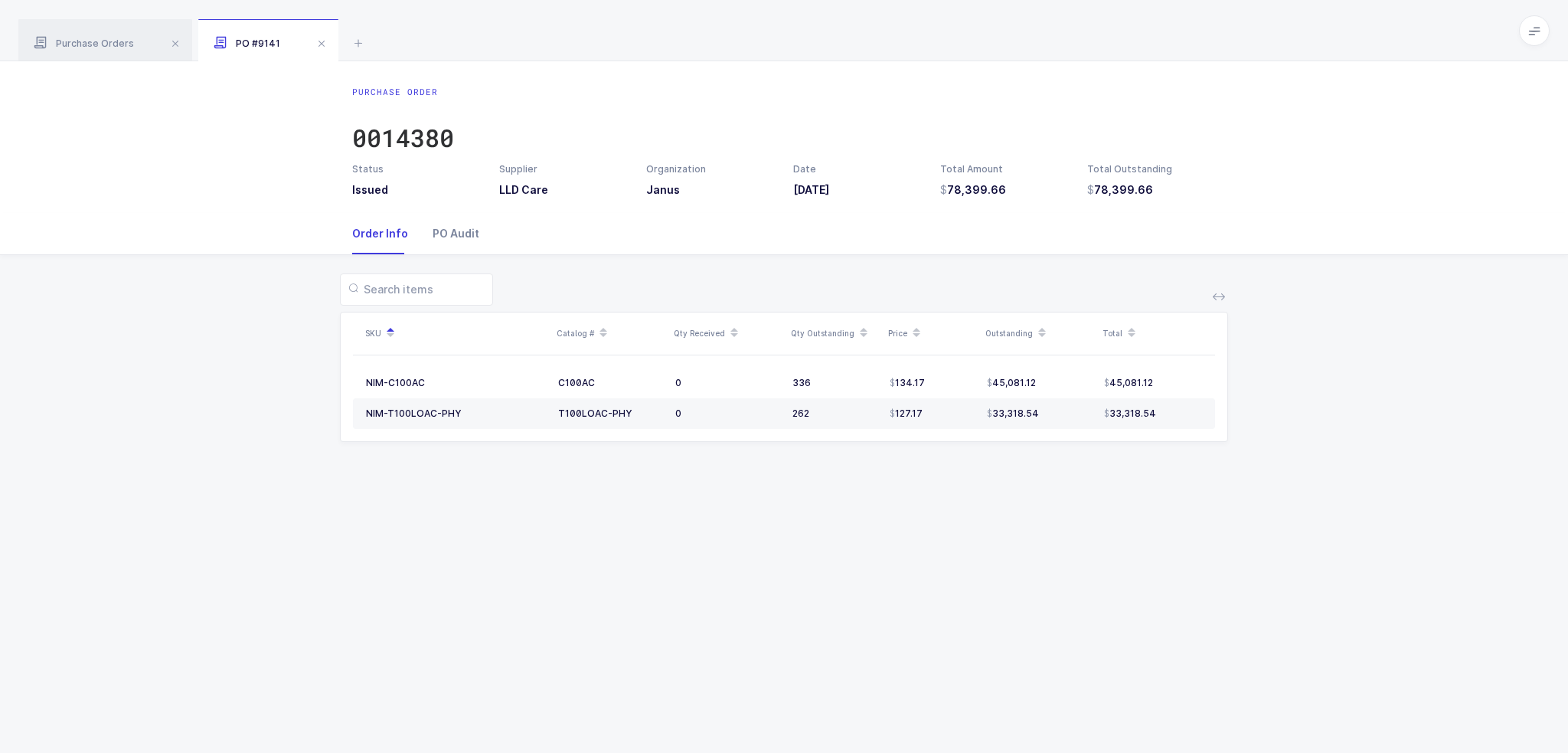
click at [442, 240] on div "PO Audit" at bounding box center [450, 233] width 59 height 41
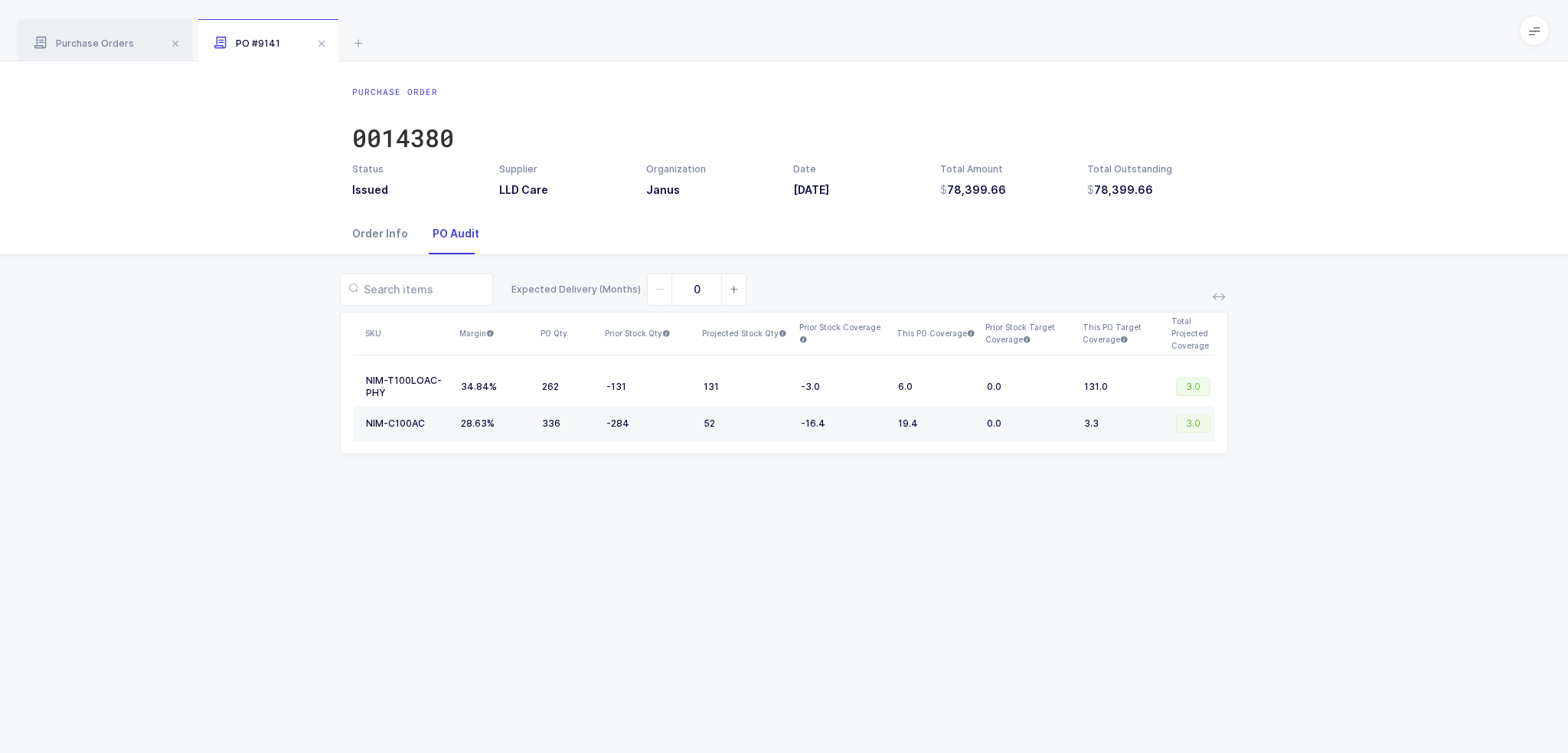
click at [376, 233] on div "Order Info" at bounding box center [386, 233] width 68 height 41
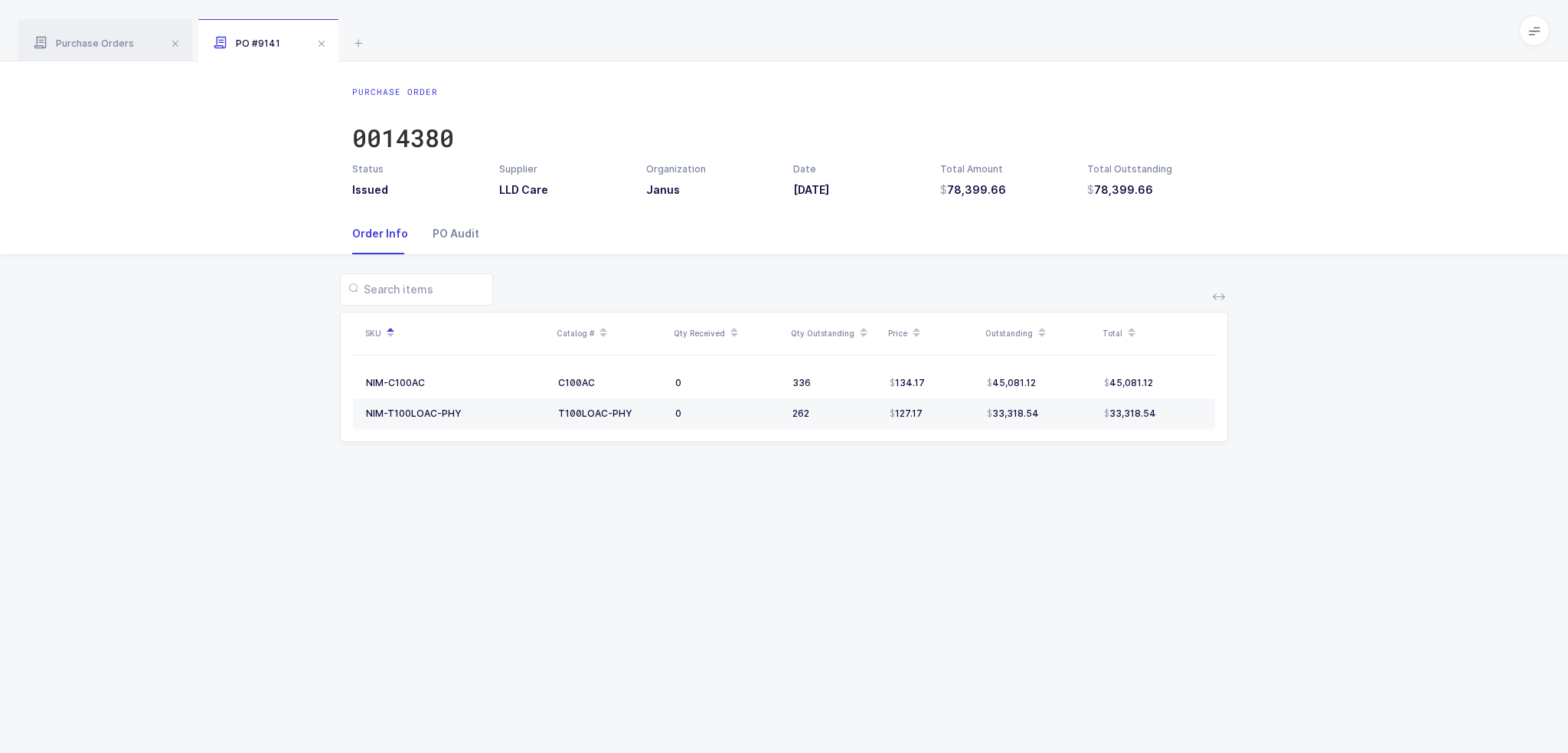
click at [426, 226] on div "PO Audit" at bounding box center [450, 233] width 59 height 41
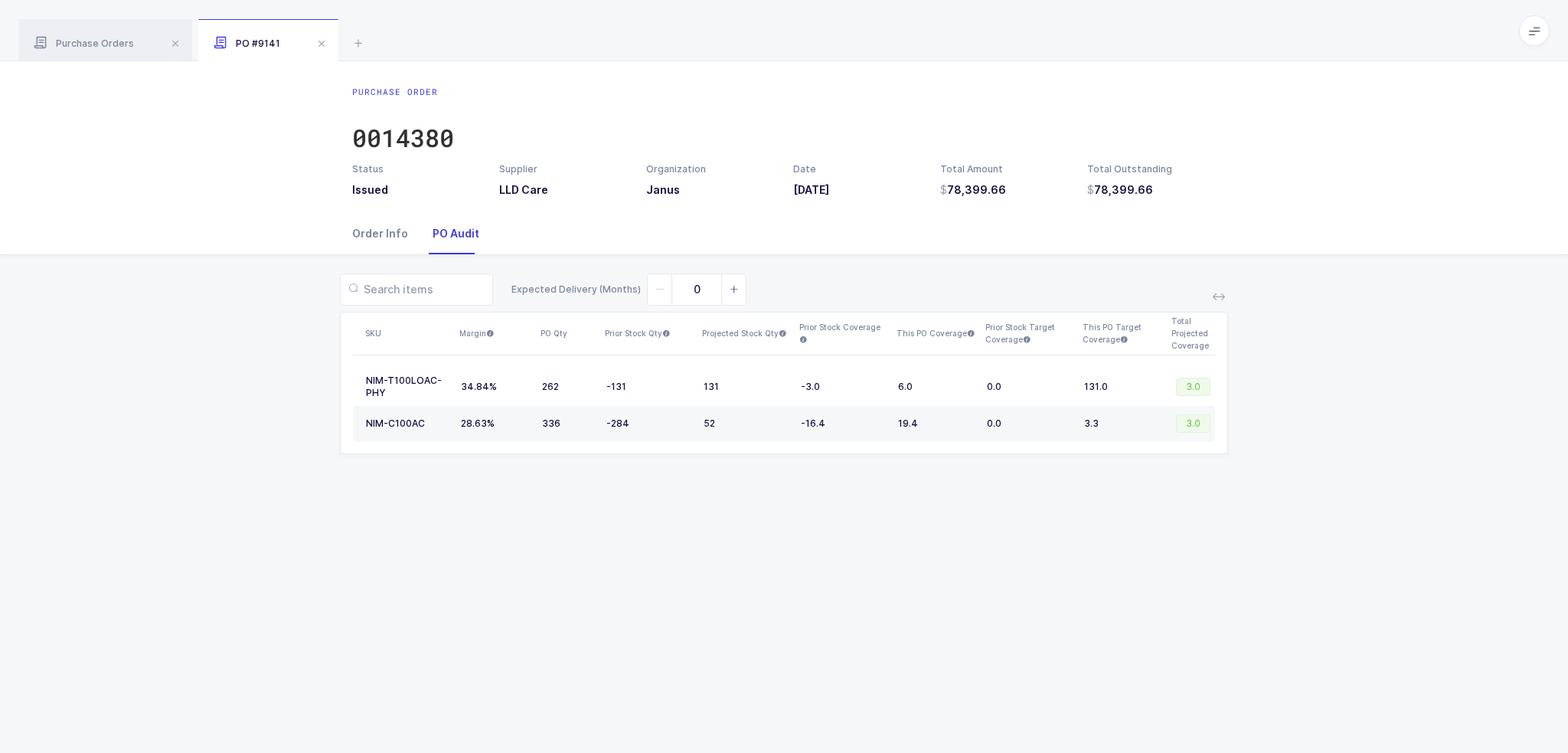
click at [397, 230] on div "Order Info" at bounding box center [386, 233] width 68 height 41
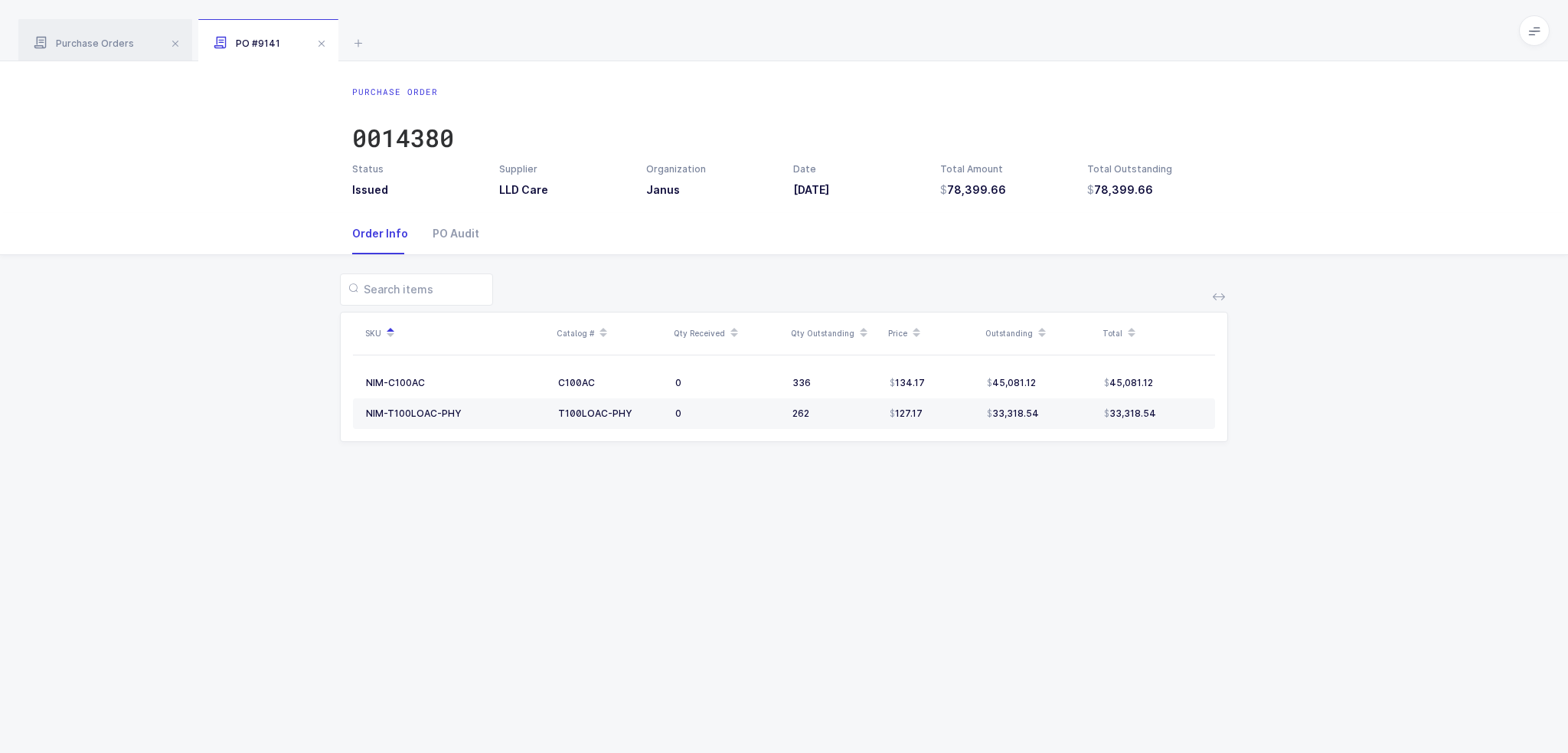
click at [288, 214] on div "Order Info PO Audit" at bounding box center [784, 233] width 1568 height 42
drag, startPoint x: 288, startPoint y: 214, endPoint x: 601, endPoint y: 514, distance: 433.6
click at [601, 514] on div "Purchase Order 0014380 Status Issued Supplier LLD Care Organization Janus Date …" at bounding box center [784, 407] width 1568 height 692
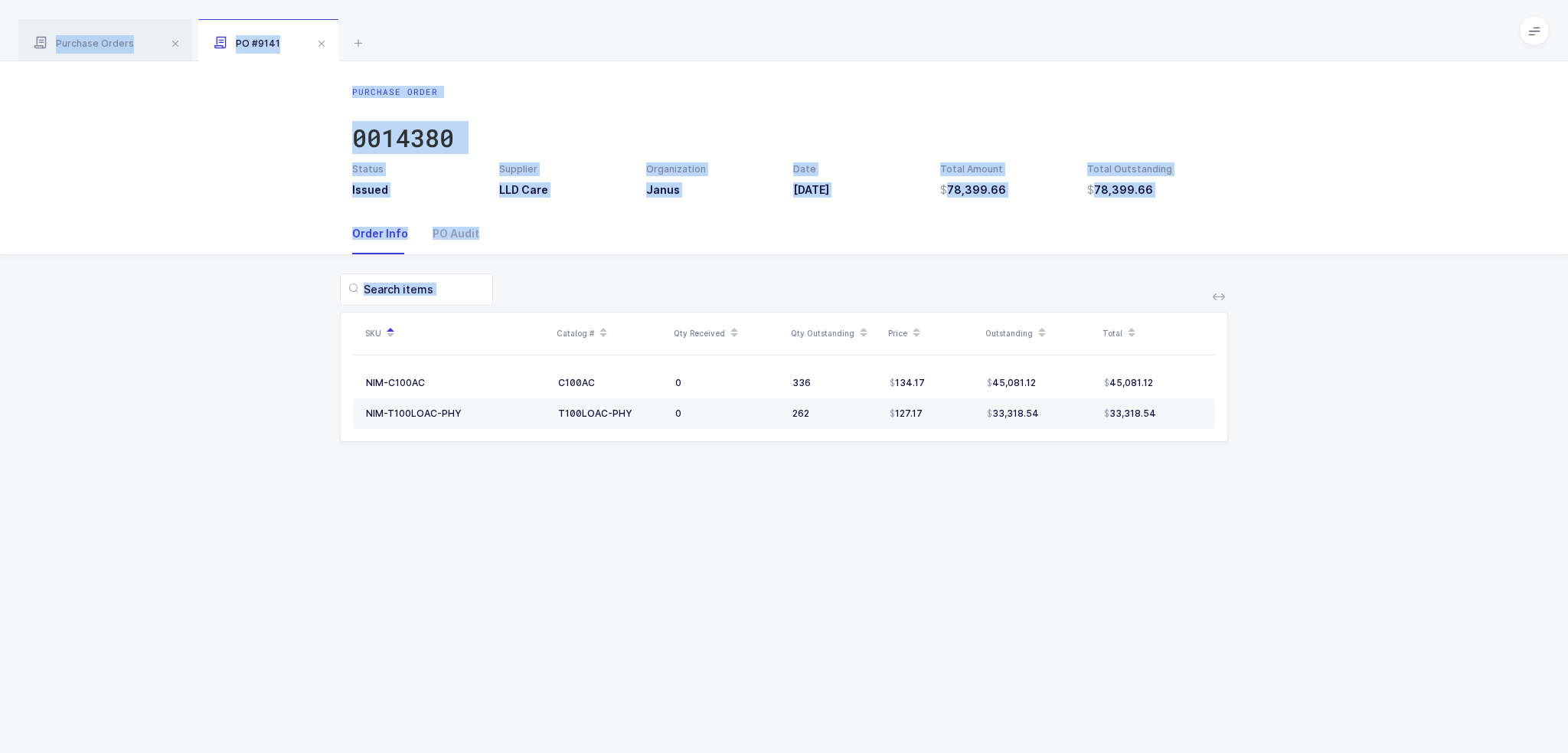
drag, startPoint x: 882, startPoint y: 532, endPoint x: 908, endPoint y: 51, distance: 481.7
click at [908, 51] on div "Purchase Orders PO #9141 Clear all Completed Issued 2 Filter Order # Organizati…" at bounding box center [784, 376] width 1568 height 753
click at [908, 51] on div "Purchase Orders PO #9141" at bounding box center [784, 30] width 1568 height 61
drag, startPoint x: 908, startPoint y: 51, endPoint x: 955, endPoint y: 538, distance: 489.3
click at [955, 538] on div "Purchase Orders PO #9141 Clear all Completed Issued 2 Filter Order # Organizati…" at bounding box center [784, 376] width 1568 height 753
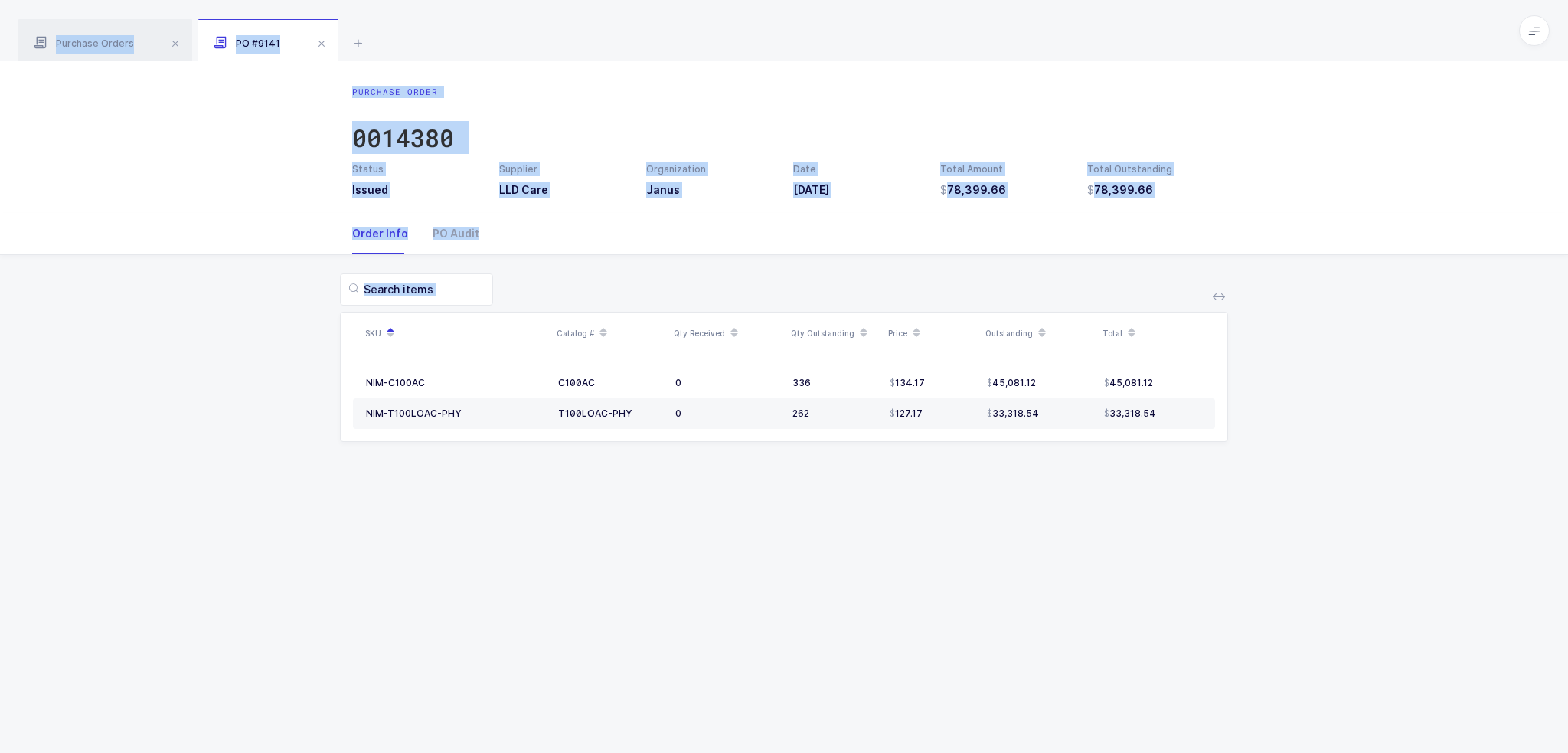
click at [955, 538] on div "Purchase Order 0014380 Status Issued Supplier LLD Care Organization Janus Date …" at bounding box center [784, 407] width 1568 height 692
drag, startPoint x: 976, startPoint y: 538, endPoint x: 921, endPoint y: 30, distance: 511.0
click at [921, 30] on div "Purchase Orders PO #9141 Clear all Completed Issued 2 Filter Order # Organizati…" at bounding box center [784, 376] width 1568 height 753
click at [921, 30] on div "Purchase Orders PO #9141" at bounding box center [784, 30] width 1568 height 61
drag, startPoint x: 921, startPoint y: 30, endPoint x: 1215, endPoint y: 578, distance: 621.9
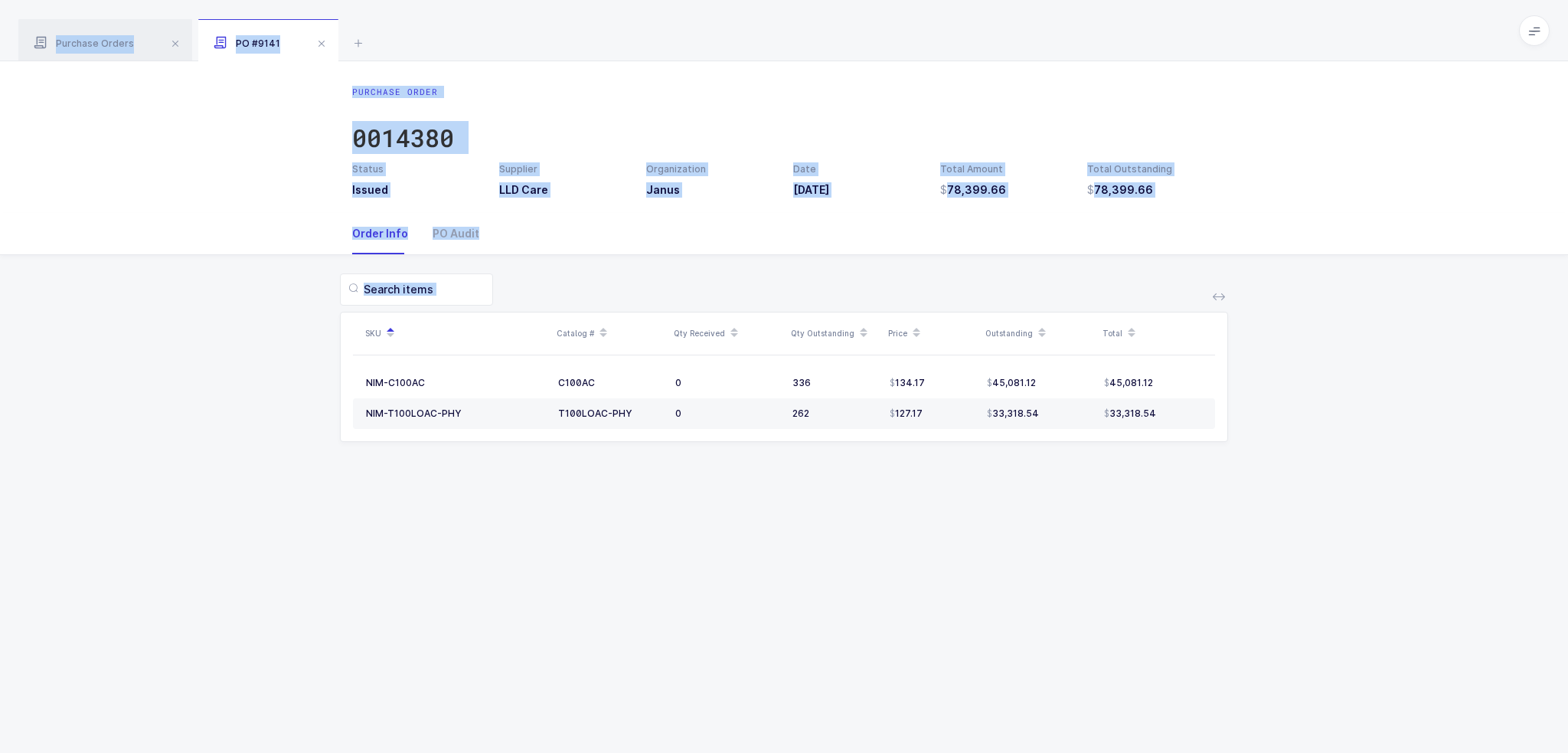
click at [1215, 578] on div "Purchase Orders PO #9141 Clear all Completed Issued 2 Filter Order # Organizati…" at bounding box center [784, 376] width 1568 height 753
click at [1215, 578] on div "Purchase Order 0014380 Status Issued Supplier LLD Care Organization Janus Date …" at bounding box center [784, 407] width 1568 height 692
drag, startPoint x: 1215, startPoint y: 578, endPoint x: 1120, endPoint y: 45, distance: 541.4
click at [1120, 45] on div "Purchase Orders PO #9141 Clear all Completed Issued 2 Filter Order # Organizati…" at bounding box center [784, 376] width 1568 height 753
click at [1120, 45] on div "Purchase Orders PO #9141" at bounding box center [784, 30] width 1568 height 61
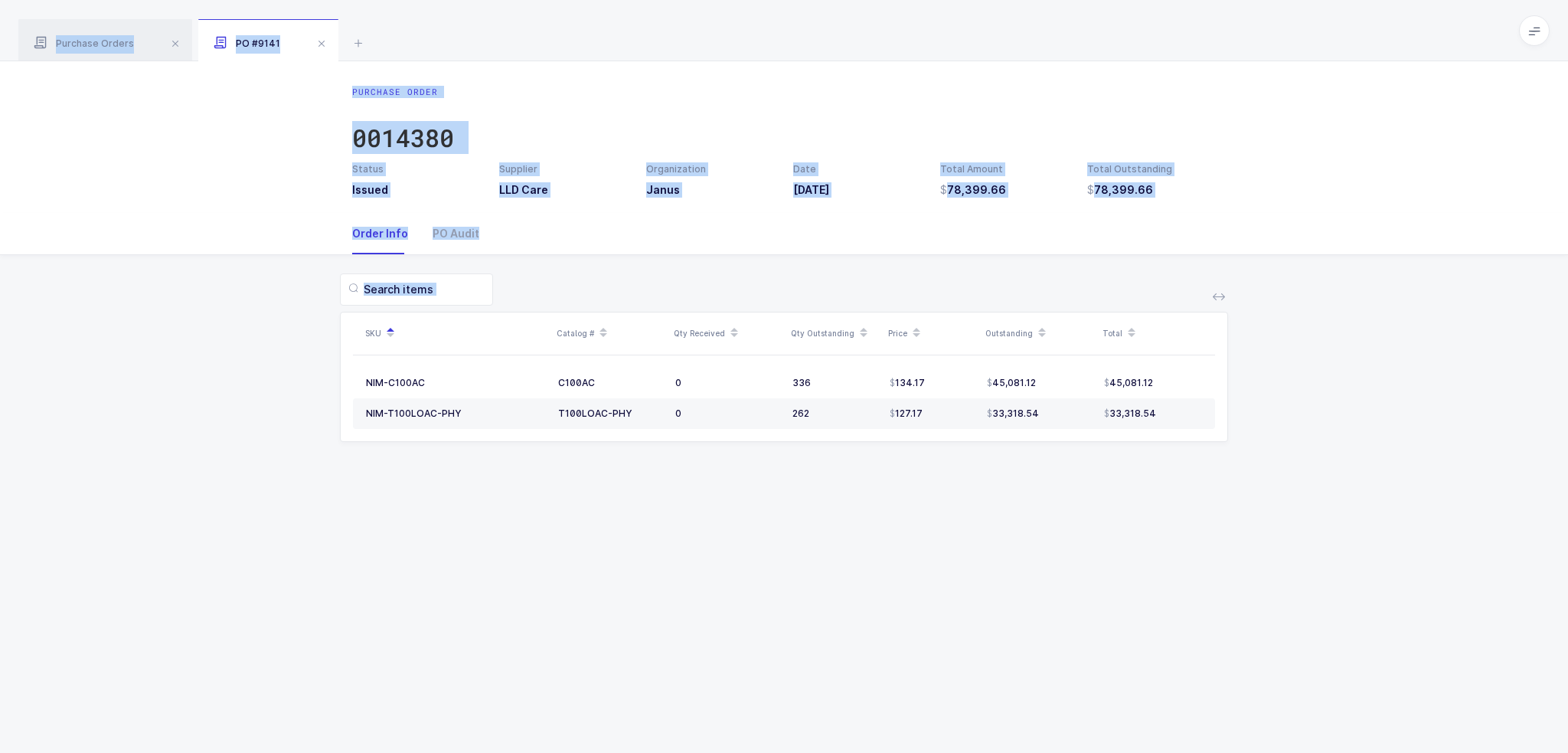
drag, startPoint x: 1120, startPoint y: 45, endPoint x: 1122, endPoint y: 490, distance: 445.0
click at [1122, 490] on div "Purchase Orders PO #9141 Clear all Completed Issued 2 Filter Order # Organizati…" at bounding box center [784, 376] width 1568 height 753
click at [1122, 490] on div "Purchase Order 0014380 Status Issued Supplier LLD Care Organization Janus Date …" at bounding box center [784, 407] width 1568 height 692
drag, startPoint x: 1122, startPoint y: 490, endPoint x: 1066, endPoint y: 10, distance: 483.3
click at [1066, 10] on div "Purchase Orders PO #9141 Clear all Completed Issued 2 Filter Order # Organizati…" at bounding box center [784, 376] width 1568 height 753
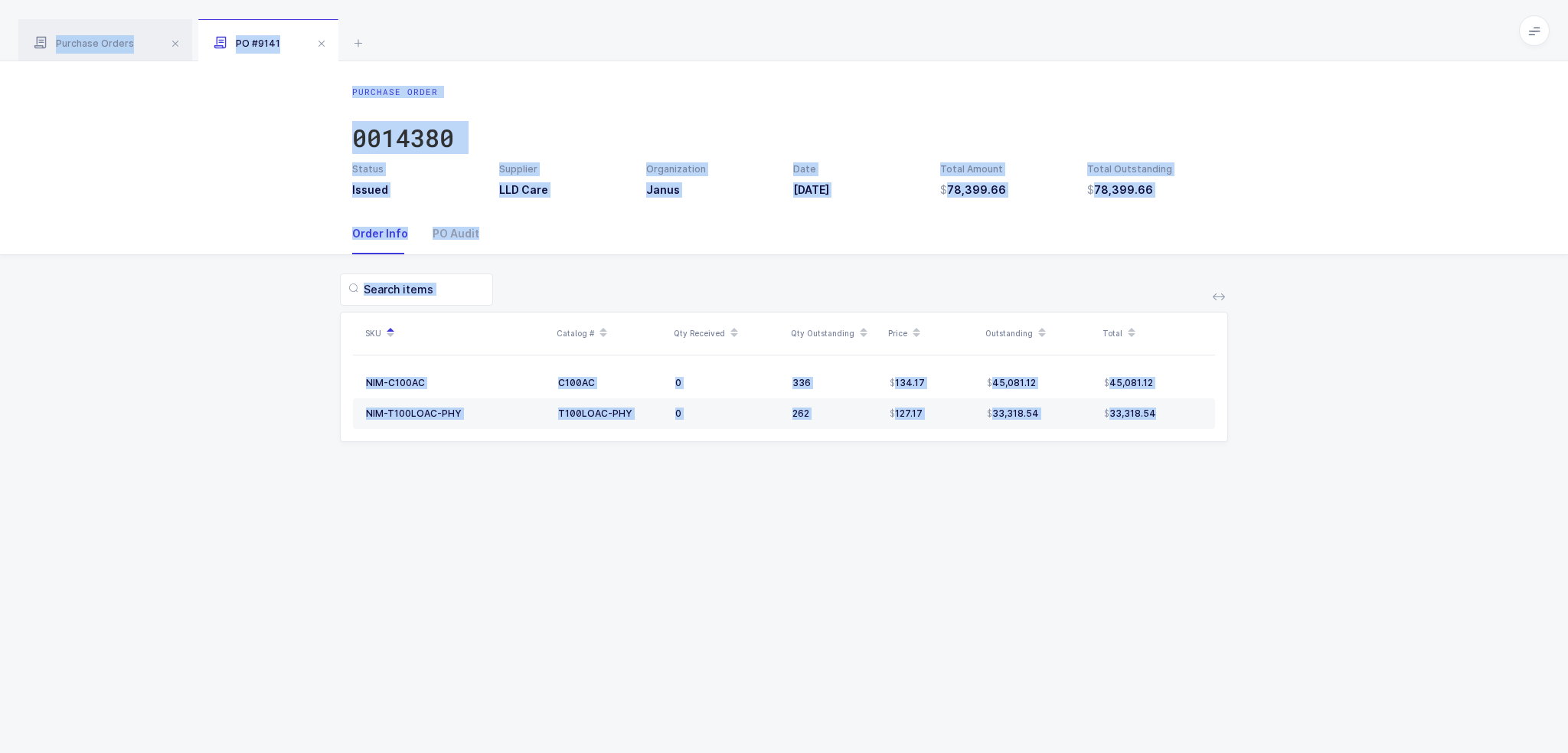
click at [1066, 10] on div "Purchase Orders PO #9141" at bounding box center [784, 30] width 1568 height 61
drag, startPoint x: 1066, startPoint y: 10, endPoint x: 1156, endPoint y: 502, distance: 500.2
click at [1156, 502] on div "Purchase Orders PO #9141 Clear all Completed Issued 2 Filter Order # Organizati…" at bounding box center [784, 376] width 1568 height 753
click at [1156, 502] on div "Purchase Order 0014380 Status Issued Supplier LLD Care Organization Janus Date …" at bounding box center [784, 407] width 1568 height 692
drag, startPoint x: 1156, startPoint y: 502, endPoint x: 1075, endPoint y: 31, distance: 477.9
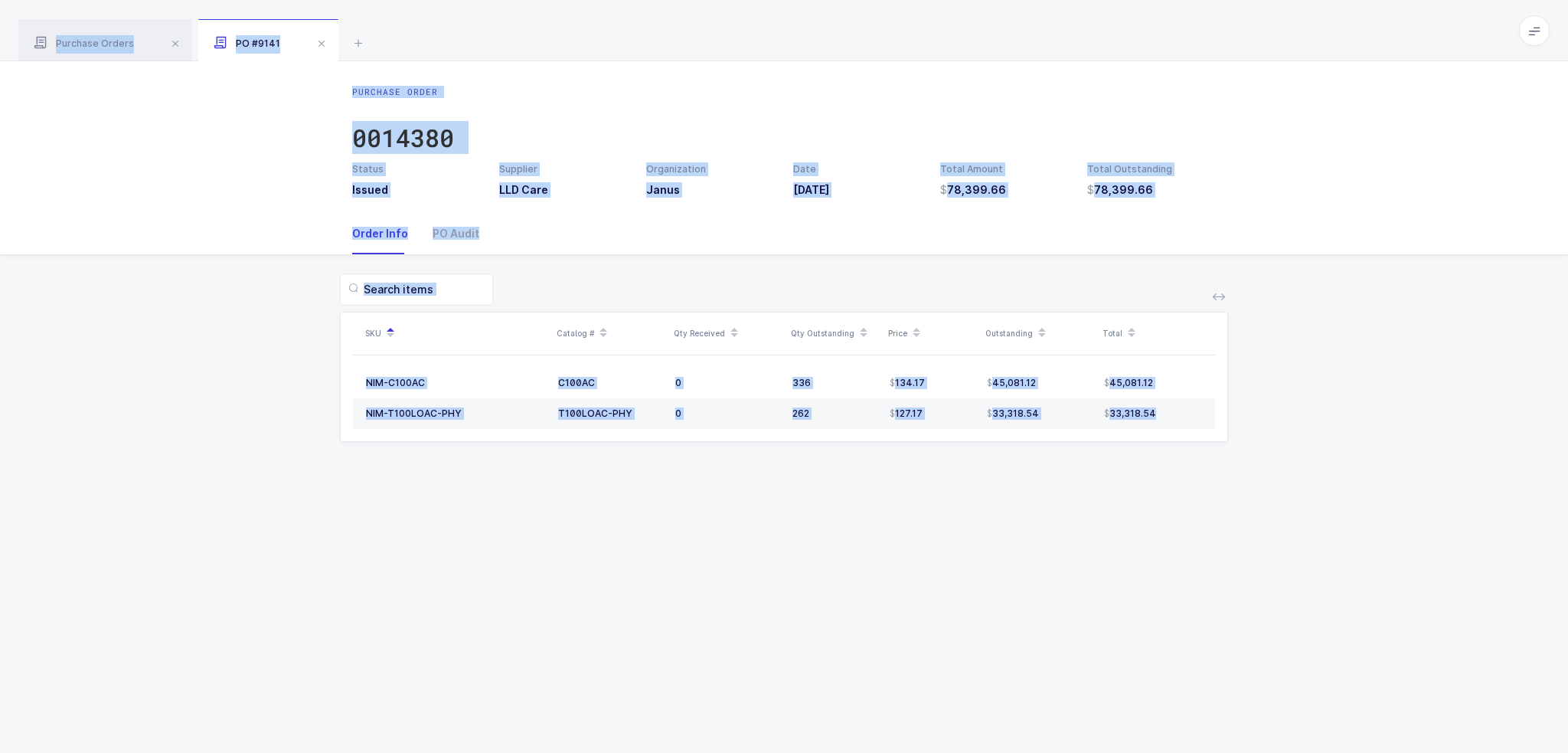
click at [1075, 31] on div "Purchase Orders PO #9141 Clear all Completed Issued 2 Filter Order # Organizati…" at bounding box center [784, 376] width 1568 height 753
click at [1075, 31] on div "Purchase Orders PO #9141" at bounding box center [784, 30] width 1568 height 61
drag, startPoint x: 1075, startPoint y: 31, endPoint x: 1155, endPoint y: 494, distance: 469.9
click at [1155, 494] on div "Purchase Orders PO #9141 Clear all Completed Issued 2 Filter Order # Organizati…" at bounding box center [784, 376] width 1568 height 753
click at [1155, 494] on div "Purchase Order 0014380 Status Issued Supplier LLD Care Organization Janus Date …" at bounding box center [784, 407] width 1568 height 692
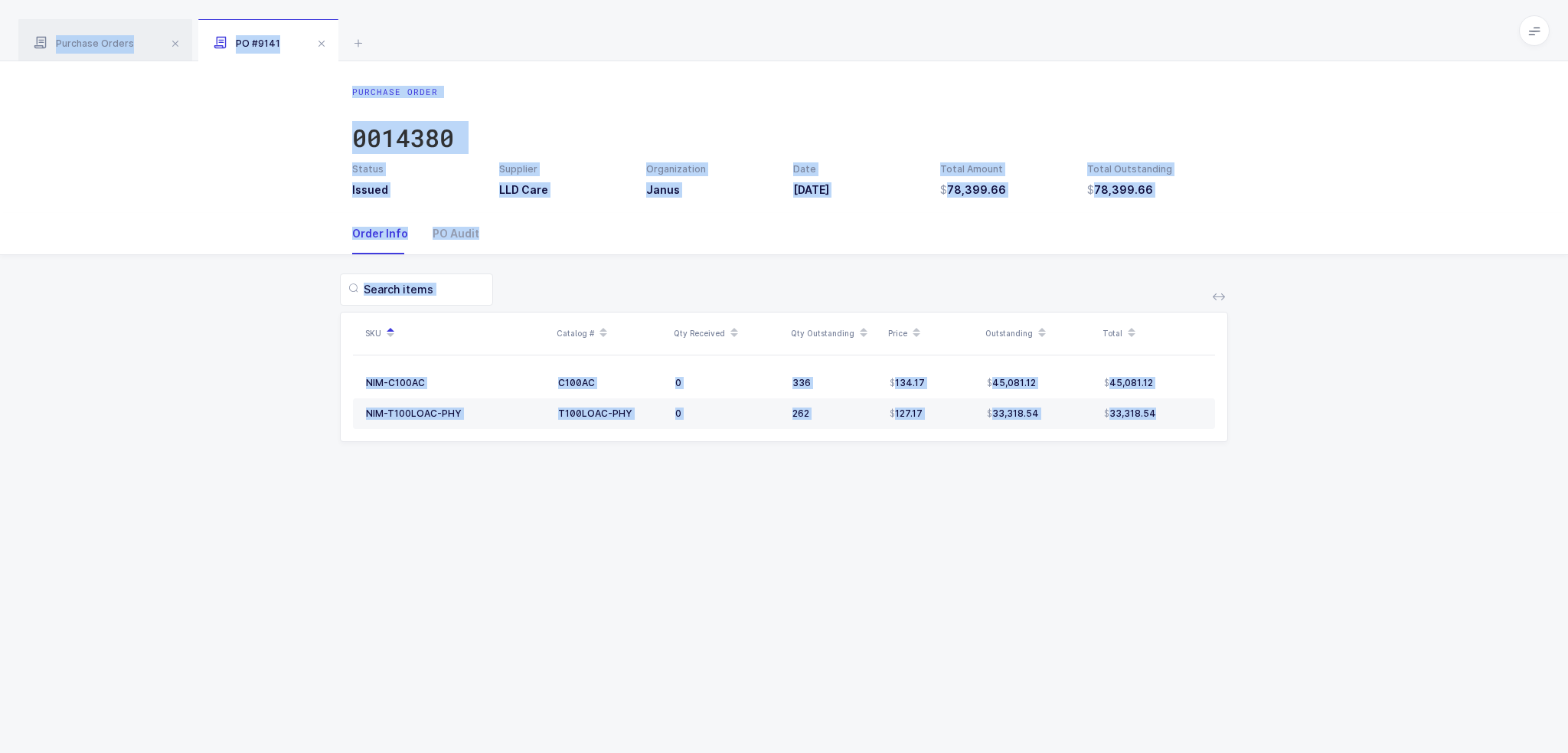
drag, startPoint x: 1155, startPoint y: 494, endPoint x: 1103, endPoint y: 30, distance: 466.9
click at [1103, 30] on div "Purchase Orders PO #9141 Clear all Completed Issued 2 Filter Order # Organizati…" at bounding box center [784, 376] width 1568 height 753
click at [1103, 30] on div "Purchase Orders PO #9141" at bounding box center [784, 30] width 1568 height 61
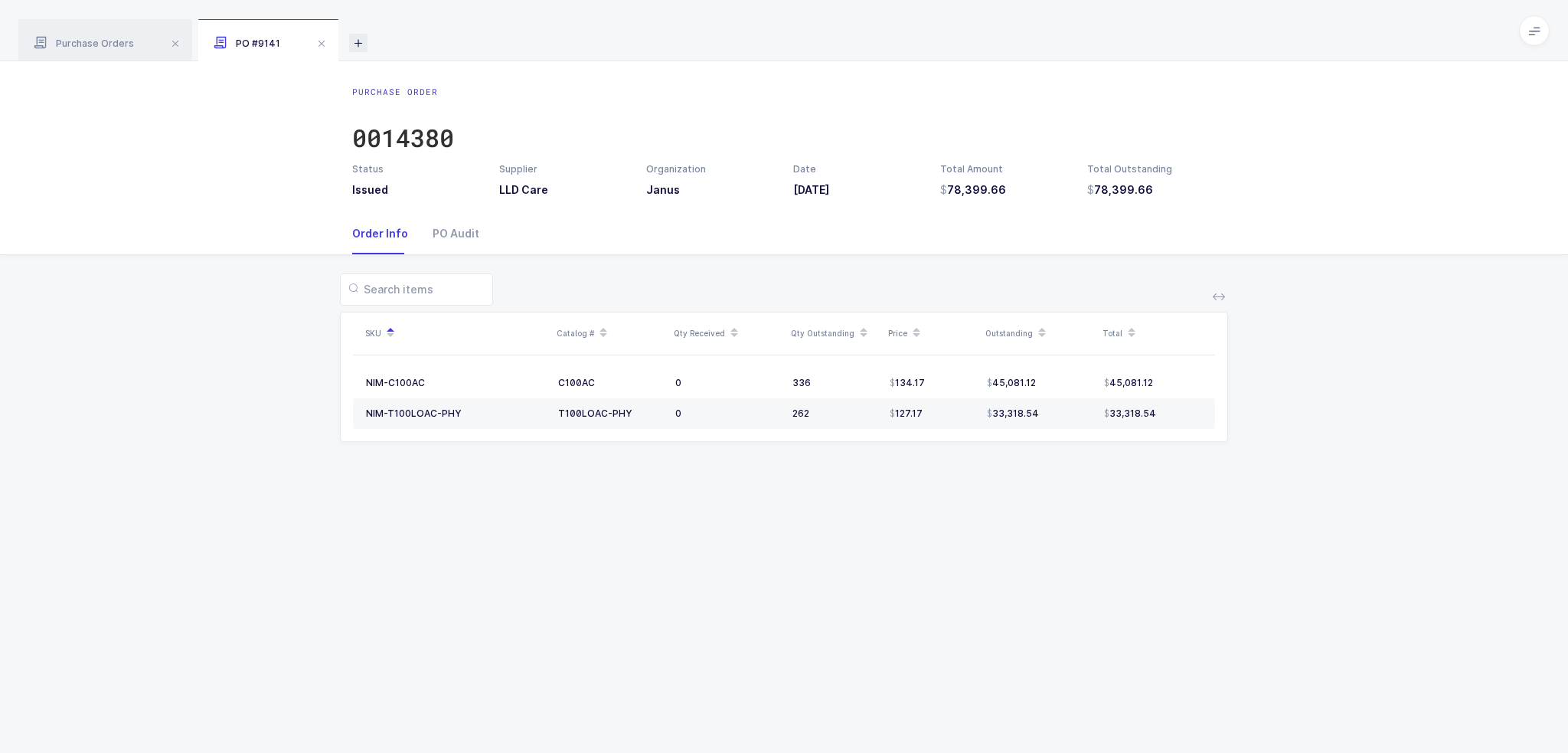
click at [355, 39] on icon at bounding box center [358, 43] width 19 height 19
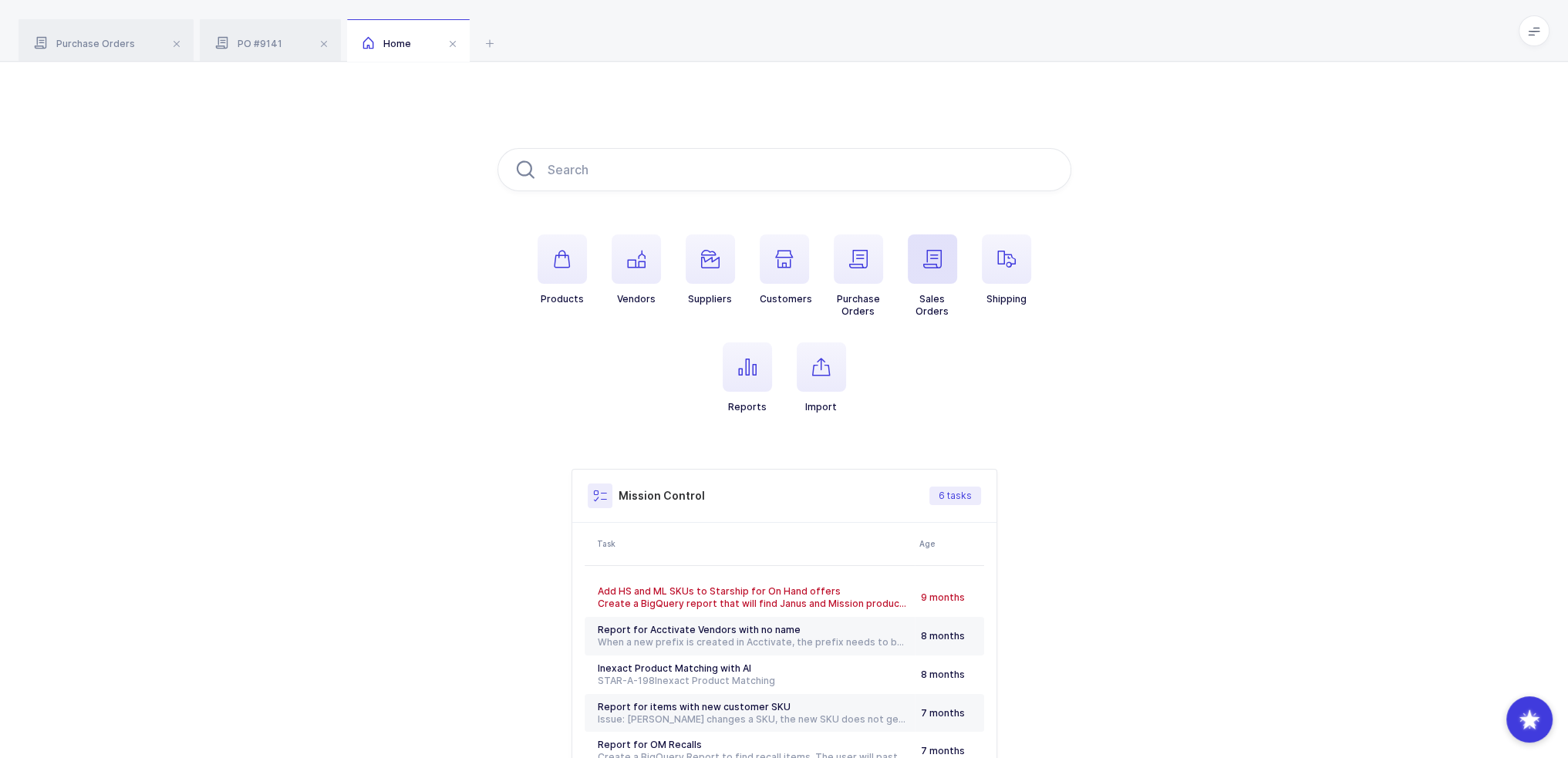
click at [923, 271] on span "button" at bounding box center [932, 259] width 49 height 49
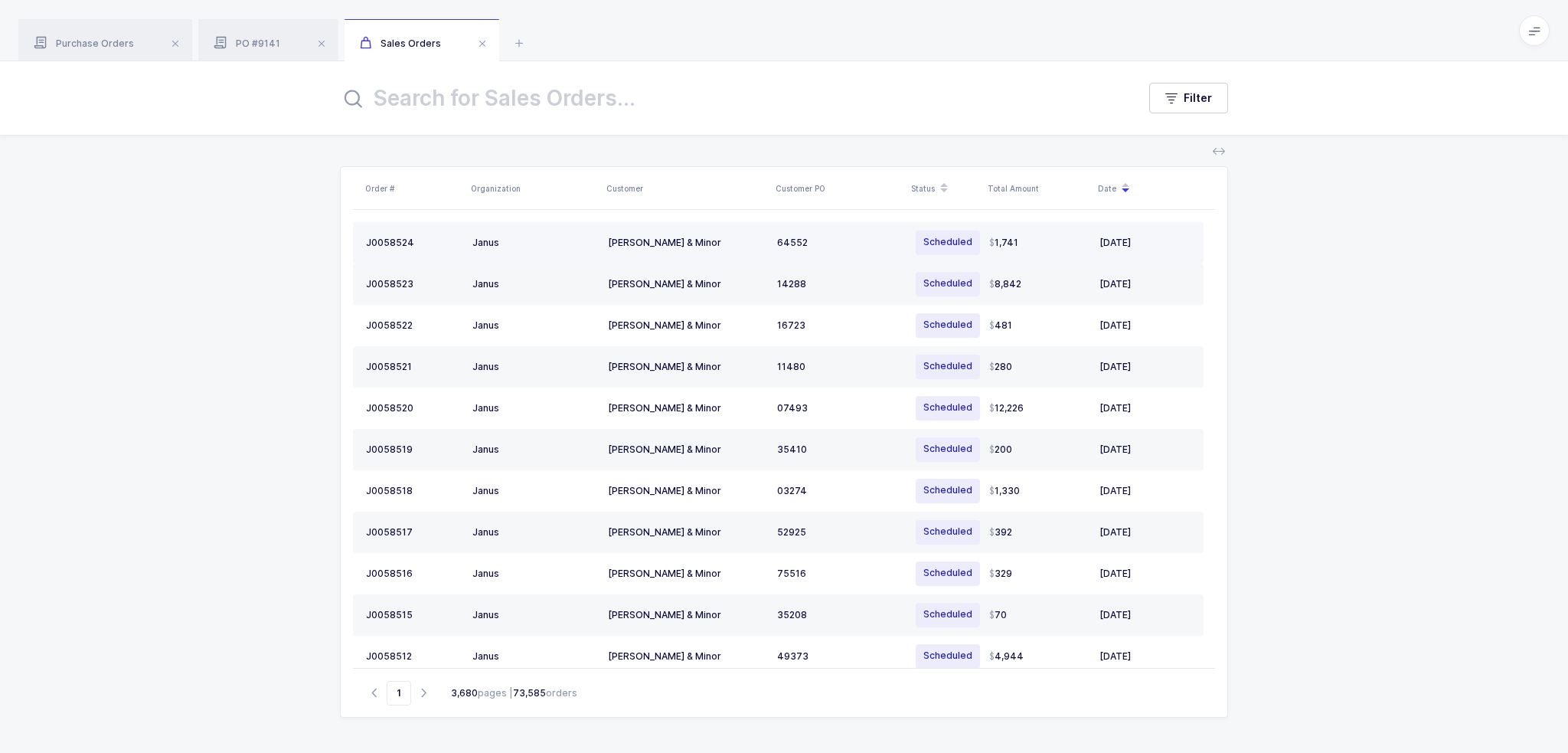
click at [628, 244] on div "[PERSON_NAME] & Minor" at bounding box center [686, 243] width 157 height 13
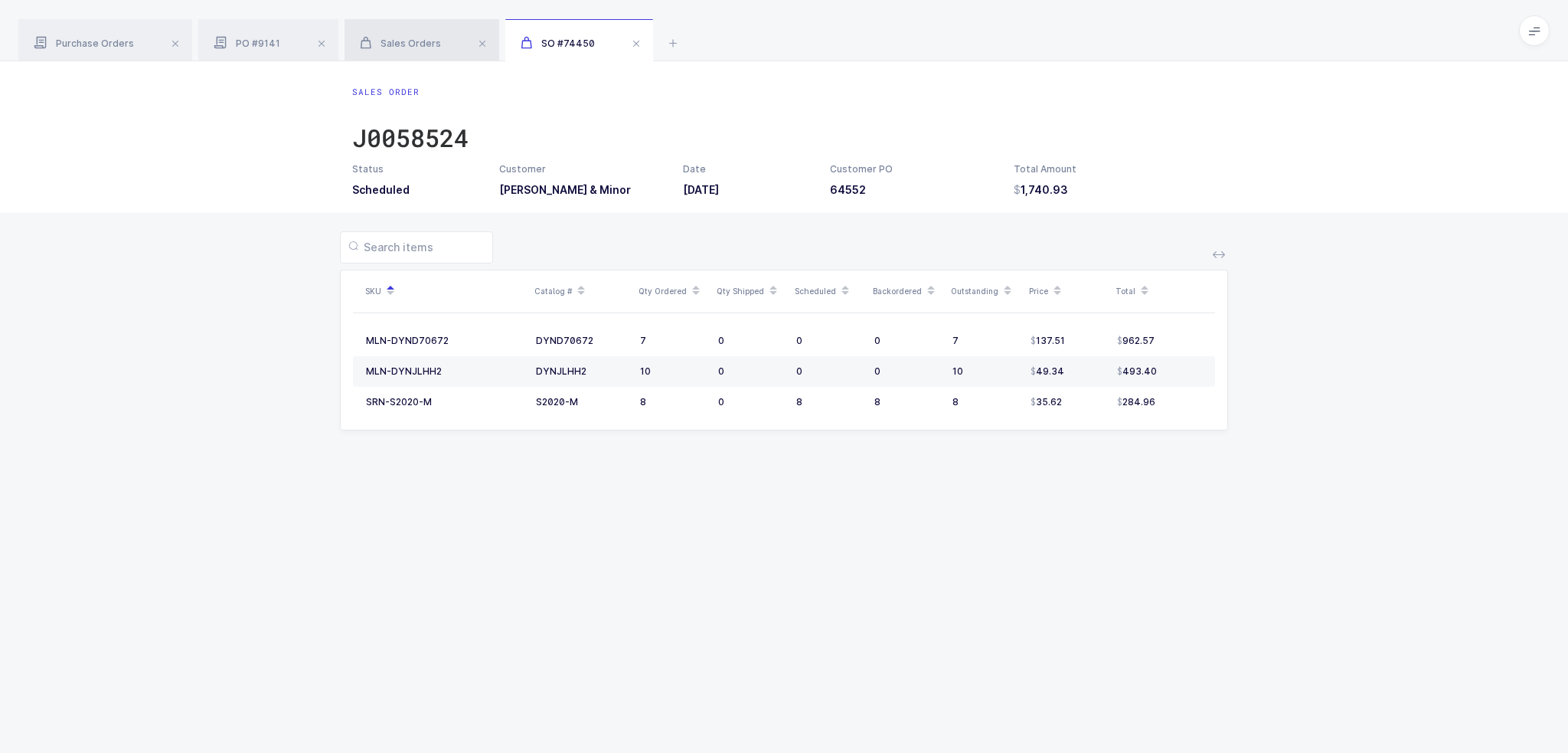
click at [411, 34] on div "Sales Orders" at bounding box center [421, 41] width 155 height 43
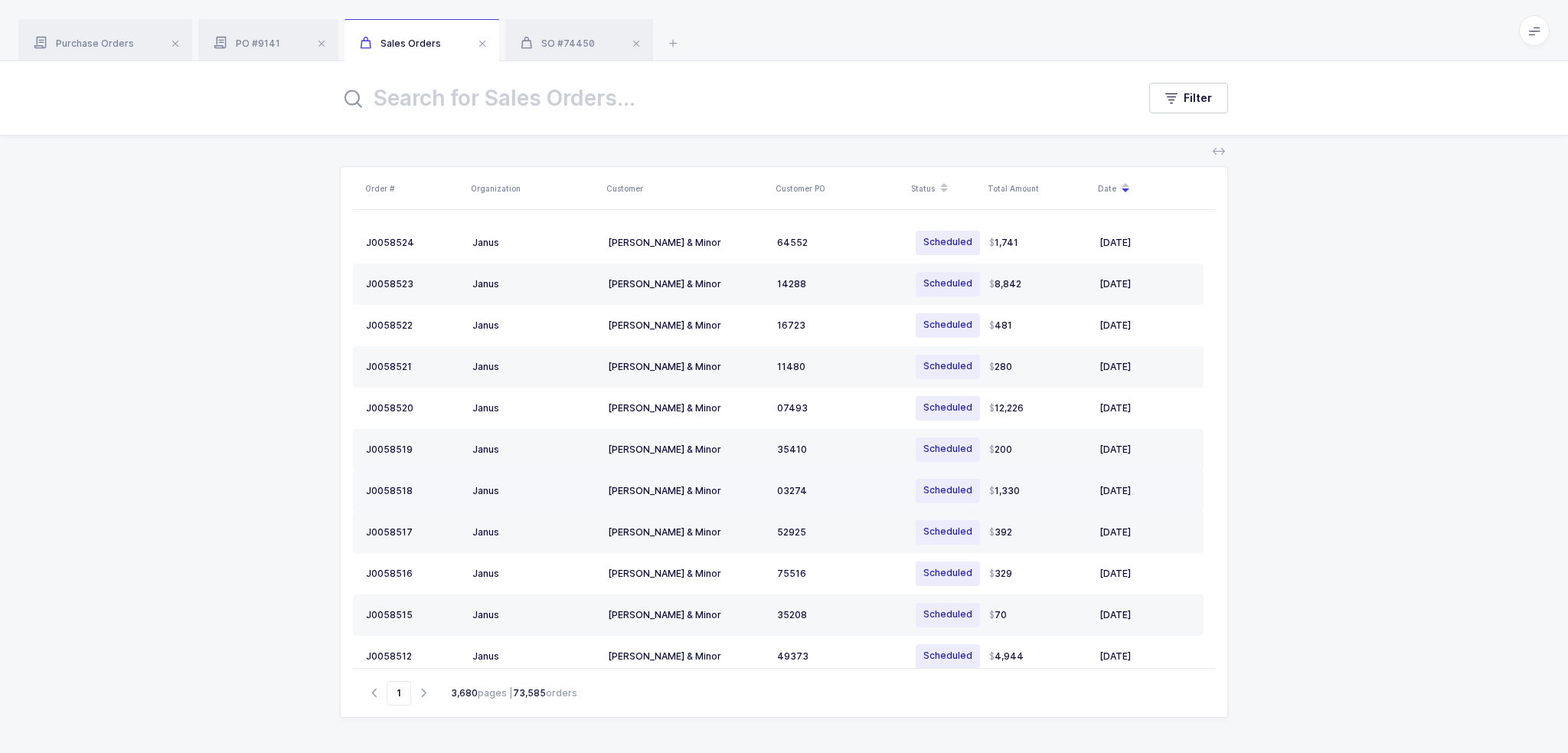
click at [704, 487] on div "Owens & Minor" at bounding box center [686, 491] width 157 height 13
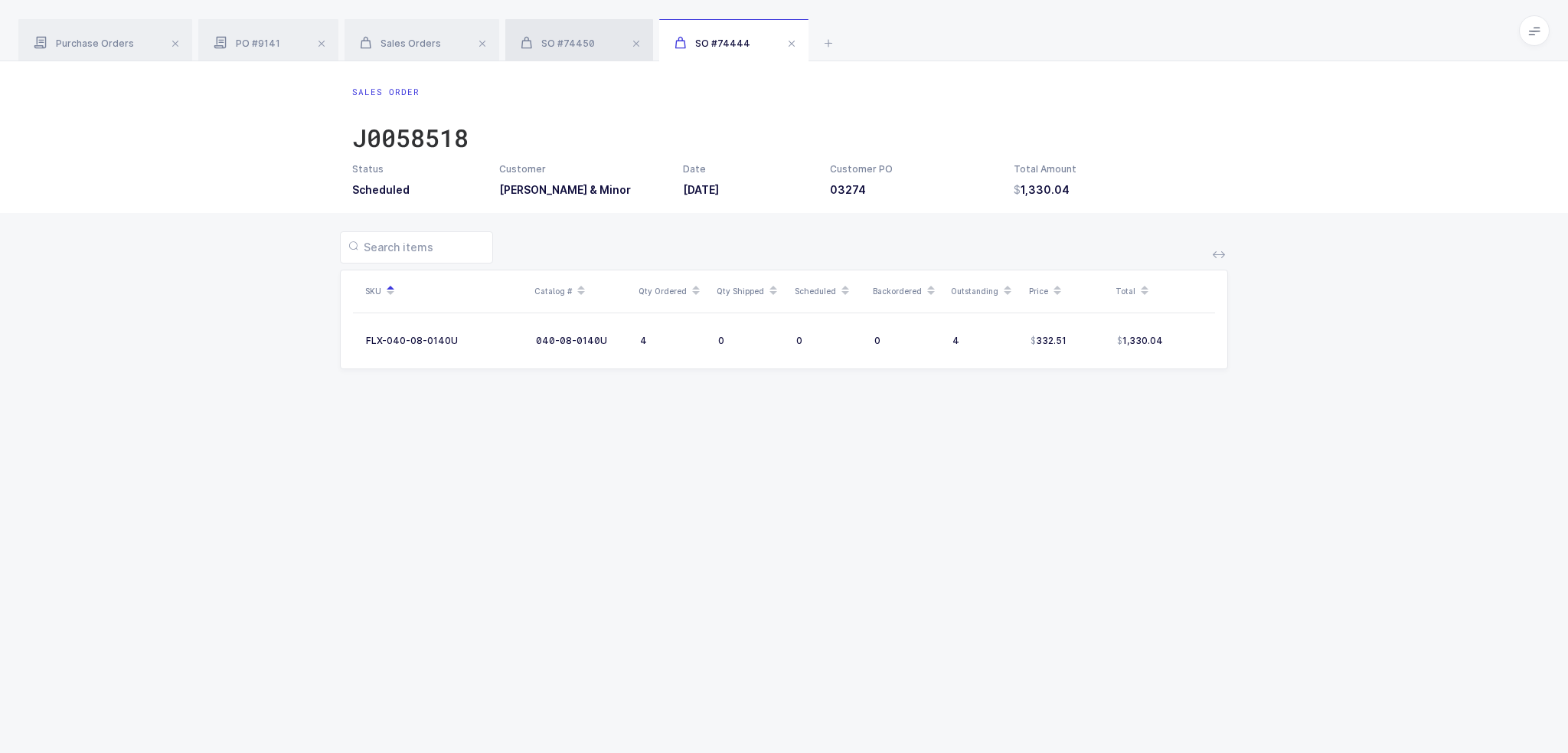
click at [551, 55] on div "SO #74450" at bounding box center [578, 41] width 147 height 43
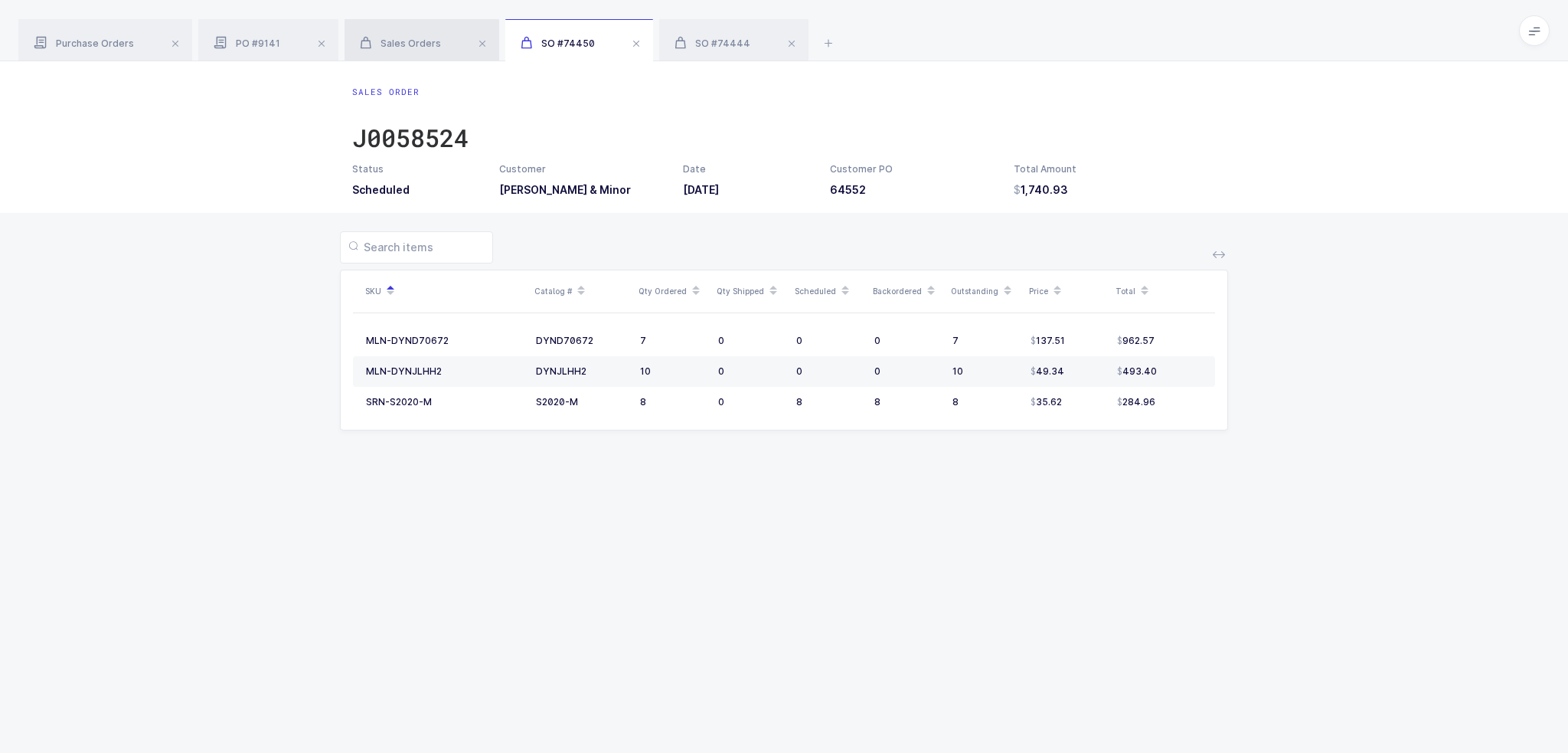
click at [422, 34] on div "Sales Orders" at bounding box center [421, 41] width 155 height 43
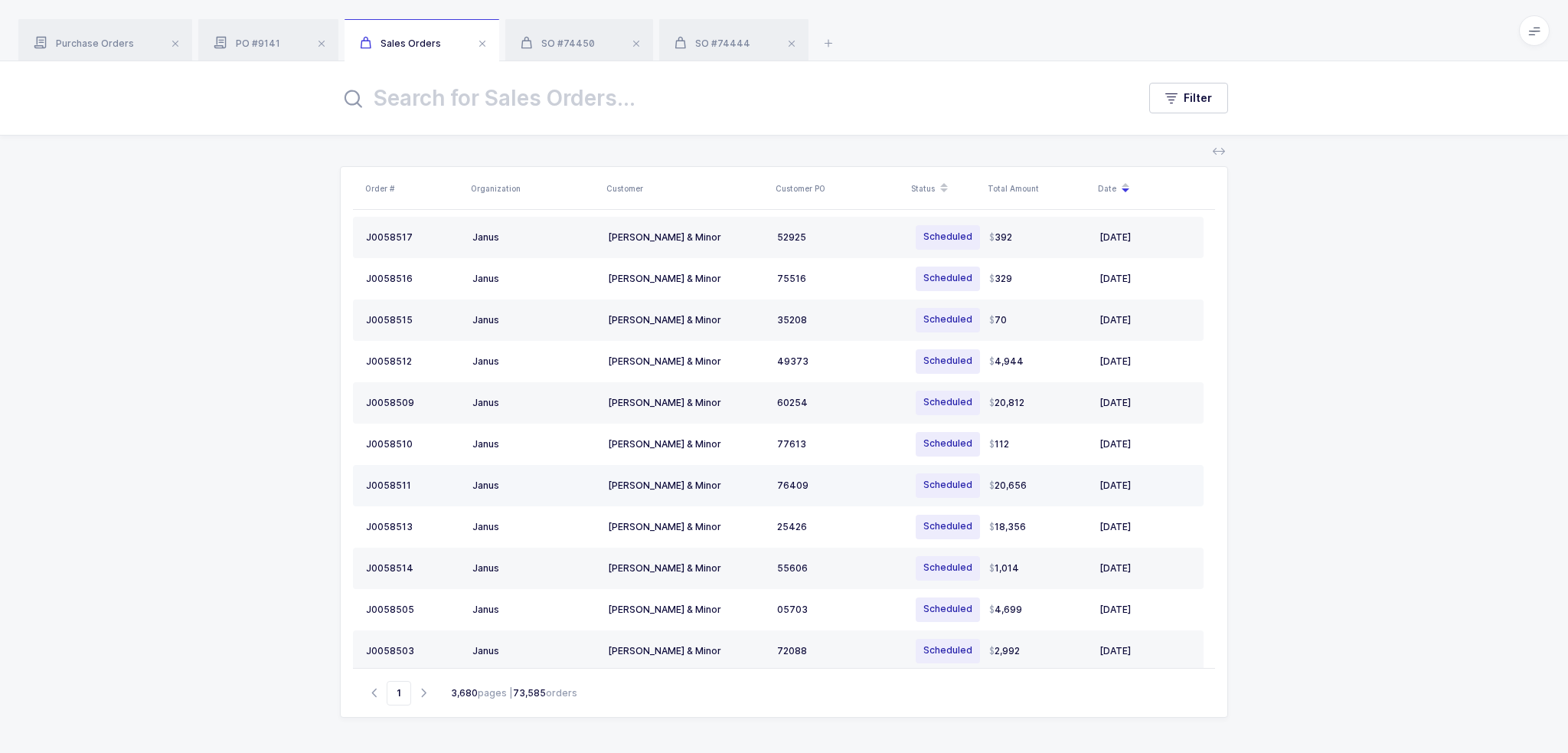
scroll to position [386, 0]
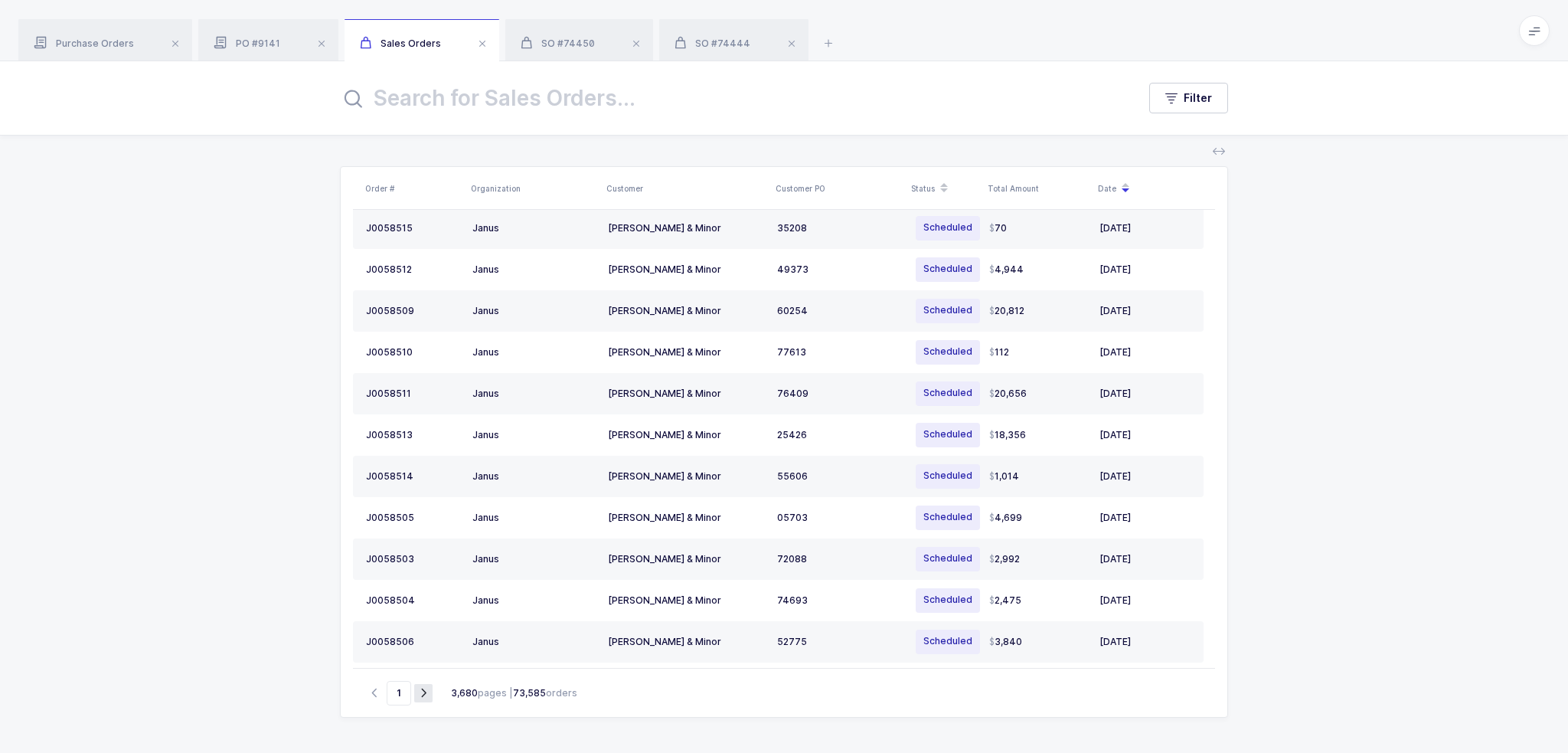
click at [426, 694] on icon "button" at bounding box center [423, 693] width 19 height 12
type input "2"
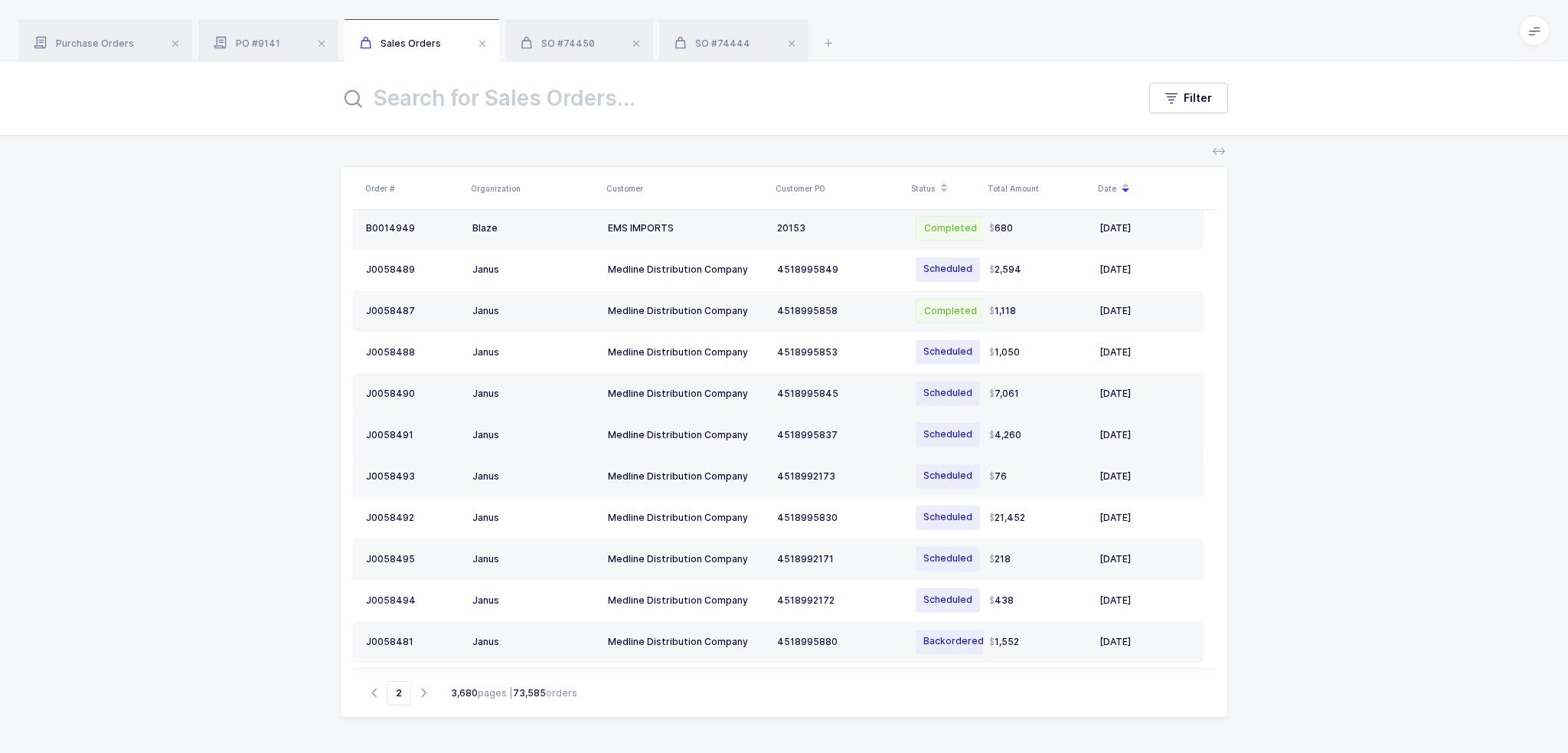
click at [725, 443] on td "Medline Distribution Company" at bounding box center [686, 435] width 169 height 41
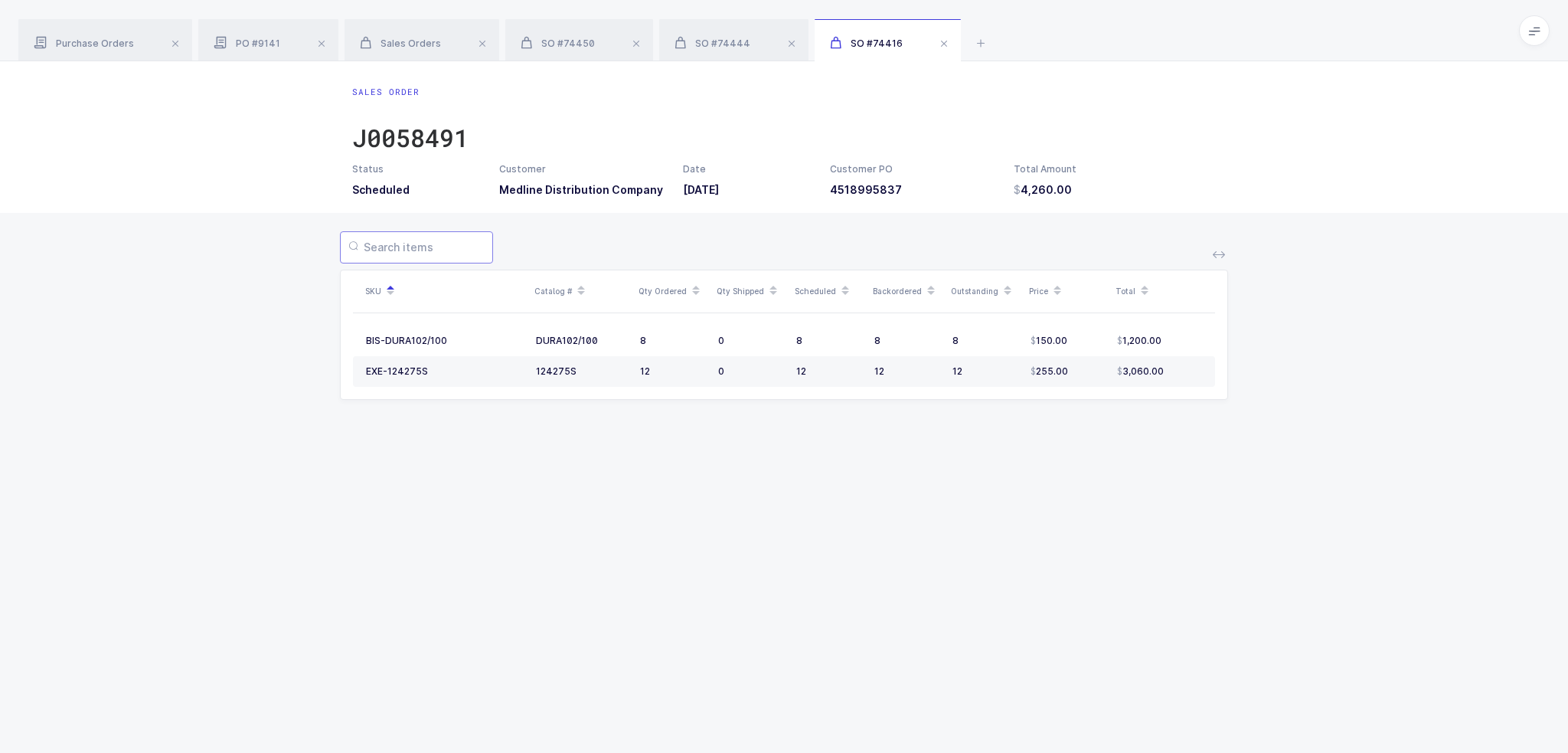
click at [382, 242] on input "text" at bounding box center [416, 247] width 153 height 32
drag, startPoint x: 281, startPoint y: 248, endPoint x: 272, endPoint y: 237, distance: 14.2
click at [279, 248] on div "SKU Catalog # Qty Ordered Qty Shipped Scheduled Backordered Outstanding Price T…" at bounding box center [784, 324] width 1568 height 223
drag, startPoint x: 272, startPoint y: 236, endPoint x: 643, endPoint y: 468, distance: 437.6
click at [643, 468] on div "Sales Order J0058491 Status Scheduled Customer Medline Distribution Company Dat…" at bounding box center [784, 407] width 1568 height 692
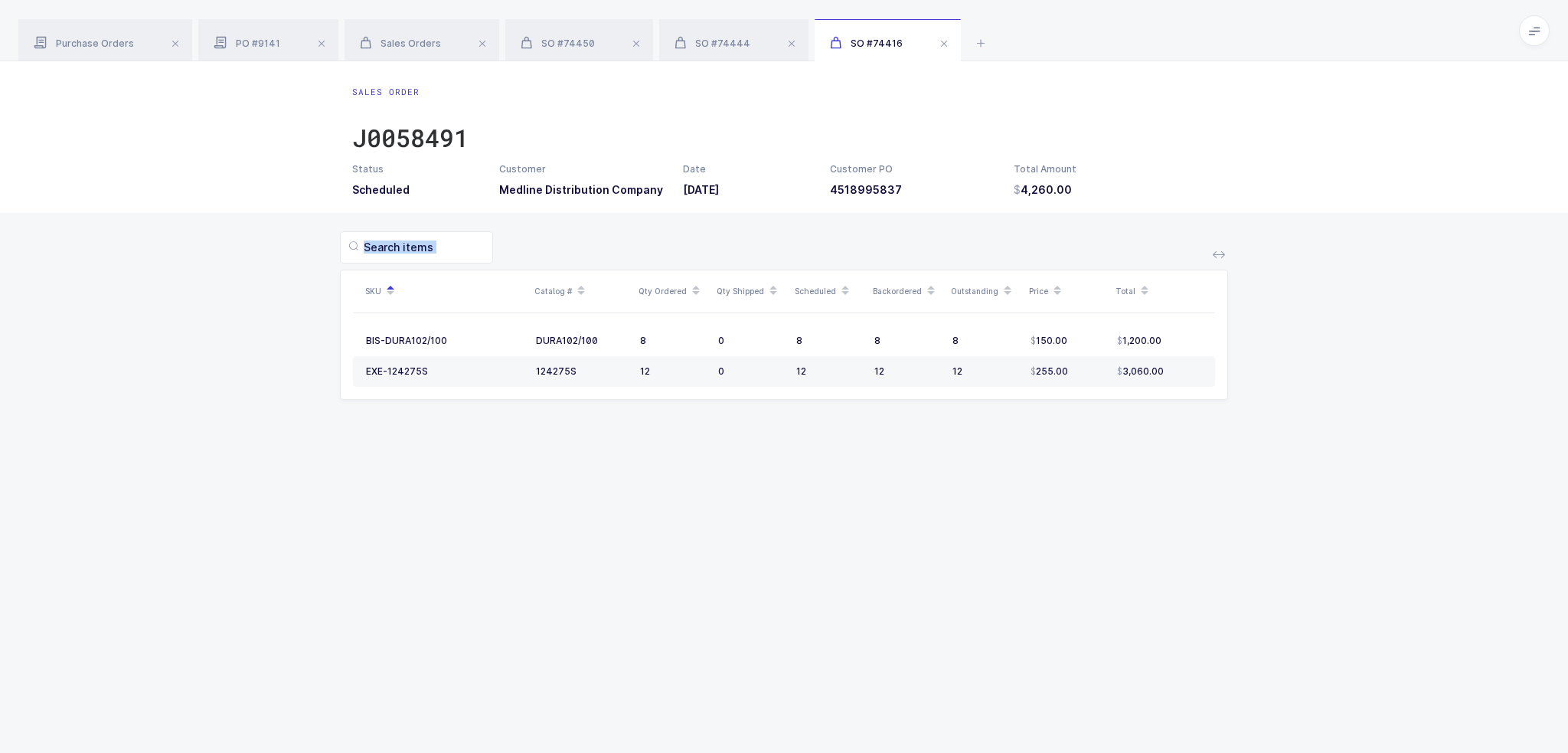
click at [643, 468] on div "Sales Order J0058491 Status Scheduled Customer Medline Distribution Company Dat…" at bounding box center [784, 407] width 1568 height 692
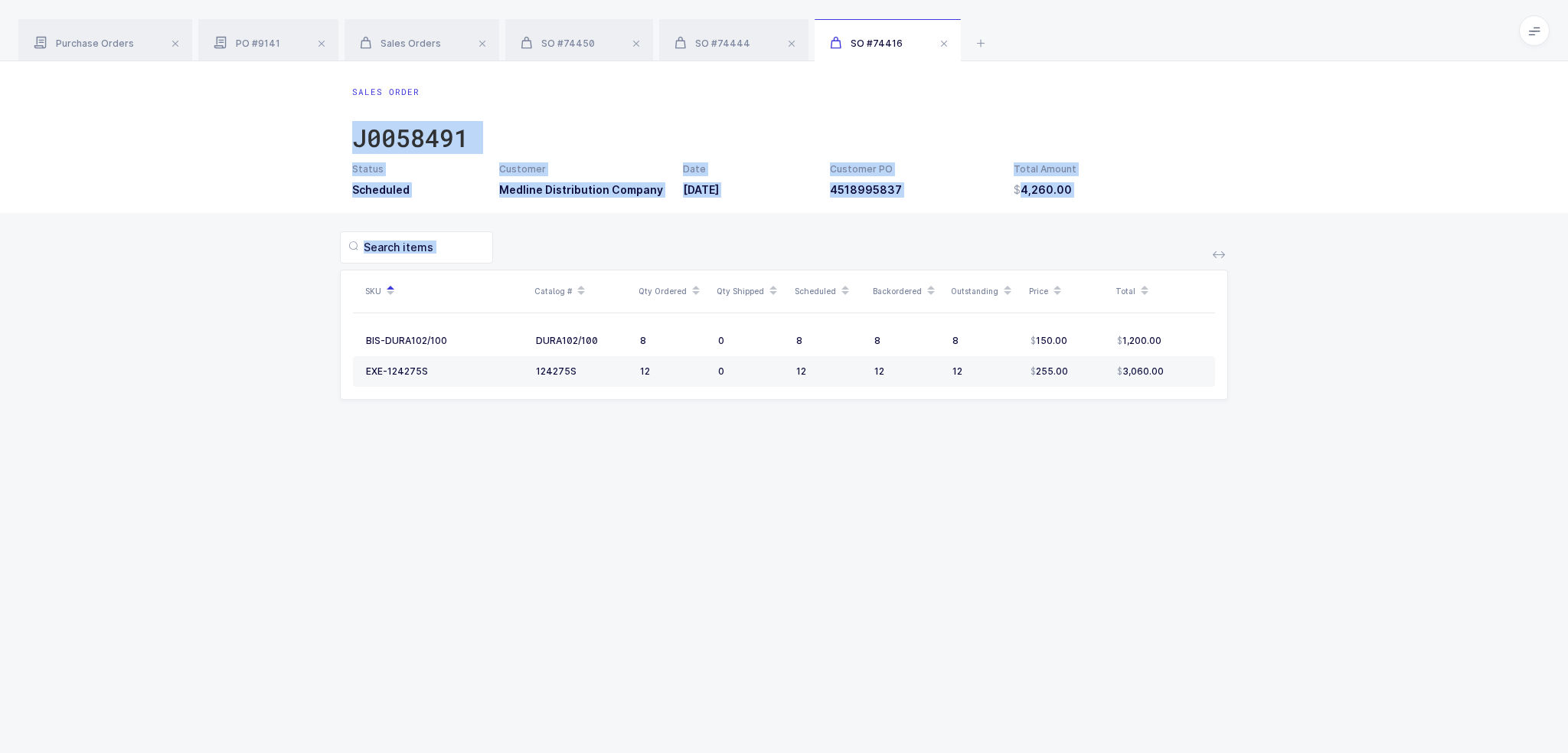
drag, startPoint x: 954, startPoint y: 529, endPoint x: 963, endPoint y: 80, distance: 449.1
click at [963, 80] on div "Sales Order J0058491 Status Scheduled Customer Medline Distribution Company Dat…" at bounding box center [784, 407] width 1568 height 692
click at [963, 80] on div "Sales Order J0058491 Status Scheduled Customer Medline Distribution Company Dat…" at bounding box center [784, 137] width 1568 height 151
drag, startPoint x: 963, startPoint y: 80, endPoint x: 1273, endPoint y: 533, distance: 548.9
click at [1273, 533] on div "Sales Order J0058491 Status Scheduled Customer Medline Distribution Company Dat…" at bounding box center [784, 407] width 1568 height 692
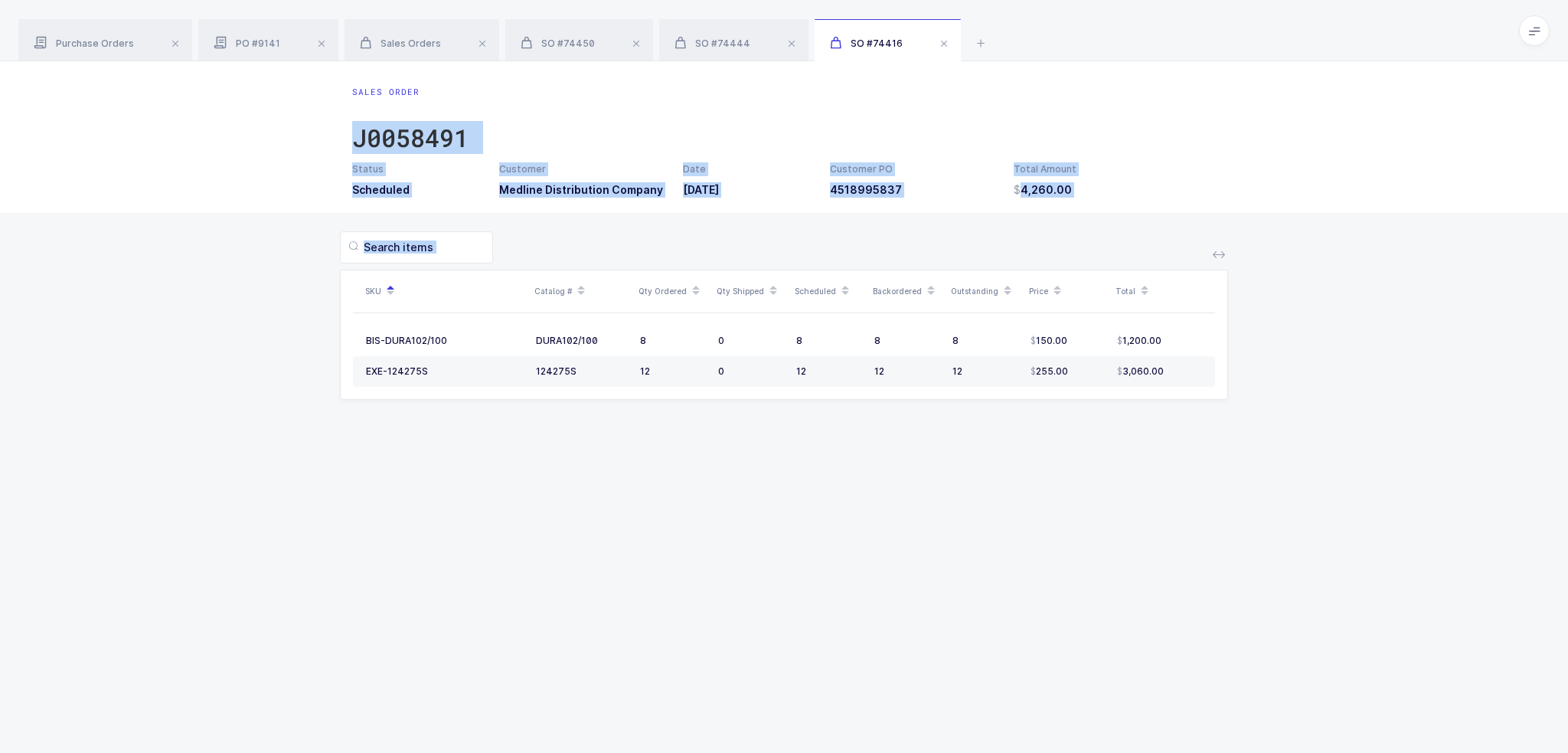
click at [1273, 533] on div "Sales Order J0058491 Status Scheduled Customer Medline Distribution Company Dat…" at bounding box center [784, 407] width 1568 height 692
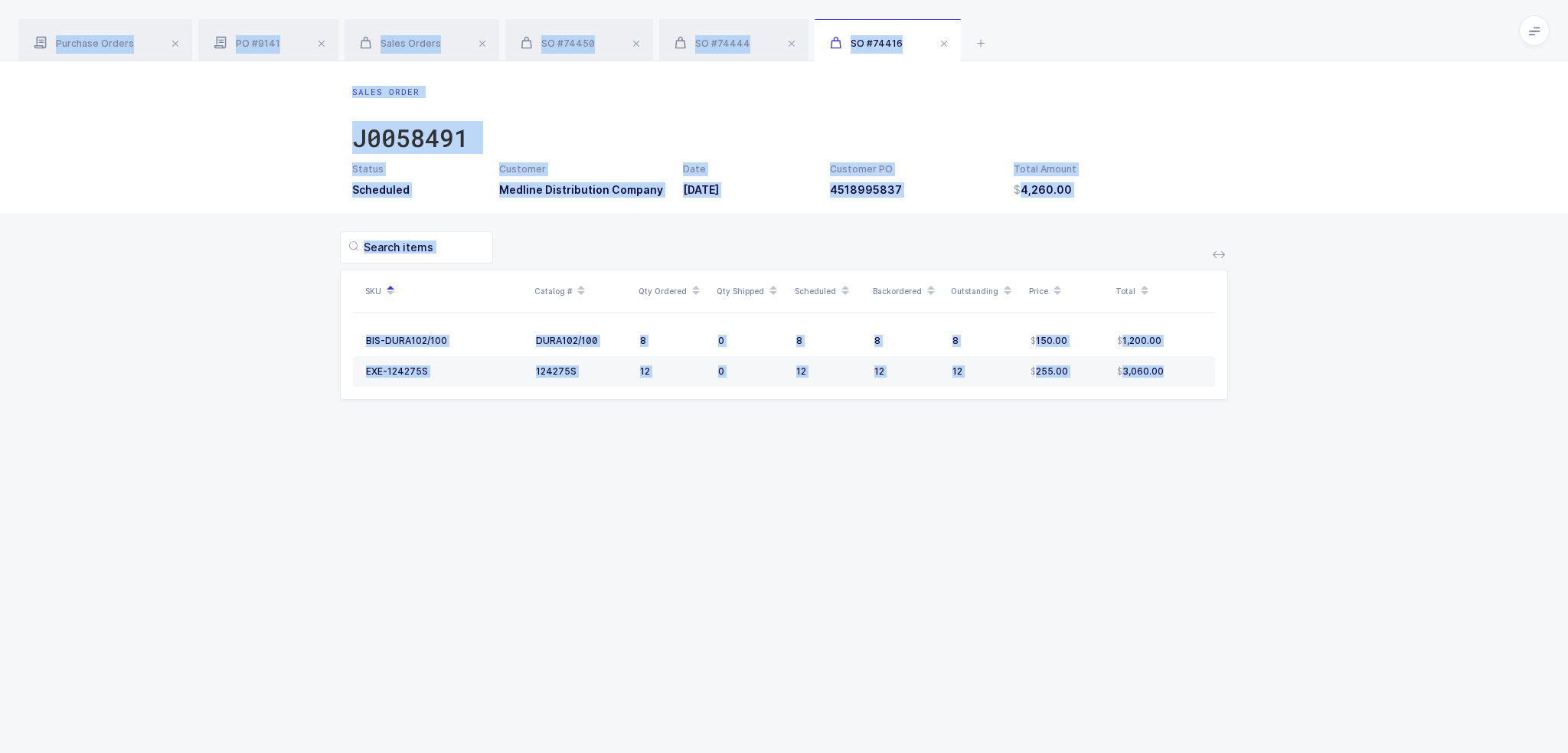
drag, startPoint x: 1273, startPoint y: 533, endPoint x: 1206, endPoint y: 12, distance: 525.3
click at [1206, 12] on div "Purchase Orders PO #9141 Sales Orders SO #74450 SO #74444 SO #74416 Clear all C…" at bounding box center [784, 376] width 1568 height 753
click at [1206, 12] on div "Purchase Orders PO #9141 Sales Orders SO #74450 SO #74444 SO #74416" at bounding box center [784, 30] width 1568 height 61
drag, startPoint x: 1206, startPoint y: 12, endPoint x: 1215, endPoint y: 526, distance: 514.1
click at [1215, 526] on div "Purchase Orders PO #9141 Sales Orders SO #74450 SO #74444 SO #74416 Clear all C…" at bounding box center [784, 376] width 1568 height 753
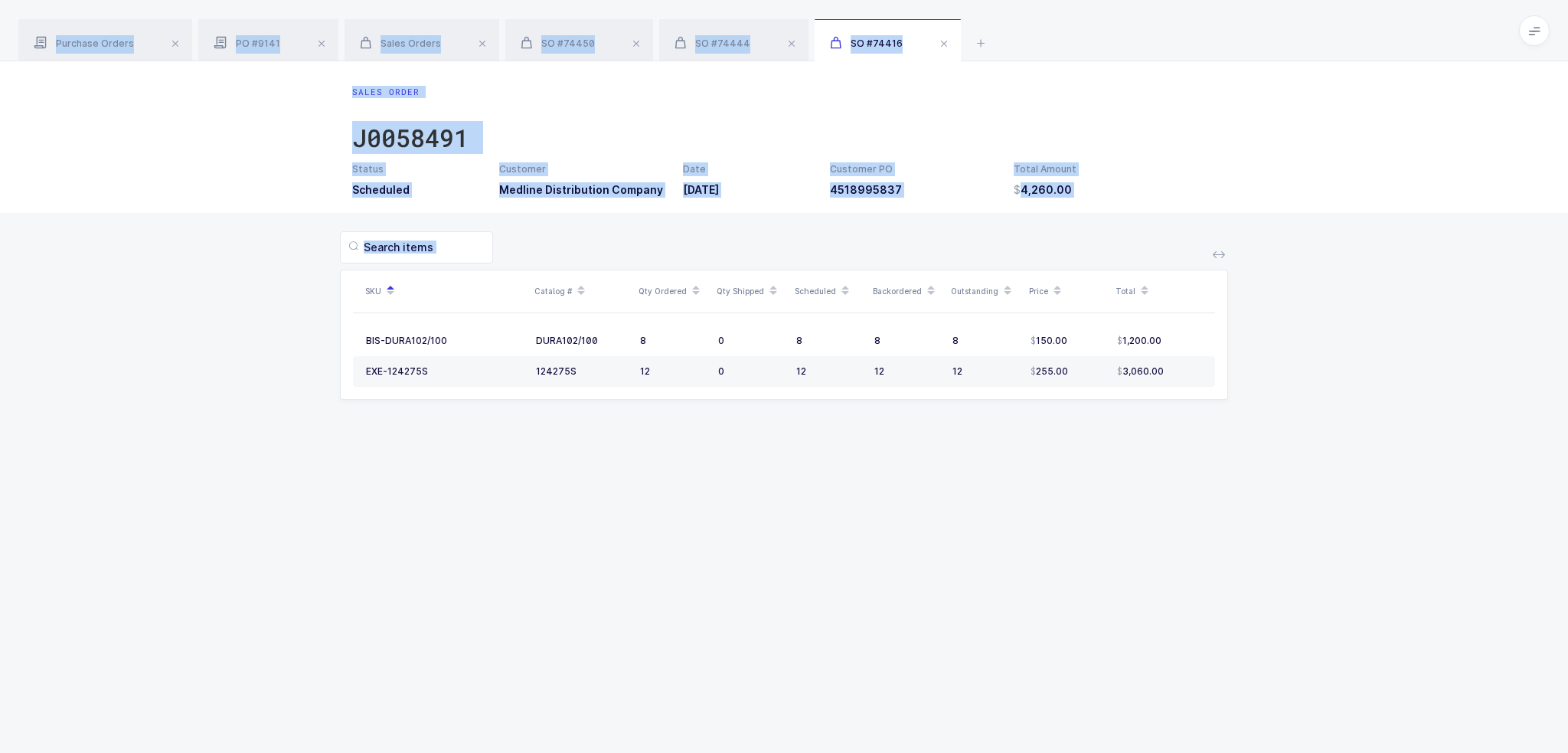
click at [1215, 526] on div "Sales Order J0058491 Status Scheduled Customer Medline Distribution Company Dat…" at bounding box center [784, 407] width 1568 height 692
drag, startPoint x: 1215, startPoint y: 526, endPoint x: 1201, endPoint y: 30, distance: 496.2
click at [1201, 30] on div "Purchase Orders PO #9141 Sales Orders SO #74450 SO #74444 SO #74416 Clear all C…" at bounding box center [784, 376] width 1568 height 753
click at [1201, 30] on div "Purchase Orders PO #9141 Sales Orders SO #74450 SO #74444 SO #74416" at bounding box center [784, 30] width 1568 height 61
drag, startPoint x: 1201, startPoint y: 30, endPoint x: 1192, endPoint y: 489, distance: 459.1
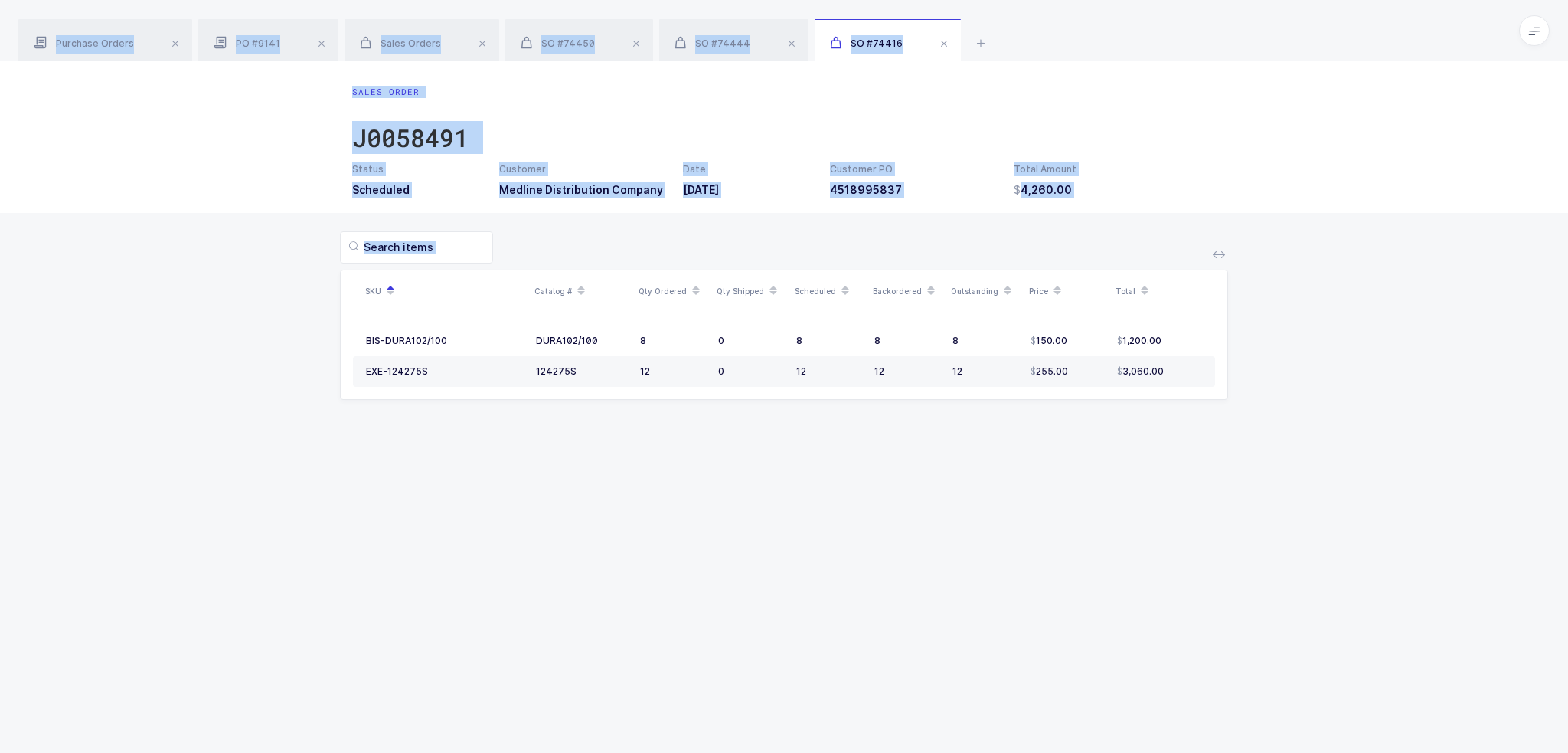
click at [1192, 489] on div "Purchase Orders PO #9141 Sales Orders SO #74450 SO #74444 SO #74416 Clear all C…" at bounding box center [784, 376] width 1568 height 753
click at [1192, 489] on div "Sales Order J0058491 Status Scheduled Customer Medline Distribution Company Dat…" at bounding box center [784, 407] width 1568 height 692
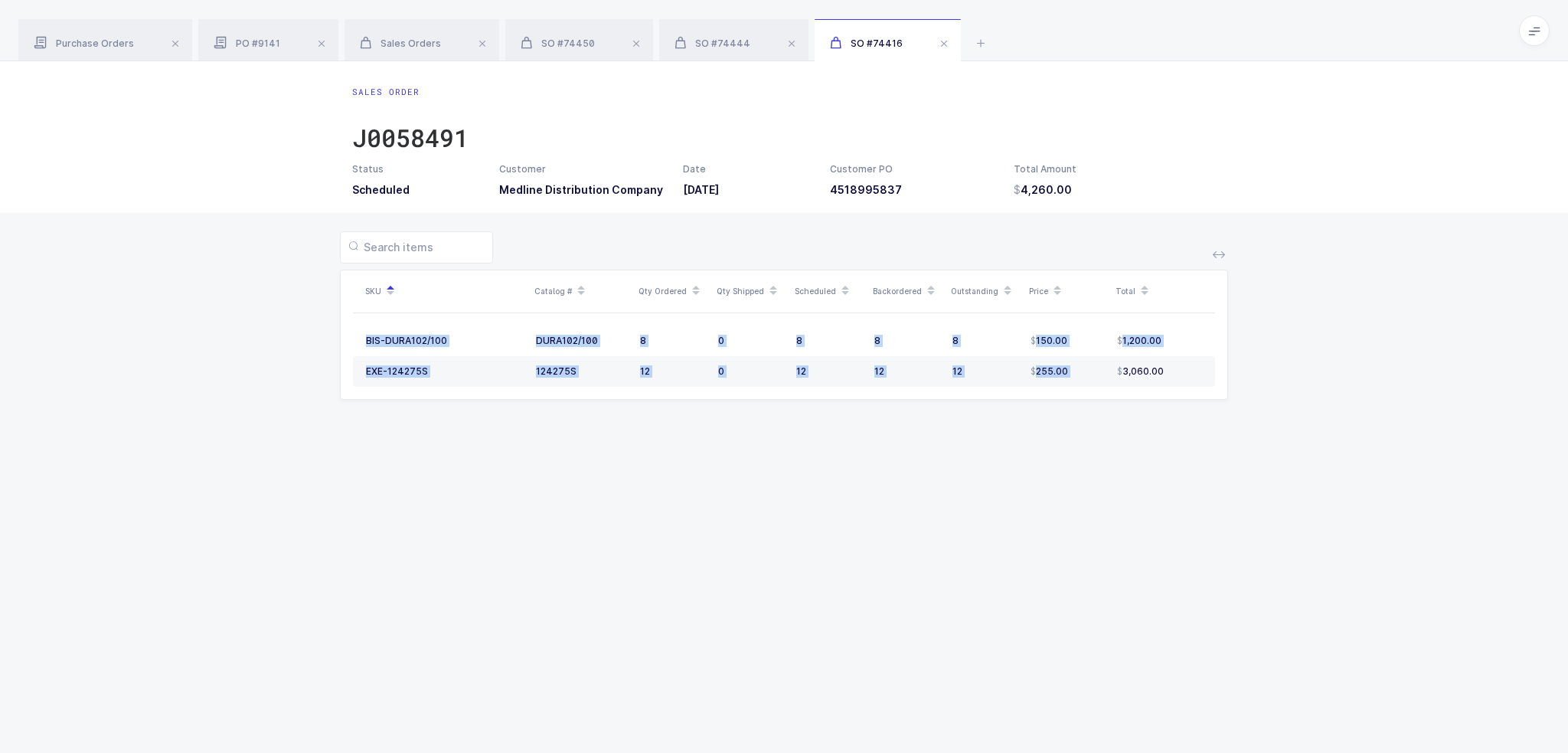
drag, startPoint x: 1192, startPoint y: 489, endPoint x: 1084, endPoint y: 434, distance: 121.2
click at [1084, 434] on div "Sales Order J0058491 Status Scheduled Customer Medline Distribution Company Dat…" at bounding box center [784, 407] width 1568 height 692
click at [1084, 440] on div "Sales Order J0058491 Status Scheduled Customer Medline Distribution Company Dat…" at bounding box center [784, 407] width 1568 height 692
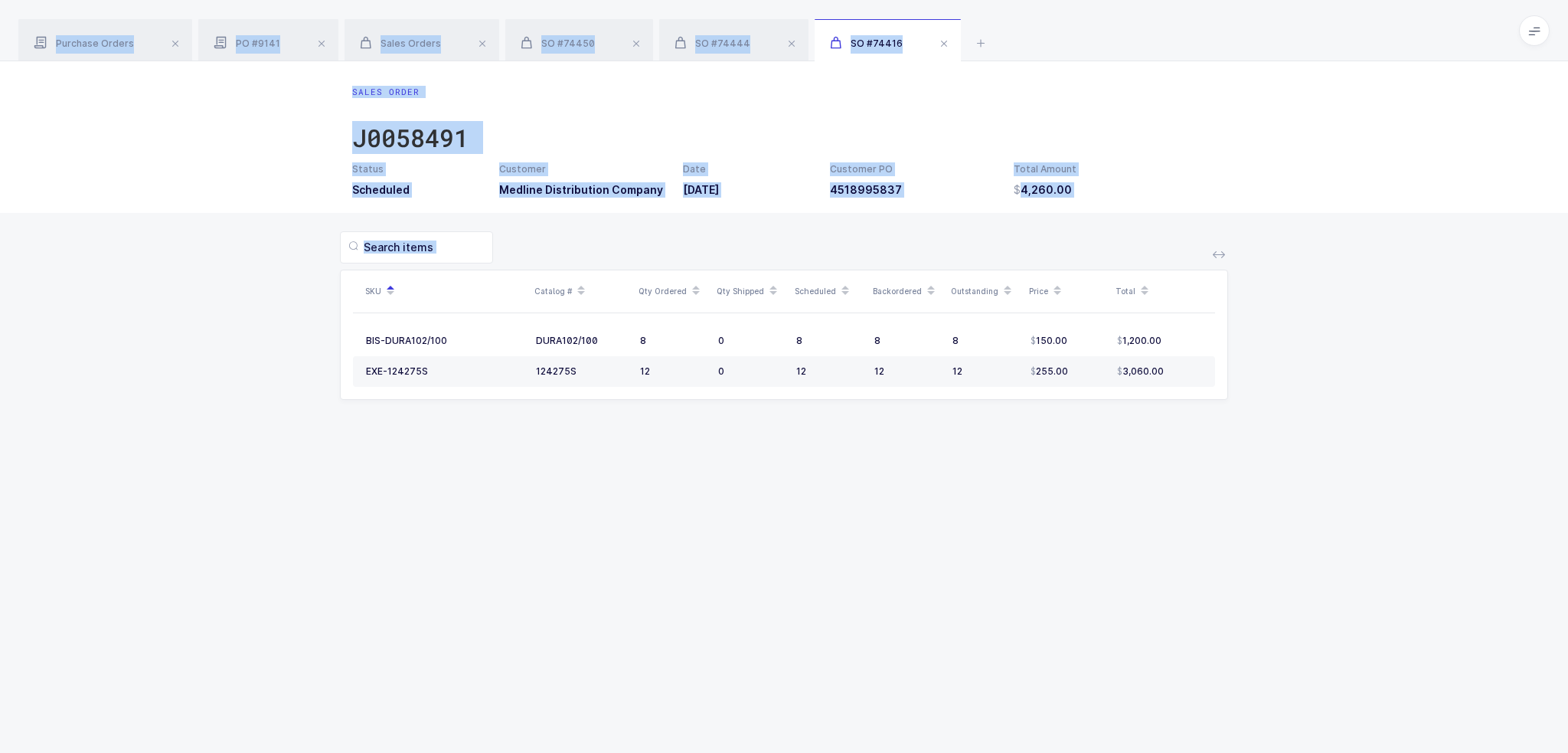
drag, startPoint x: 1148, startPoint y: 491, endPoint x: 1194, endPoint y: 20, distance: 473.2
click at [1194, 20] on div "Purchase Orders PO #9141 Sales Orders SO #74450 SO #74444 SO #74416 Clear all C…" at bounding box center [784, 376] width 1568 height 753
click at [1194, 20] on div "Purchase Orders PO #9141 Sales Orders SO #74450 SO #74444 SO #74416" at bounding box center [784, 30] width 1568 height 61
drag, startPoint x: 1194, startPoint y: 20, endPoint x: 1216, endPoint y: 578, distance: 558.4
click at [1216, 578] on div "Purchase Orders PO #9141 Sales Orders SO #74450 SO #74444 SO #74416 Clear all C…" at bounding box center [784, 376] width 1568 height 753
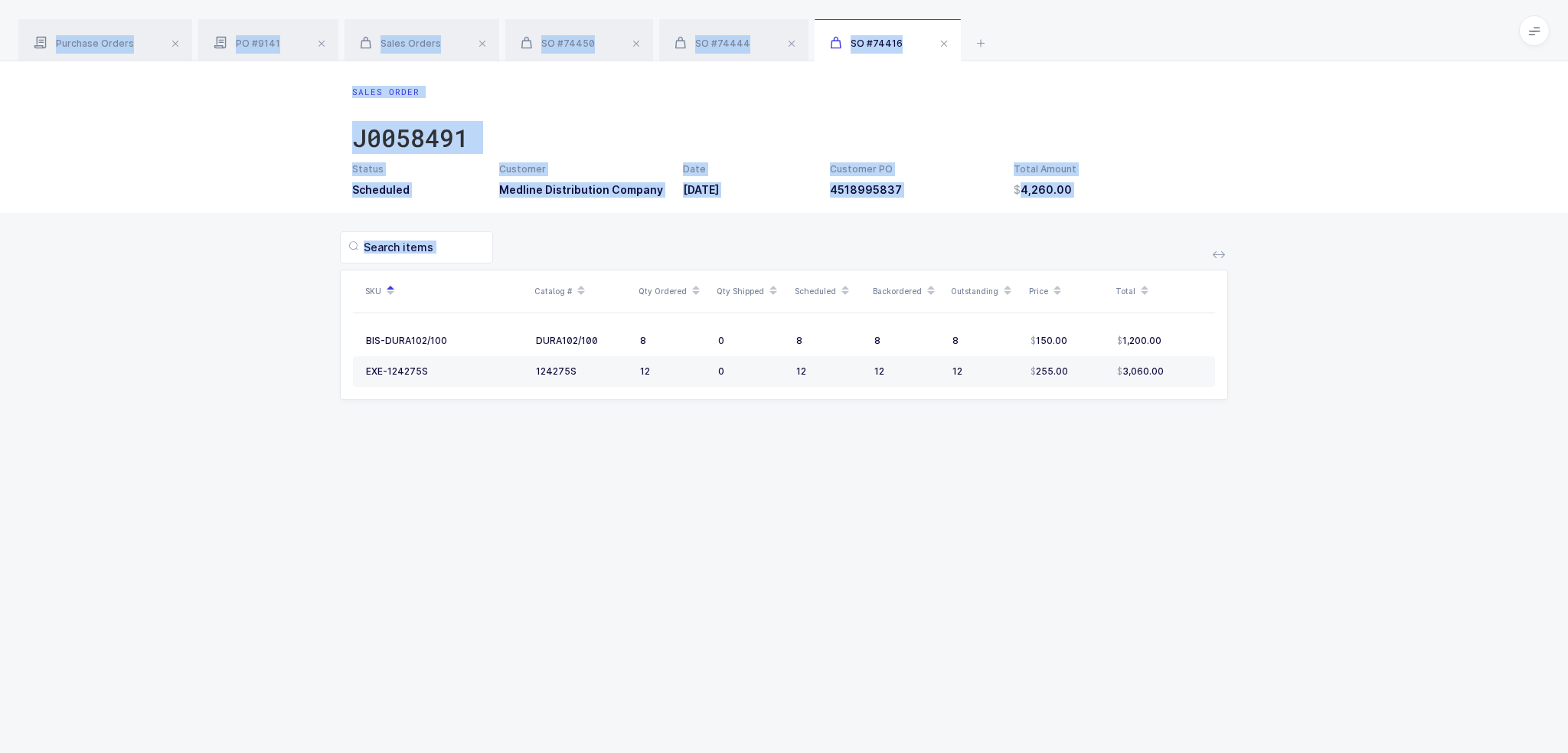
click at [1216, 578] on div "Sales Order J0058491 Status Scheduled Customer Medline Distribution Company Dat…" at bounding box center [784, 407] width 1568 height 692
drag, startPoint x: 1216, startPoint y: 578, endPoint x: 1152, endPoint y: 30, distance: 551.7
click at [1152, 30] on div "Purchase Orders PO #9141 Sales Orders SO #74450 SO #74444 SO #74416 Clear all C…" at bounding box center [784, 376] width 1568 height 753
click at [1152, 30] on div "Purchase Orders PO #9141 Sales Orders SO #74450 SO #74444 SO #74416" at bounding box center [784, 30] width 1568 height 61
drag, startPoint x: 1152, startPoint y: 30, endPoint x: 1144, endPoint y: 514, distance: 484.1
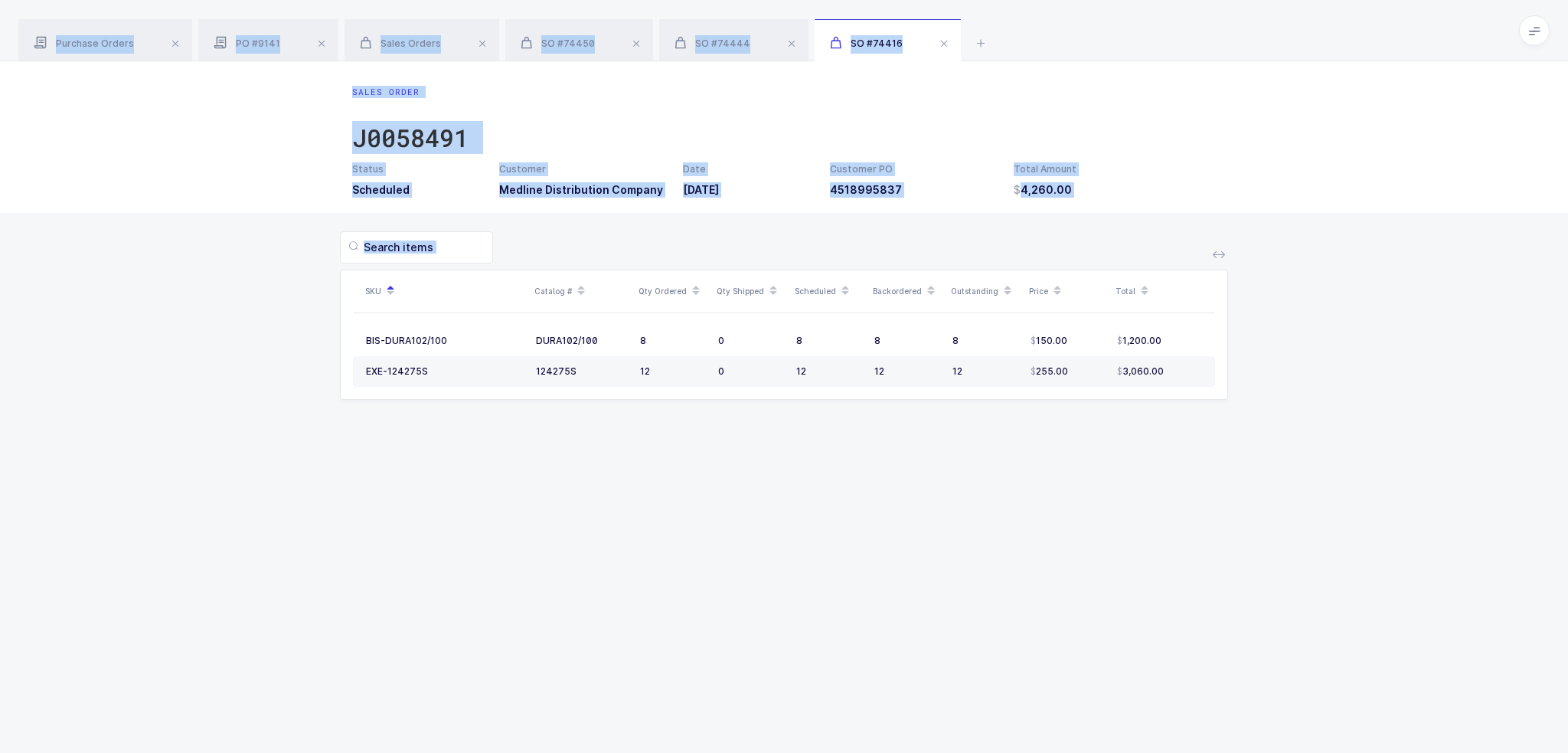
click at [1144, 514] on div "Purchase Orders PO #9141 Sales Orders SO #74450 SO #74444 SO #74416 Clear all C…" at bounding box center [784, 376] width 1568 height 753
click at [1144, 514] on div "Sales Order J0058491 Status Scheduled Customer Medline Distribution Company Dat…" at bounding box center [784, 407] width 1568 height 692
drag, startPoint x: 1144, startPoint y: 514, endPoint x: 1096, endPoint y: 20, distance: 496.3
click at [1096, 20] on div "Purchase Orders PO #9141 Sales Orders SO #74450 SO #74444 SO #74416 Clear all C…" at bounding box center [784, 376] width 1568 height 753
click at [1096, 20] on div "Purchase Orders PO #9141 Sales Orders SO #74450 SO #74444 SO #74416" at bounding box center [784, 30] width 1568 height 61
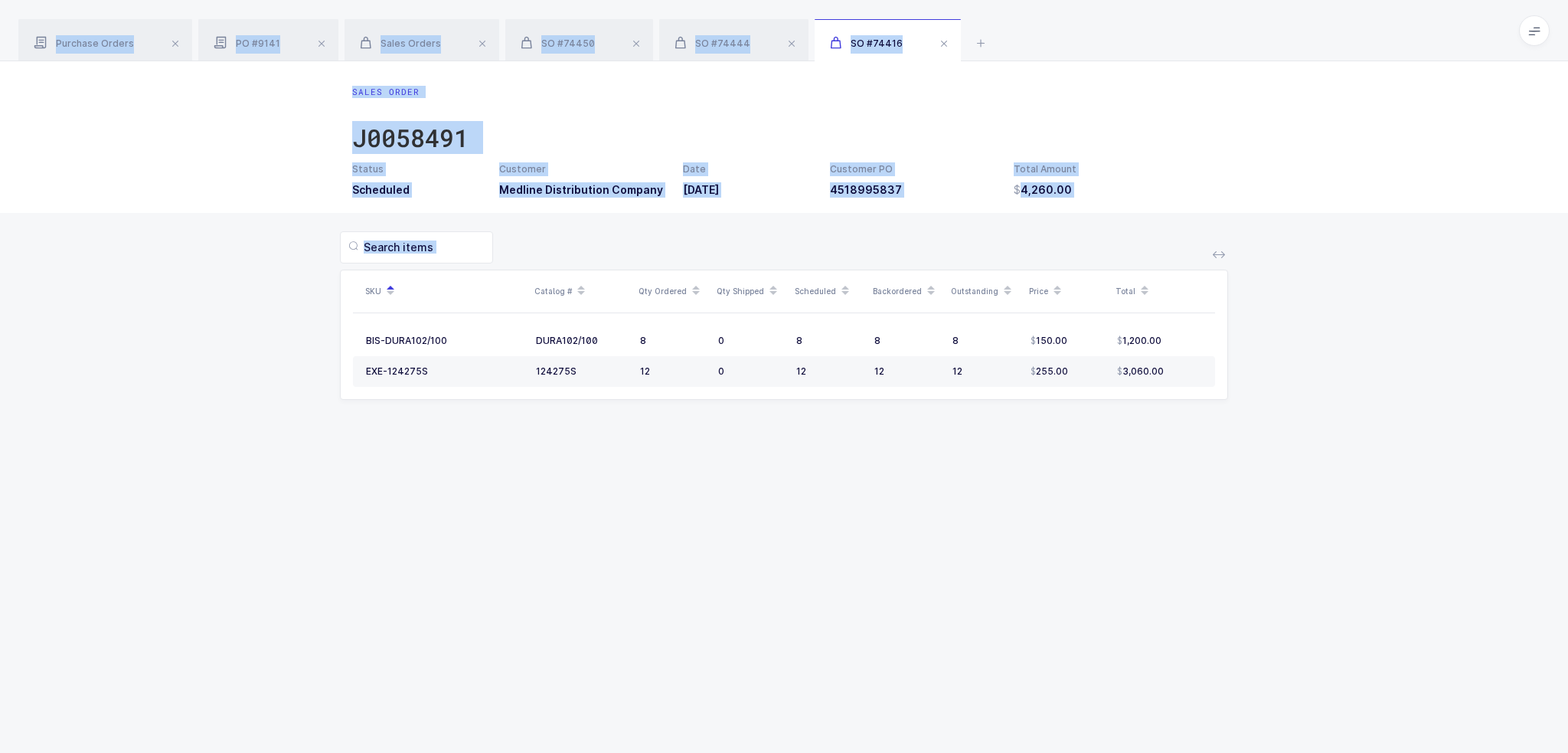
drag, startPoint x: 1096, startPoint y: 20, endPoint x: 1105, endPoint y: 486, distance: 466.1
click at [1105, 486] on div "Purchase Orders PO #9141 Sales Orders SO #74450 SO #74444 SO #74416 Clear all C…" at bounding box center [784, 376] width 1568 height 753
click at [1105, 486] on div "Sales Order J0058491 Status Scheduled Customer Medline Distribution Company Dat…" at bounding box center [784, 407] width 1568 height 692
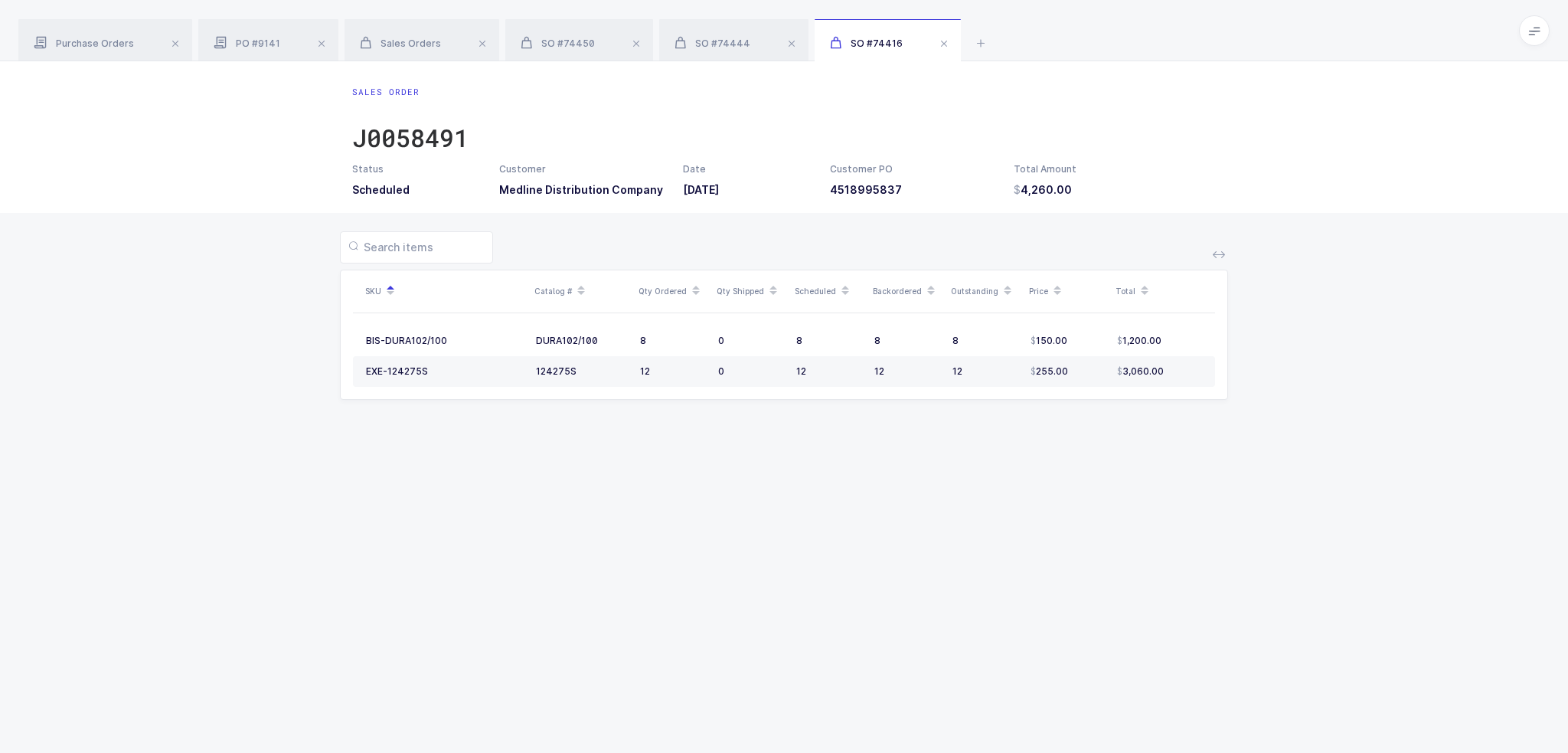
click at [183, 589] on div "Sales Order J0058491 Status Scheduled Customer Medline Distribution Company Dat…" at bounding box center [784, 407] width 1568 height 692
click at [390, 518] on div "Sales Order J0058491 Status Scheduled Customer Medline Distribution Company Dat…" at bounding box center [784, 407] width 1568 height 692
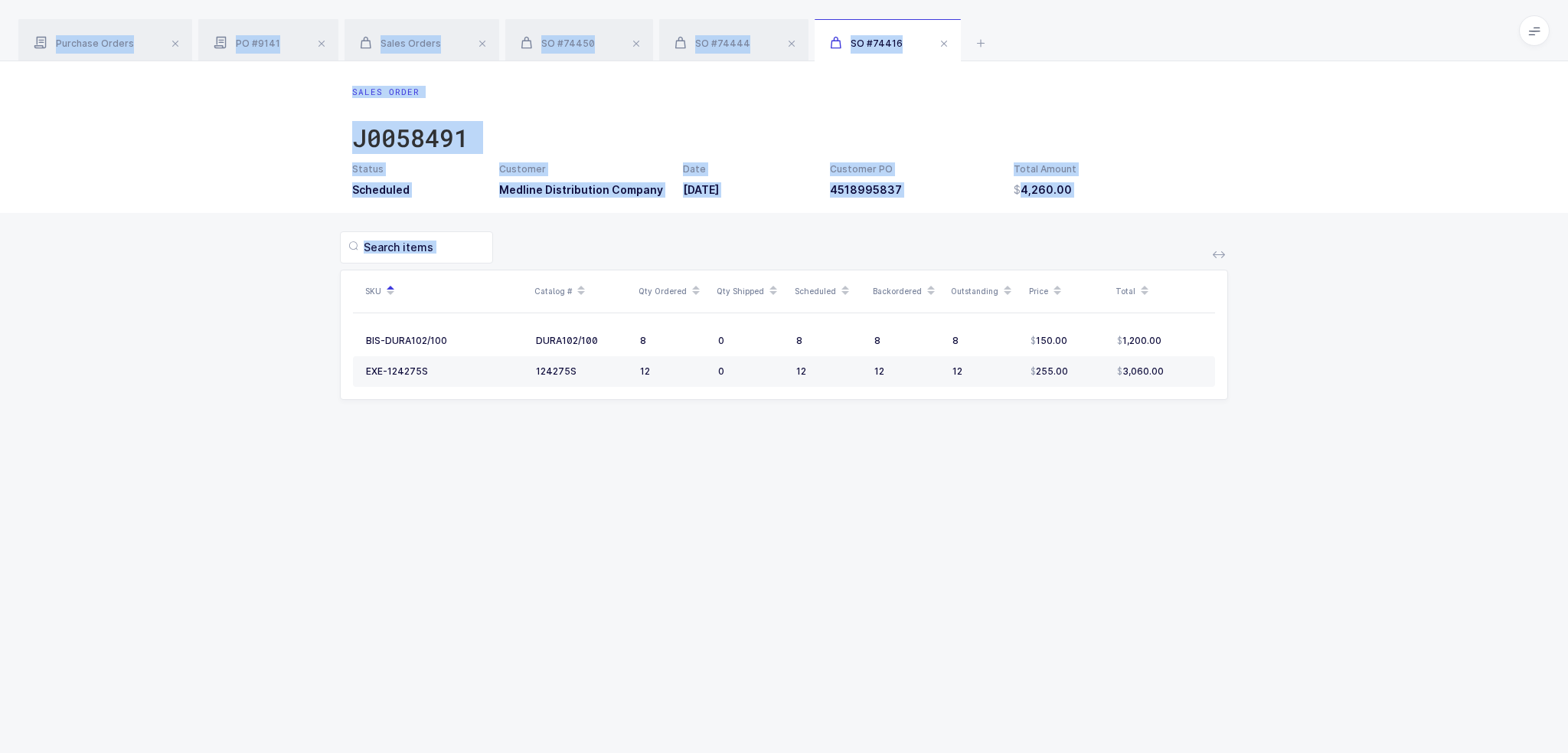
drag, startPoint x: 1176, startPoint y: 461, endPoint x: 1200, endPoint y: 16, distance: 445.6
click at [1200, 16] on div "Purchase Orders PO #9141 Sales Orders SO #74450 SO #74444 SO #74416 Clear all C…" at bounding box center [784, 376] width 1568 height 753
click at [1200, 16] on div "Purchase Orders PO #9141 Sales Orders SO #74450 SO #74444 SO #74416" at bounding box center [784, 30] width 1568 height 61
drag, startPoint x: 1200, startPoint y: 16, endPoint x: 1226, endPoint y: 461, distance: 445.8
click at [1226, 461] on div "Purchase Orders PO #9141 Sales Orders SO #74450 SO #74444 SO #74416 Clear all C…" at bounding box center [784, 376] width 1568 height 753
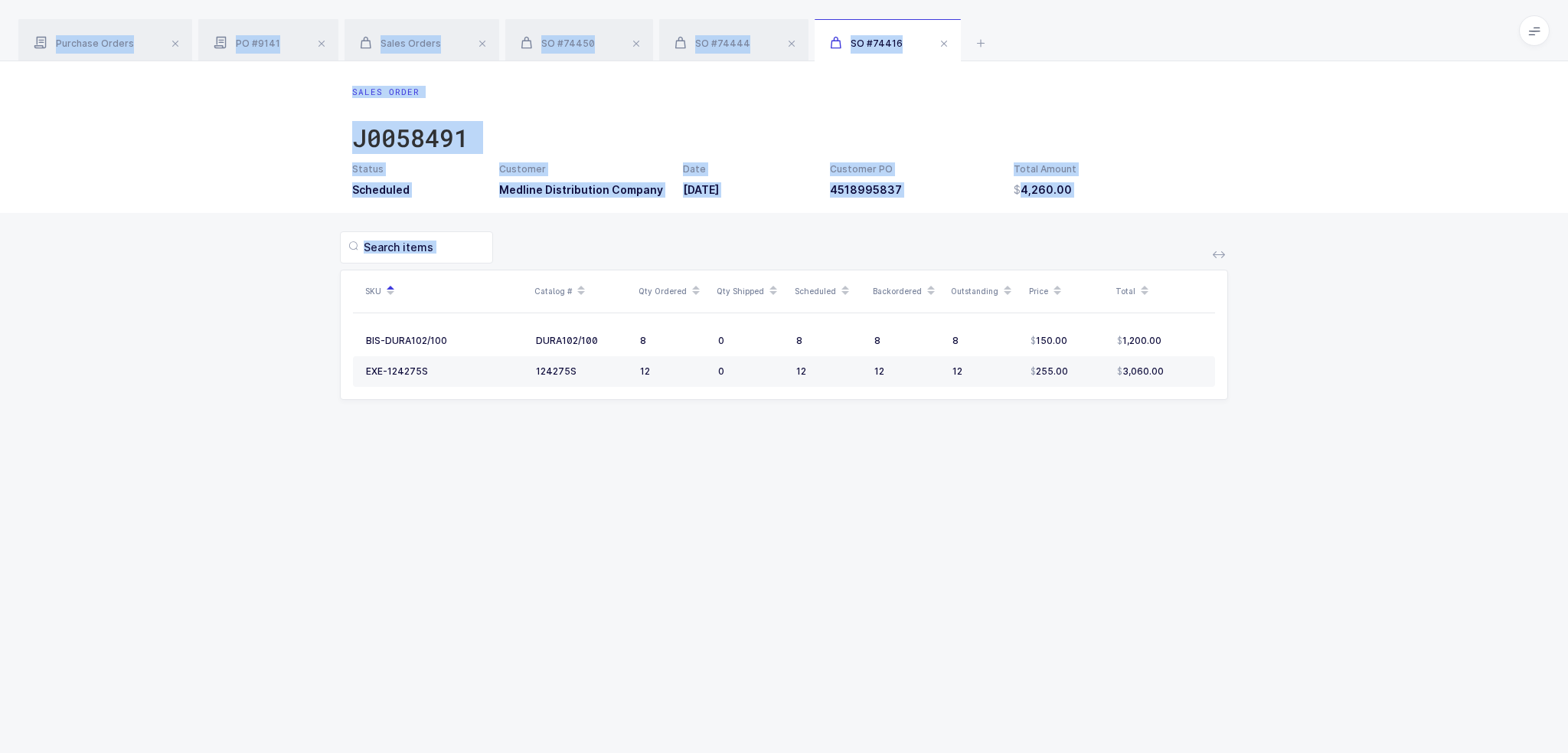
click at [1226, 461] on div "Sales Order J0058491 Status Scheduled Customer Medline Distribution Company Dat…" at bounding box center [784, 407] width 1568 height 692
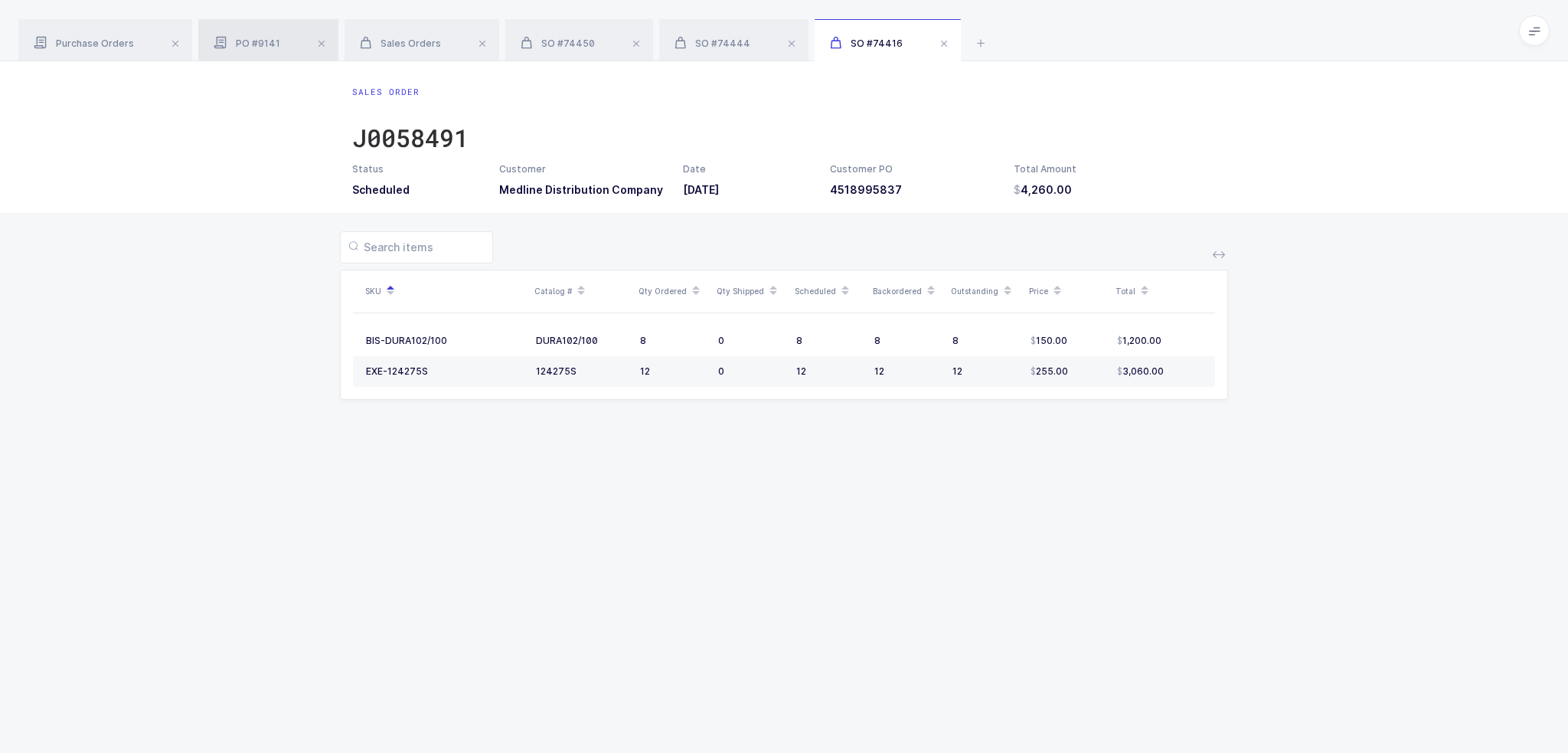
click at [244, 26] on div "PO #9141" at bounding box center [268, 41] width 140 height 43
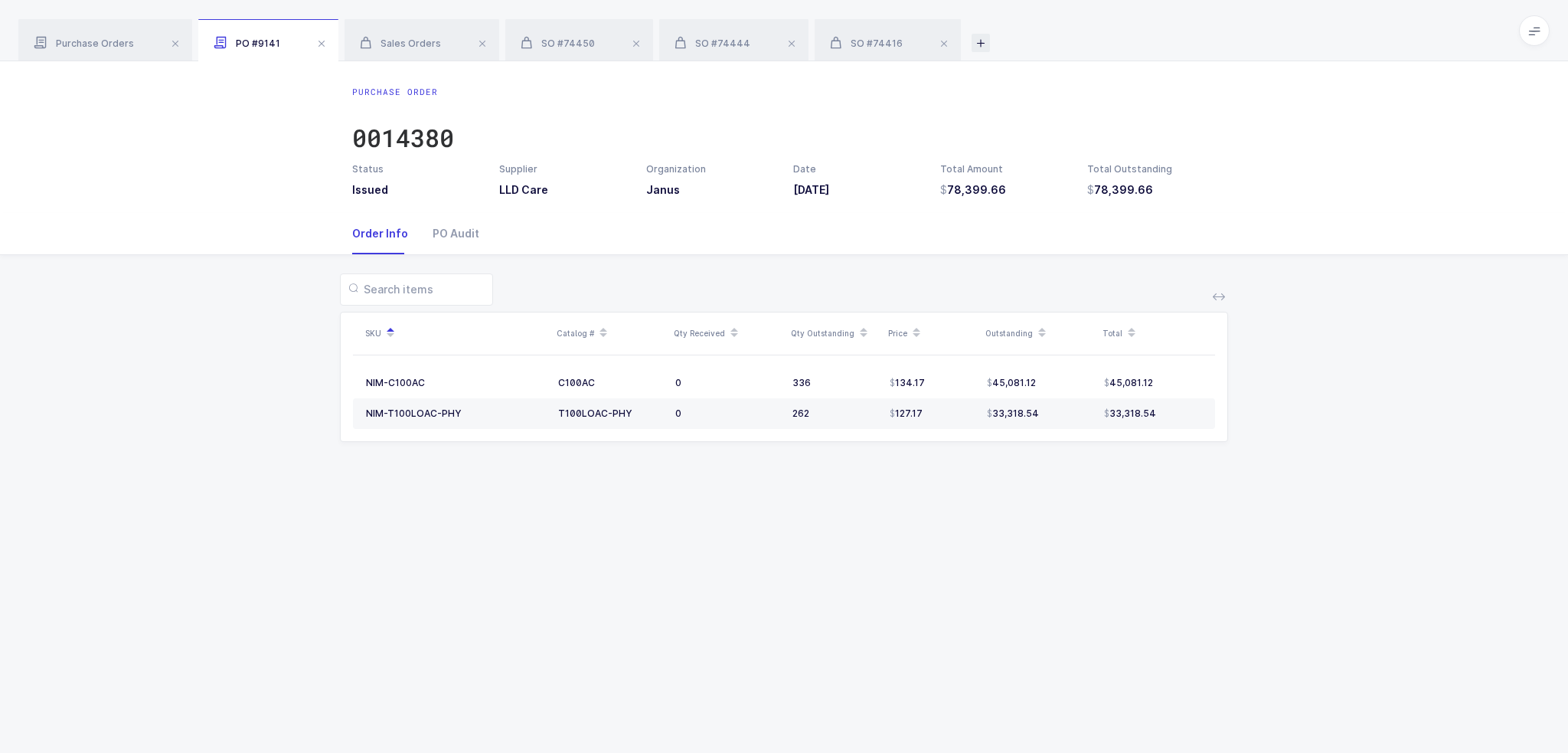
click at [975, 38] on icon at bounding box center [980, 43] width 19 height 19
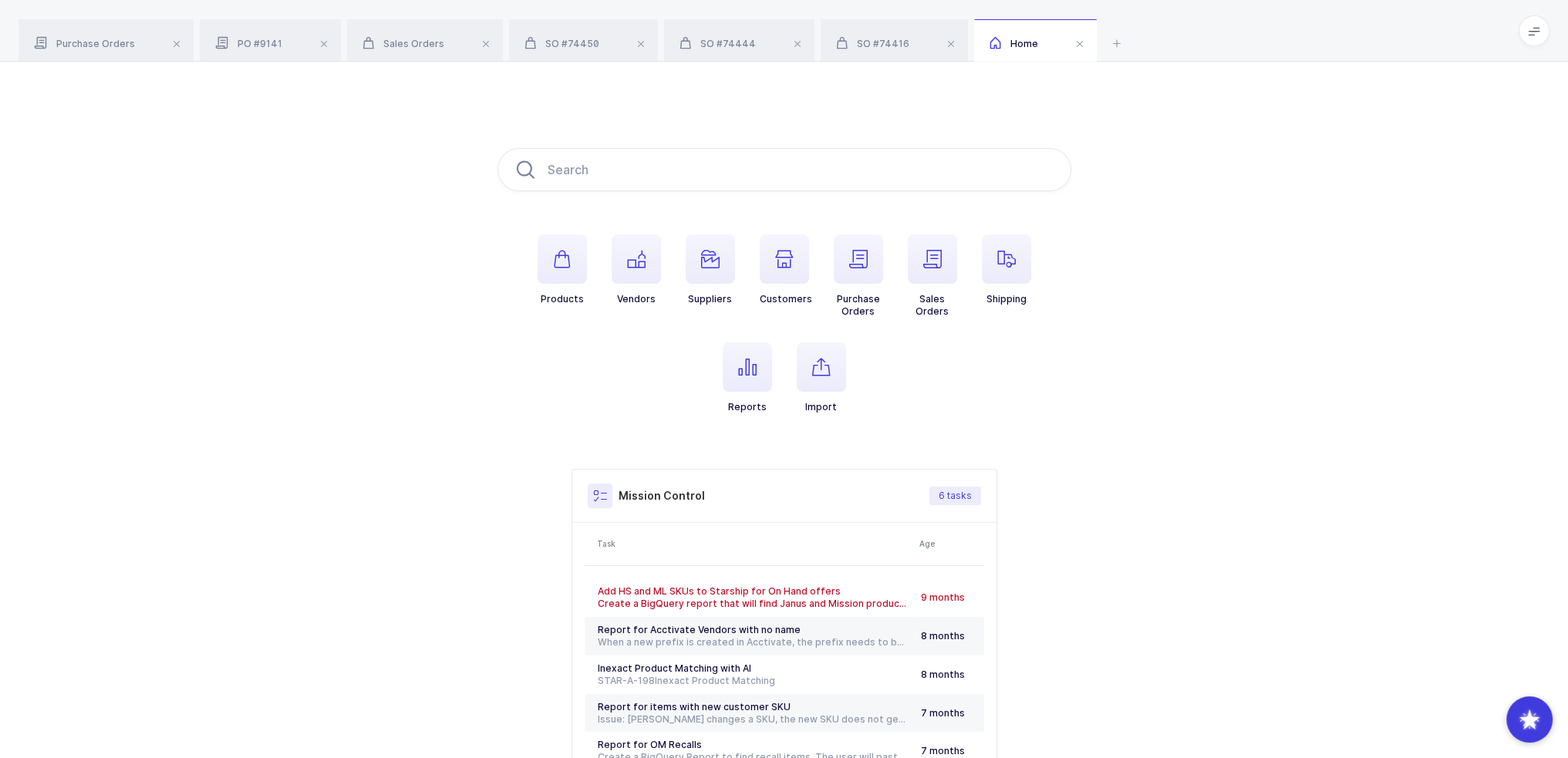
click at [1550, 34] on div "Purchase Orders PO #9141 Sales Orders SO #74450 SO #74444 SO #74416 Home" at bounding box center [784, 30] width 1568 height 62
click at [1545, 34] on span at bounding box center [1534, 30] width 30 height 30
click at [1467, 153] on li "Admin" at bounding box center [1476, 158] width 115 height 13
click at [871, 45] on span "SO #74416" at bounding box center [872, 43] width 74 height 12
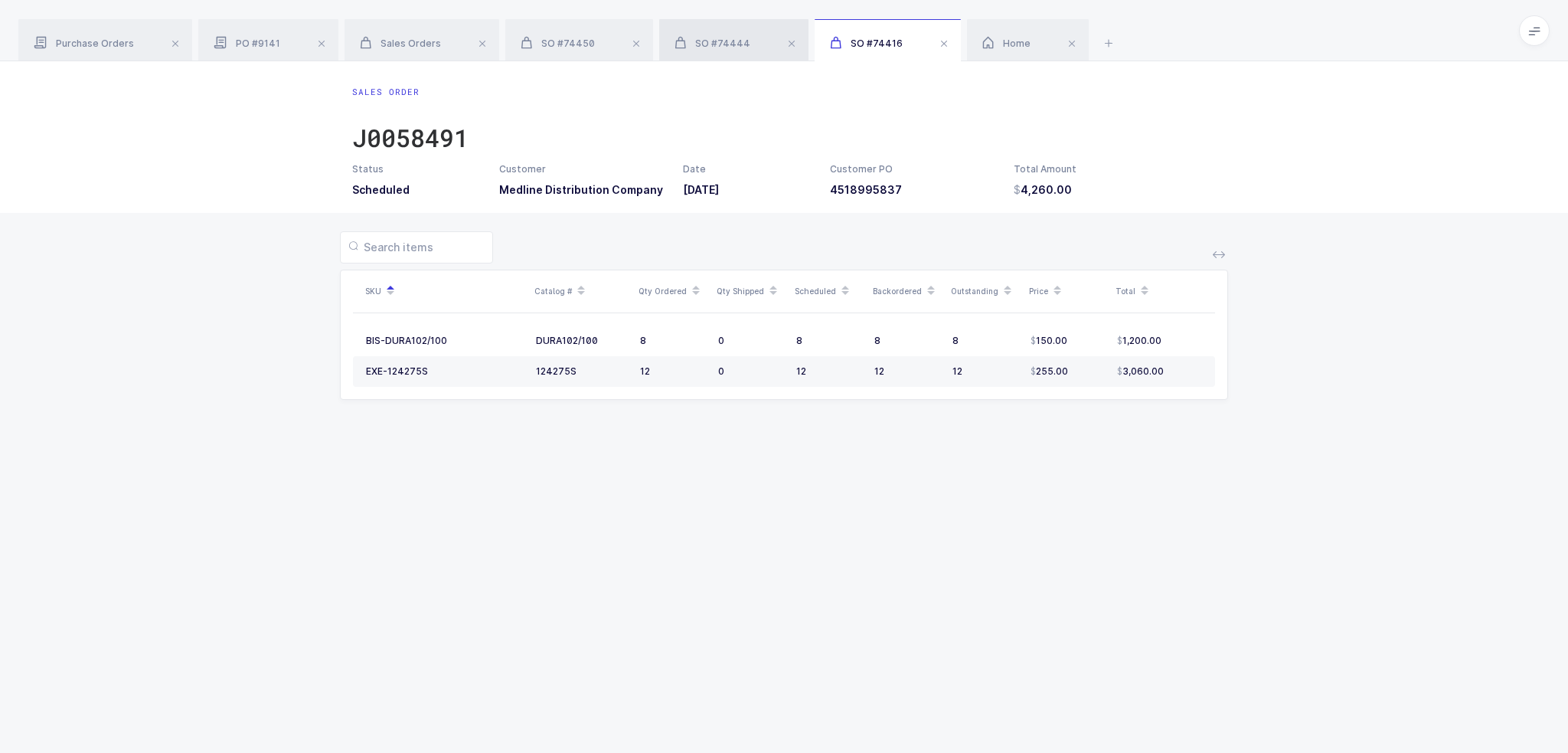
click at [725, 41] on span "SO #74444" at bounding box center [713, 43] width 76 height 12
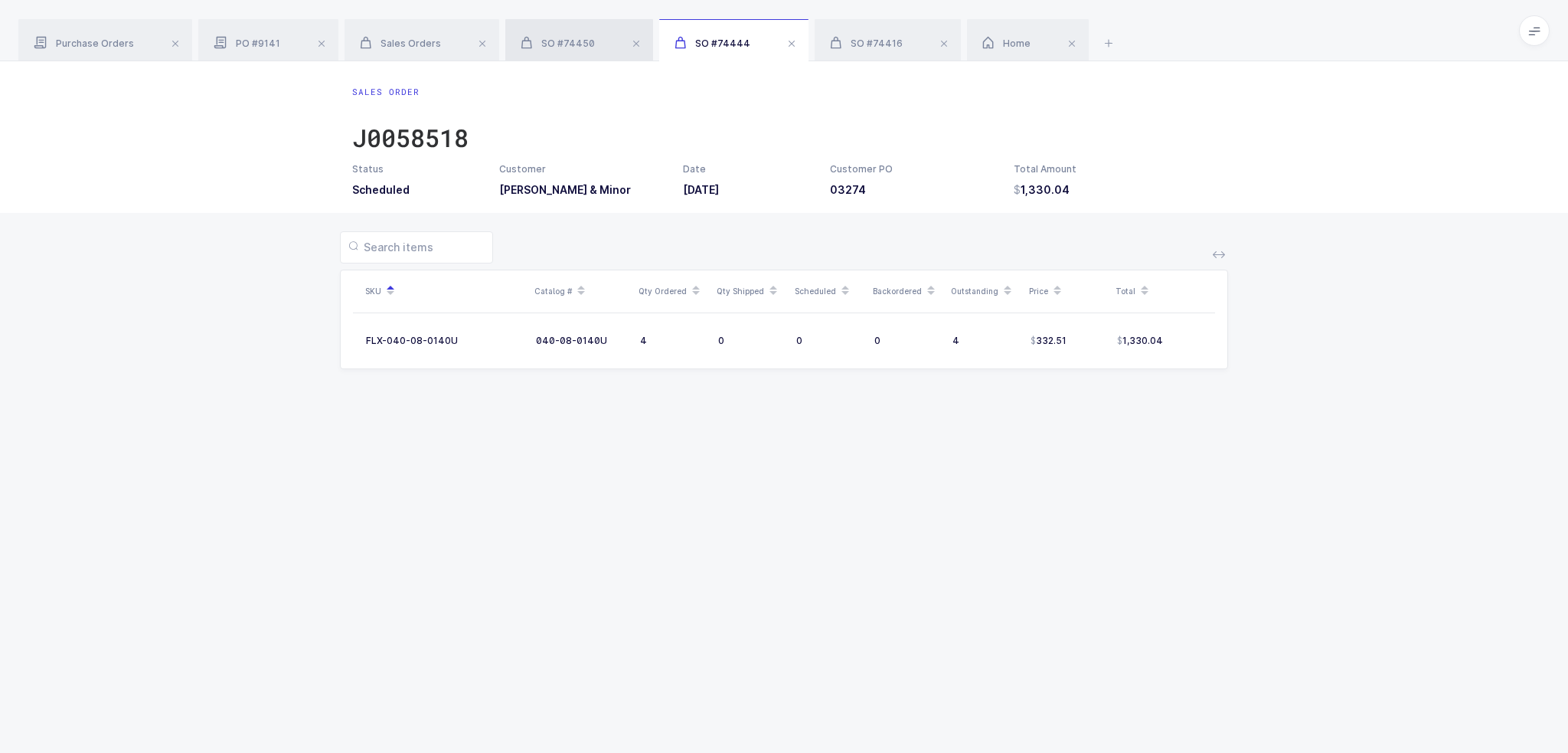
click at [585, 30] on div "SO #74450" at bounding box center [578, 41] width 147 height 43
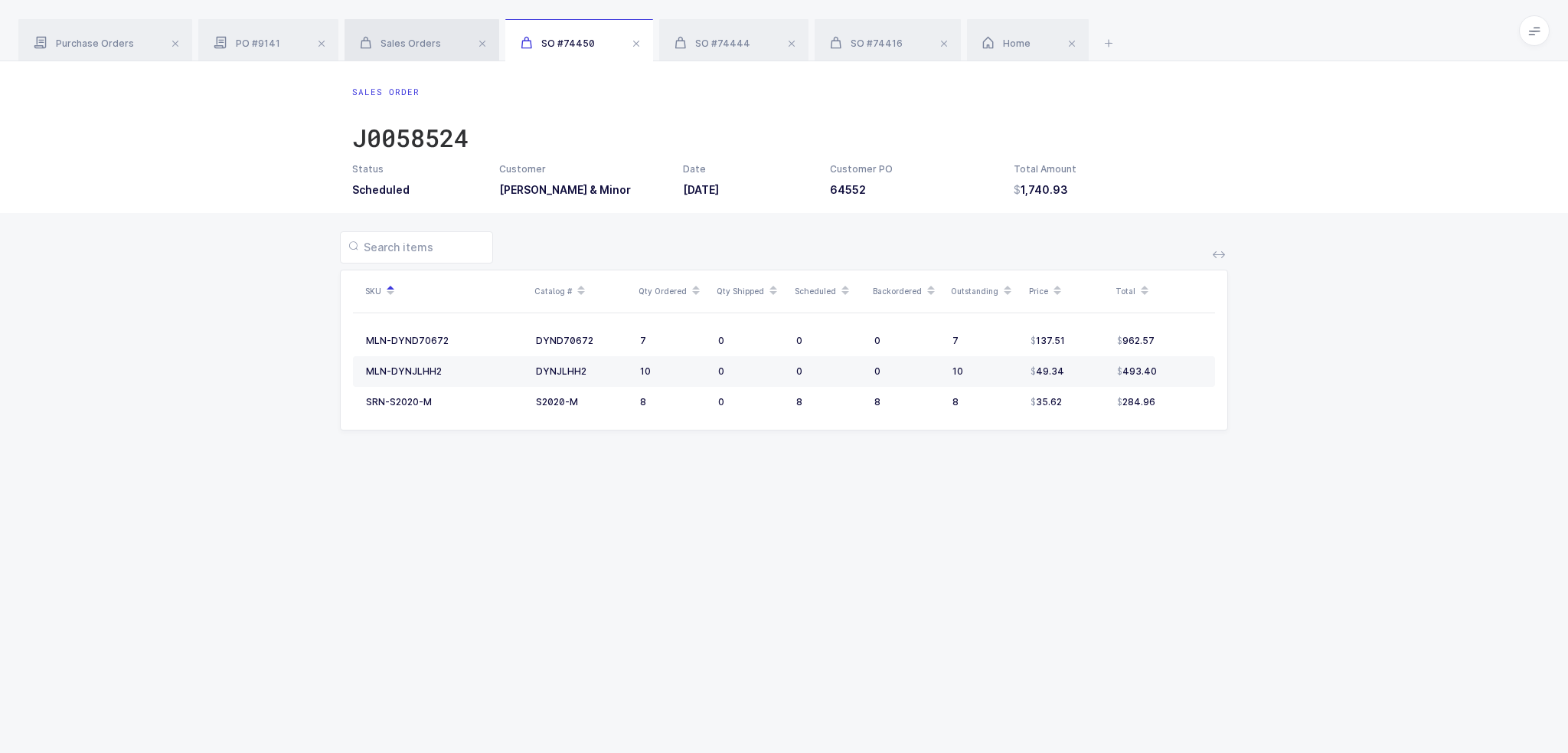
click at [400, 35] on div "Sales Orders" at bounding box center [421, 41] width 155 height 43
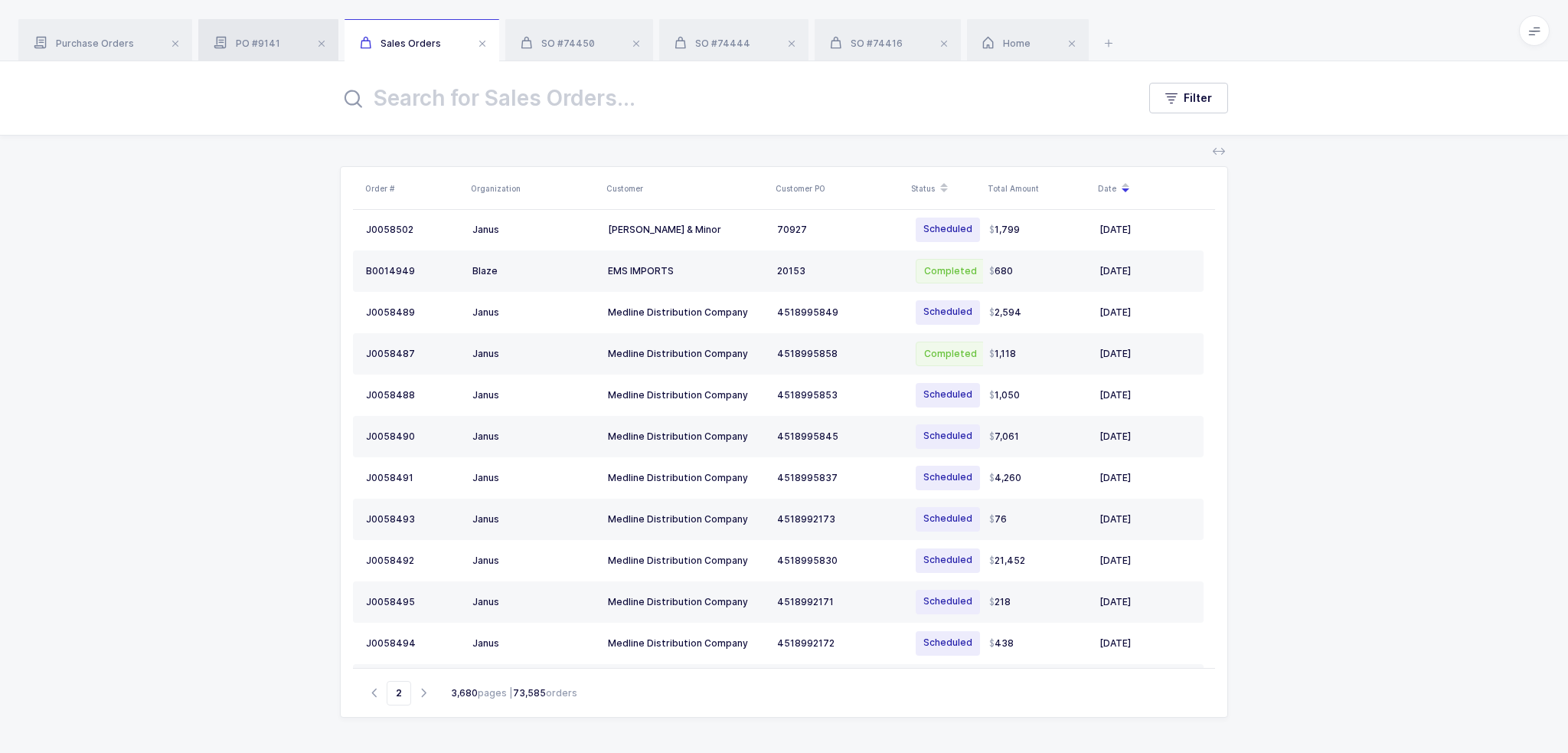
click at [257, 40] on span "PO #9141" at bounding box center [247, 43] width 66 height 12
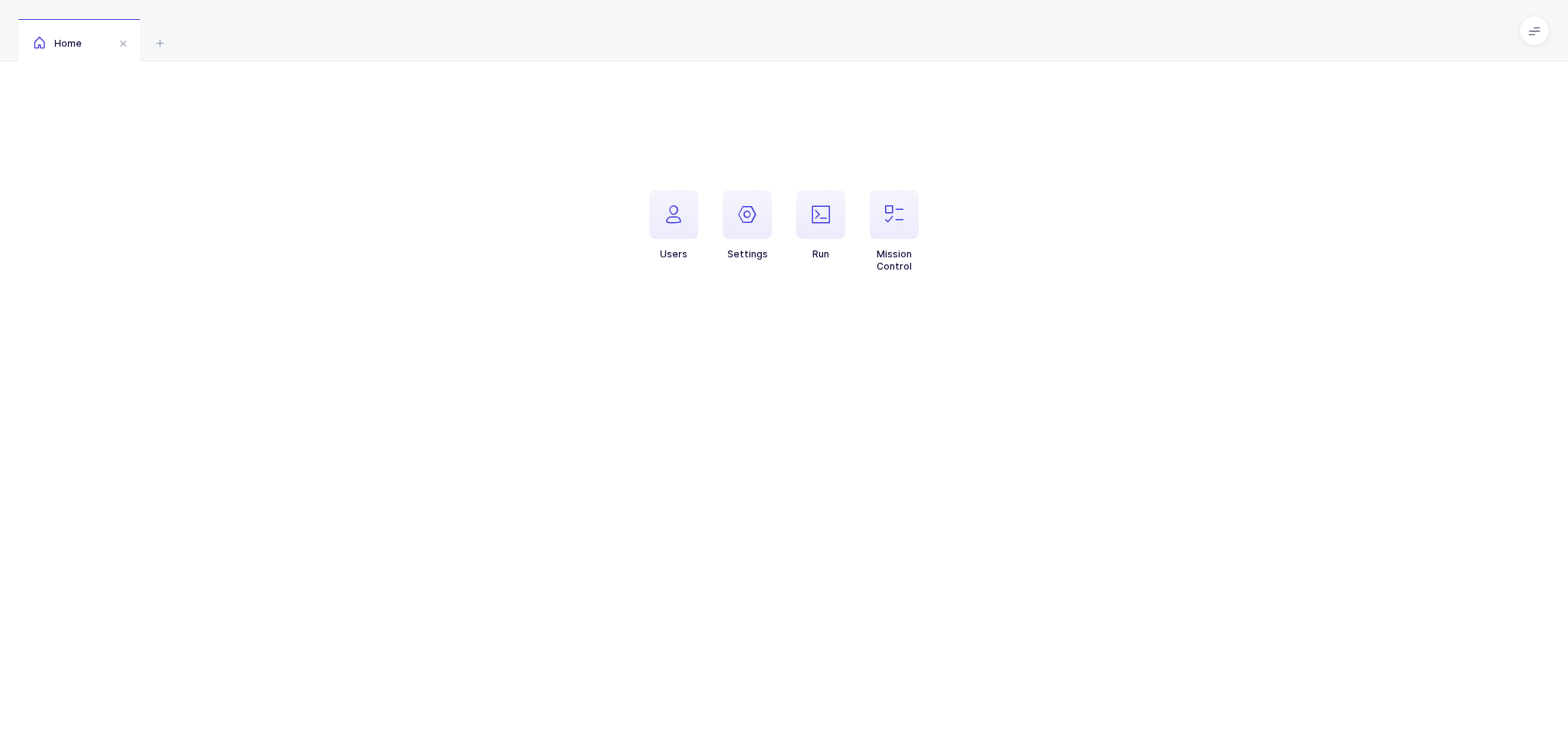
click at [1536, 29] on icon at bounding box center [1534, 30] width 13 height 13
click at [809, 221] on span "button" at bounding box center [820, 215] width 49 height 49
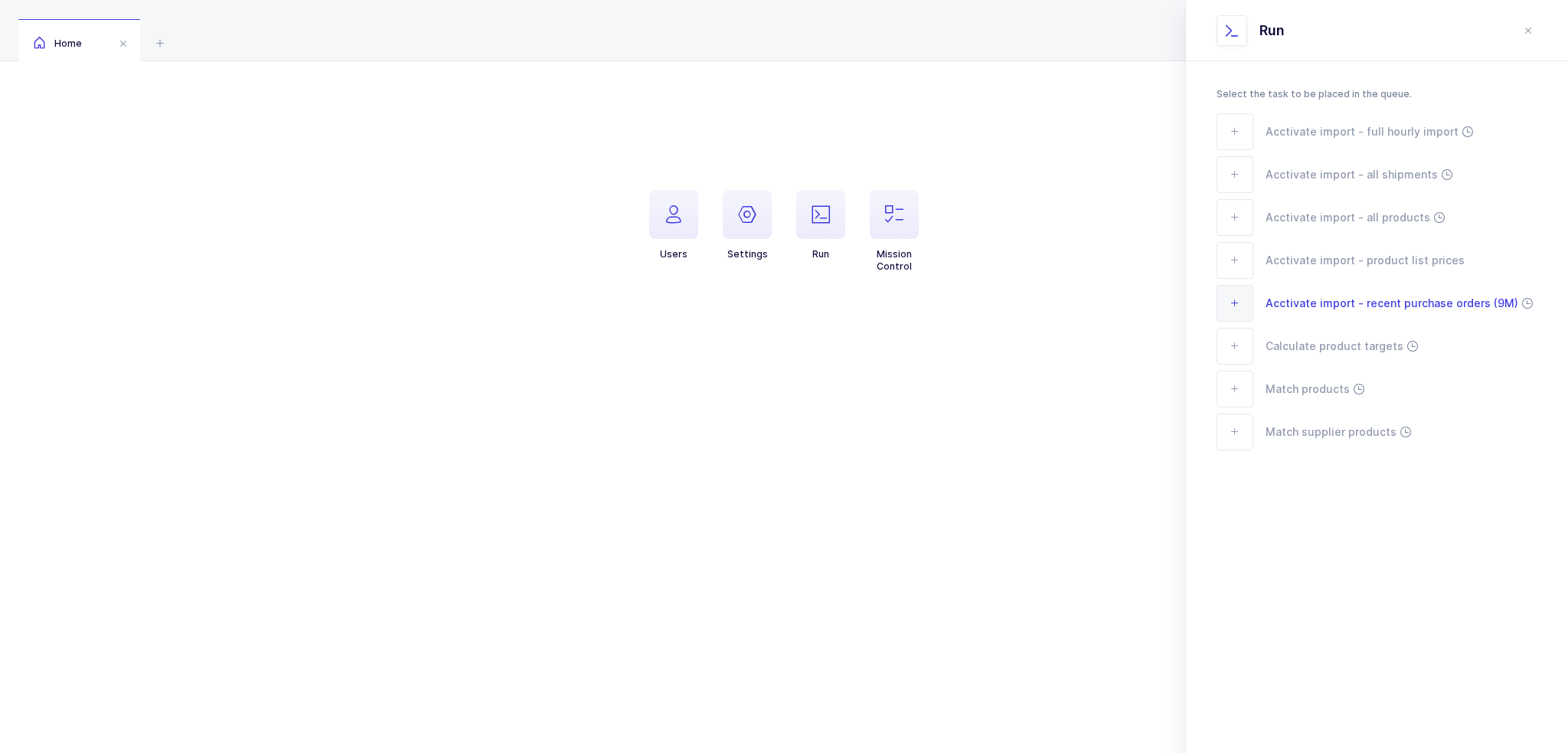
click at [1356, 302] on span "Acctivate import - recent purchase orders (9M)" at bounding box center [1391, 302] width 253 height 18
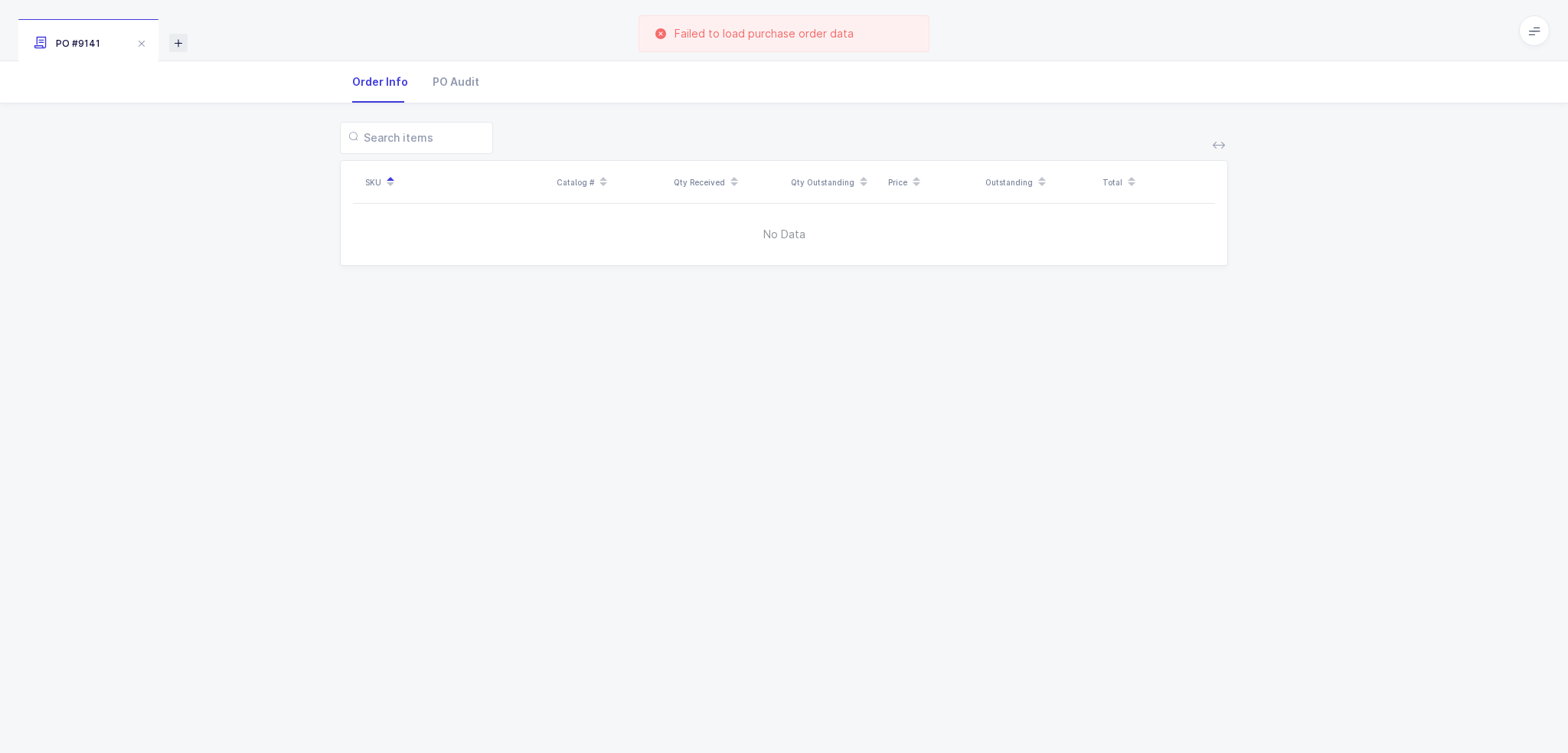
click at [181, 42] on icon at bounding box center [177, 43] width 19 height 19
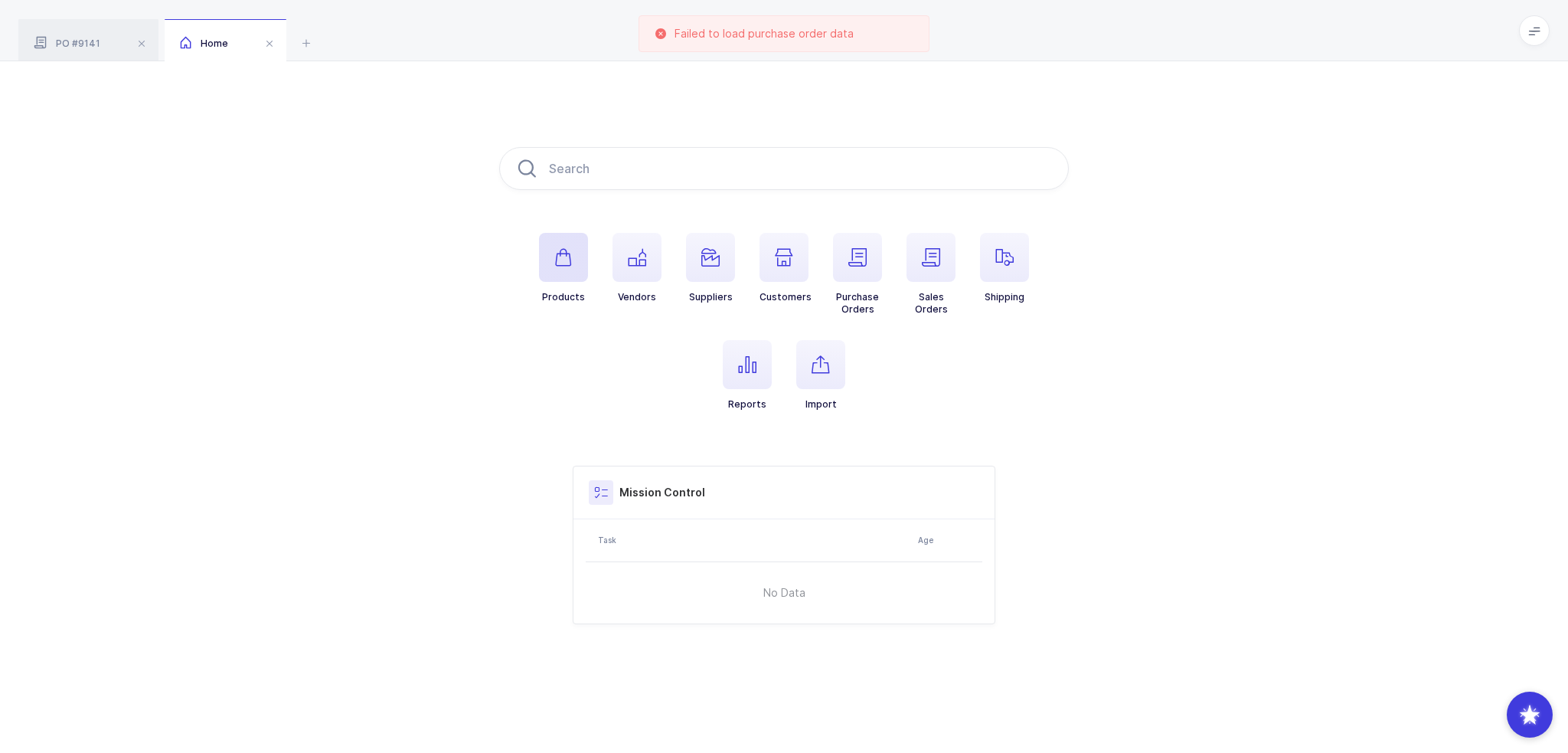
click at [567, 245] on span "button" at bounding box center [564, 258] width 49 height 49
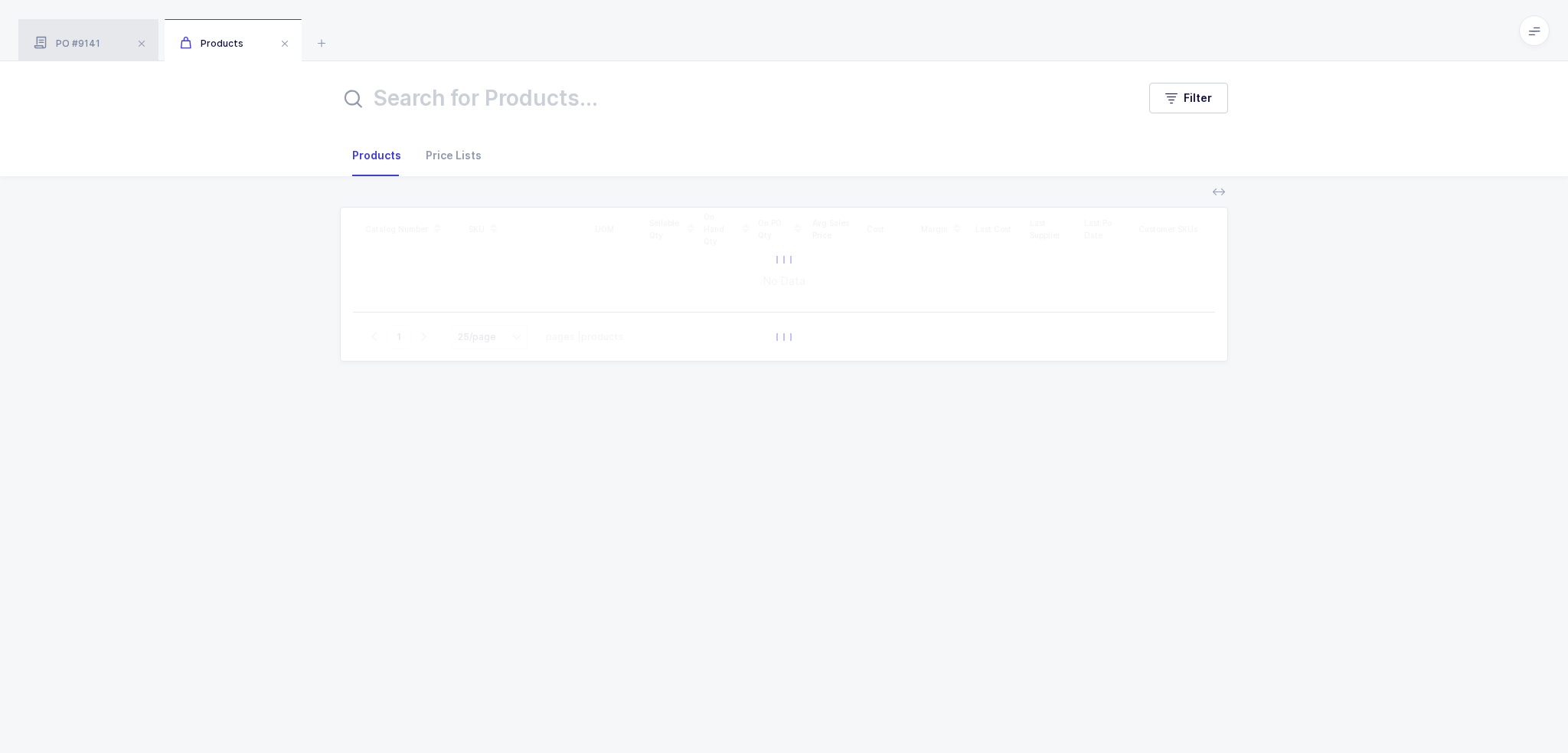
click at [70, 38] on span "PO #9141" at bounding box center [67, 43] width 66 height 12
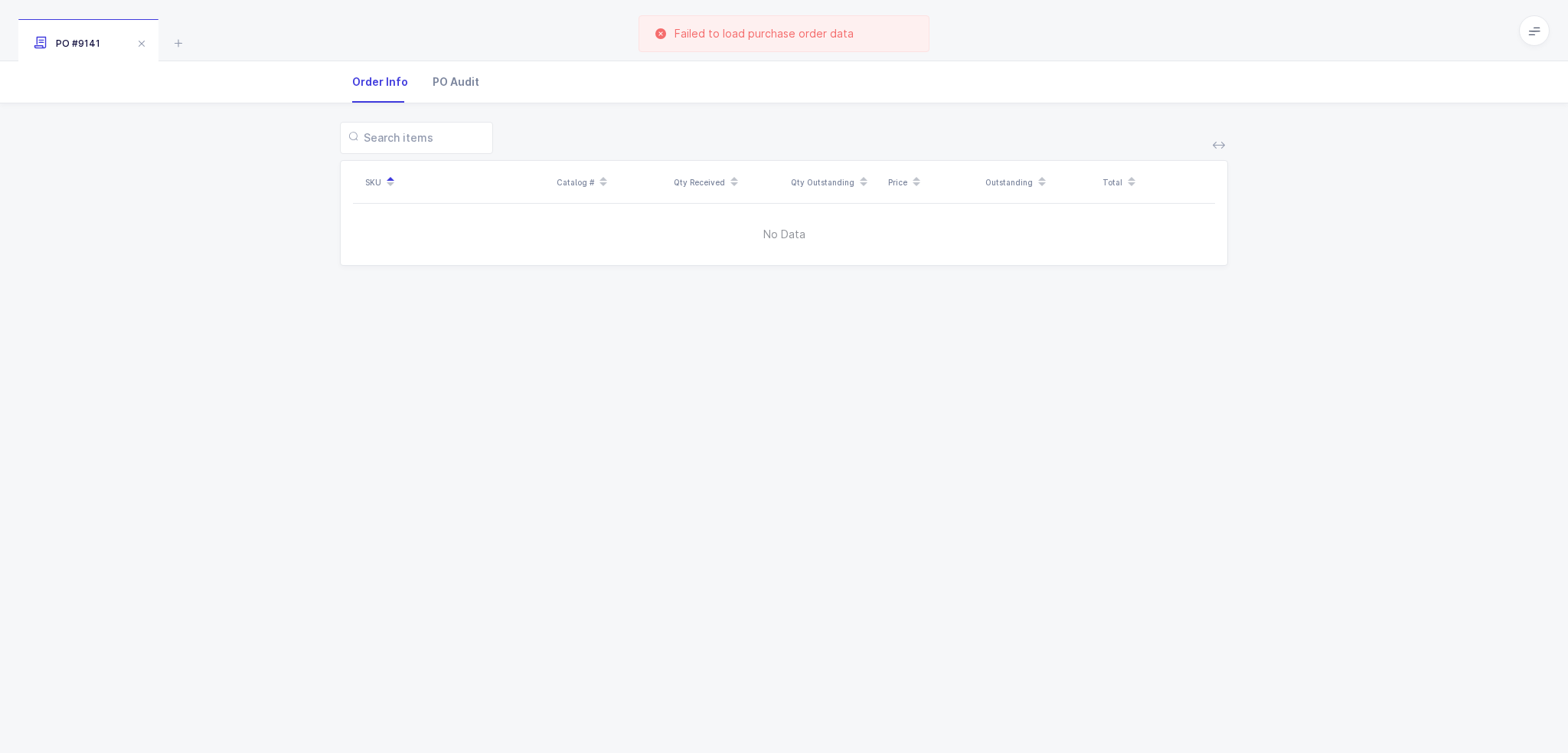
click at [473, 77] on div "PO Audit" at bounding box center [450, 82] width 59 height 41
click at [401, 79] on div "Order Info" at bounding box center [386, 82] width 68 height 41
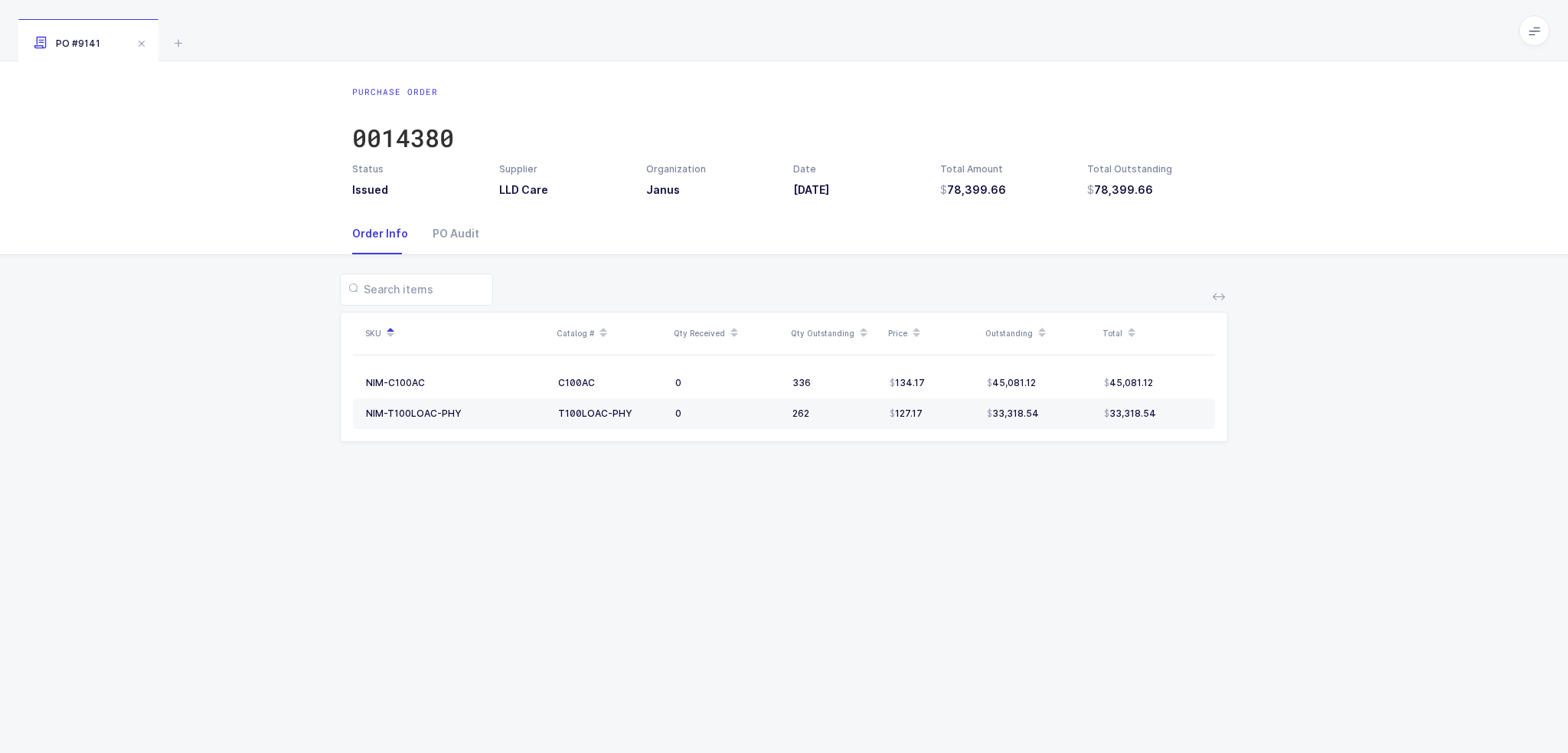
click at [464, 544] on div "Purchase Order 0014380 Status Issued Supplier LLD Care Organization Janus Date …" at bounding box center [784, 407] width 1568 height 692
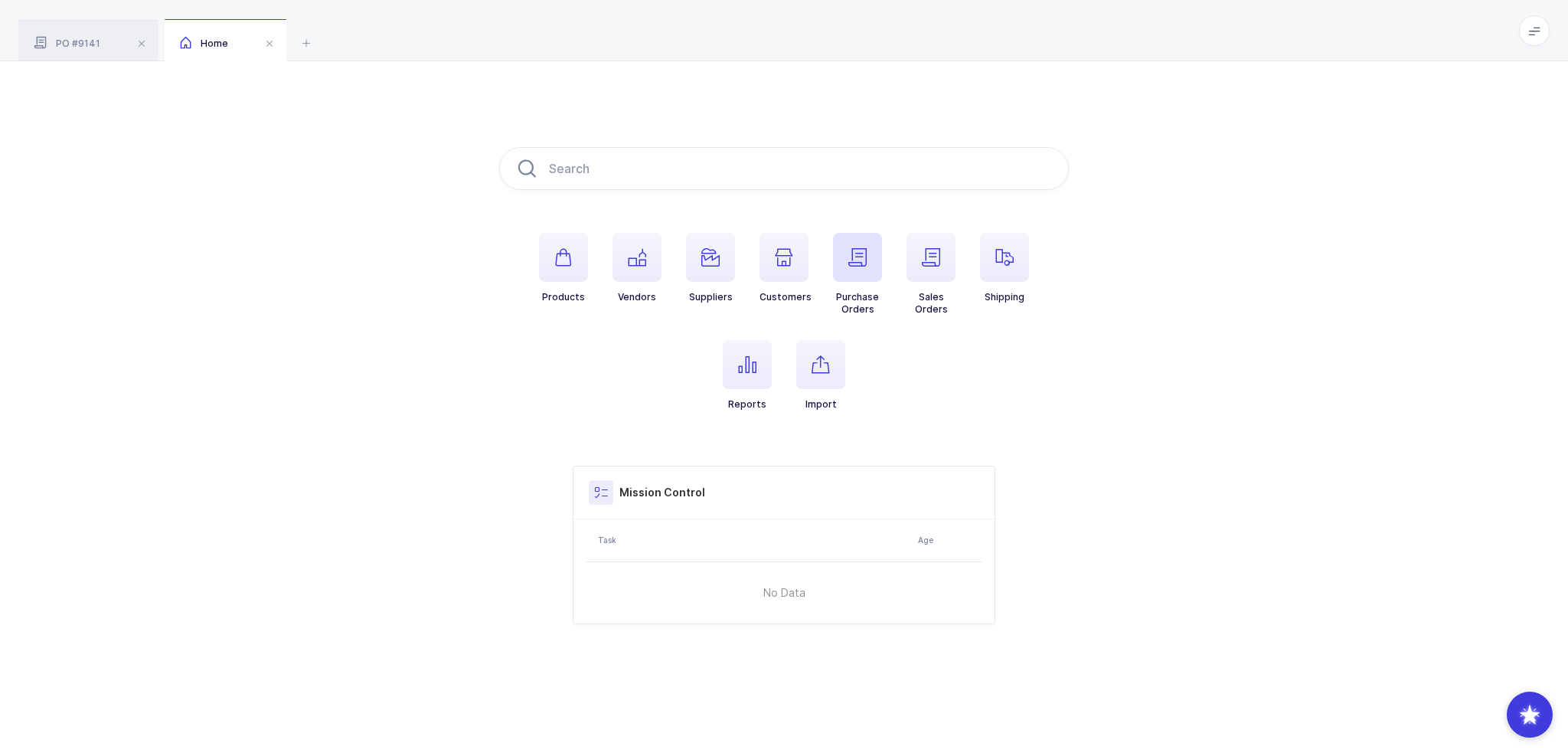
click at [874, 274] on span "button" at bounding box center [857, 258] width 49 height 49
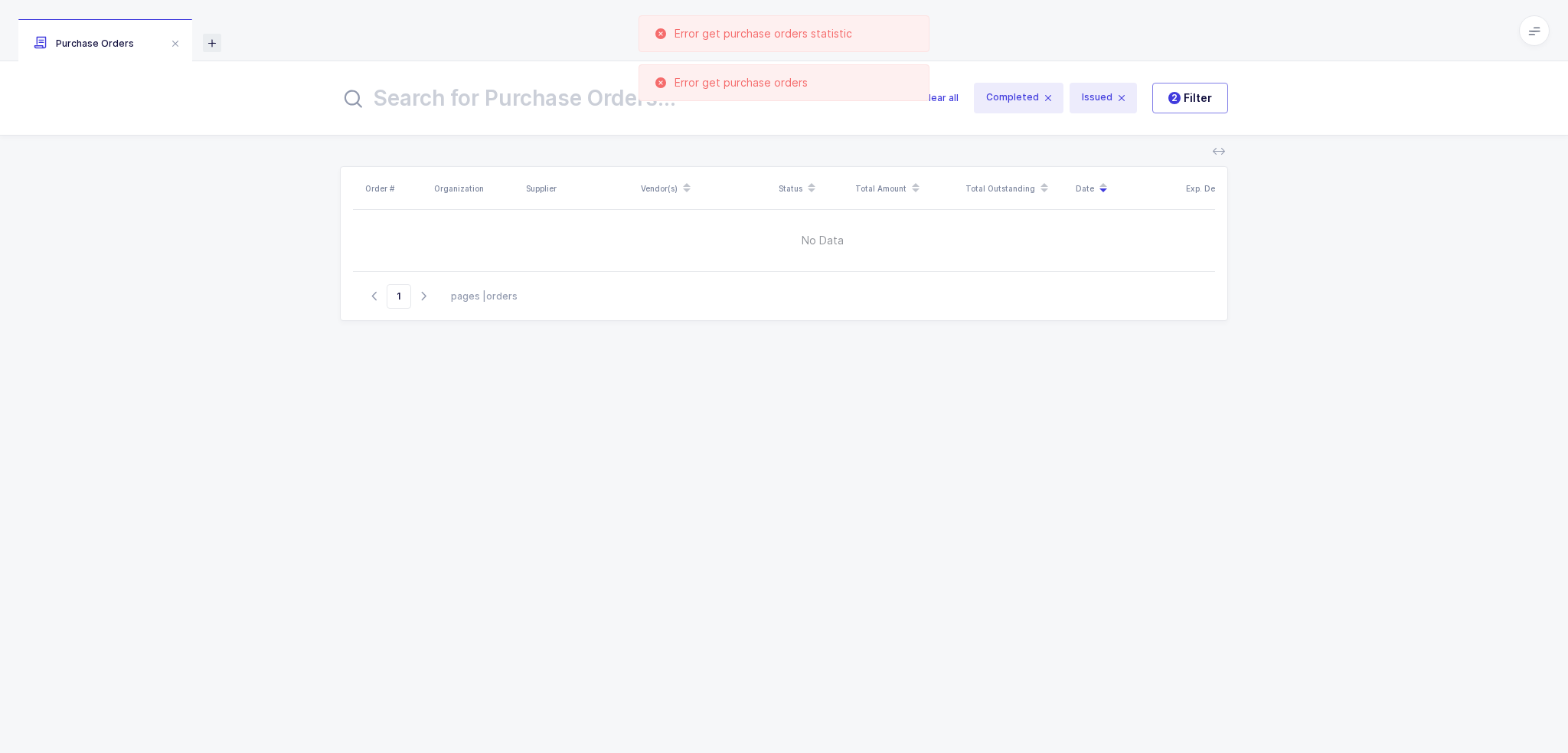
click at [205, 36] on icon at bounding box center [212, 43] width 19 height 19
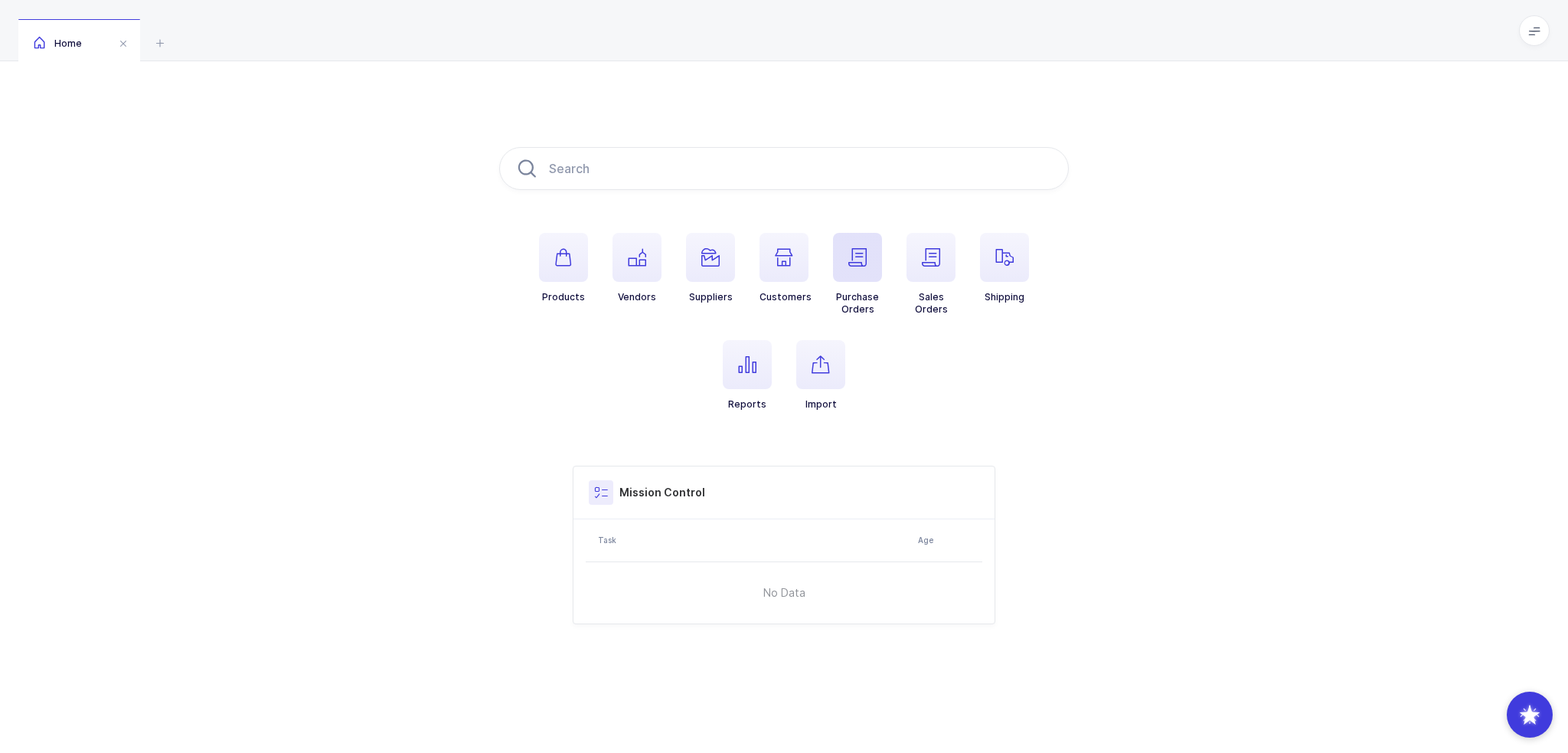
click at [874, 272] on span "button" at bounding box center [857, 258] width 49 height 49
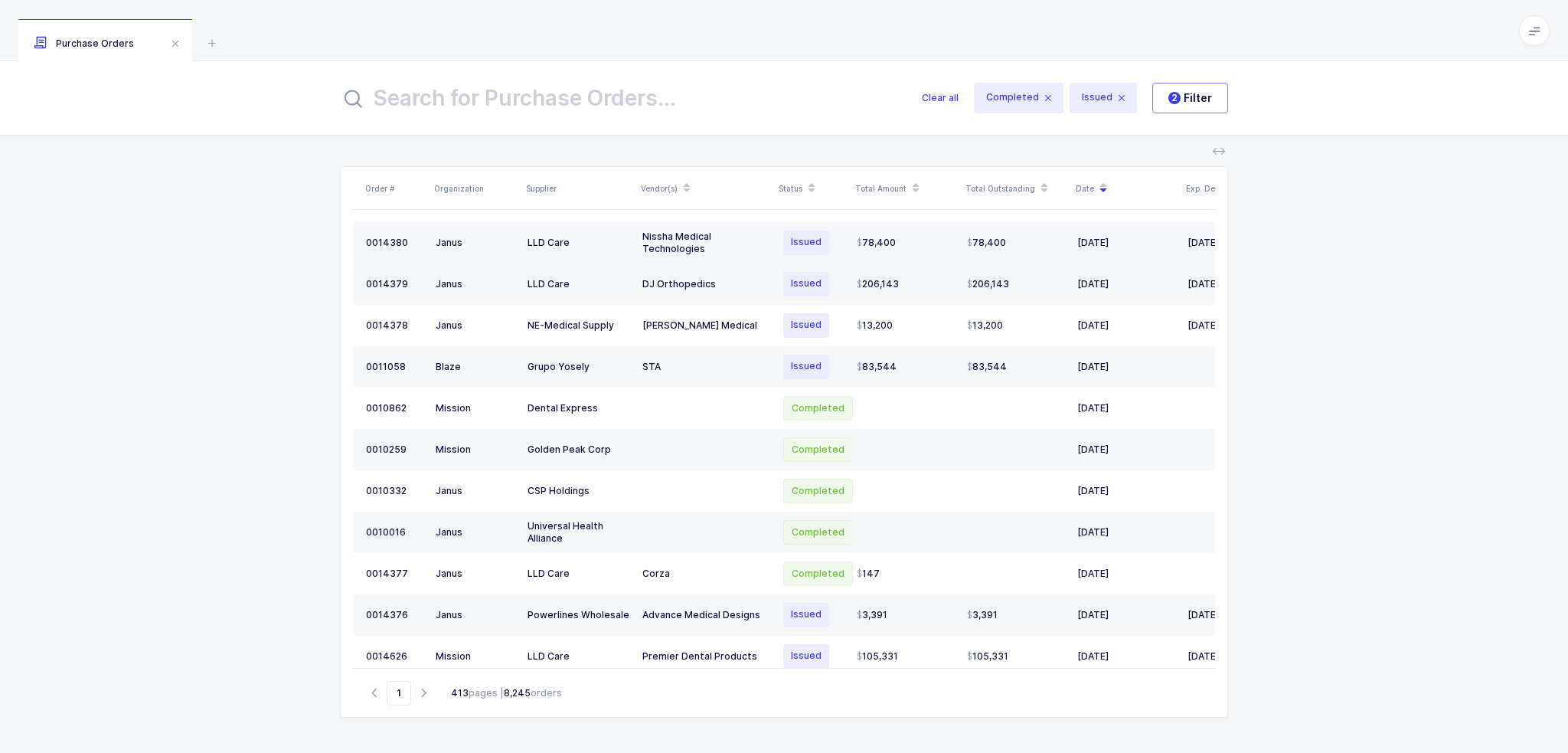
click at [906, 247] on div "78,400" at bounding box center [905, 243] width 98 height 13
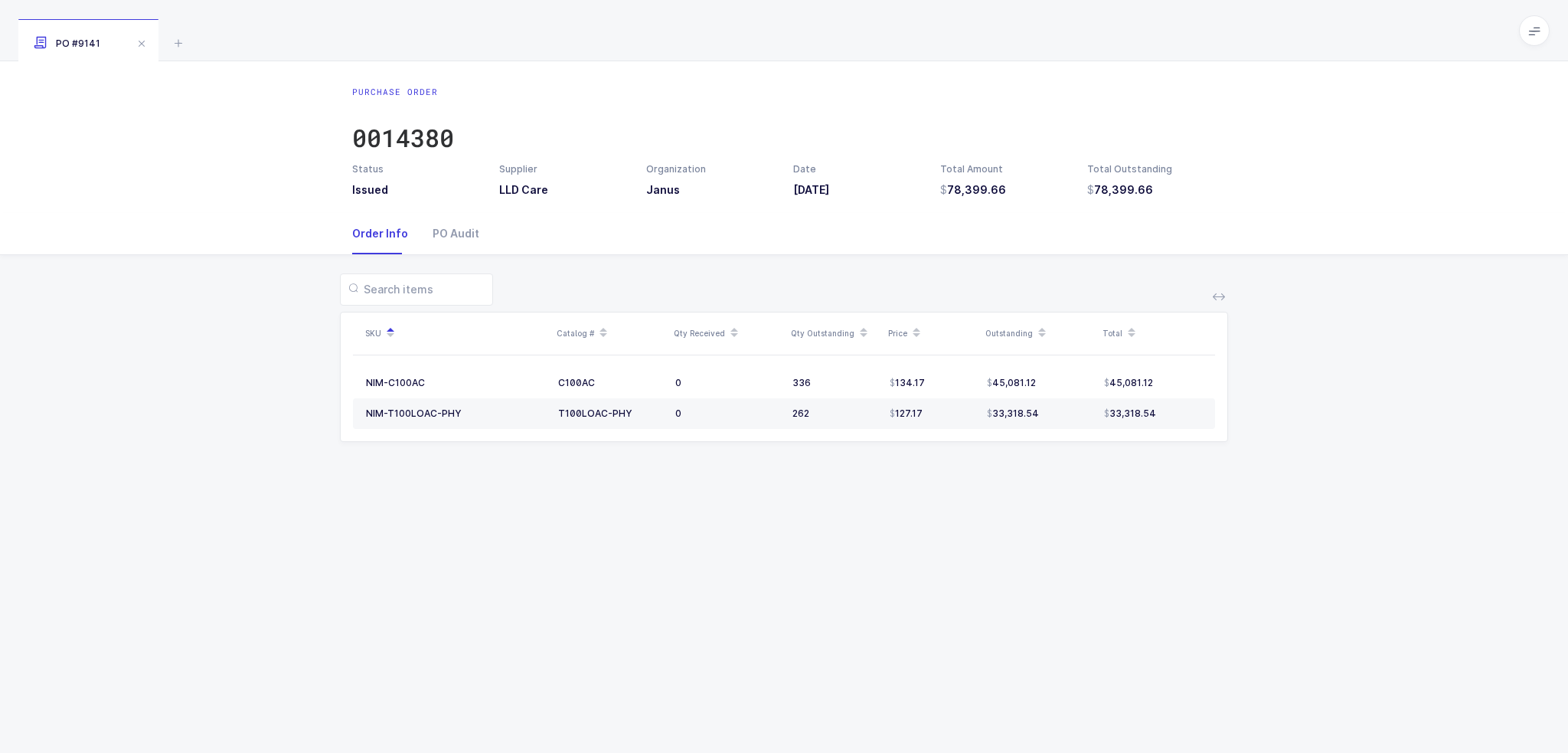
click at [651, 460] on div "SKU Catalog # Qty Received Qty Outstanding Price Outstanding Total NIM-C100AC C…" at bounding box center [784, 366] width 1543 height 223
click at [418, 123] on div "0014380" at bounding box center [403, 138] width 101 height 30
click at [187, 37] on icon at bounding box center [177, 43] width 19 height 19
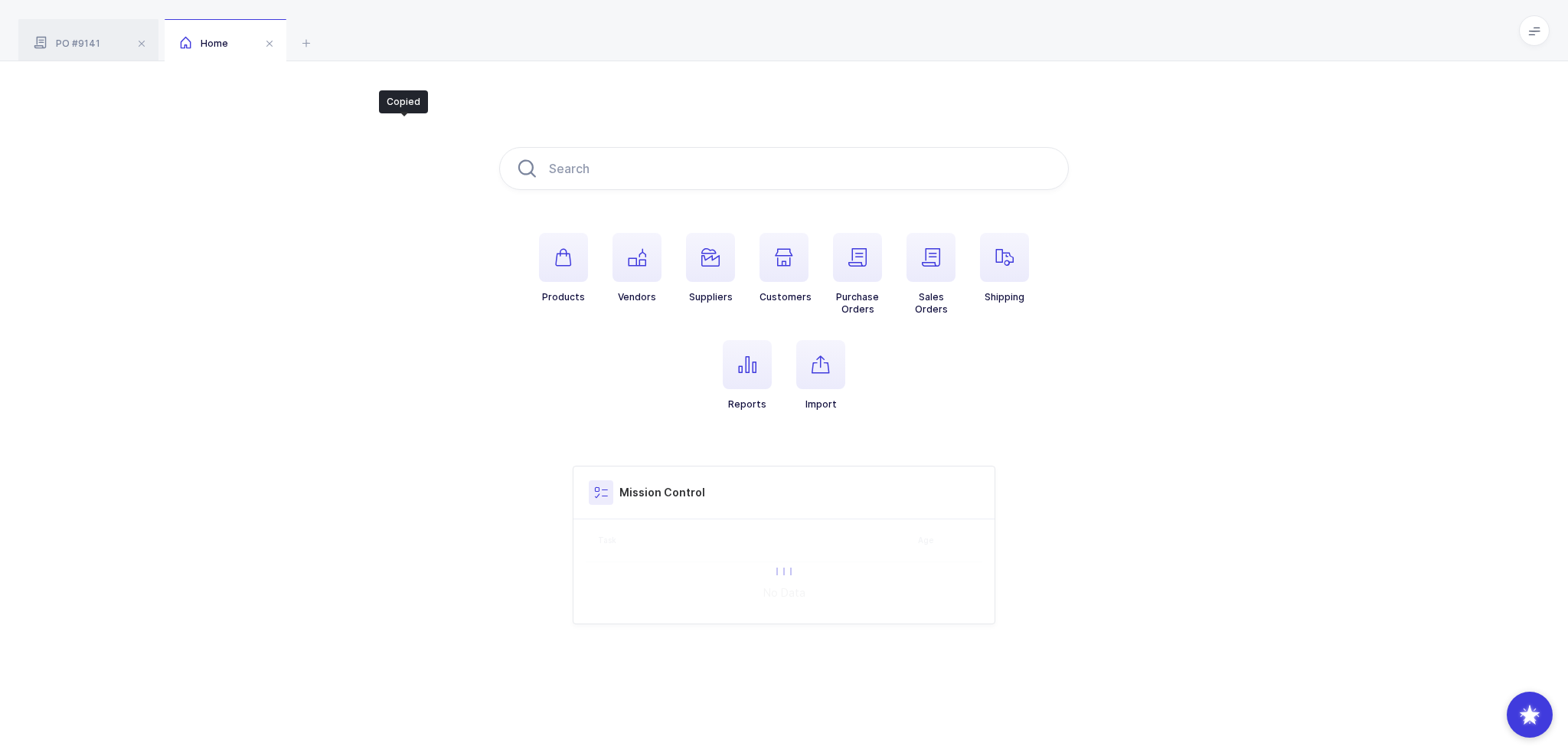
click at [181, 41] on icon at bounding box center [185, 42] width 12 height 13
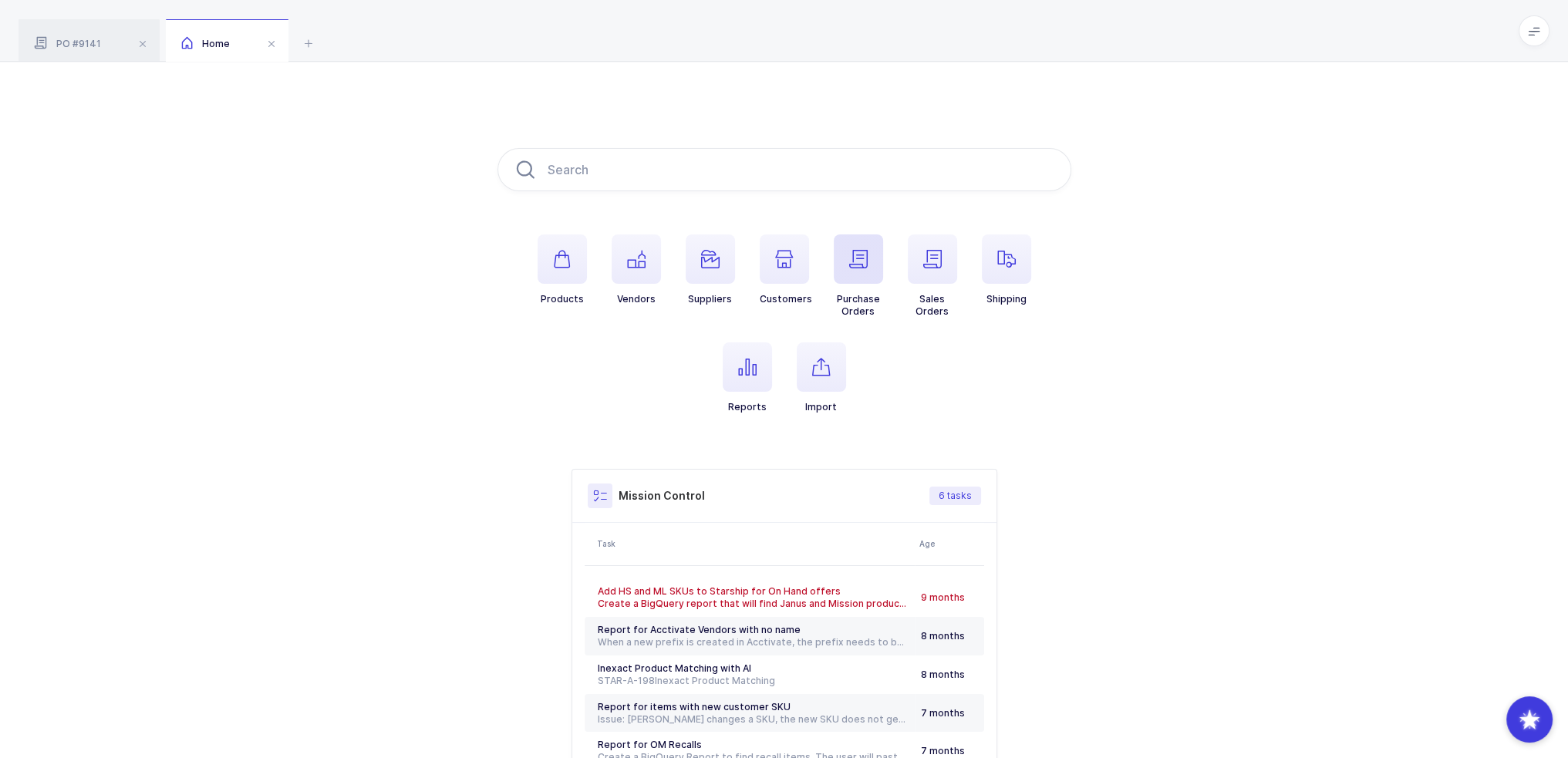
click at [882, 262] on li "Purchase Orders" at bounding box center [858, 276] width 74 height 83
click at [880, 263] on span "button" at bounding box center [859, 259] width 49 height 49
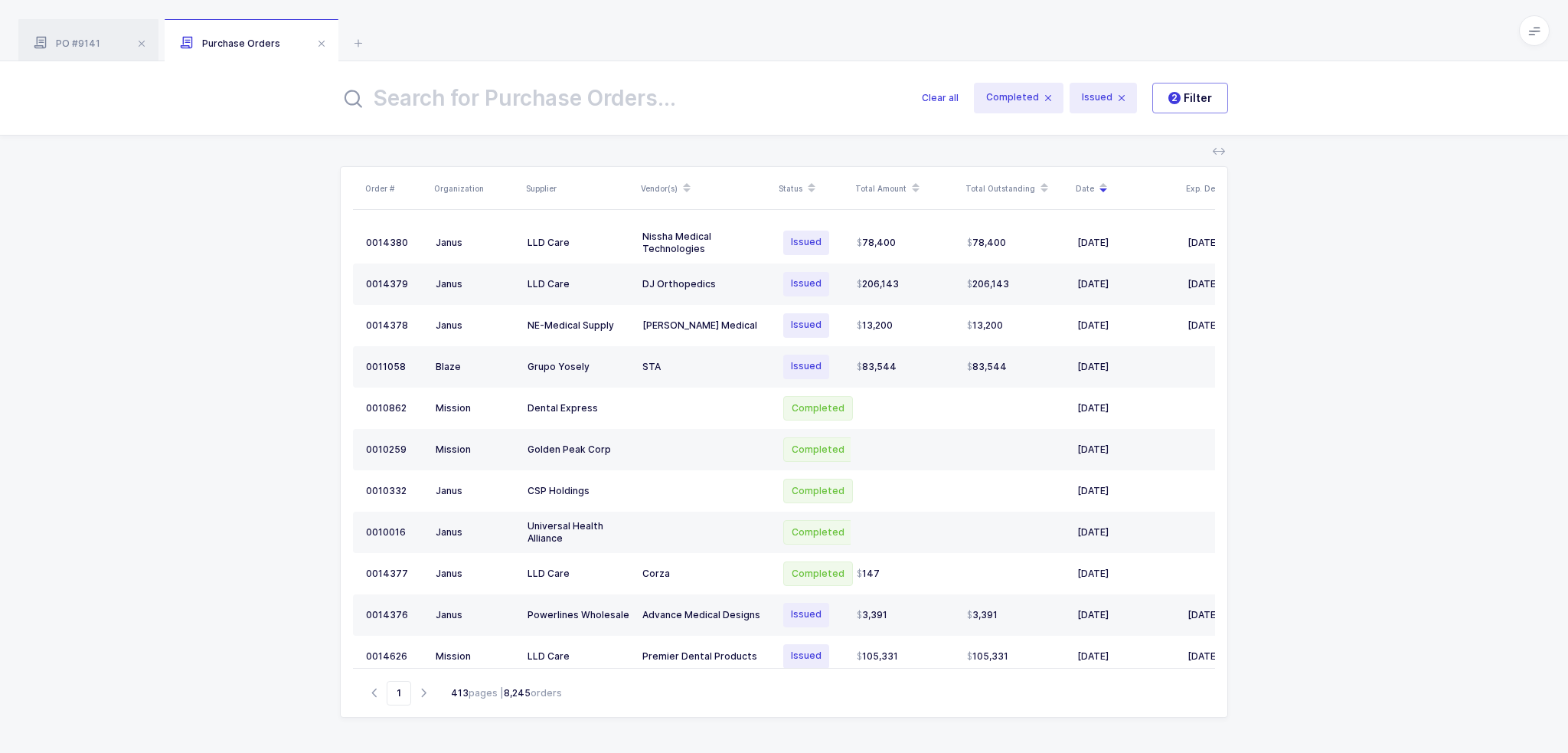
click at [813, 111] on input "text" at bounding box center [622, 99] width 564 height 37
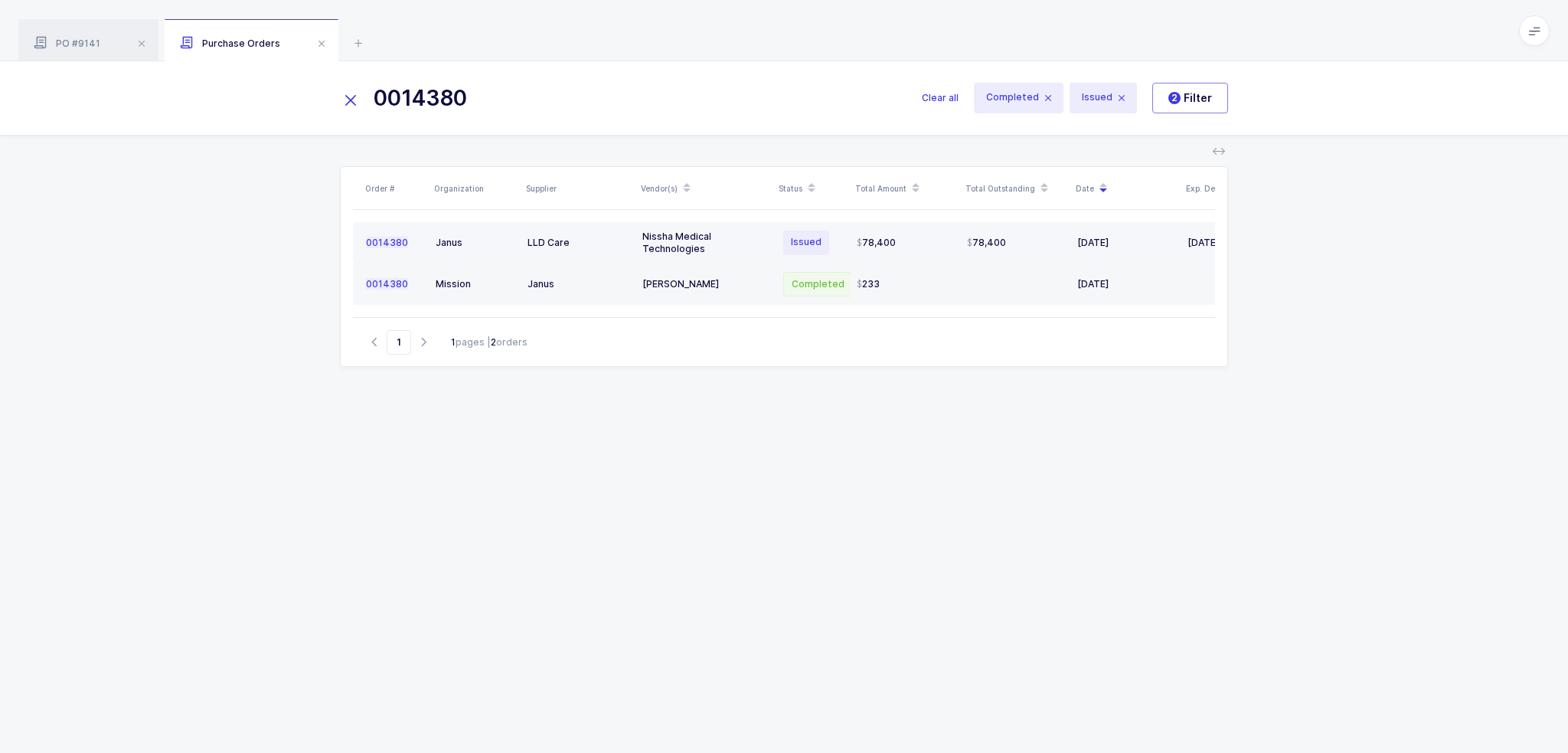
type input "0014380"
click at [805, 236] on span "Issued" at bounding box center [805, 242] width 46 height 24
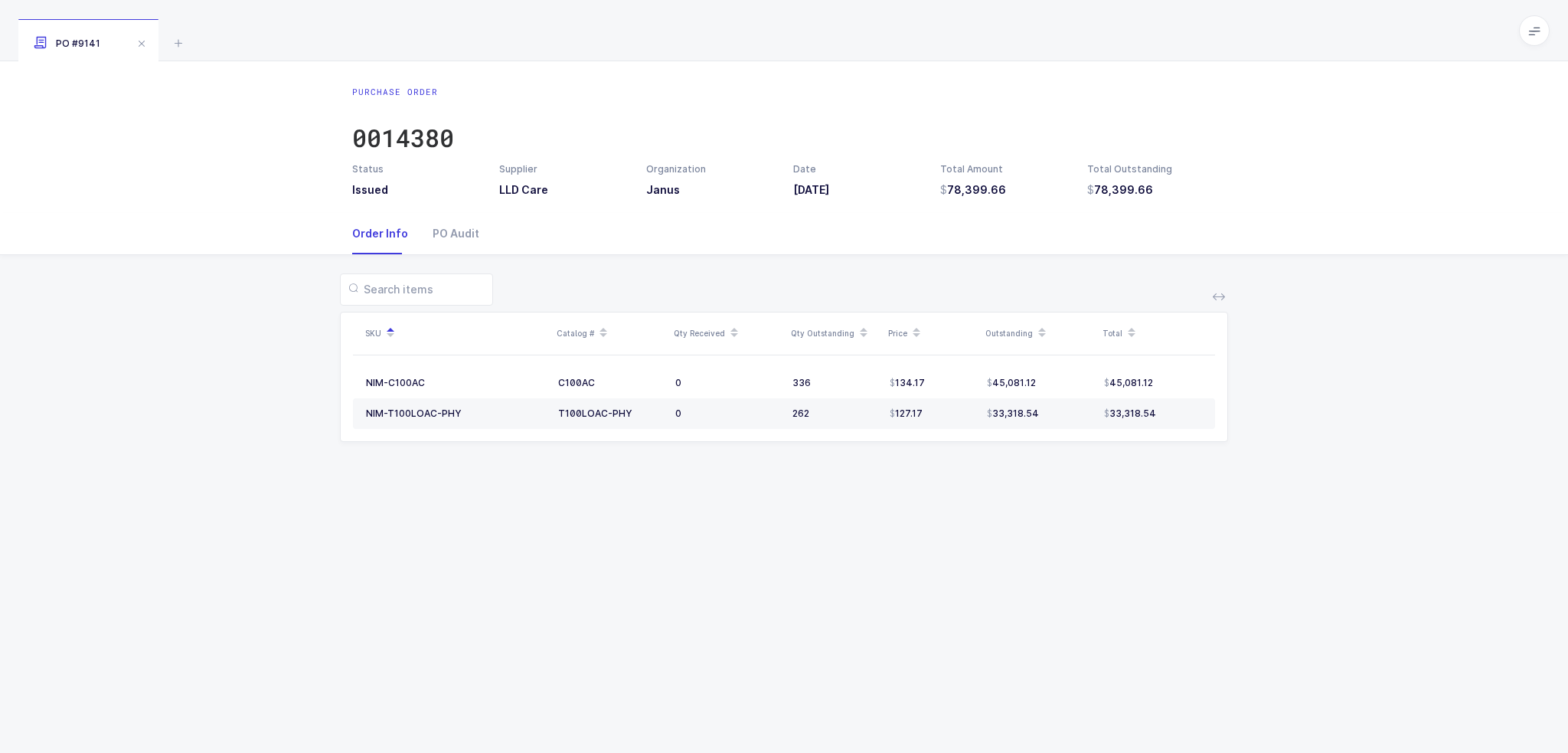
click at [296, 562] on div "Purchase Order 0014380 Status Issued Supplier LLD Care Organization Janus Date …" at bounding box center [784, 407] width 1568 height 692
